Goal: Task Accomplishment & Management: Use online tool/utility

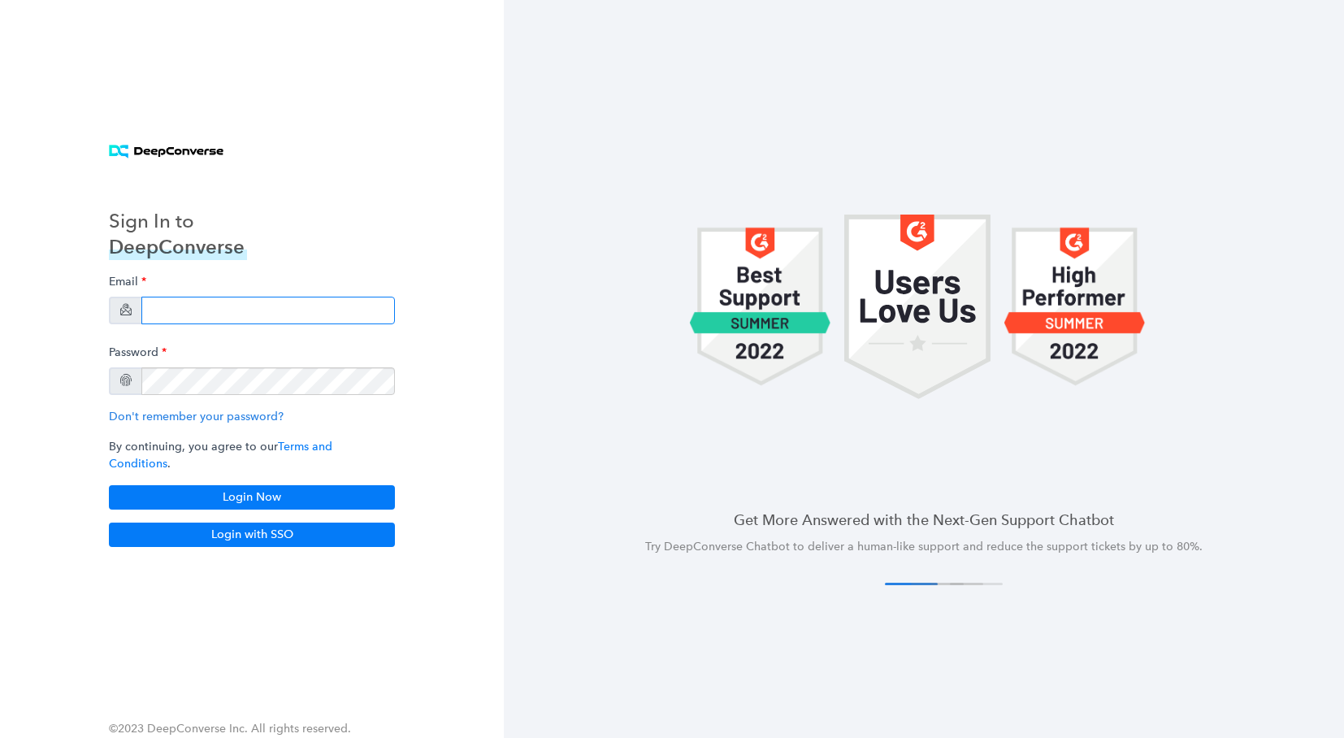
click at [201, 306] on input "email" at bounding box center [267, 311] width 253 height 28
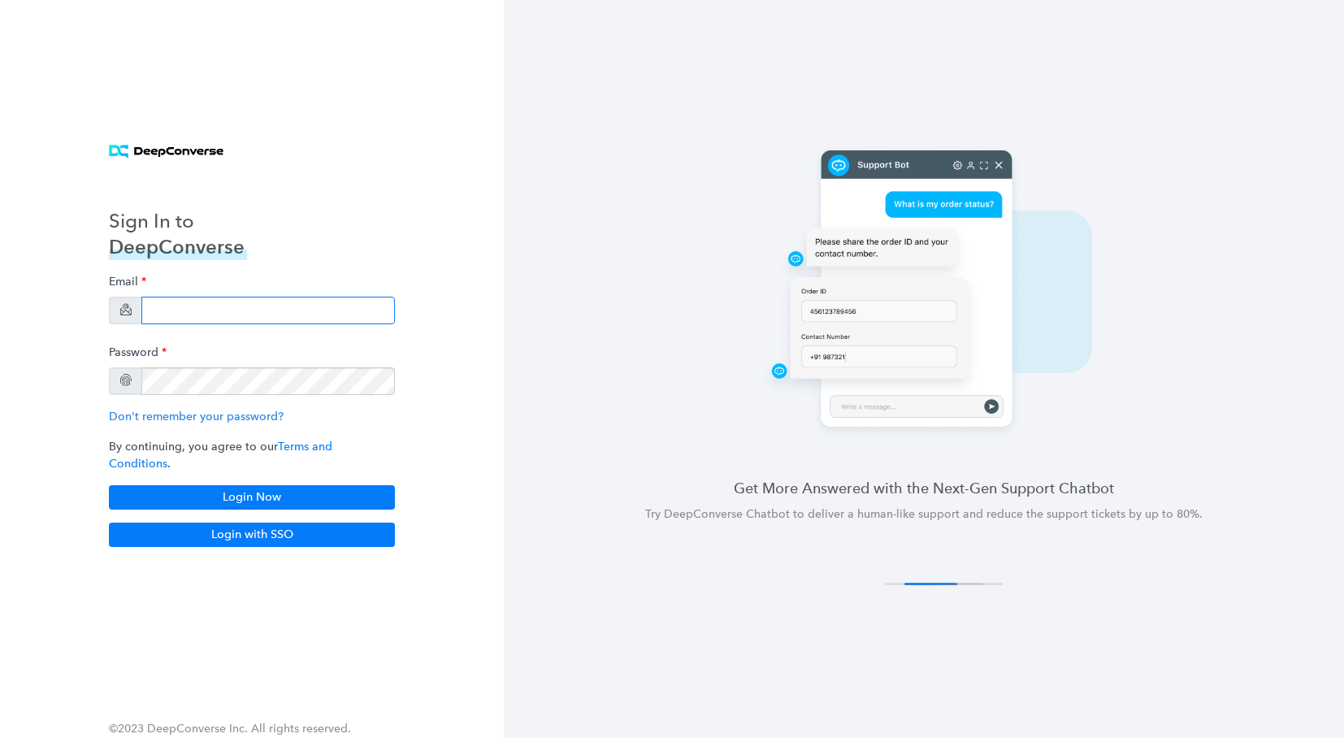
type input "[EMAIL_ADDRESS][DOMAIN_NAME]"
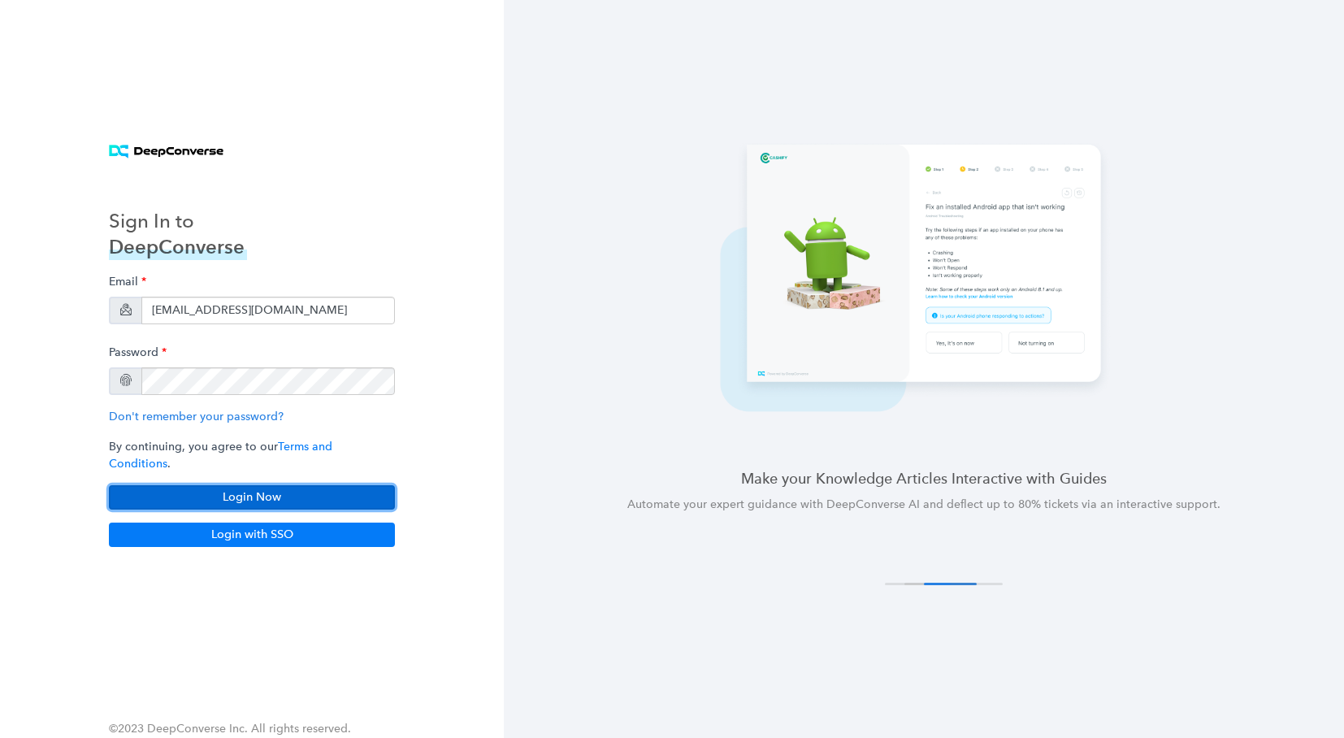
click at [289, 495] on button "Login Now" at bounding box center [252, 497] width 286 height 24
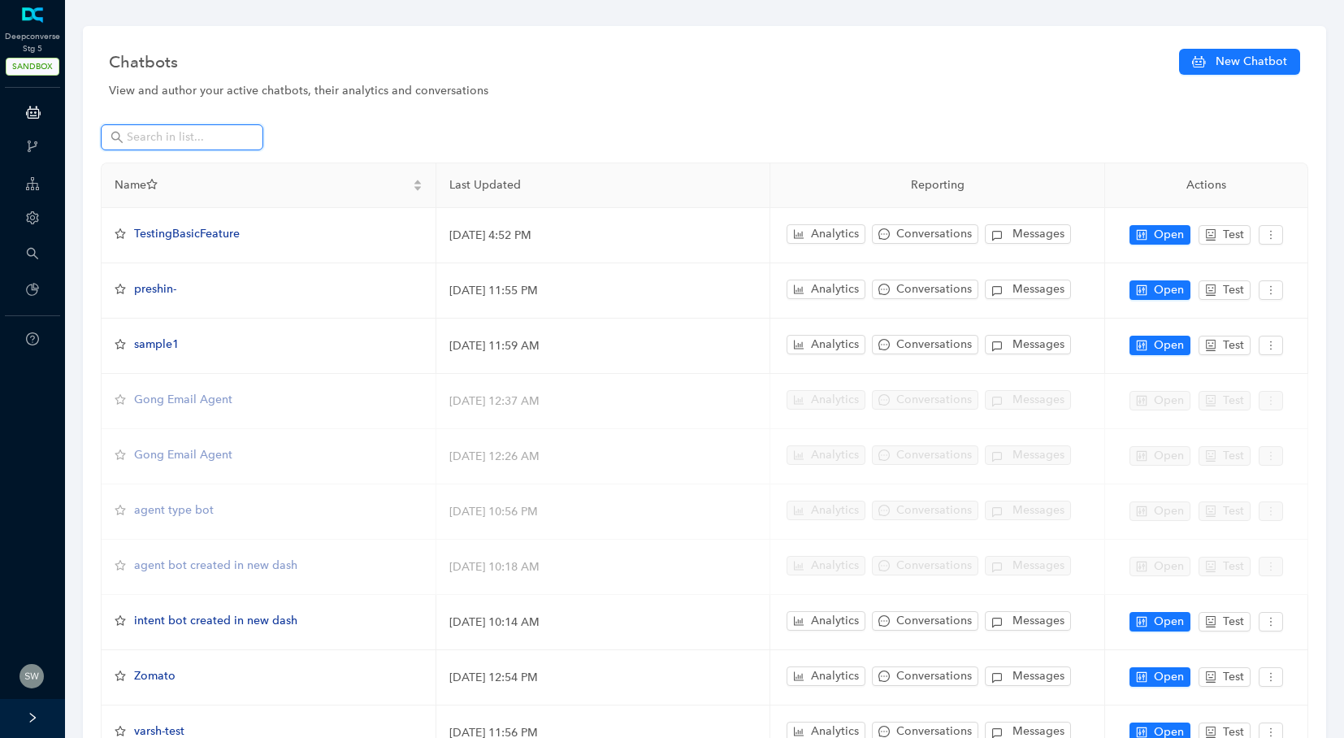
click at [152, 137] on input "text" at bounding box center [184, 137] width 114 height 18
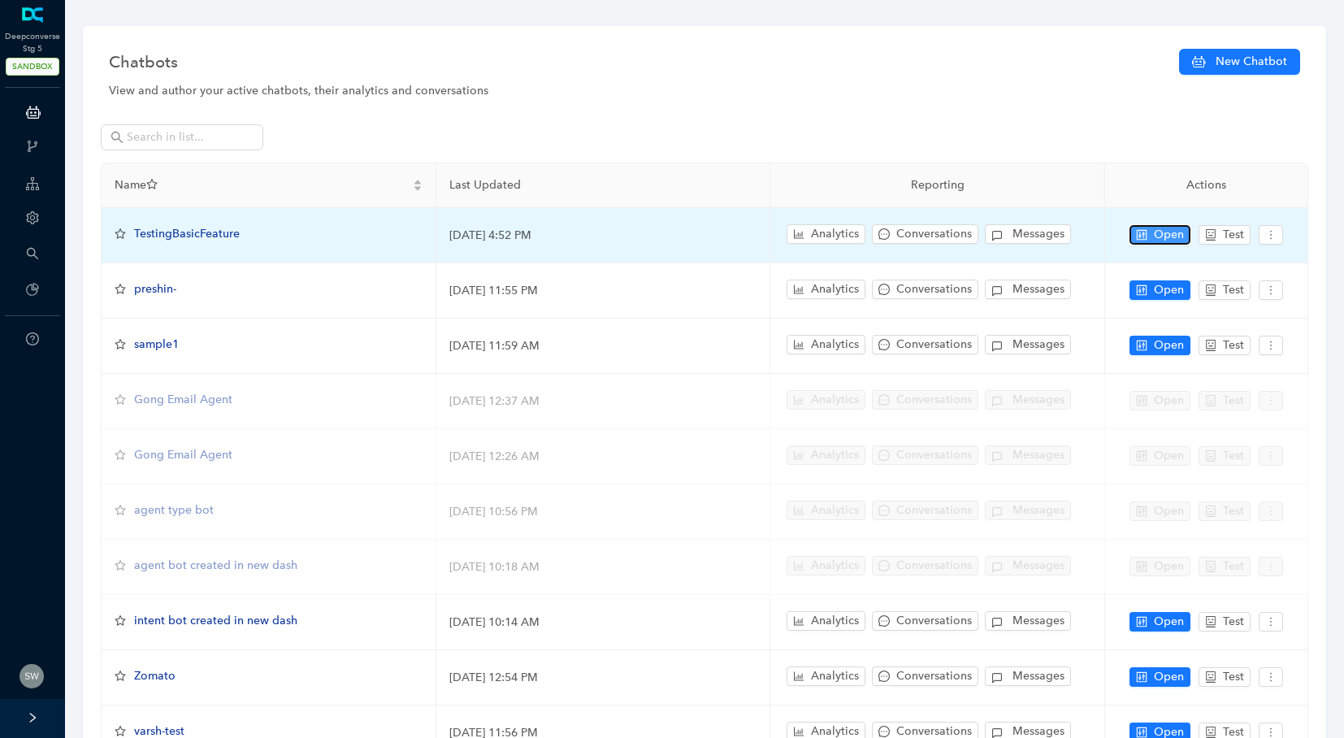
click at [1174, 235] on span "Open" at bounding box center [1169, 235] width 30 height 18
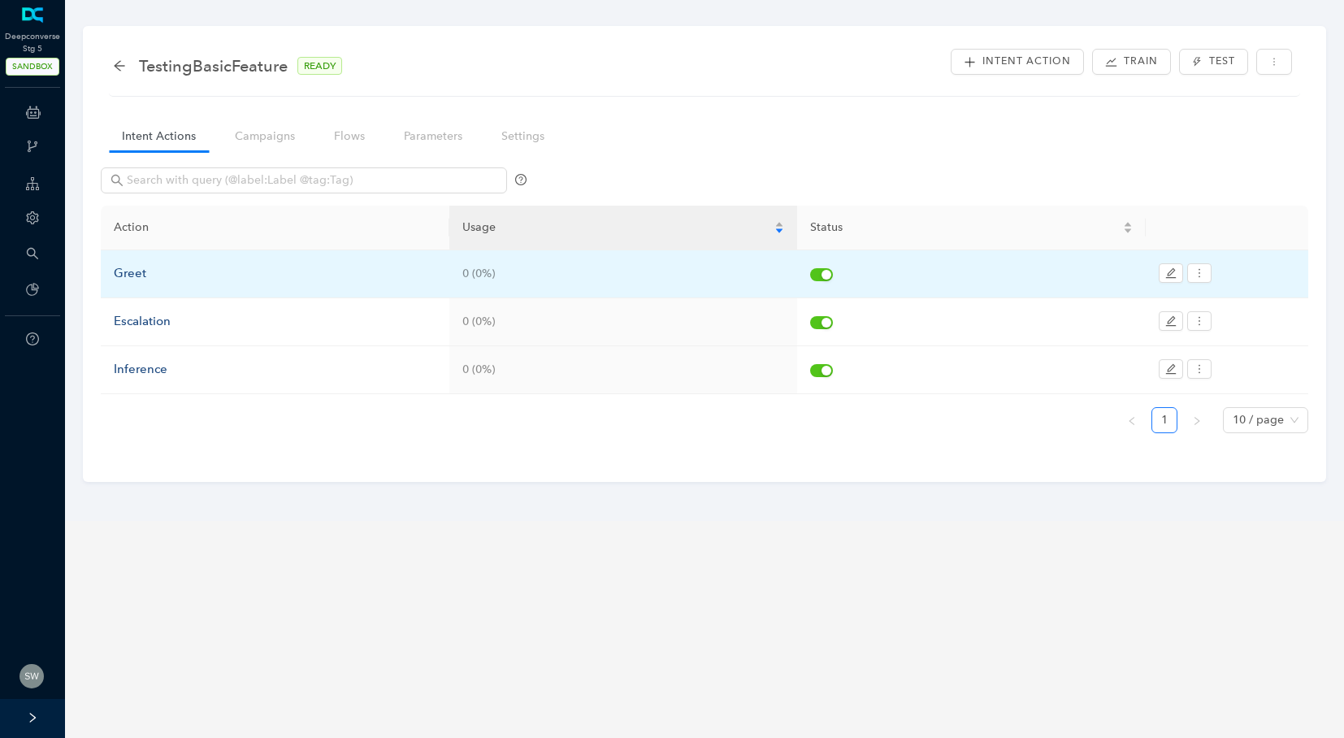
click at [148, 272] on div "Greet" at bounding box center [275, 273] width 323 height 19
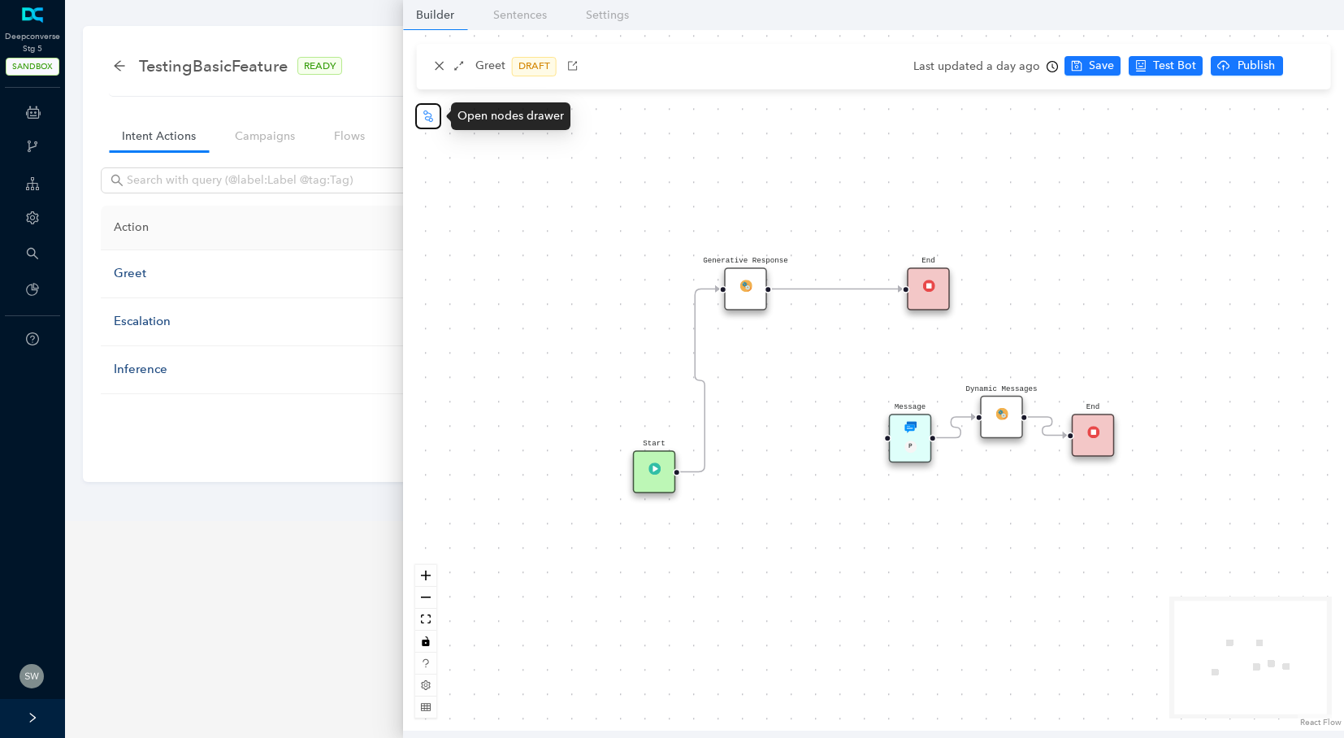
click at [423, 111] on icon "node-index" at bounding box center [428, 115] width 10 height 11
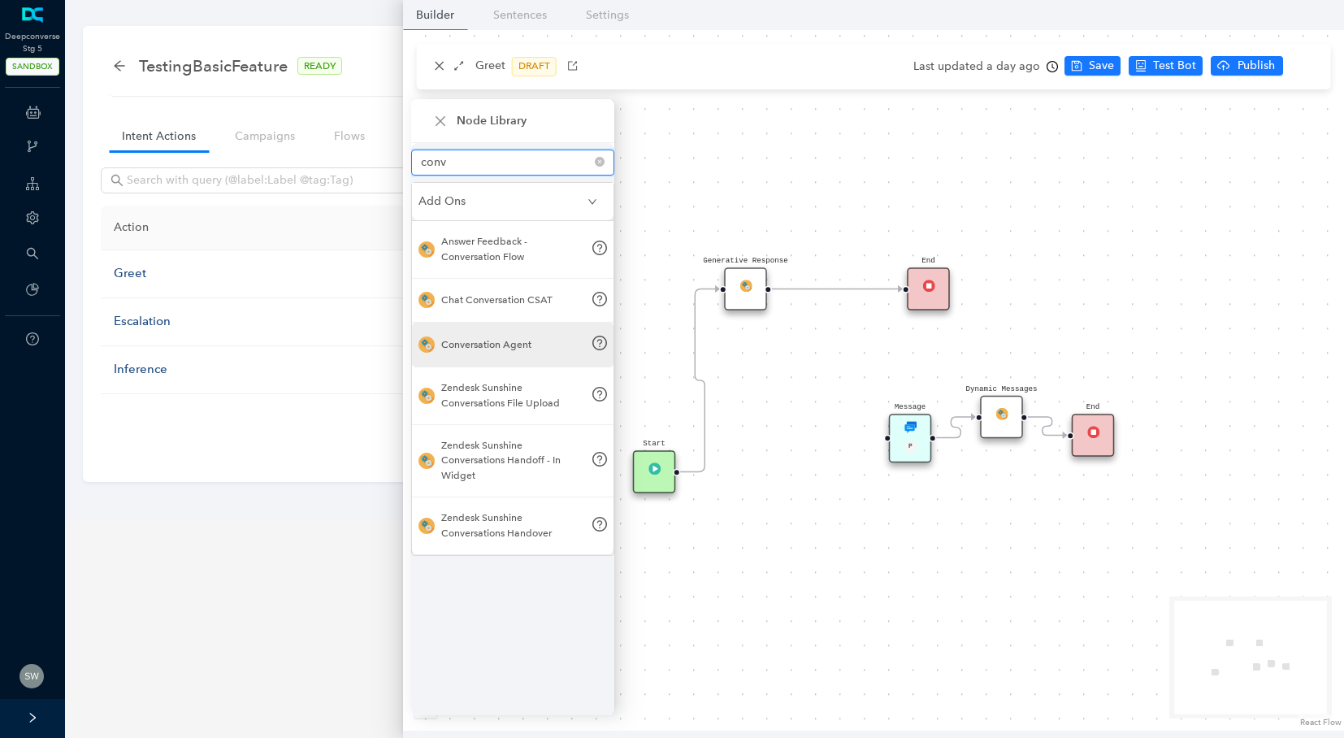
type input "conv"
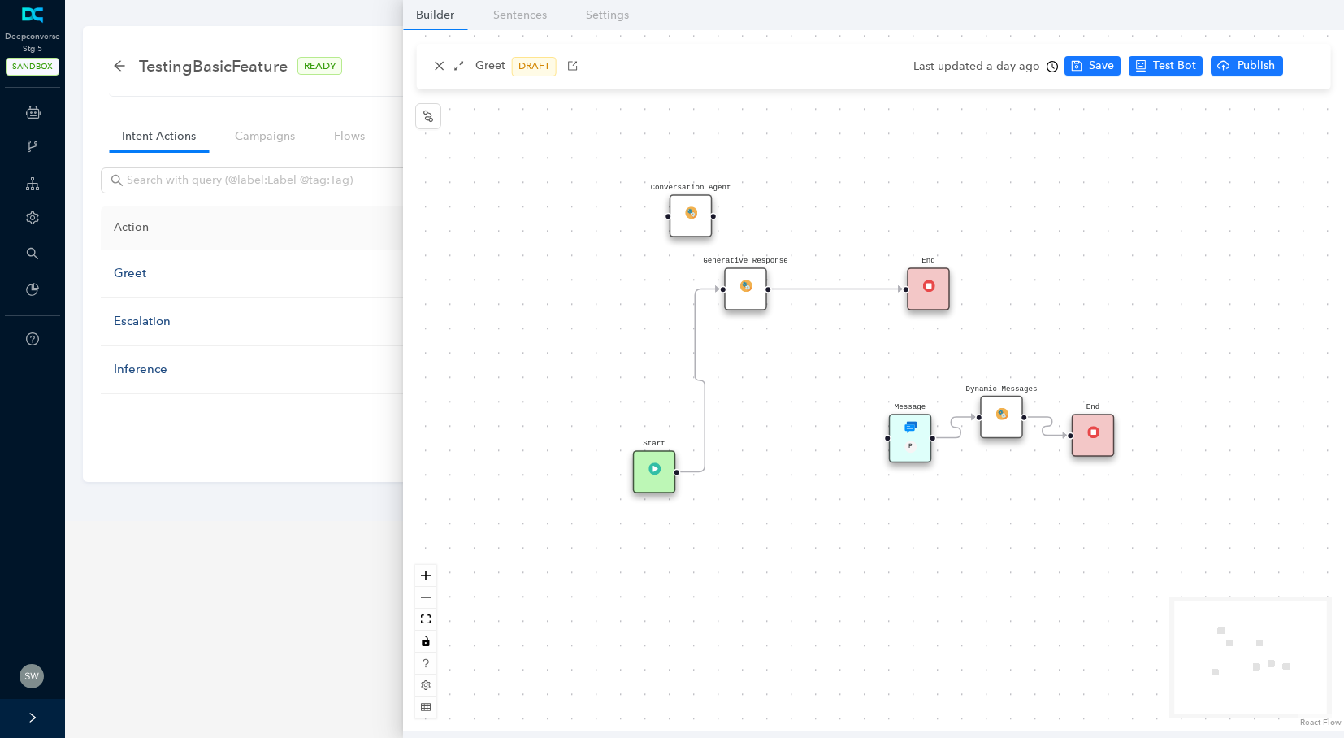
click at [686, 223] on div "Conversation Agent" at bounding box center [690, 215] width 43 height 43
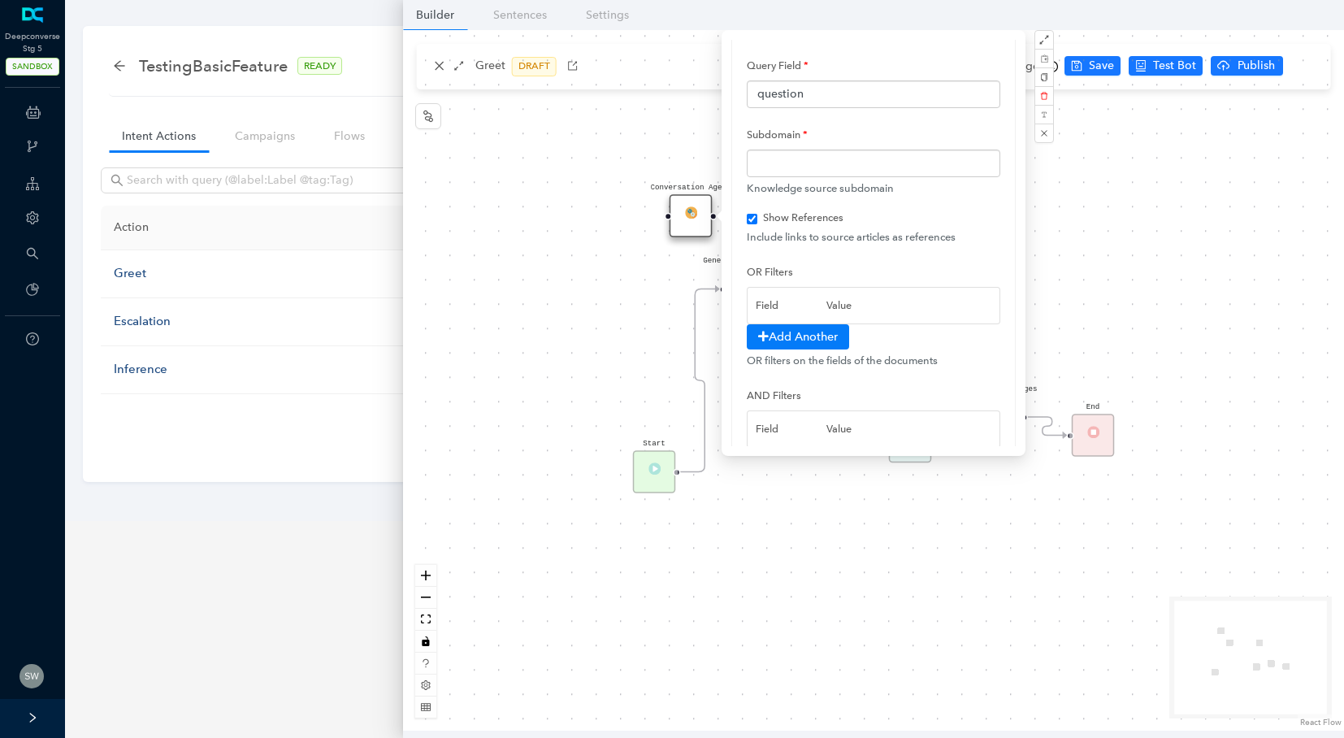
scroll to position [68, 0]
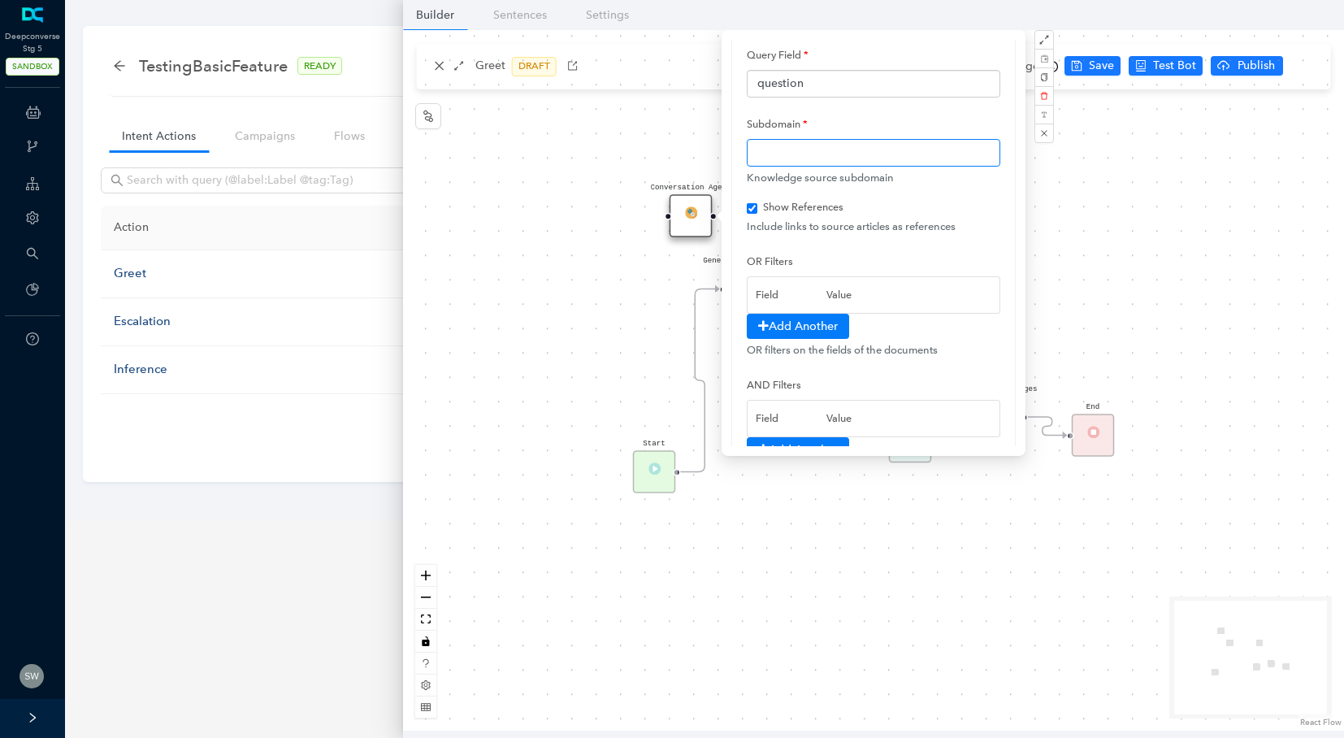
click at [850, 157] on input "text" at bounding box center [873, 153] width 253 height 28
click at [1162, 180] on div "Start Message P Dynamic Messages End Generative Response End Conversation Agent" at bounding box center [873, 380] width 941 height 700
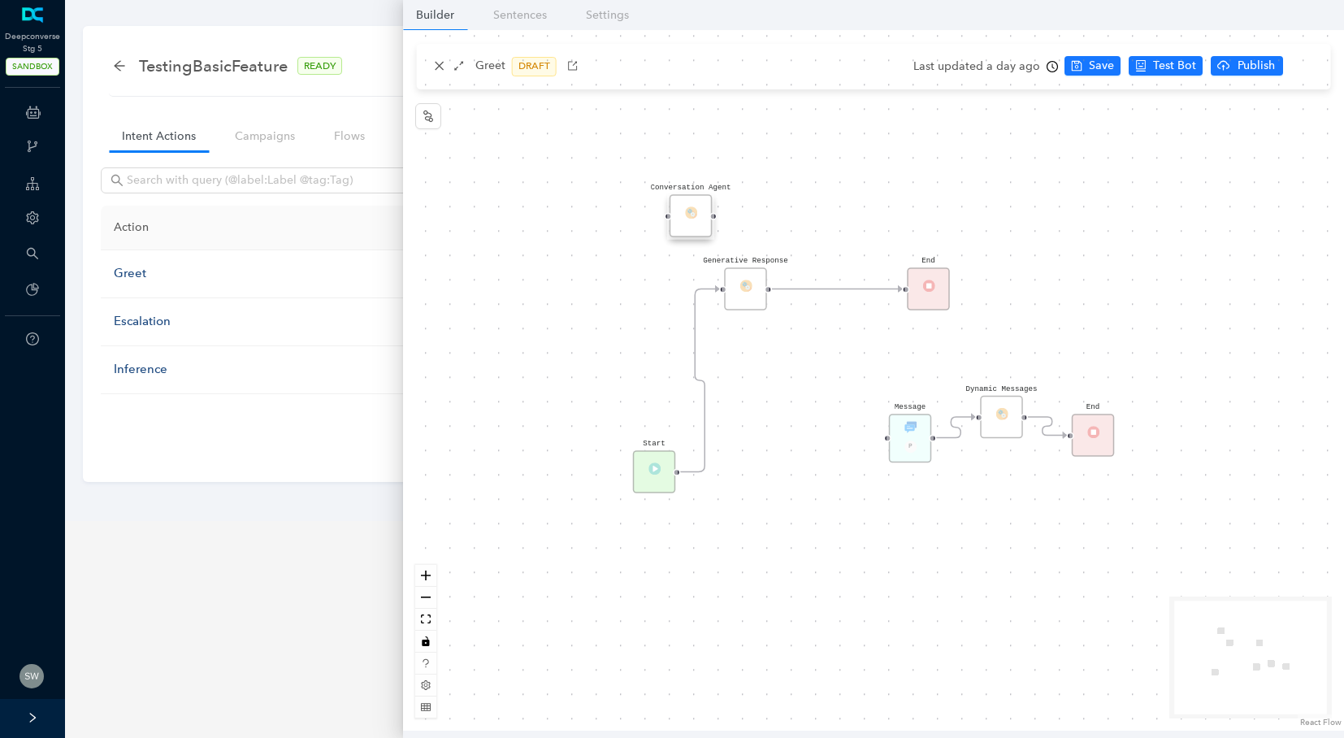
scroll to position [0, 0]
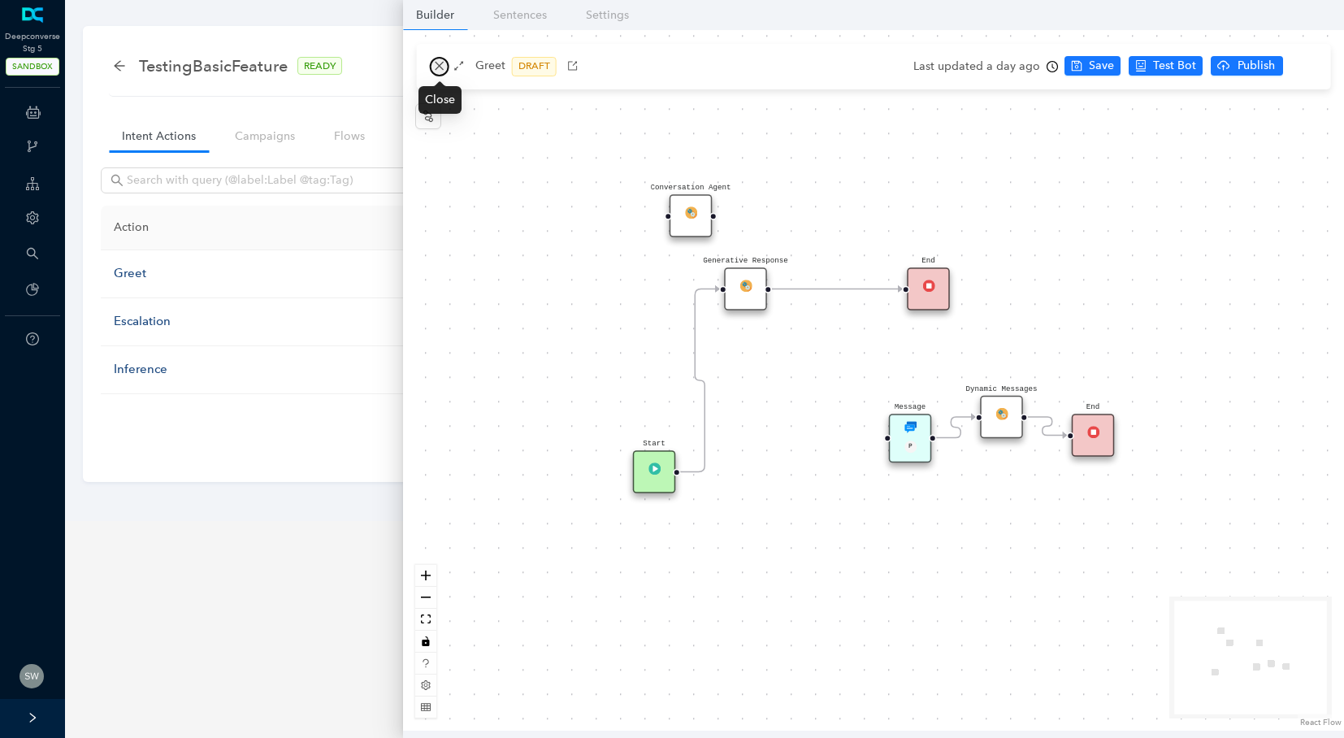
click at [437, 64] on icon "close" at bounding box center [439, 65] width 11 height 11
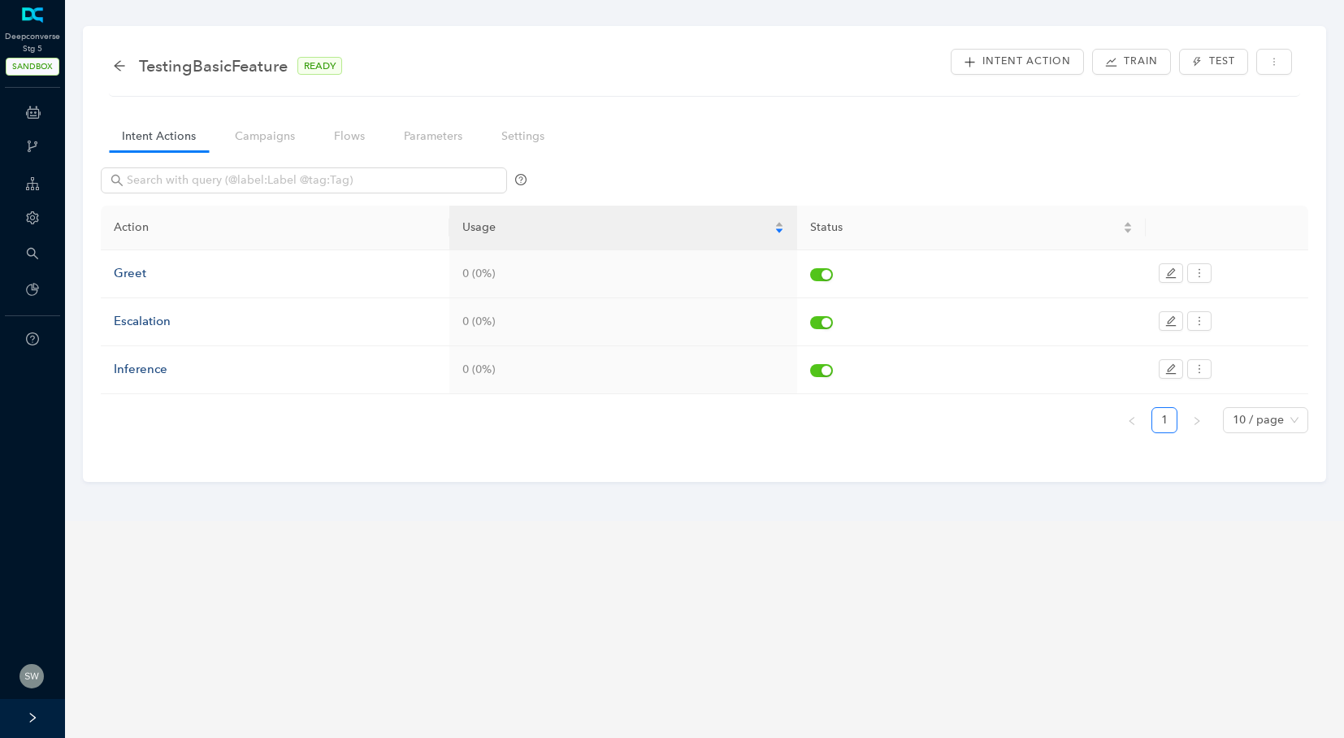
click at [110, 66] on div "TestingBasicFeature READY Intent Action Train Test" at bounding box center [704, 70] width 1191 height 51
click at [113, 65] on icon "arrow-left" at bounding box center [119, 65] width 13 height 13
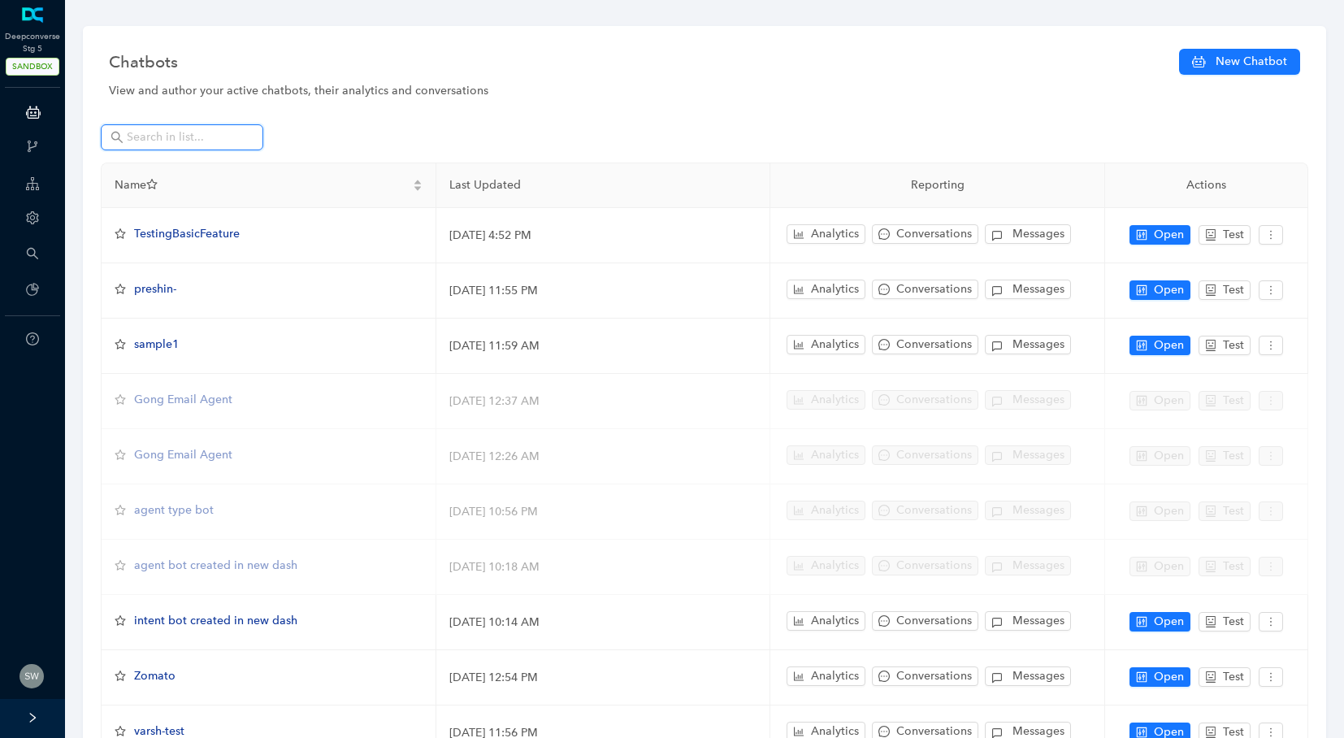
click at [172, 141] on input "text" at bounding box center [184, 137] width 114 height 18
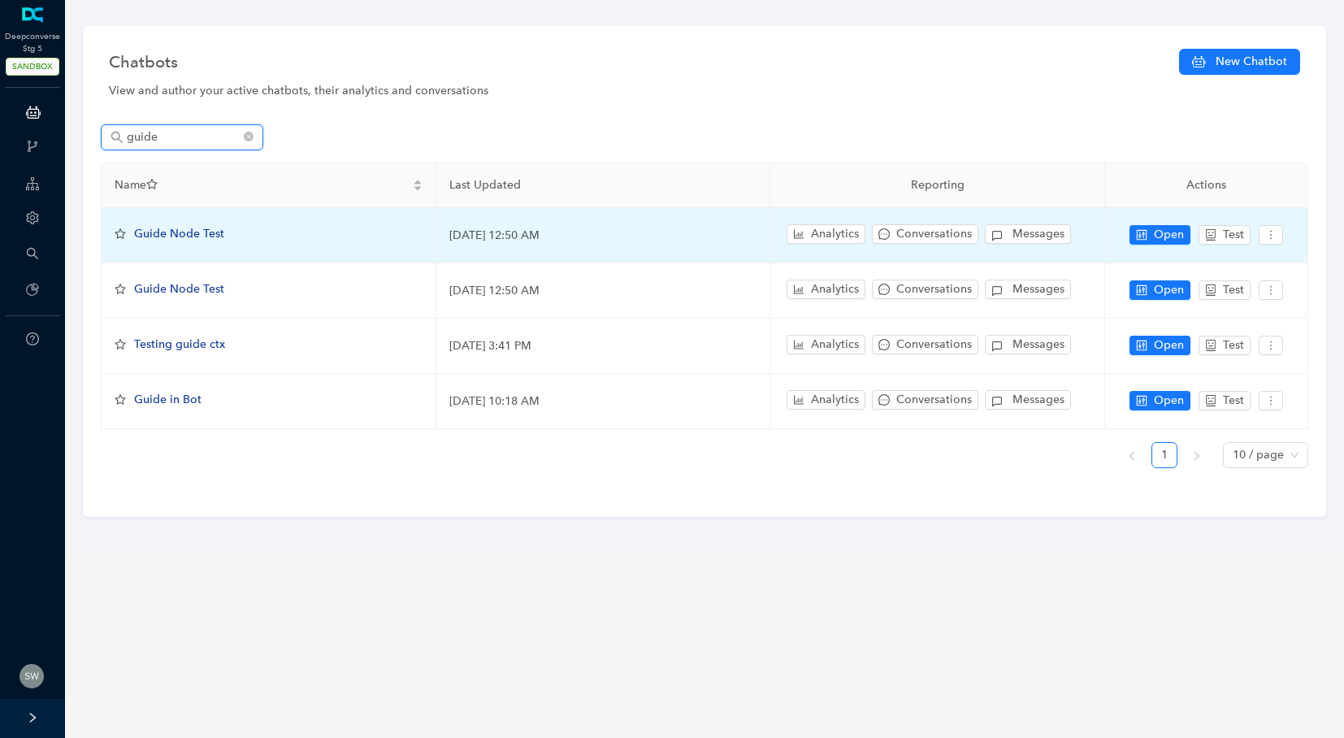
type input "guide"
click at [192, 235] on span "Guide Node Test" at bounding box center [179, 234] width 90 height 14
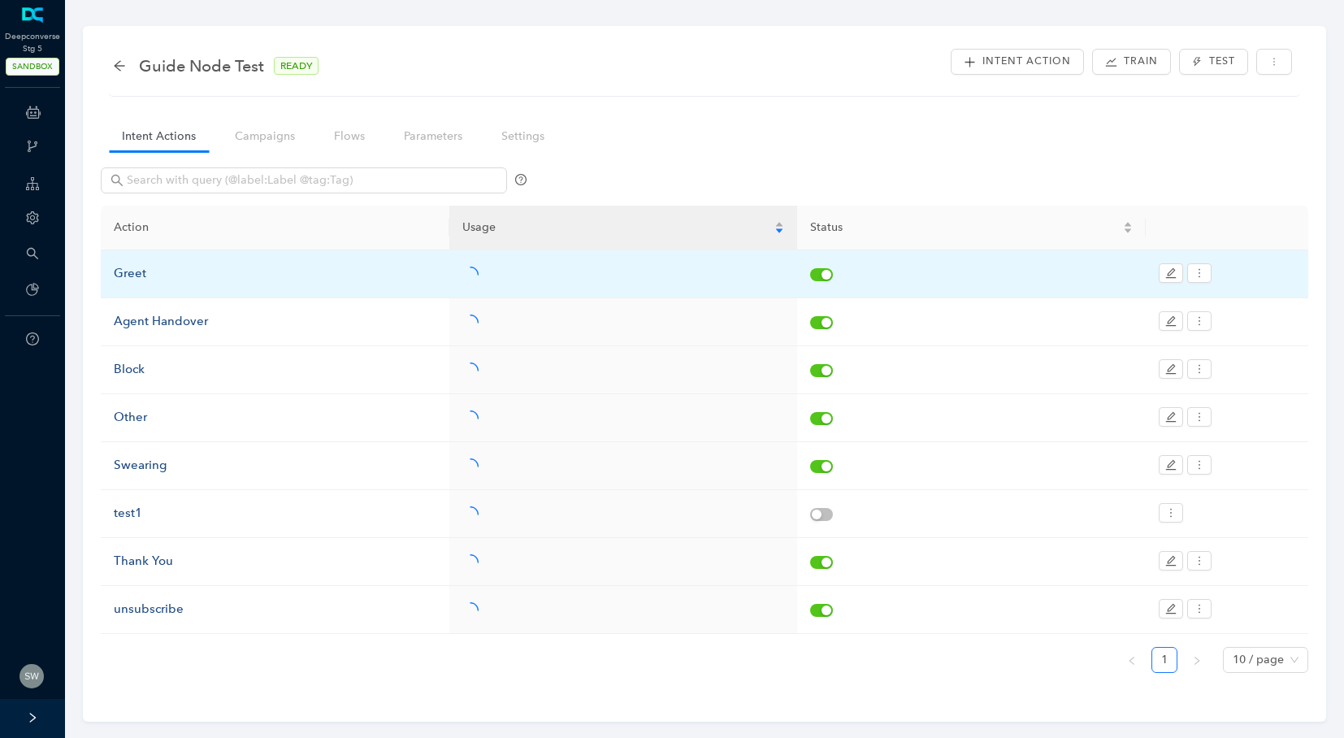
click at [166, 279] on div "Greet" at bounding box center [275, 273] width 323 height 19
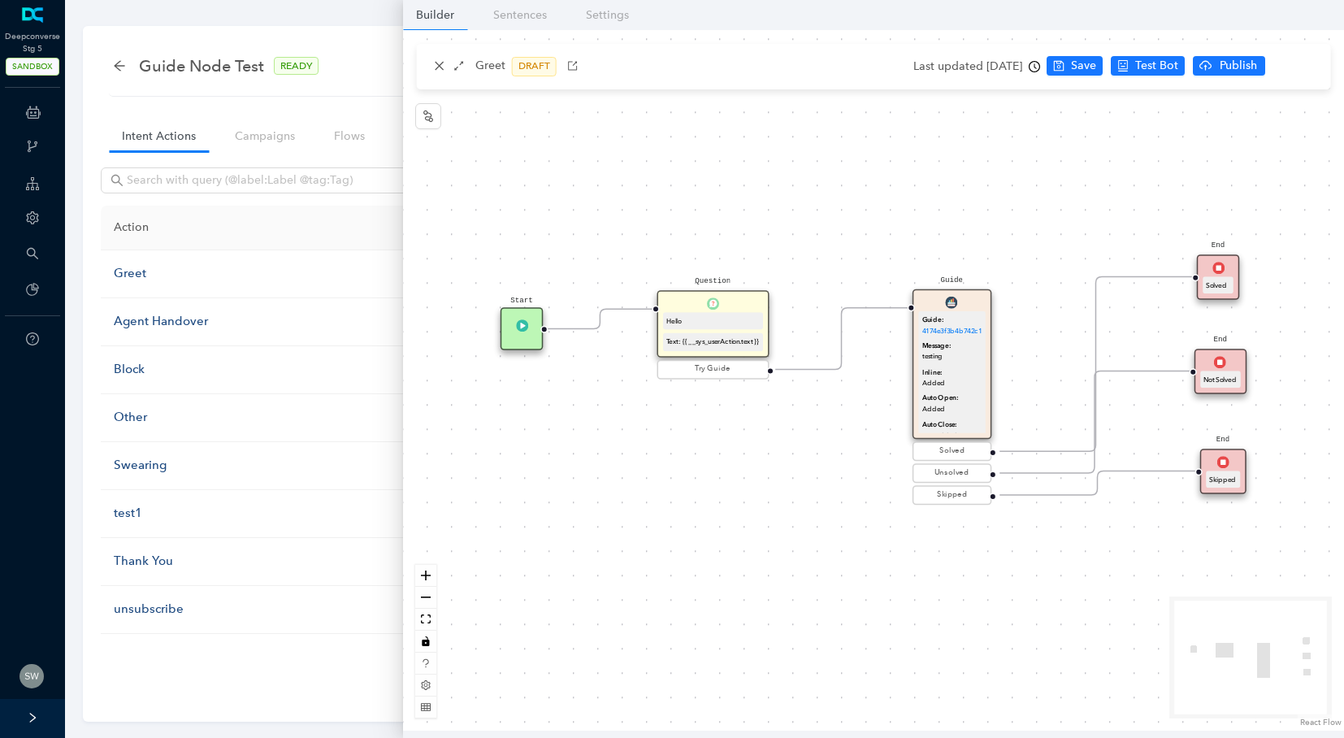
click at [974, 372] on div "Inline: Added" at bounding box center [952, 377] width 60 height 21
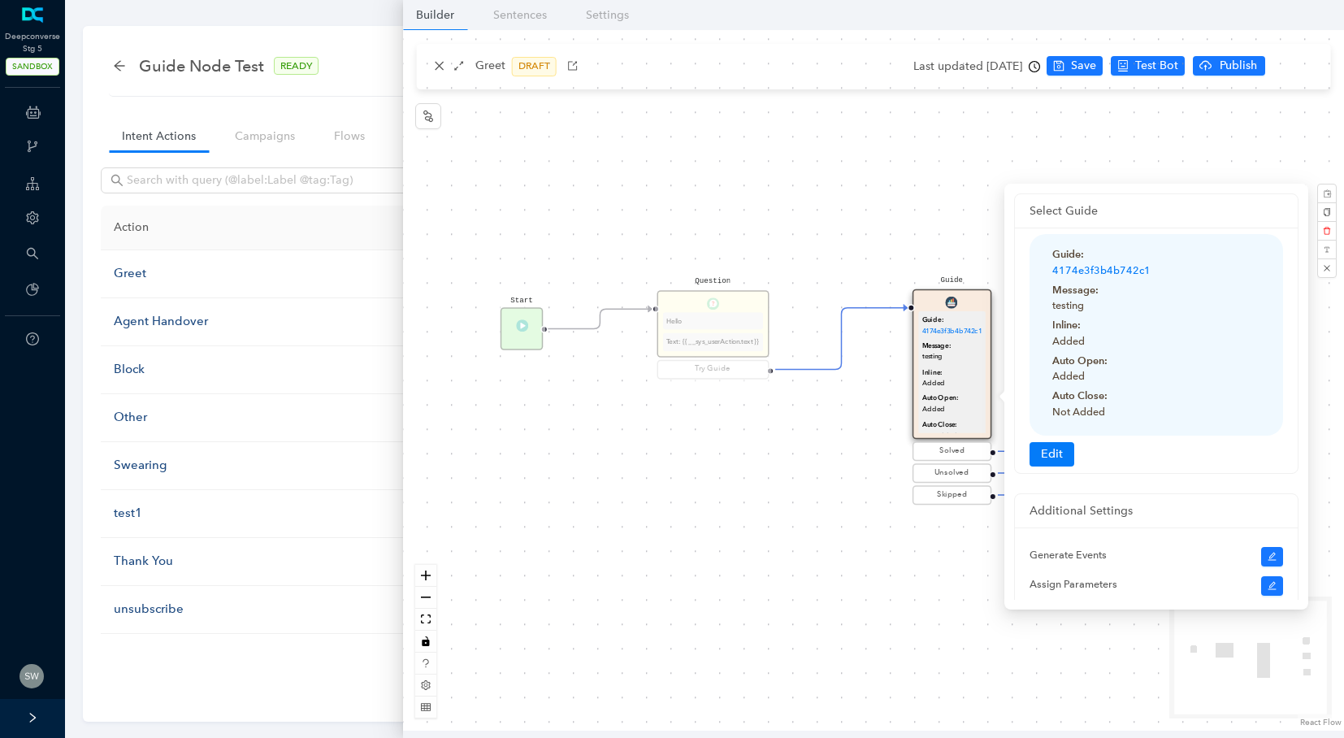
click at [777, 226] on div "Start Question Hello Text: {{ __sys_userAction.text }} Try Guide End Solved End…" at bounding box center [873, 380] width 941 height 700
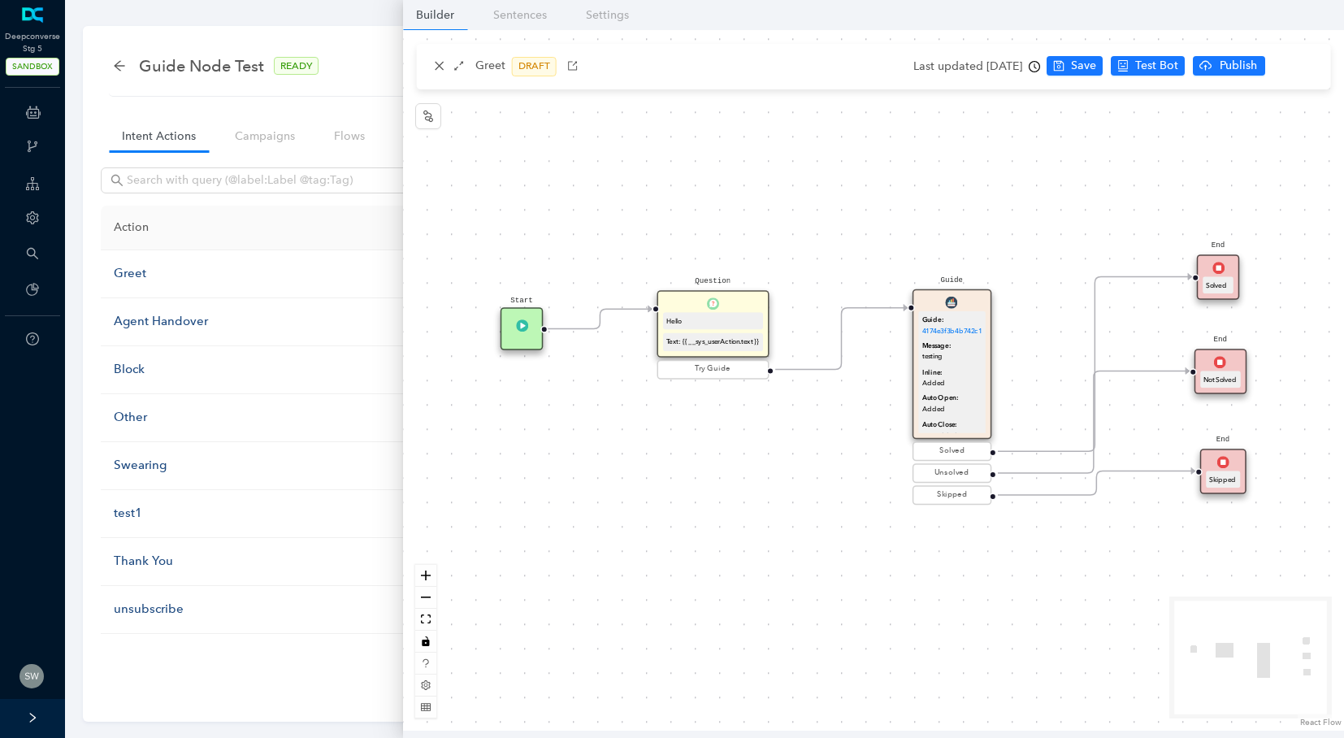
click at [934, 453] on div "Solved" at bounding box center [951, 451] width 71 height 12
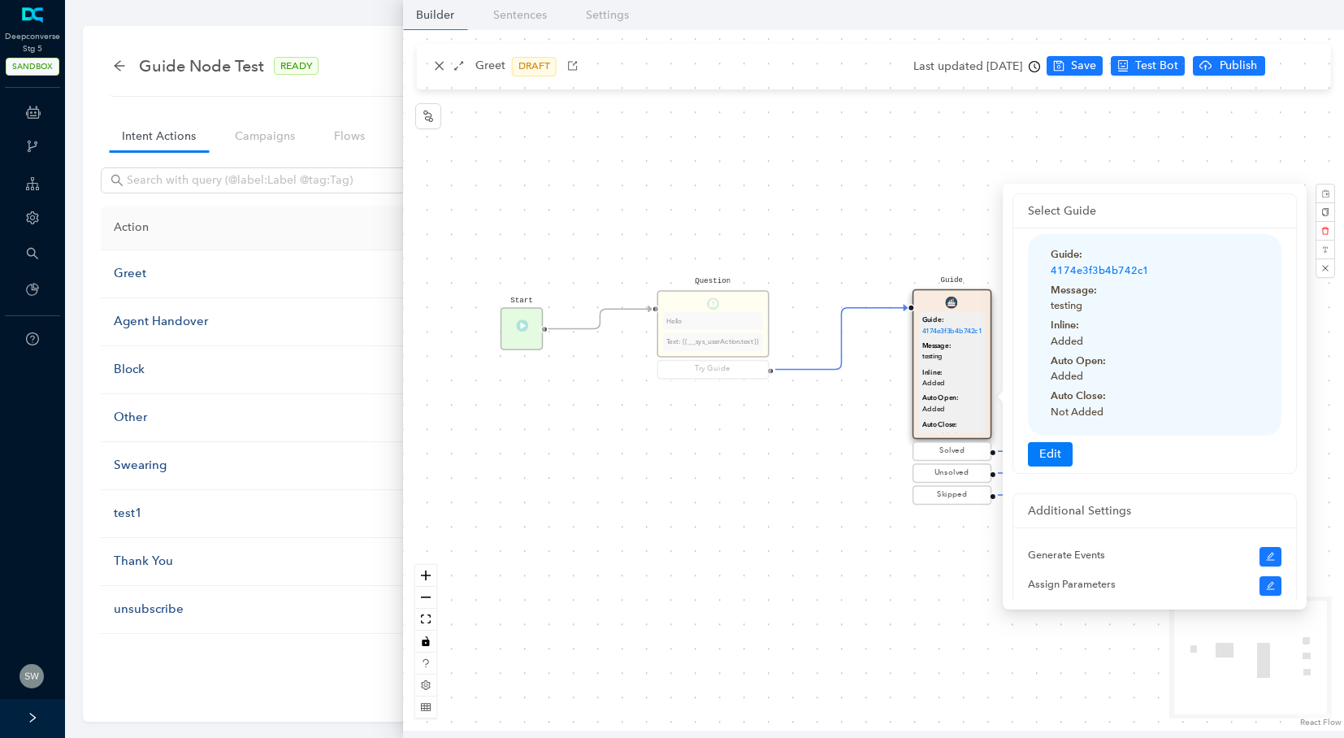
click at [868, 239] on div "Start Question Hello Text: {{ __sys_userAction.text }} Try Guide End Solved End…" at bounding box center [873, 380] width 941 height 700
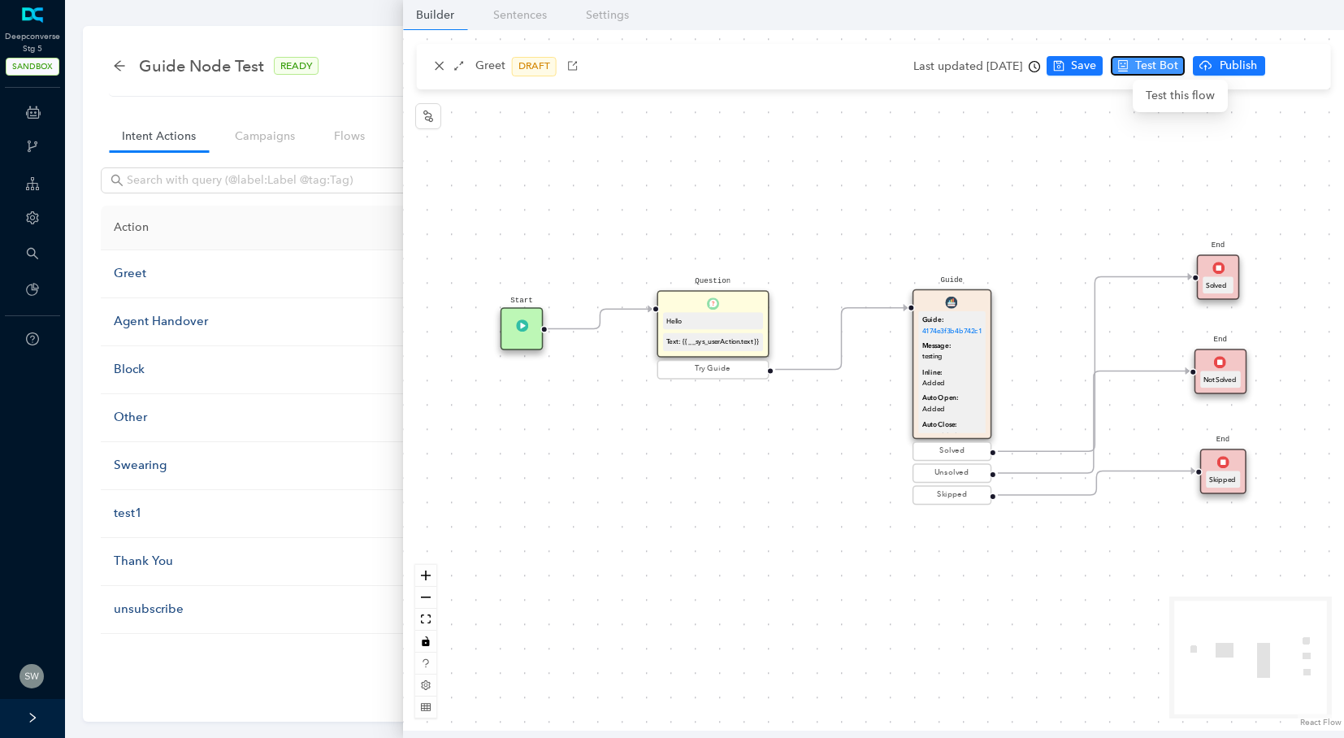
click at [1158, 73] on span "Test Bot" at bounding box center [1156, 66] width 43 height 18
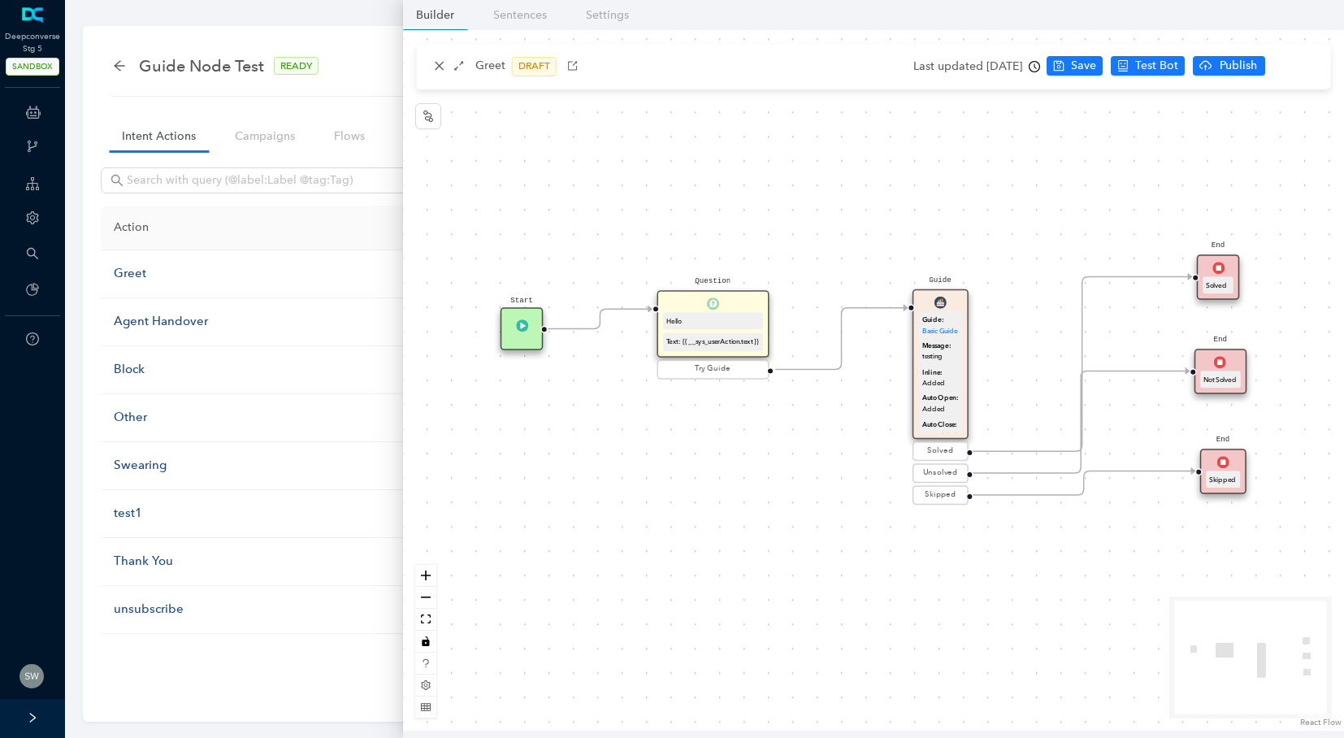
click at [1208, 472] on div "Skipped" at bounding box center [1222, 479] width 33 height 18
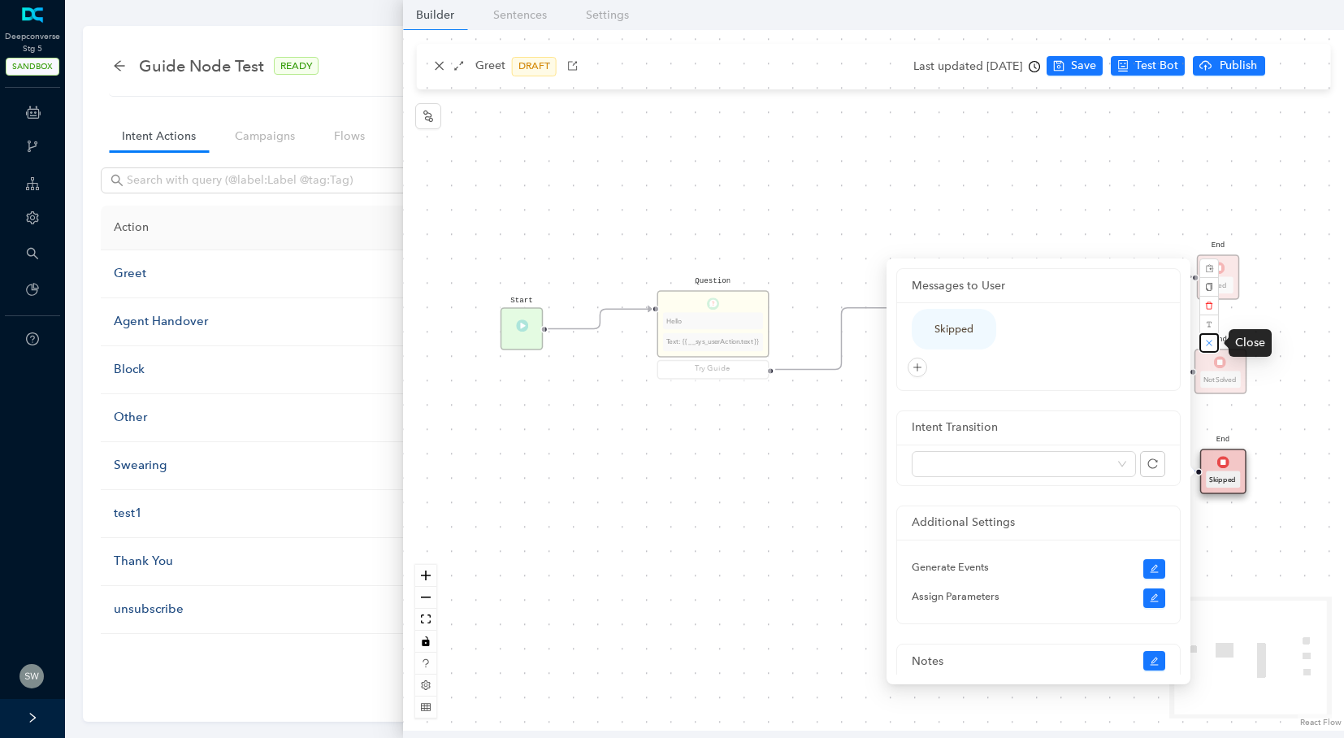
click at [1208, 339] on icon "close" at bounding box center [1209, 343] width 8 height 8
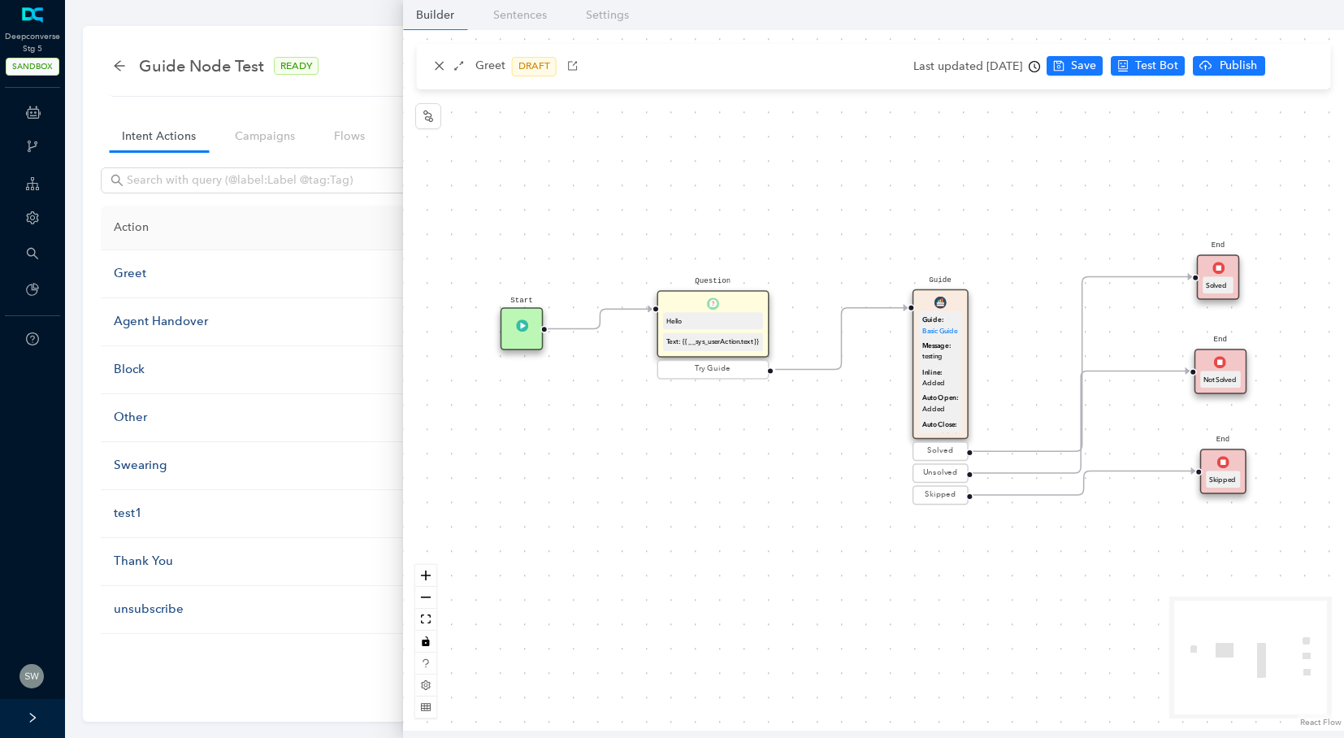
click at [1215, 372] on div "Not Solved" at bounding box center [1220, 379] width 40 height 18
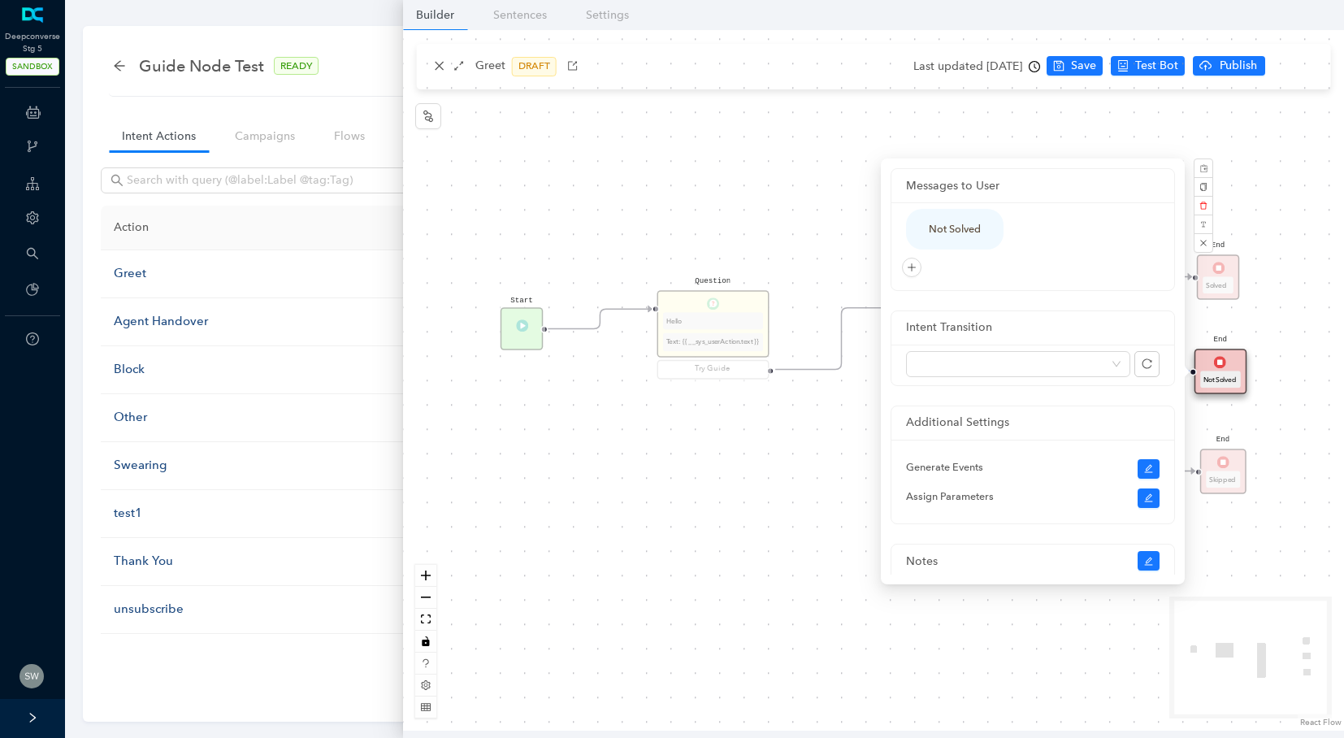
click at [869, 98] on div "Start Question Hello Text: {{ __sys_userAction.text }} Try Guide End Solved End…" at bounding box center [873, 380] width 941 height 700
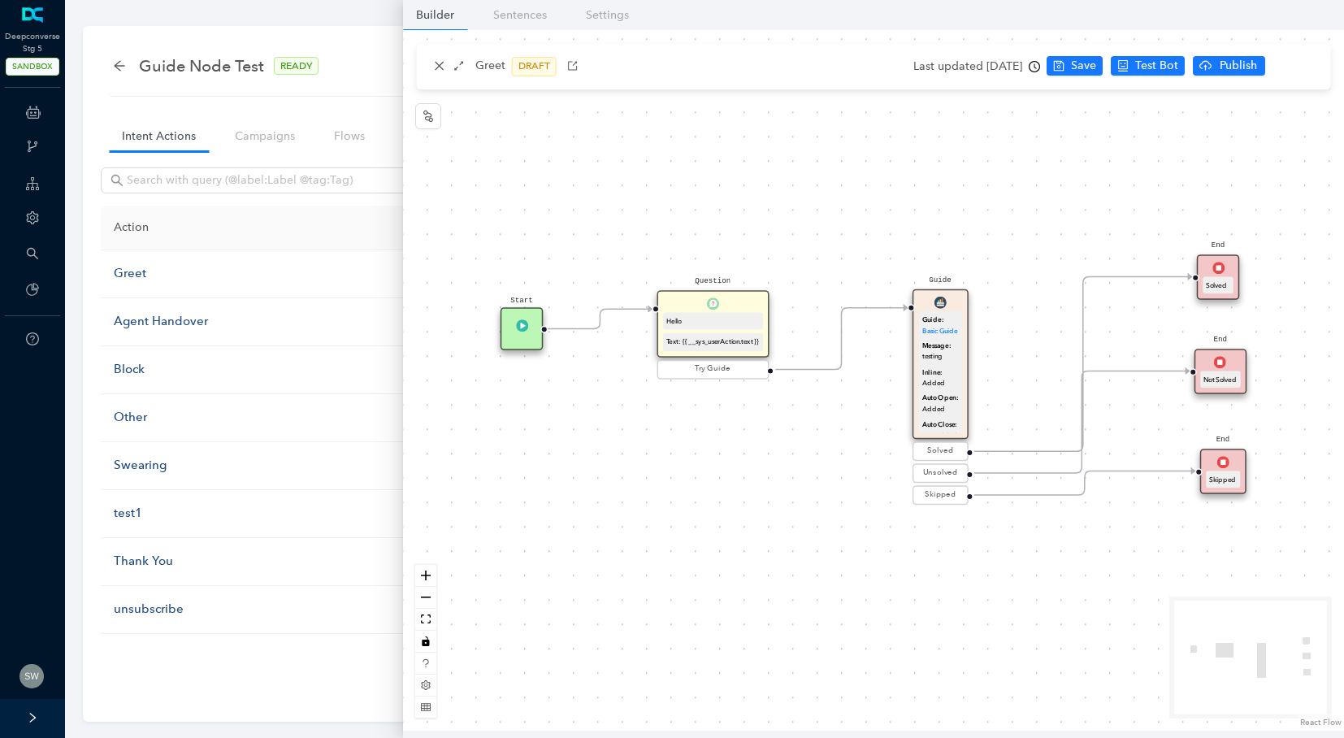
click at [924, 321] on b "Guide:" at bounding box center [933, 318] width 22 height 7
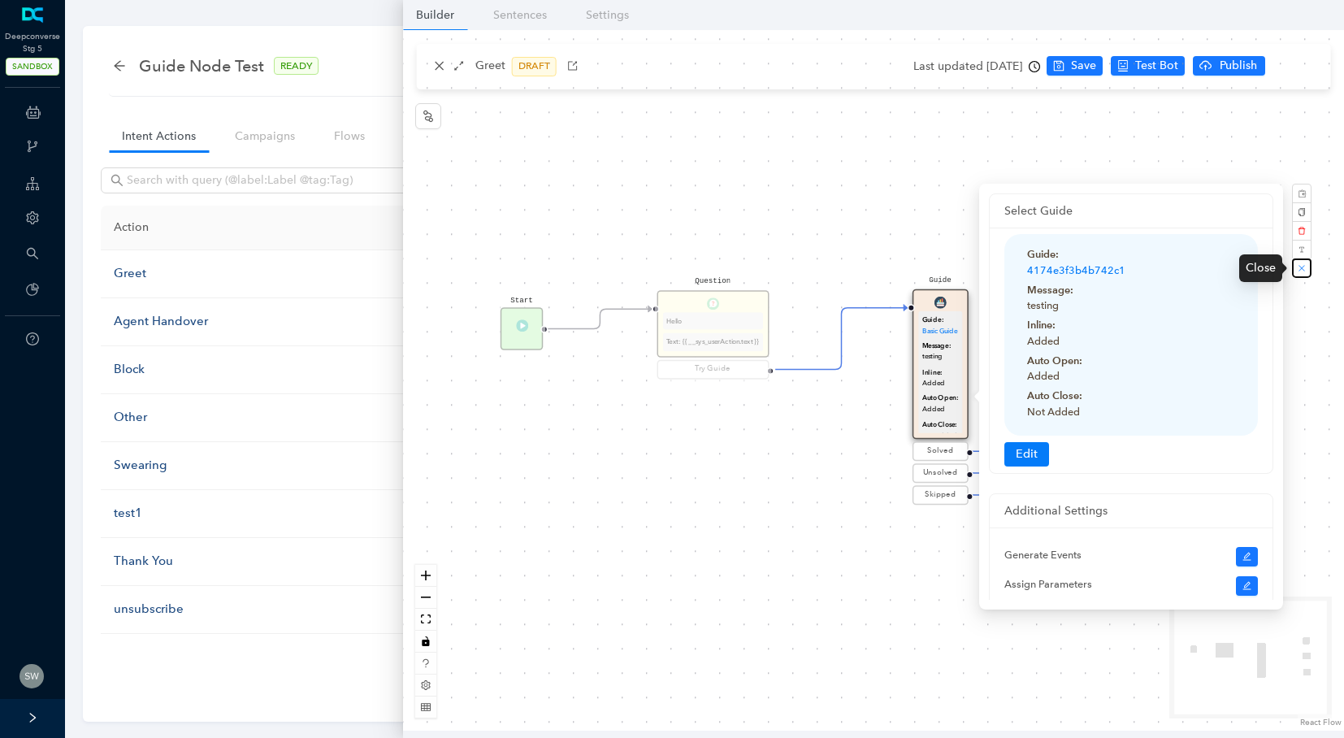
click at [1309, 273] on button "button" at bounding box center [1301, 267] width 19 height 19
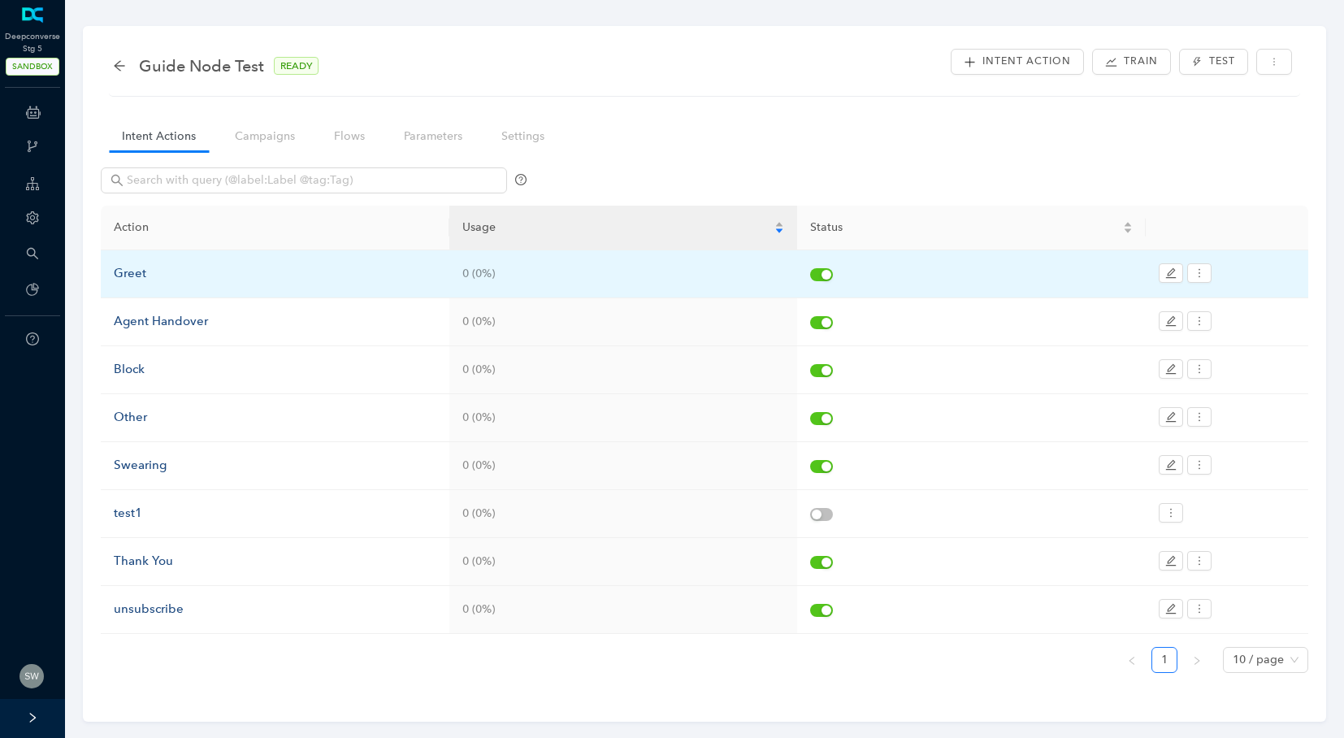
click at [180, 287] on td "Greet" at bounding box center [275, 274] width 349 height 48
click at [127, 268] on div "Greet" at bounding box center [275, 273] width 323 height 19
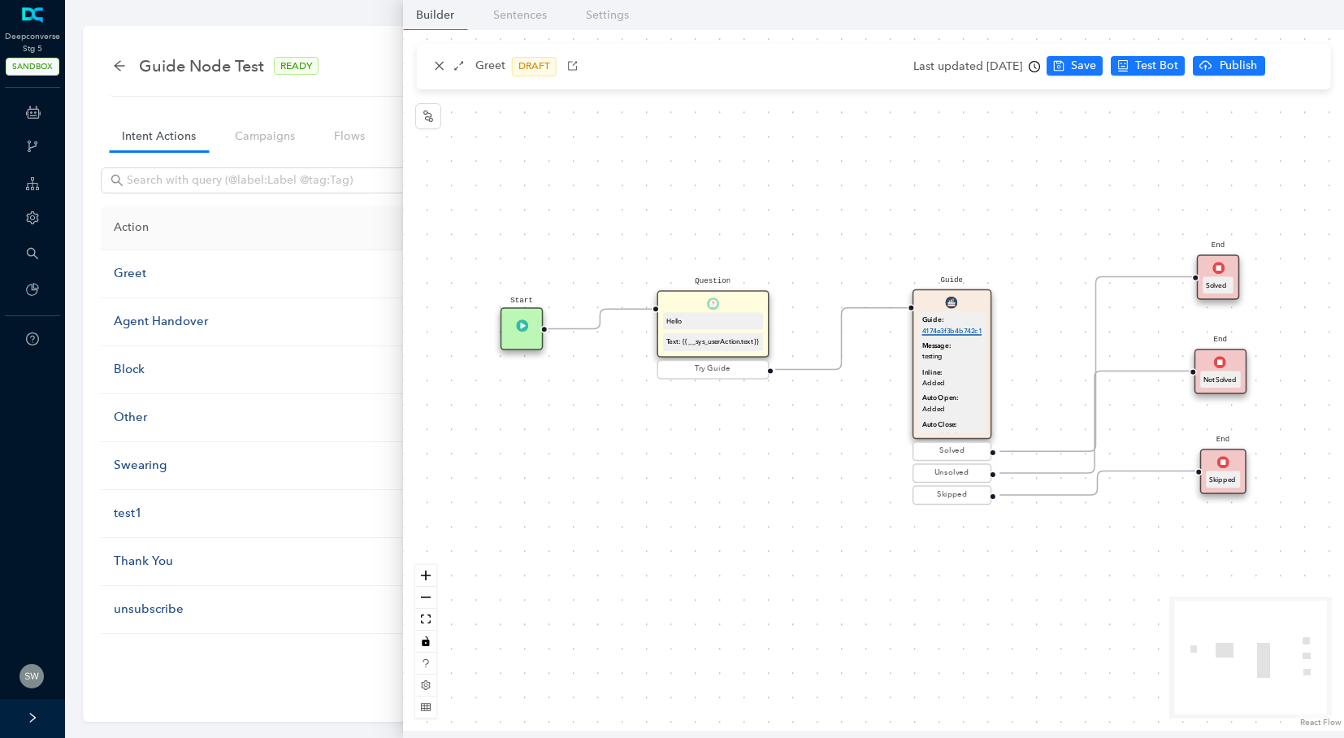
click at [934, 330] on link "4174e3f3b4b742c1" at bounding box center [952, 330] width 60 height 7
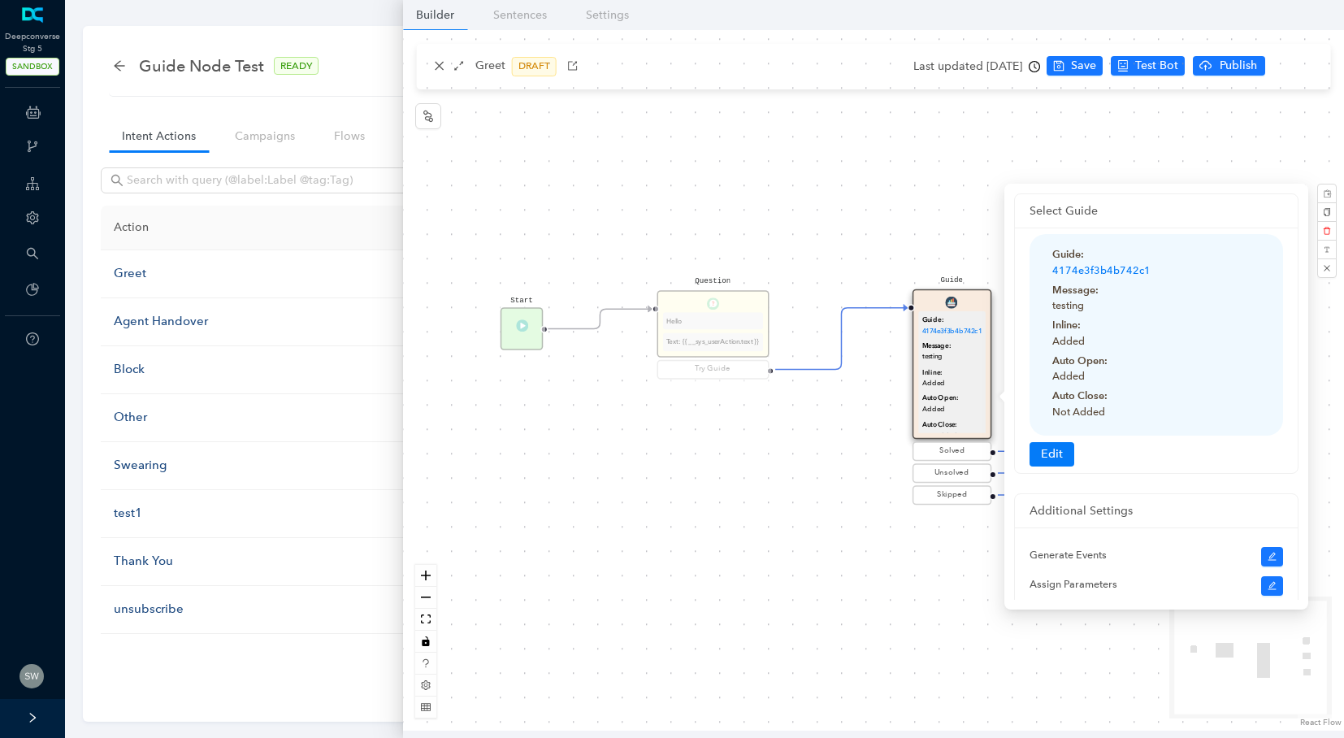
click at [838, 147] on div "Start Question Hello Text: {{ __sys_userAction.text }} Try Guide End Solved End…" at bounding box center [873, 380] width 941 height 700
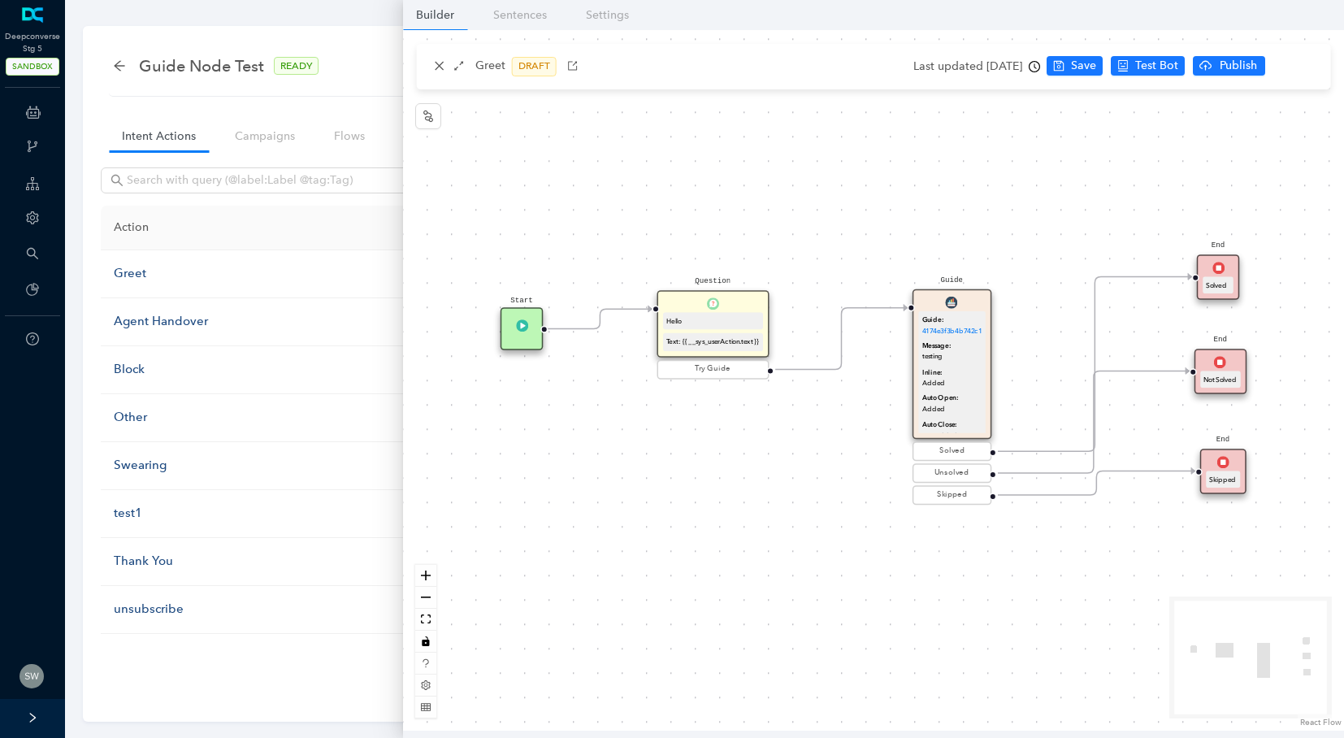
click at [963, 453] on div "Solved" at bounding box center [951, 451] width 71 height 12
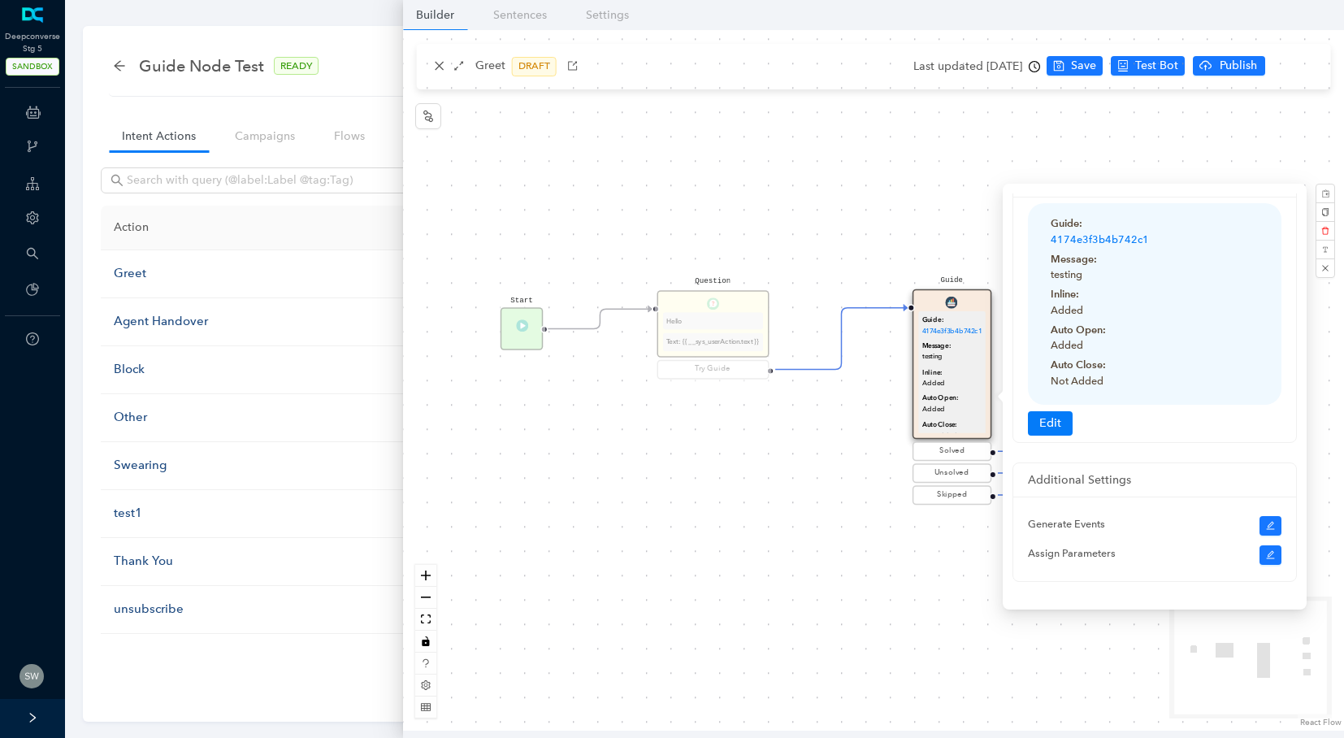
scroll to position [27, 0]
click at [948, 448] on div "Solved" at bounding box center [951, 451] width 71 height 12
click at [951, 457] on div "Solved" at bounding box center [951, 450] width 79 height 19
drag, startPoint x: 1324, startPoint y: 275, endPoint x: 1298, endPoint y: 283, distance: 28.0
click at [1324, 275] on button "button" at bounding box center [1324, 267] width 19 height 19
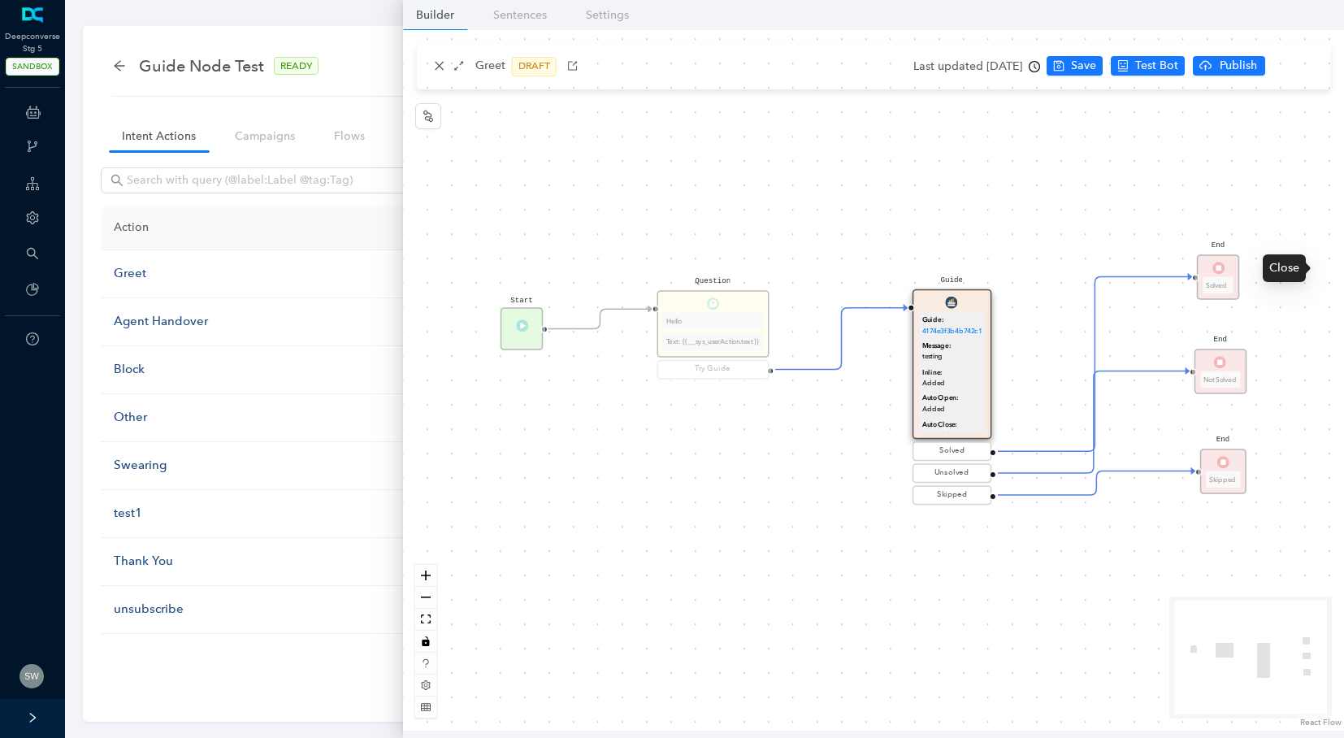
scroll to position [0, 0]
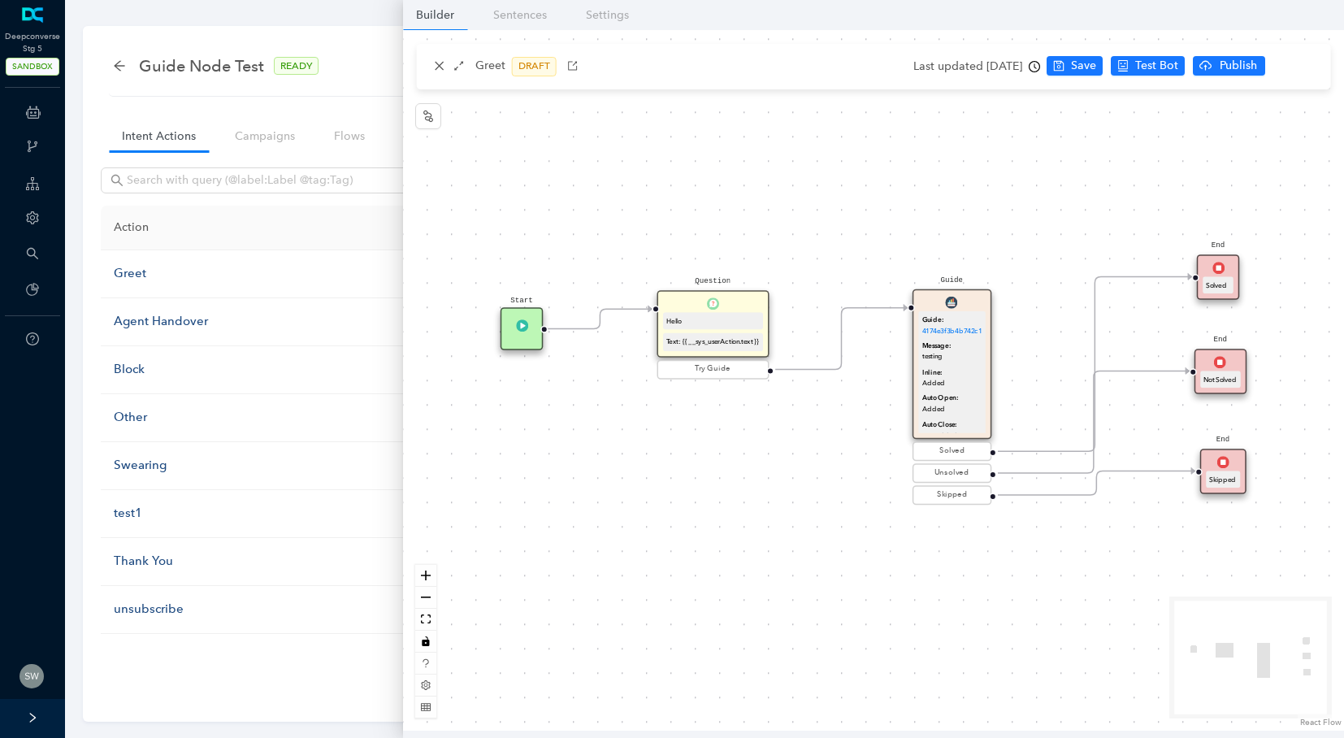
click at [1228, 275] on div "End Solved" at bounding box center [1218, 276] width 43 height 45
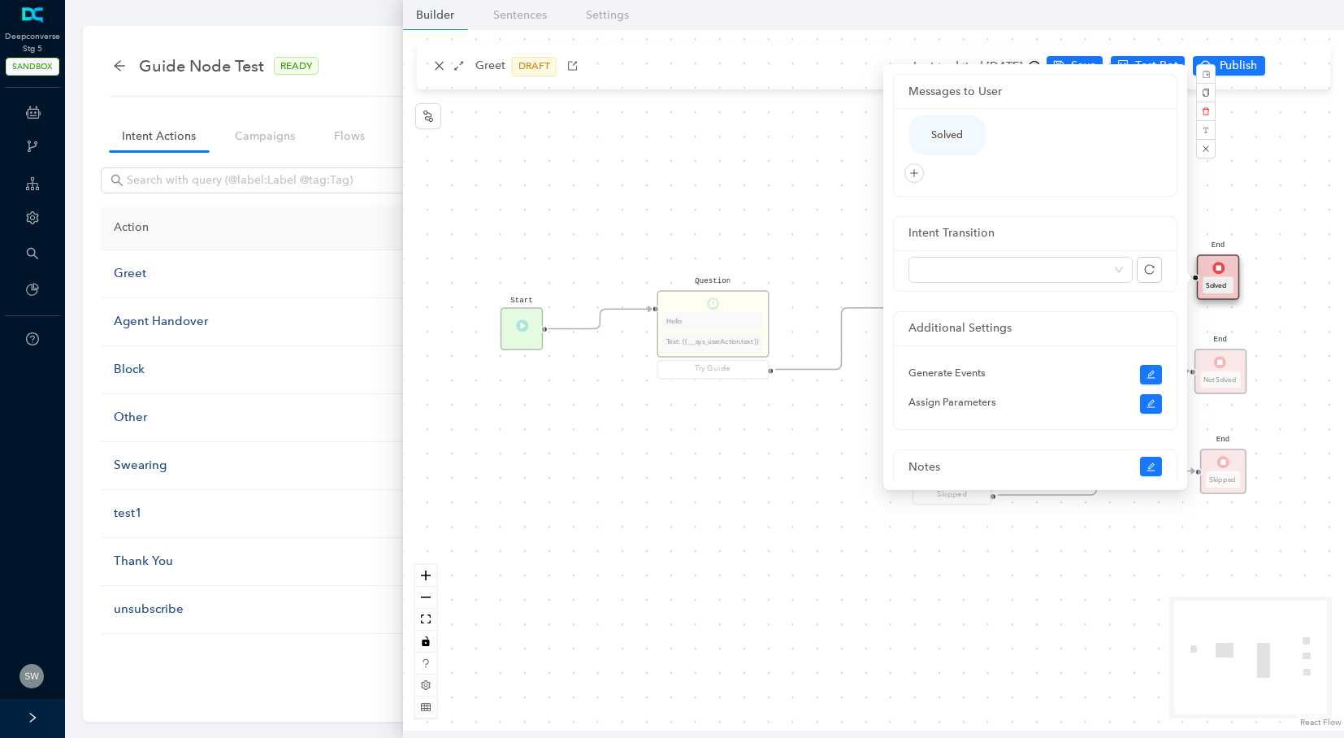
click at [776, 116] on div "Start Question Hello Text: {{ __sys_userAction.text }} Try Guide End Solved End…" at bounding box center [873, 380] width 941 height 700
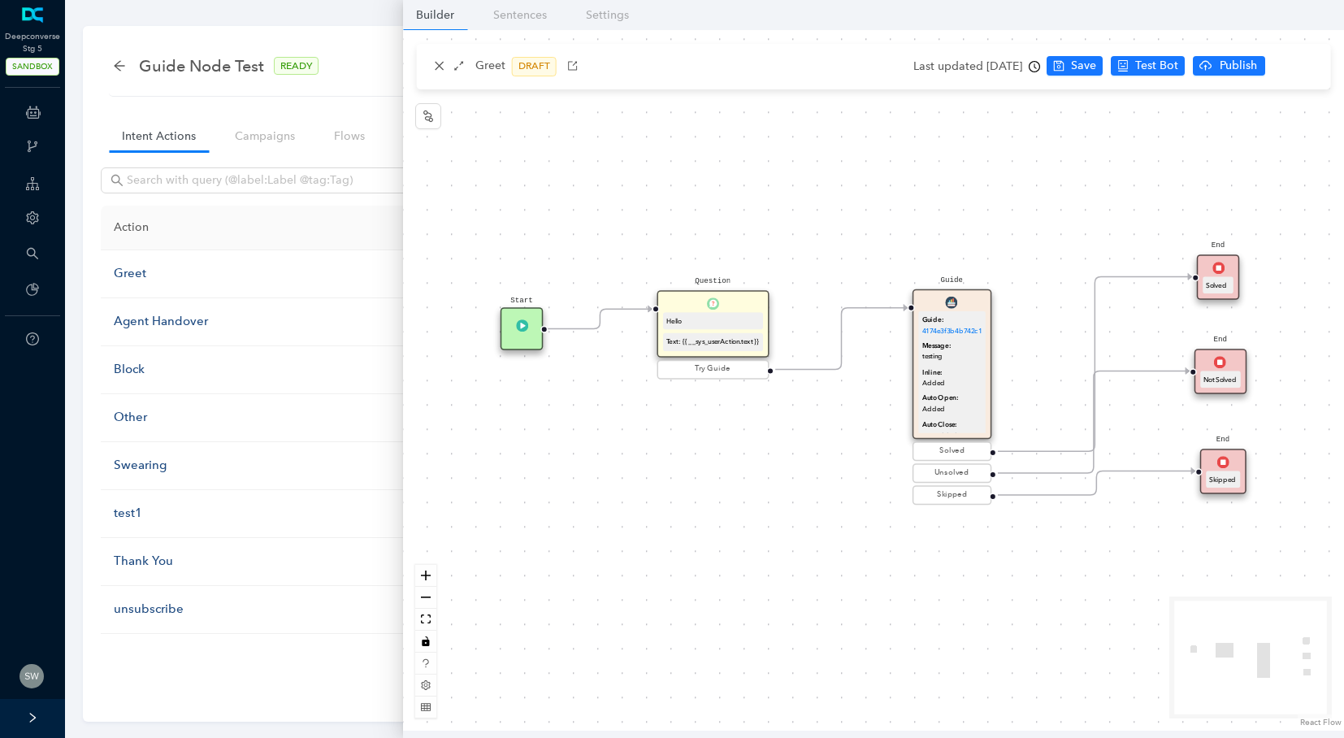
click at [974, 467] on div "Unsolved" at bounding box center [951, 473] width 71 height 12
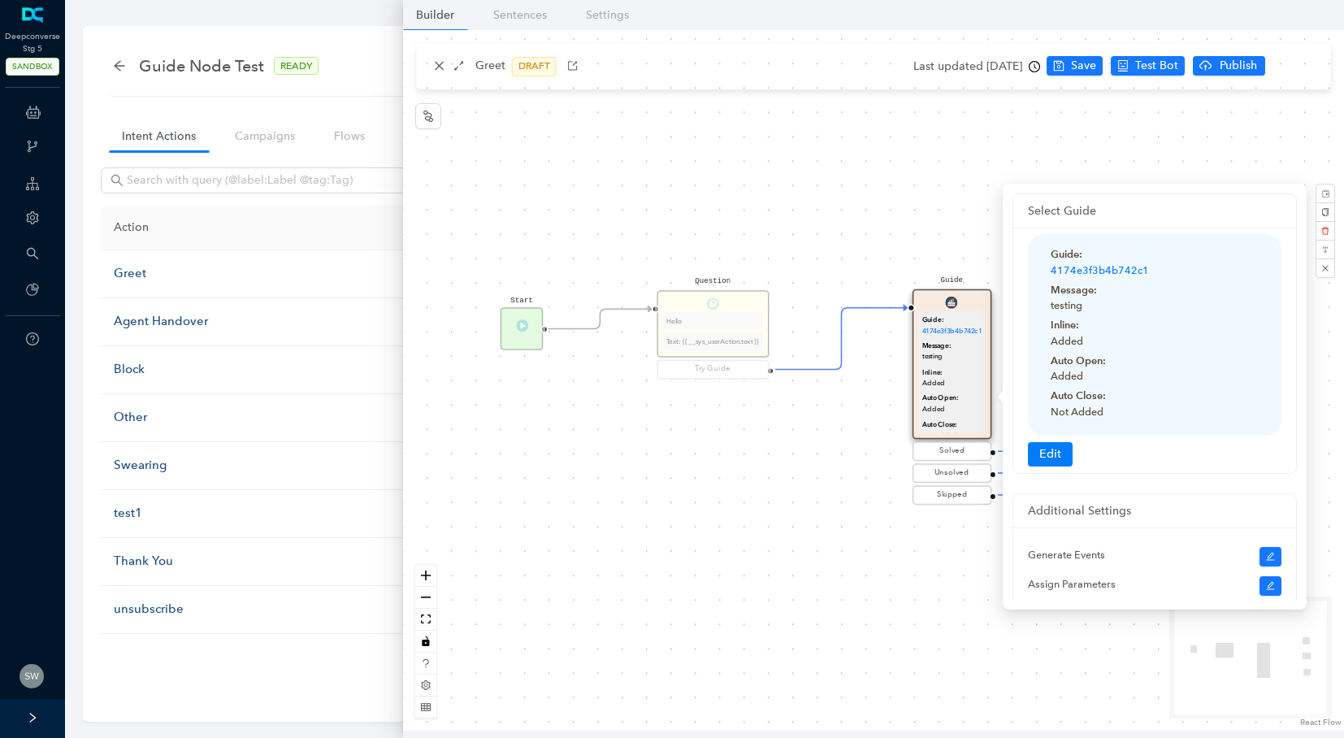
click at [972, 502] on div "Start Question Hello Text: {{ __sys_userAction.text }} Try Guide End Solved End…" at bounding box center [873, 380] width 941 height 700
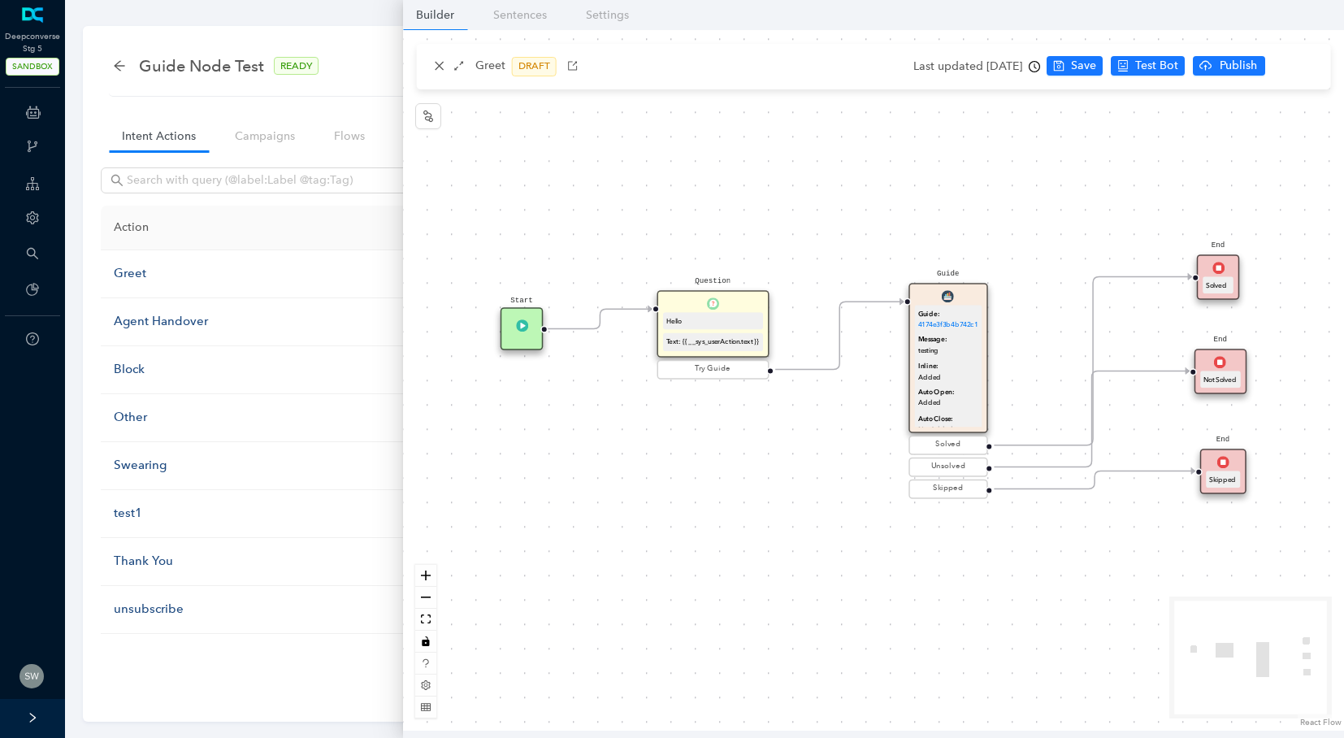
click at [966, 498] on div "Guide Guide: 4174e3f3b4b742c1 Message: testing Inline: Added Auto Open: Added A…" at bounding box center [947, 392] width 79 height 218
click at [946, 474] on div "Unsolved" at bounding box center [947, 466] width 79 height 19
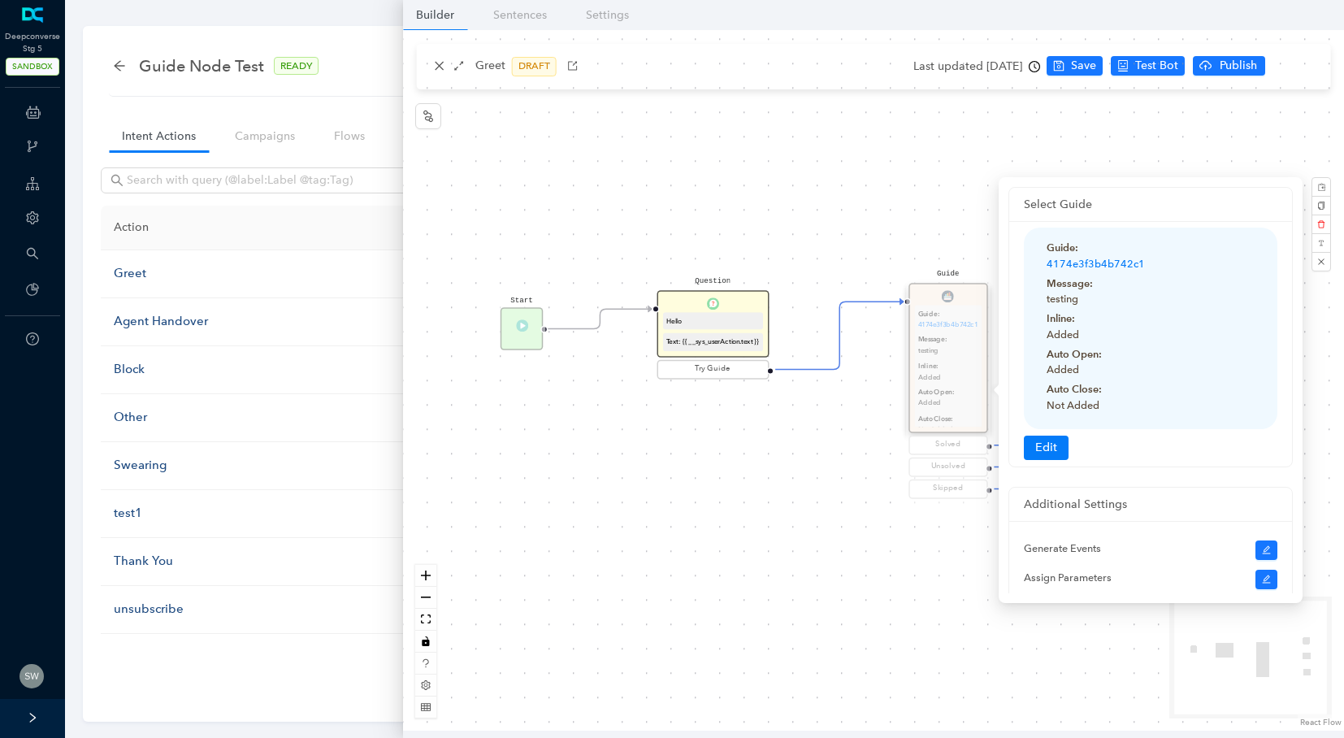
click at [724, 355] on div "Question Hello Text: {{ __sys_userAction.text }} Try Guide" at bounding box center [712, 335] width 111 height 91
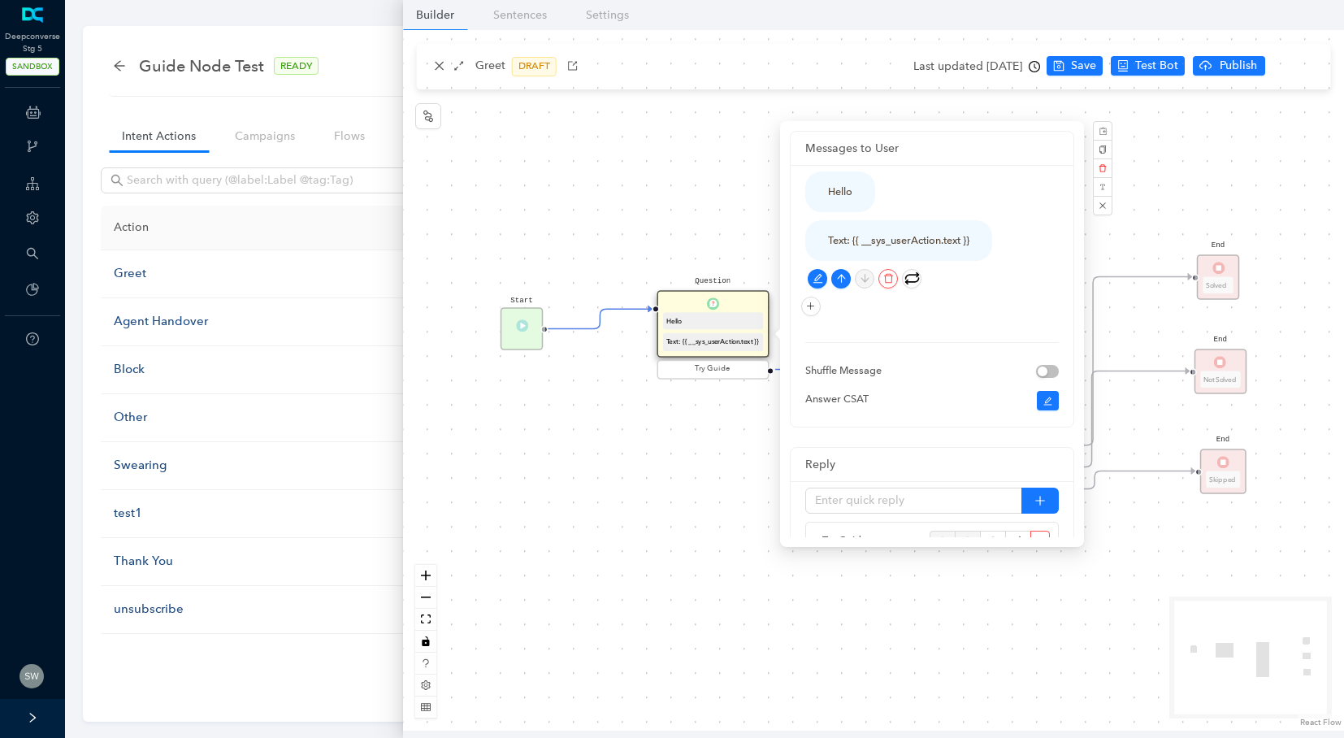
click at [907, 238] on div "Text: {{ __sys_userAction.text }}" at bounding box center [898, 240] width 141 height 16
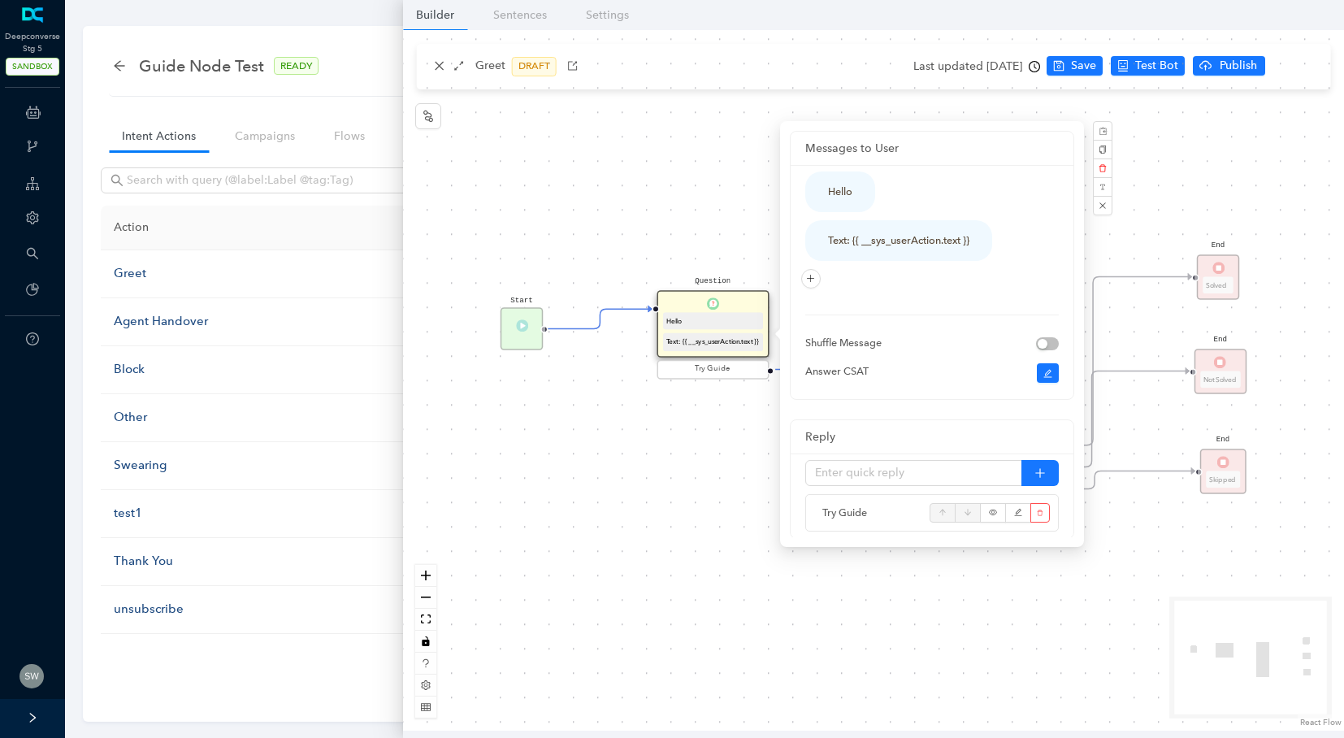
click at [995, 66] on div "Start Question Hello Text: {{ __sys_userAction.text }} Try Guide End Solved End…" at bounding box center [873, 380] width 941 height 700
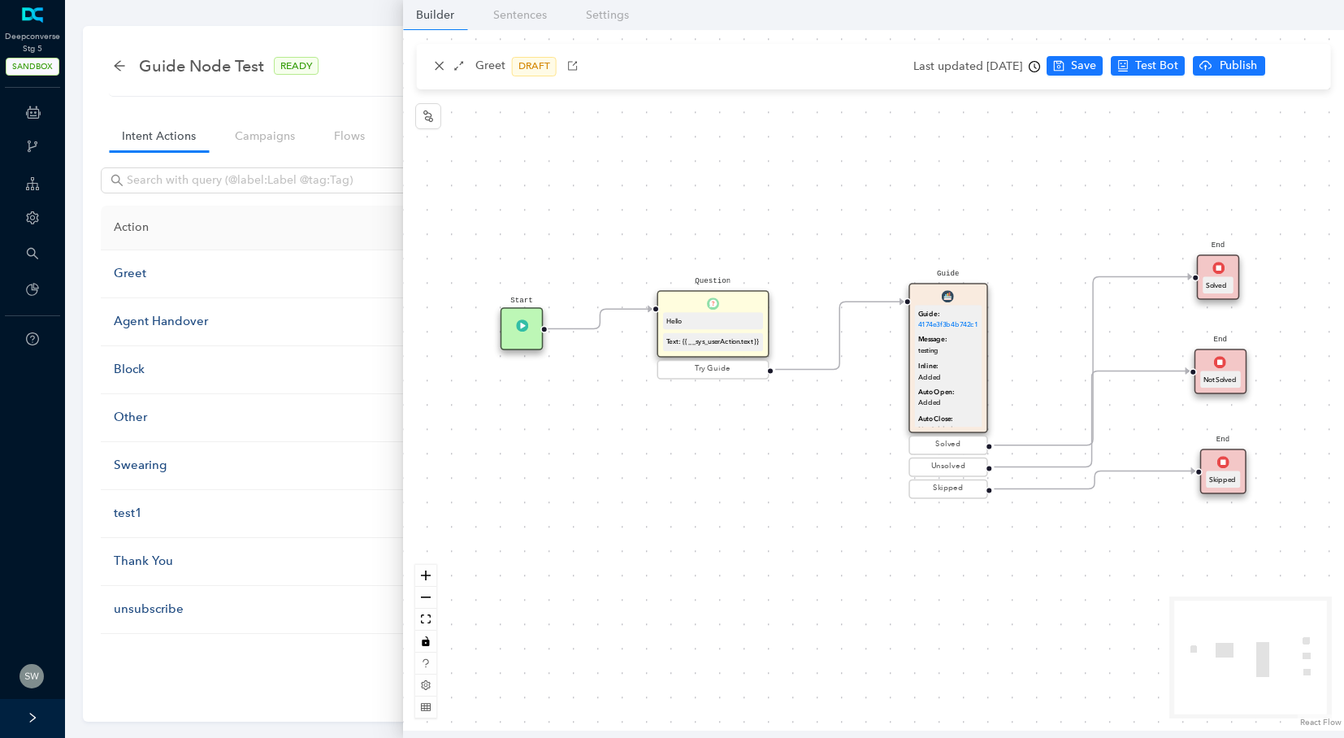
click at [995, 67] on div "Last updated 2 years ago" at bounding box center [976, 66] width 127 height 24
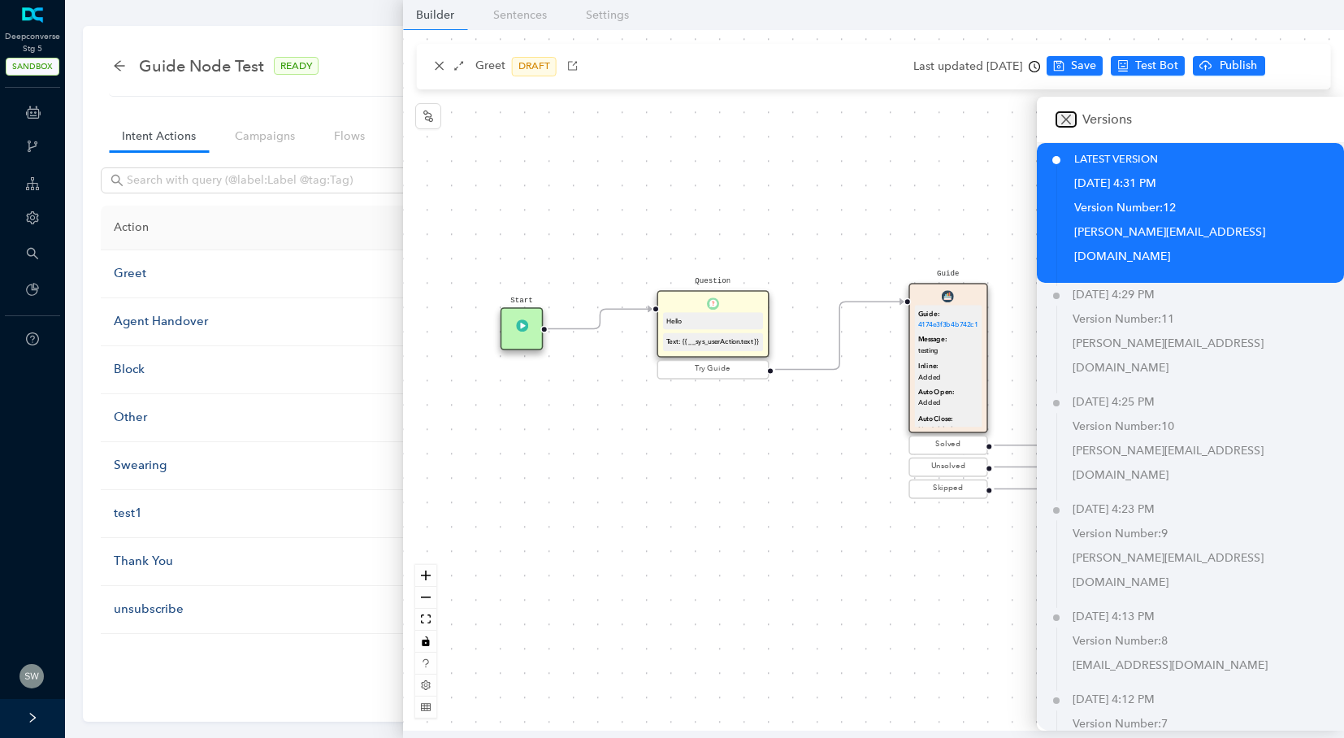
click at [1072, 118] on icon "close" at bounding box center [1065, 119] width 13 height 13
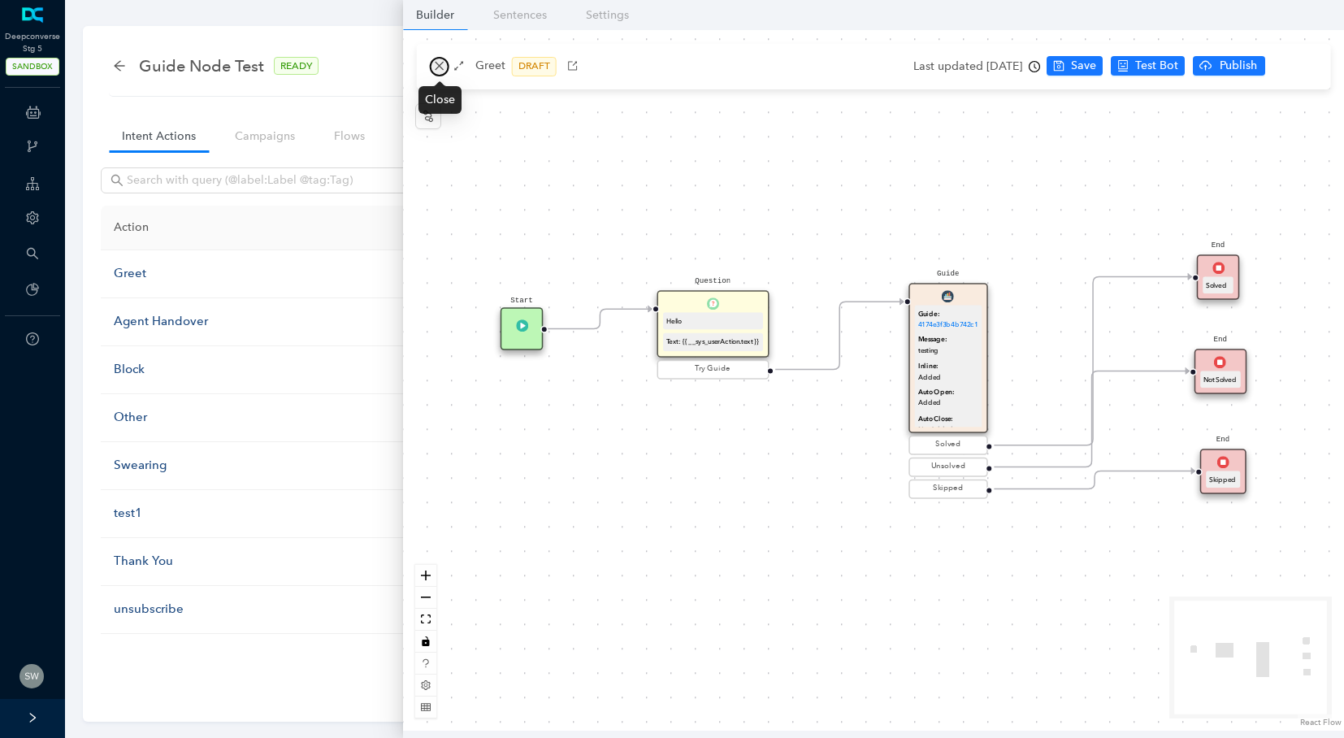
click at [438, 58] on button "button" at bounding box center [439, 66] width 19 height 19
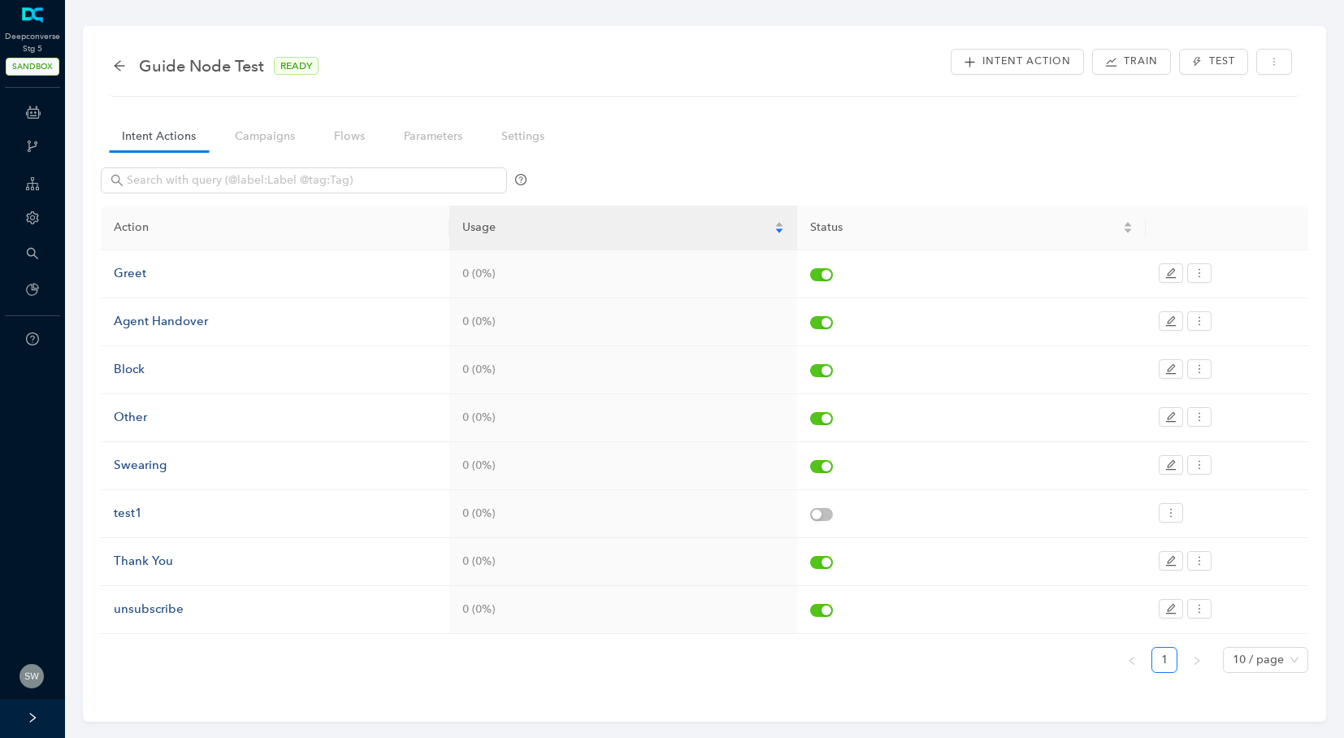
click at [110, 58] on div "Guide Node Test READY Intent Action Train Test" at bounding box center [704, 70] width 1191 height 51
click at [124, 72] on div "Guide Node Test READY" at bounding box center [224, 66] width 222 height 26
click at [124, 66] on icon "arrow-left" at bounding box center [119, 65] width 13 height 13
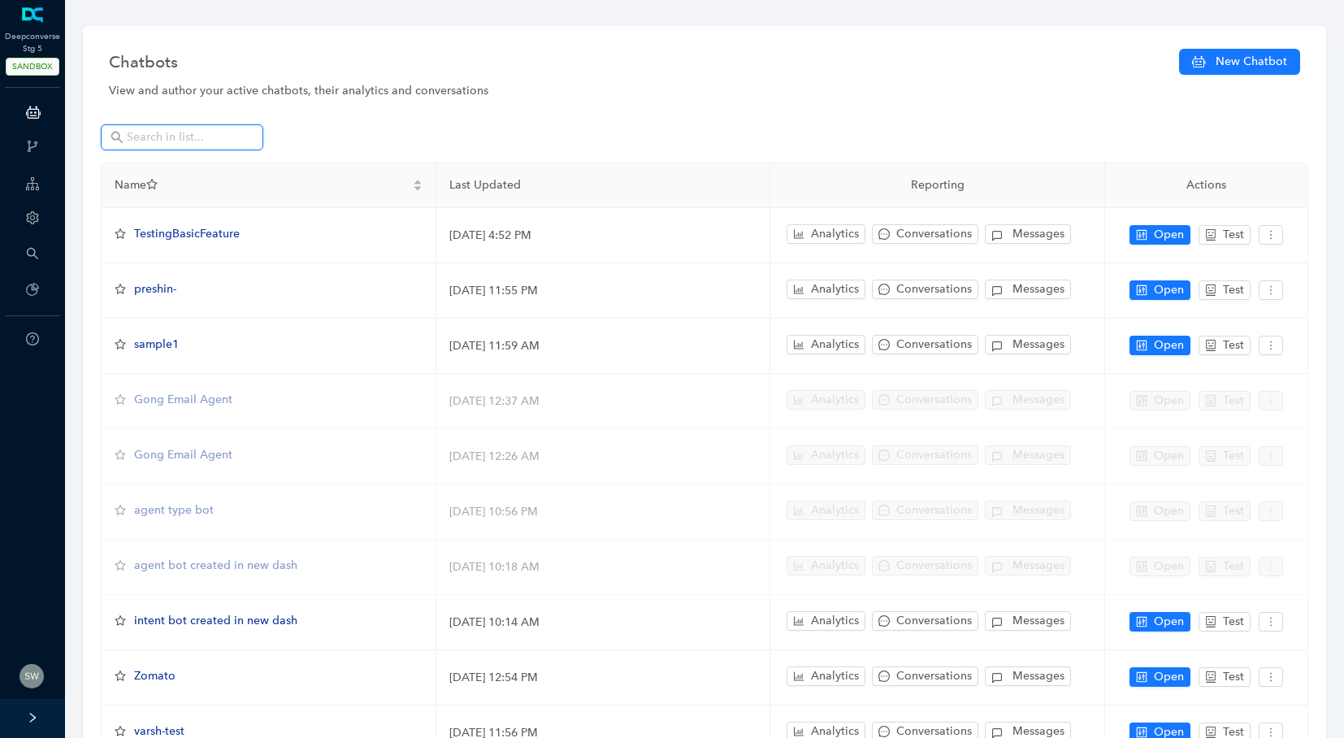
click at [169, 143] on input "text" at bounding box center [184, 137] width 114 height 18
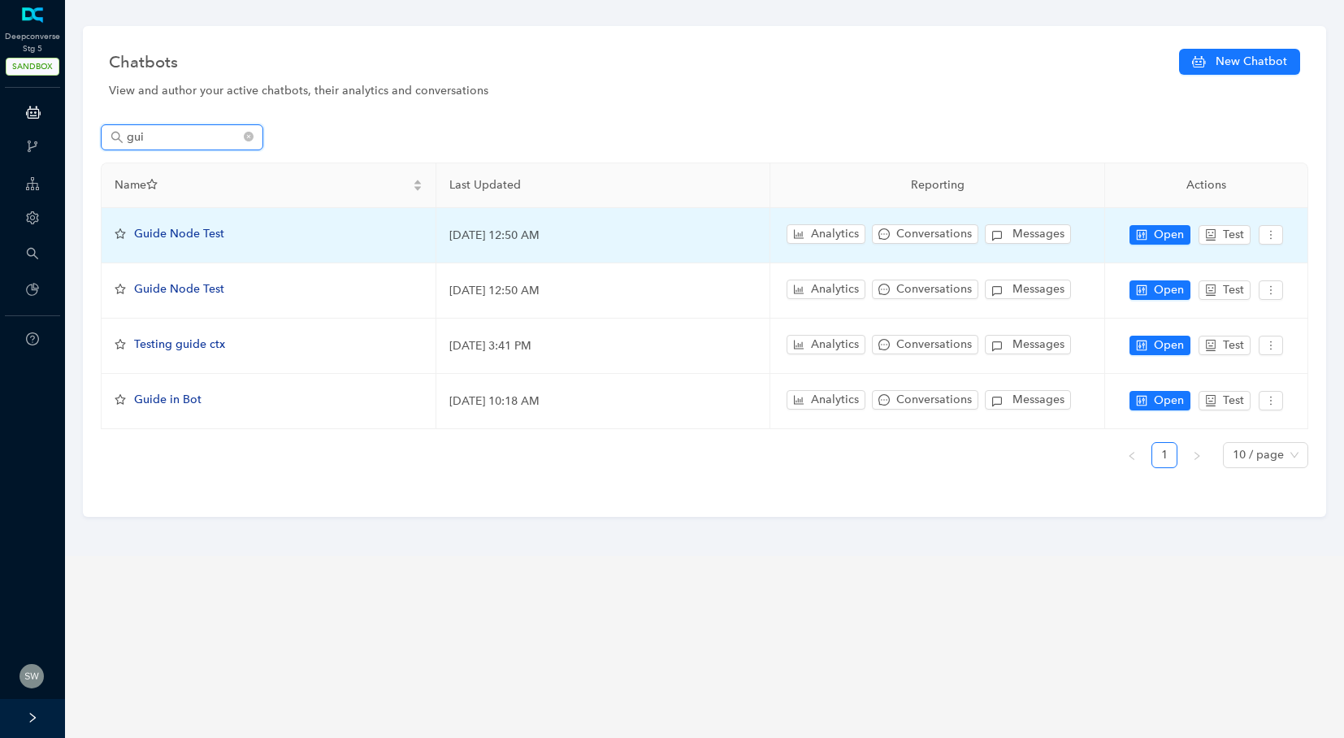
type input "gui"
click at [197, 232] on span "Guide Node Test" at bounding box center [179, 234] width 90 height 14
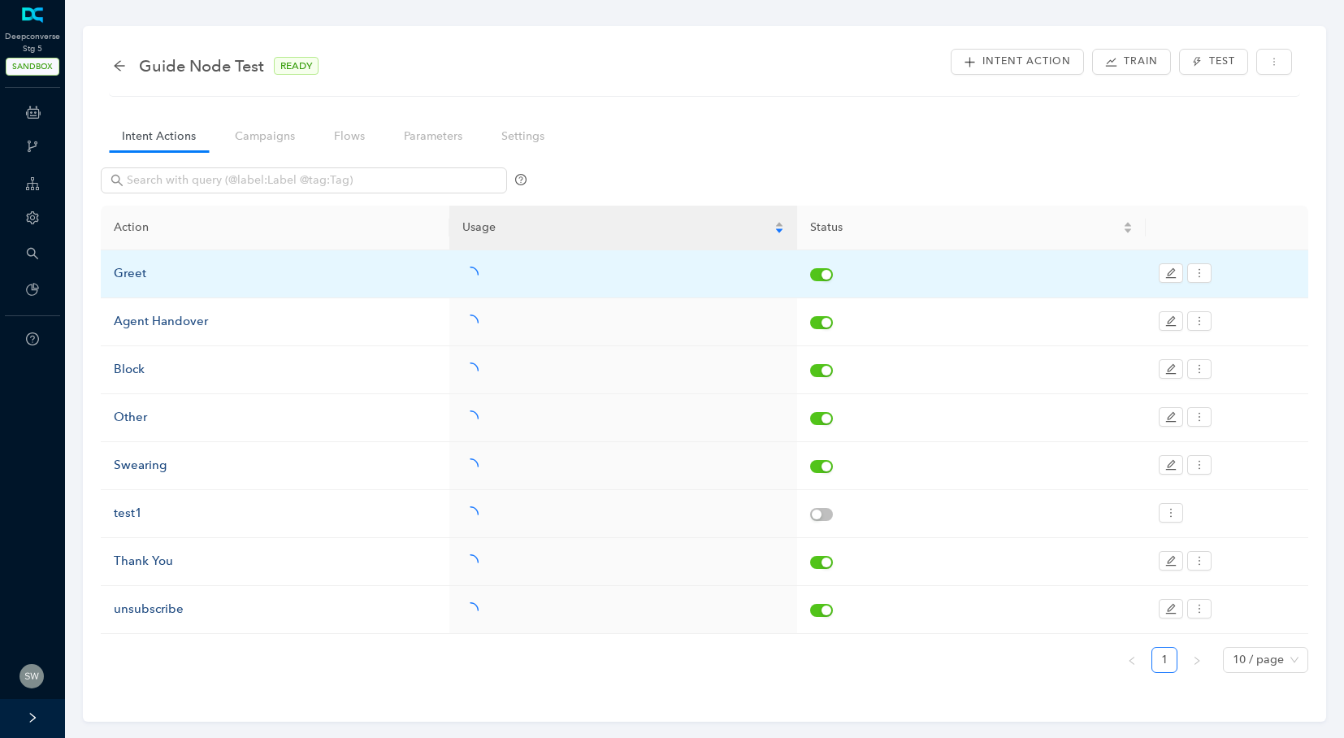
click at [141, 262] on td "Greet" at bounding box center [275, 274] width 349 height 48
click at [136, 267] on div "Greet" at bounding box center [275, 273] width 323 height 19
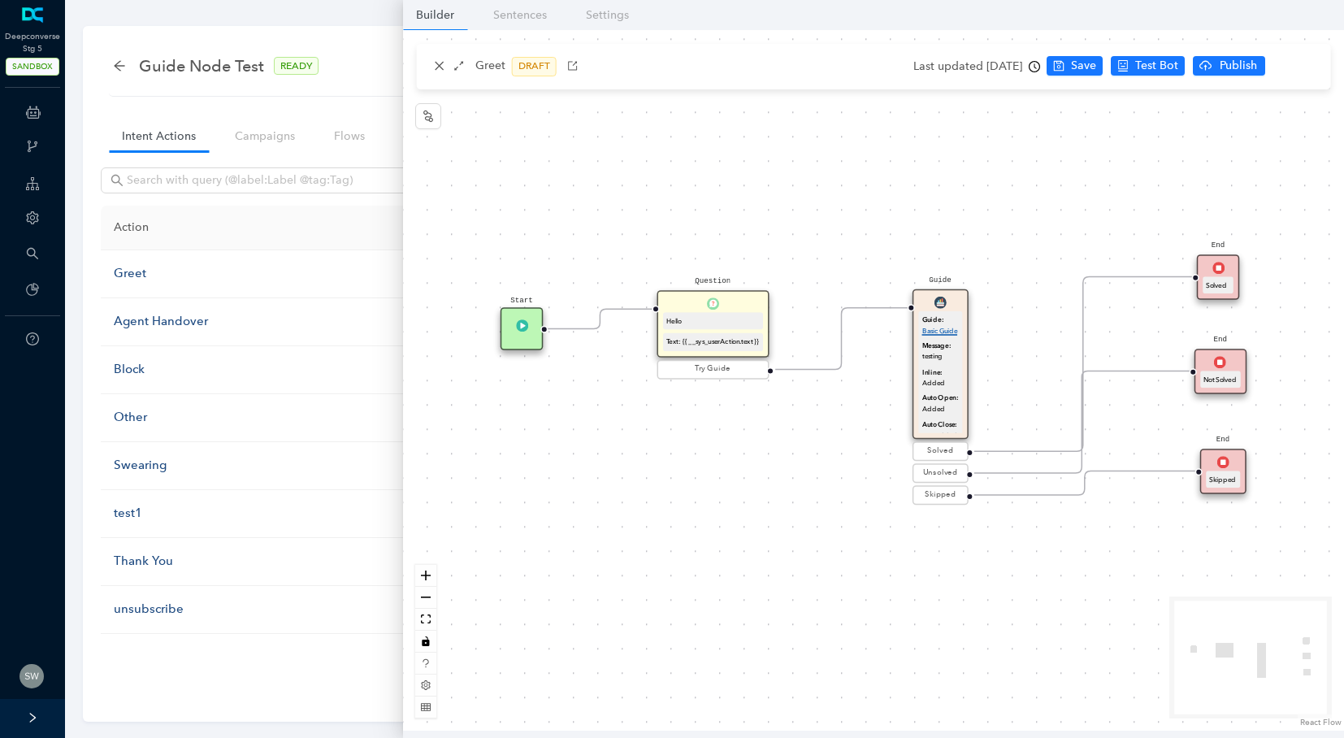
click at [952, 327] on link "Basic Guide" at bounding box center [940, 330] width 36 height 7
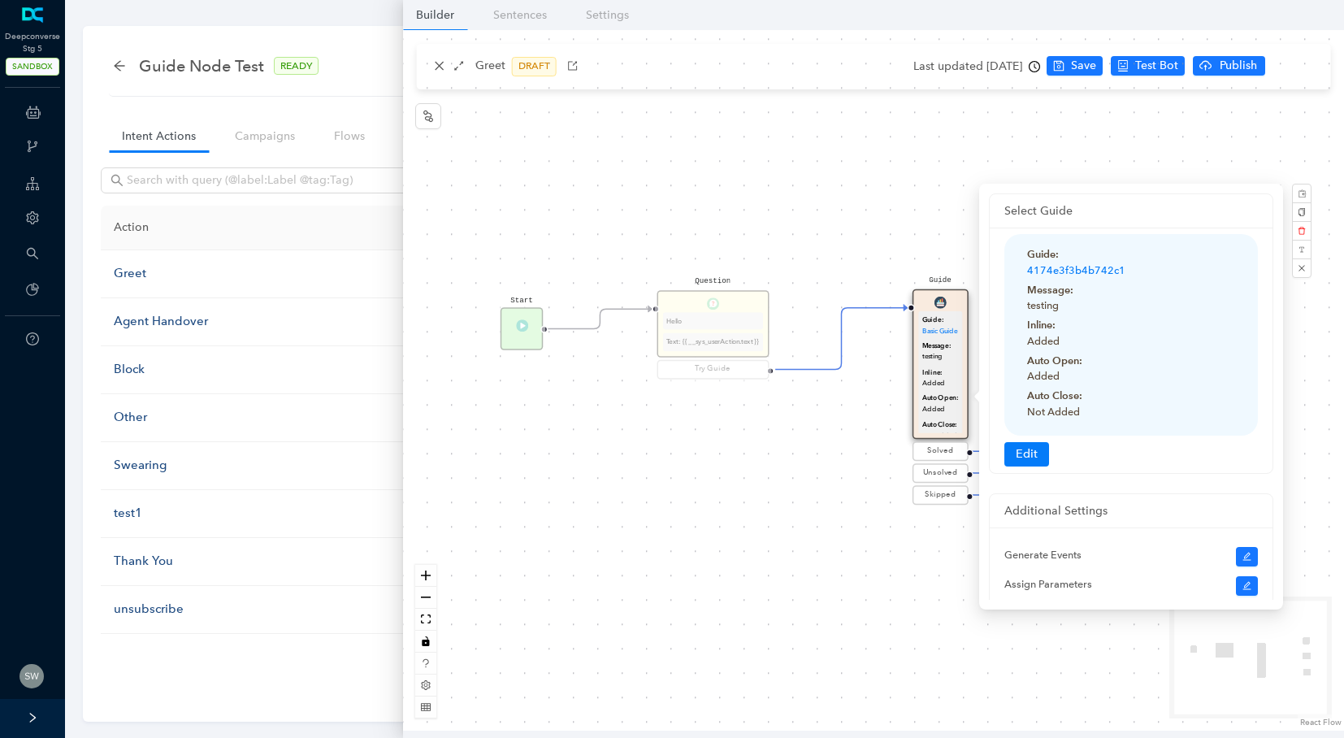
click at [947, 156] on div "Start Question Hello Text: {{ __sys_userAction.text }} Try Guide End Solved End…" at bounding box center [873, 380] width 941 height 700
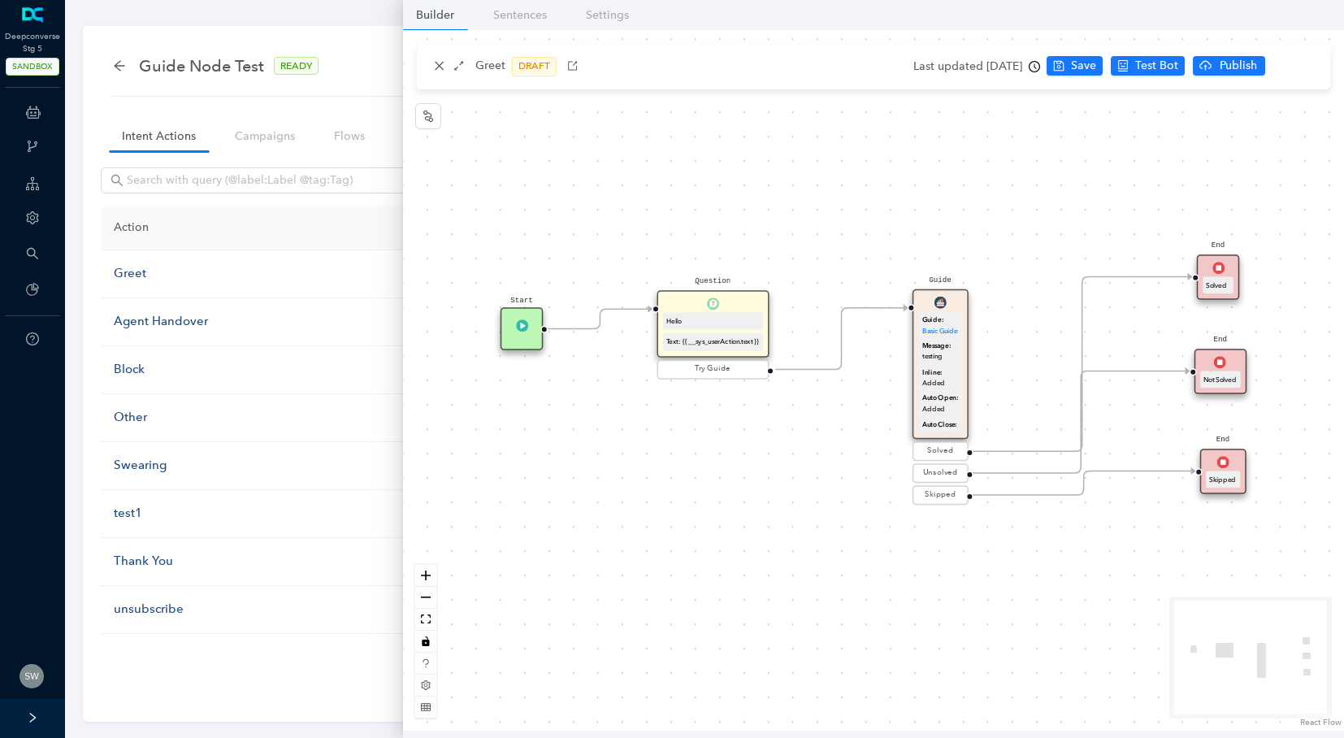
click at [938, 306] on img at bounding box center [940, 303] width 12 height 12
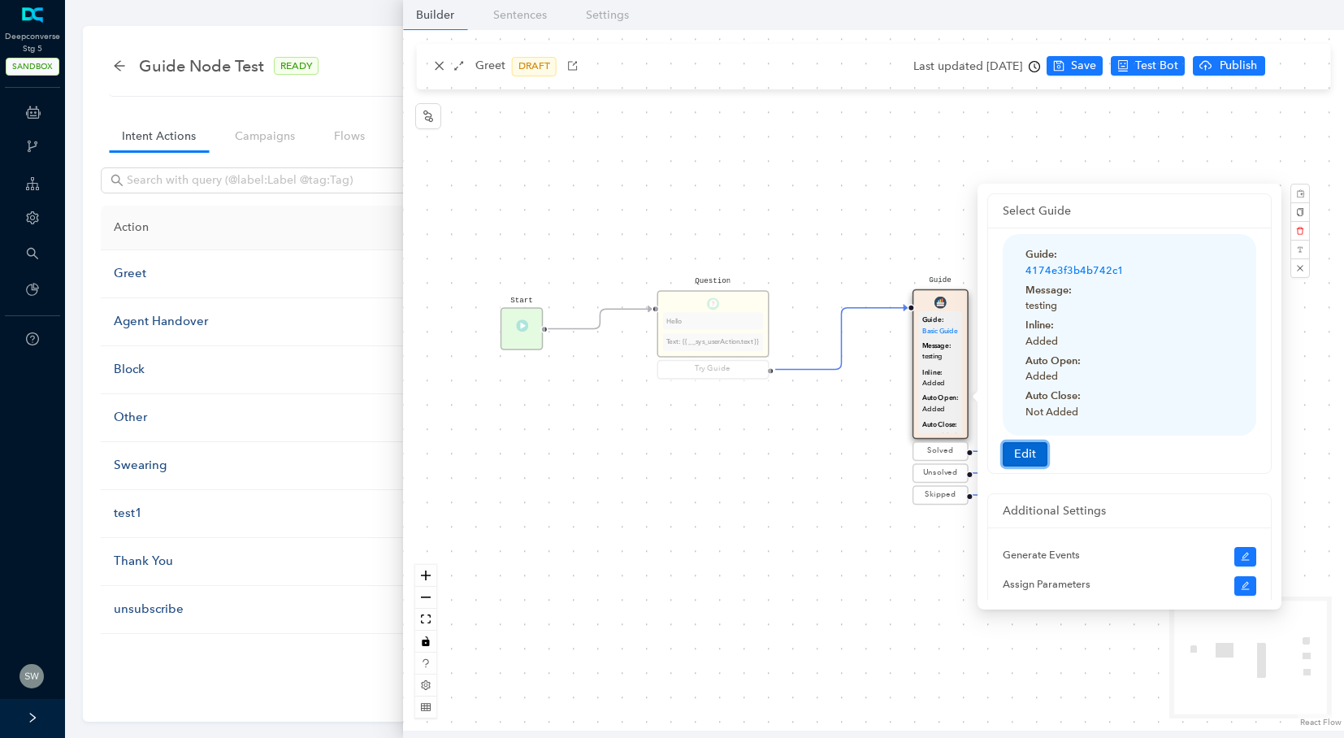
click at [1041, 457] on button "Edit" at bounding box center [1025, 454] width 45 height 24
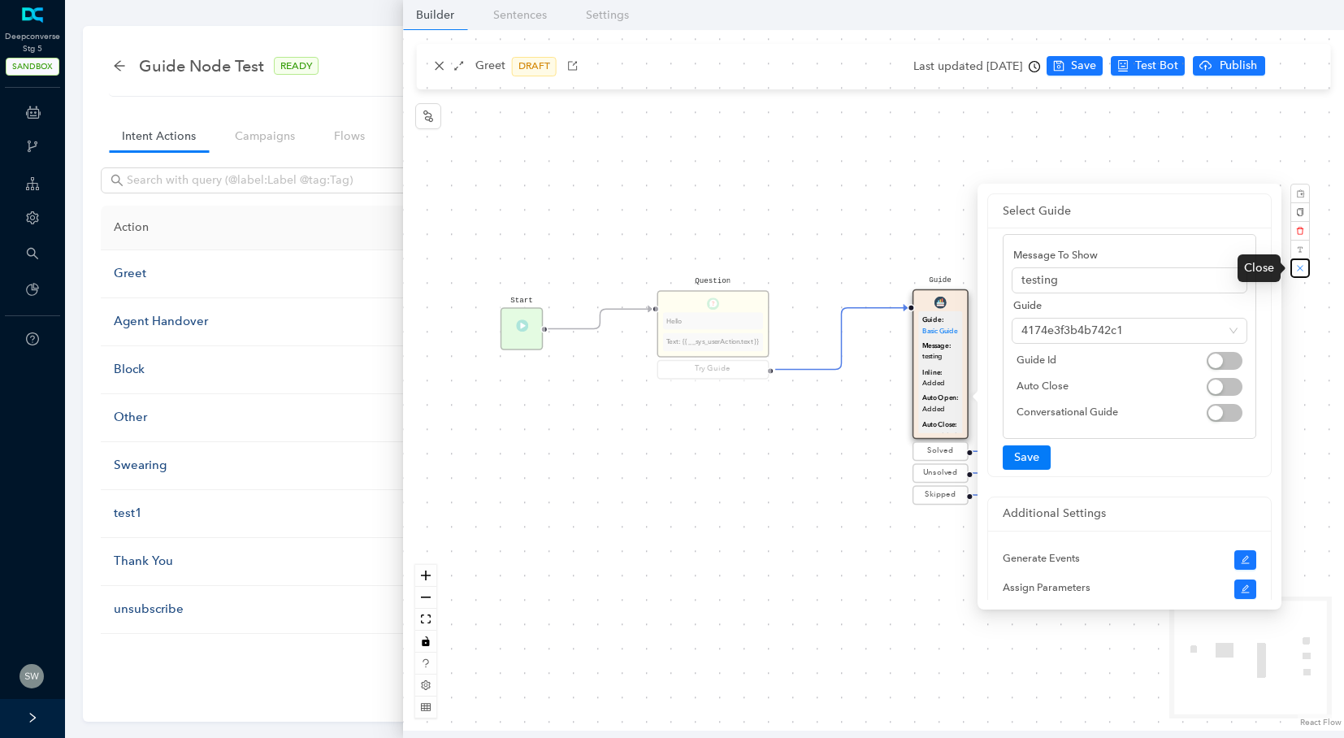
click at [1306, 267] on button "button" at bounding box center [1299, 267] width 19 height 19
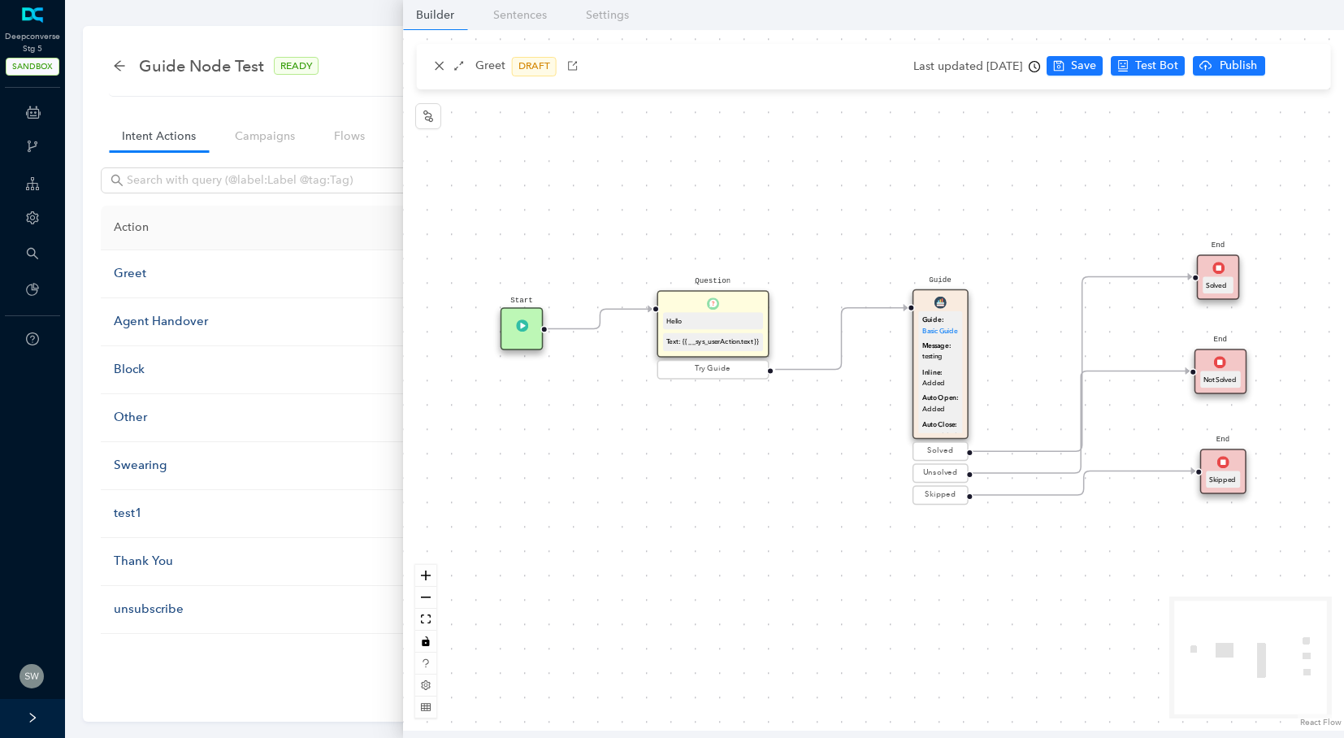
click at [803, 364] on icon "Edge from 8ebf8d88-f71e-8fc4-10af-f482a79c94f0 to reactflownode_96cddf2c-45af-4…" at bounding box center [841, 339] width 132 height 62
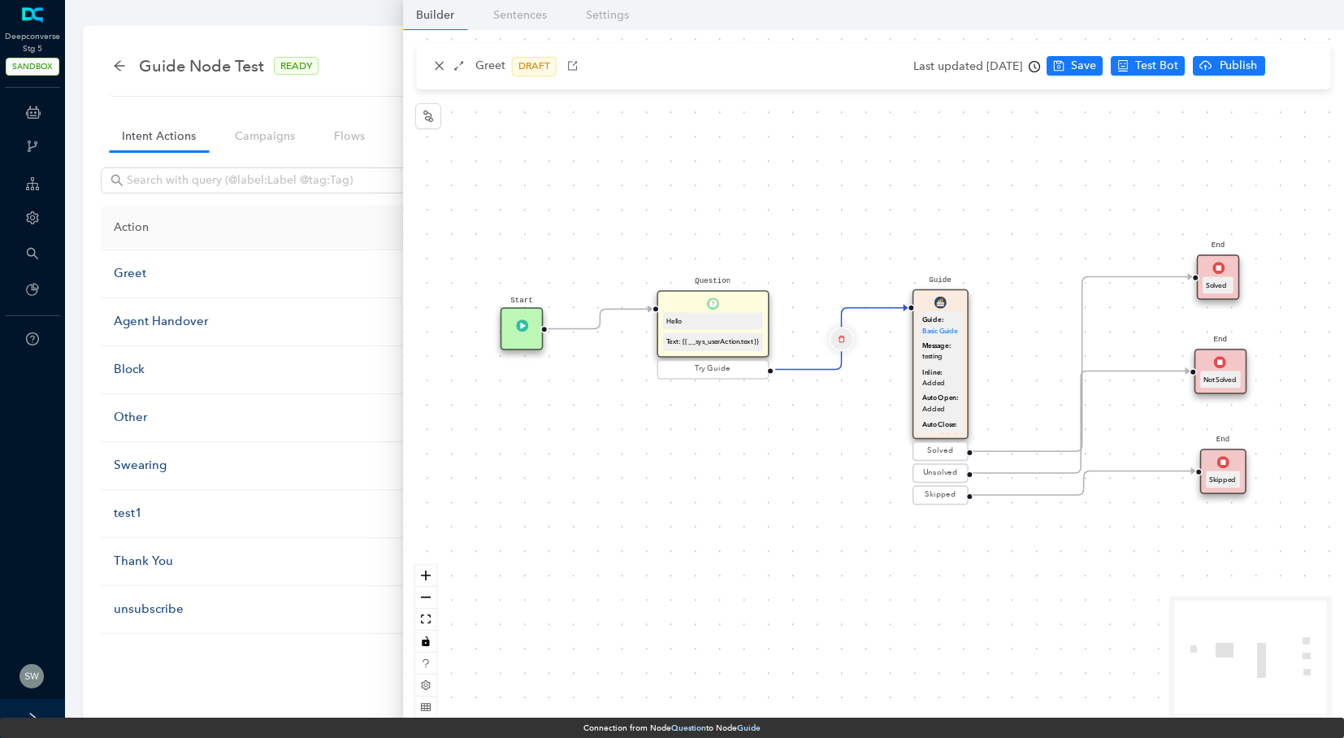
click at [838, 337] on icon "delete" at bounding box center [841, 338] width 7 height 15
click at [922, 300] on button "Yes" at bounding box center [937, 297] width 31 height 19
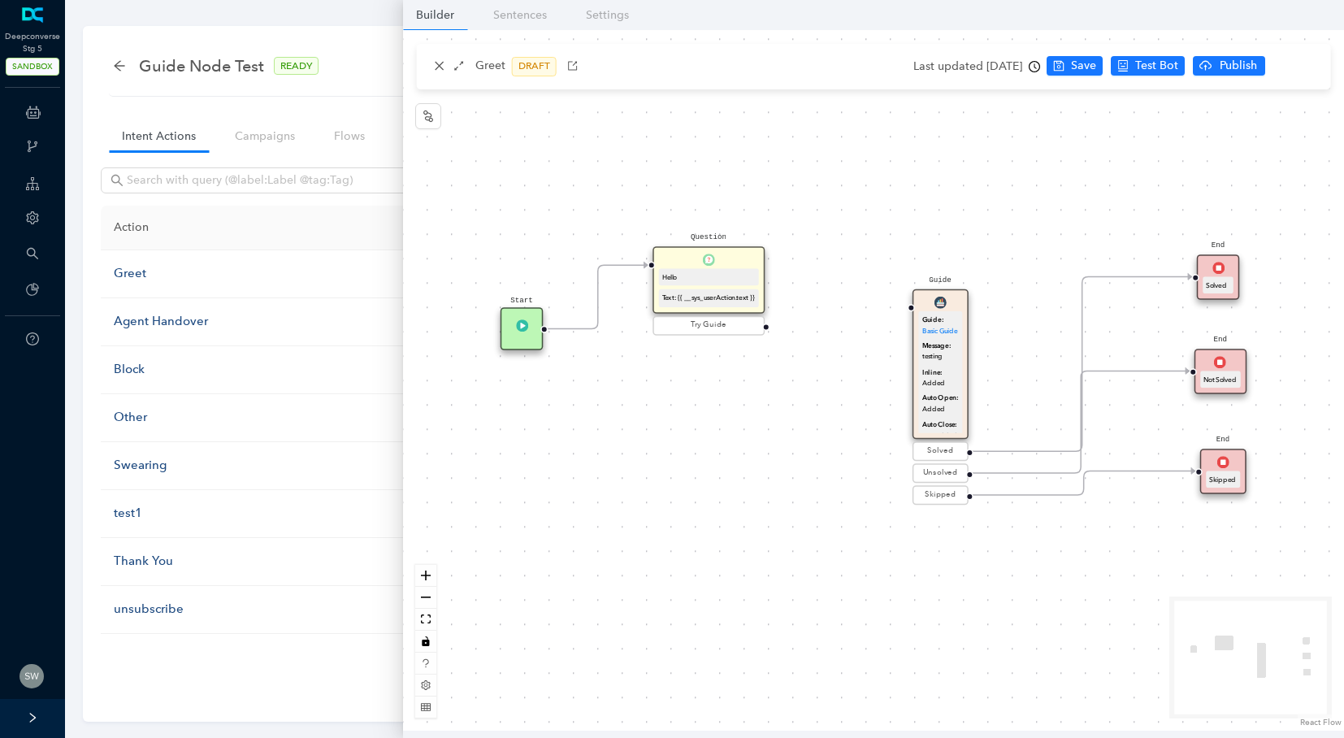
drag, startPoint x: 735, startPoint y: 336, endPoint x: 730, endPoint y: 276, distance: 60.3
click at [730, 293] on div "Text: {{ __sys_userAction.text }}" at bounding box center [708, 298] width 93 height 11
click at [596, 308] on icon "Edge from 6a74f33f-3eeb-be35-1d60-b104b03c6483 to 8ebf8d88-f71e-8fc4-10af-f482a…" at bounding box center [598, 288] width 100 height 82
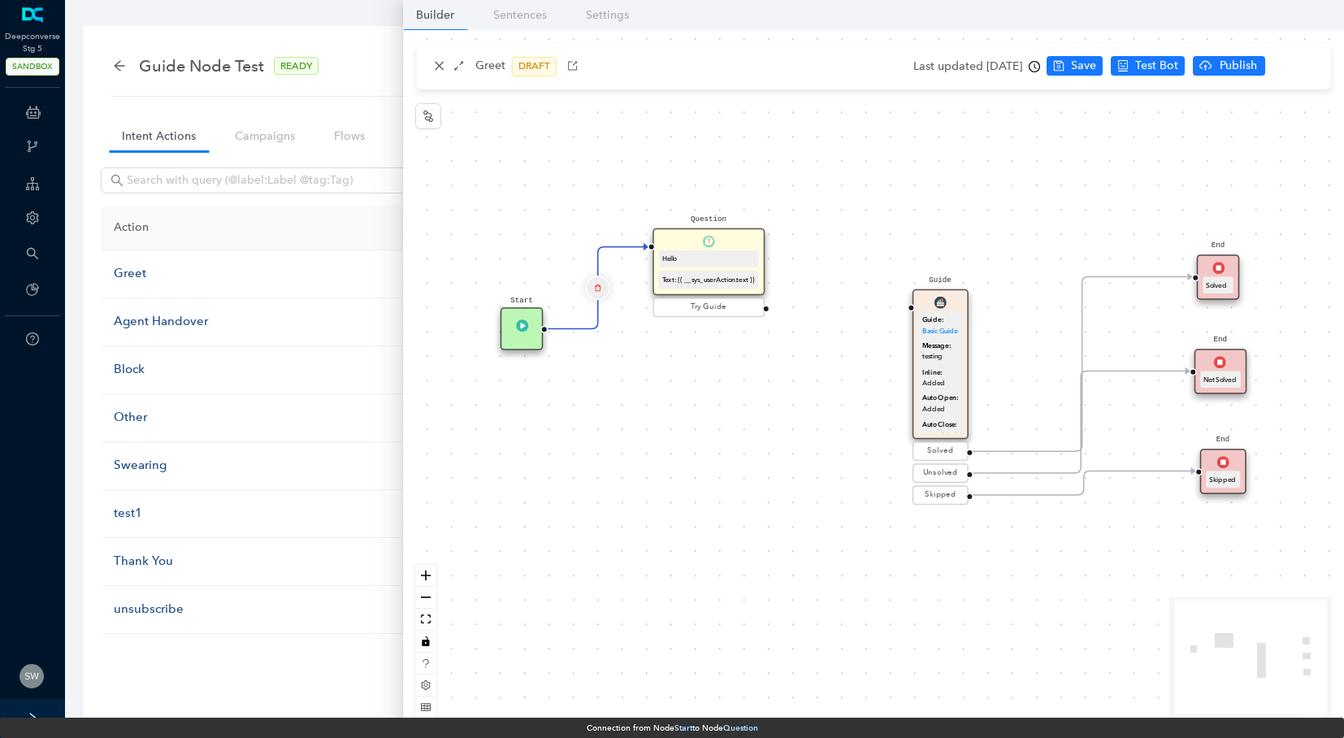
click at [588, 291] on button "Edge from 6a74f33f-3eeb-be35-1d60-b104b03c6483 to 8ebf8d88-f71e-8fc4-10af-f482a…" at bounding box center [598, 287] width 24 height 24
click at [679, 239] on button "Yes" at bounding box center [694, 245] width 31 height 19
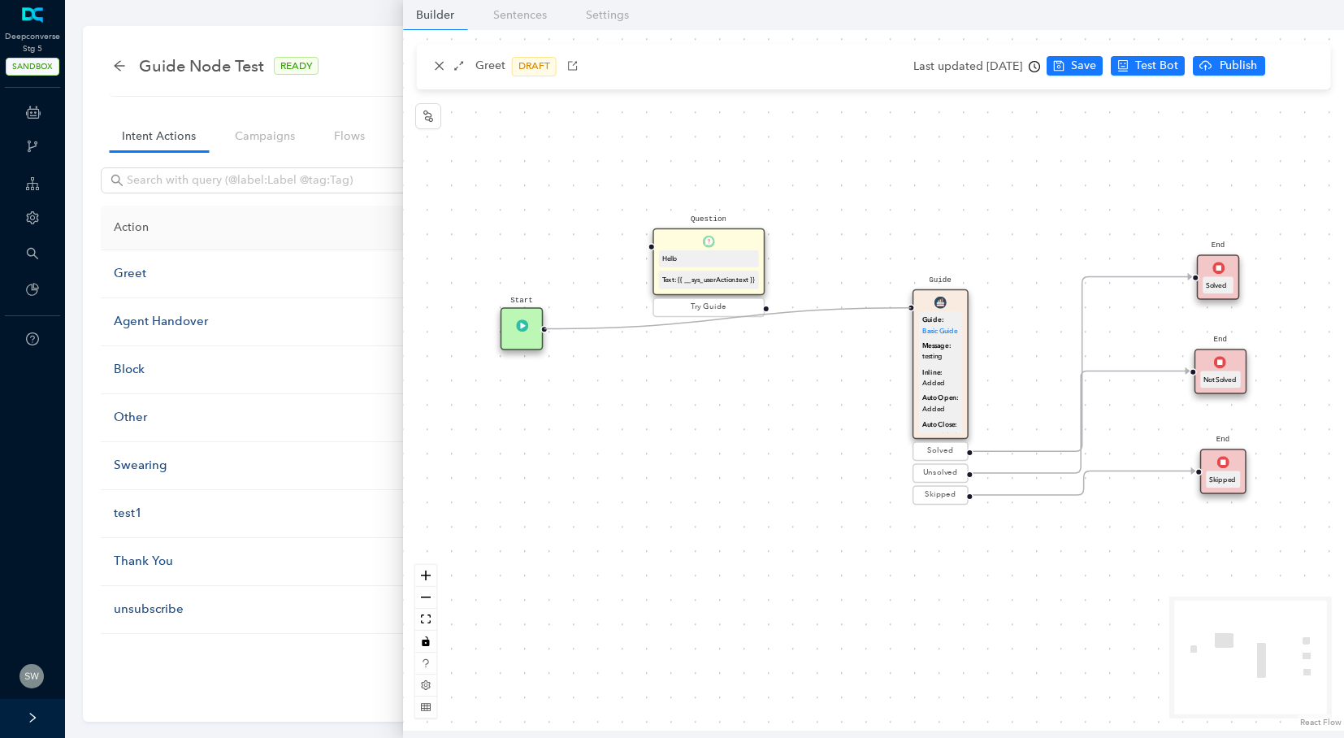
drag, startPoint x: 610, startPoint y: 342, endPoint x: 899, endPoint y: 316, distance: 290.4
click at [899, 316] on div "Start Question Hello Text: {{ __sys_userAction.text }} Try Guide End Solved End…" at bounding box center [873, 380] width 941 height 700
click at [1096, 61] on span "Save" at bounding box center [1083, 66] width 25 height 18
click at [1177, 64] on span "Test Bot" at bounding box center [1167, 66] width 43 height 18
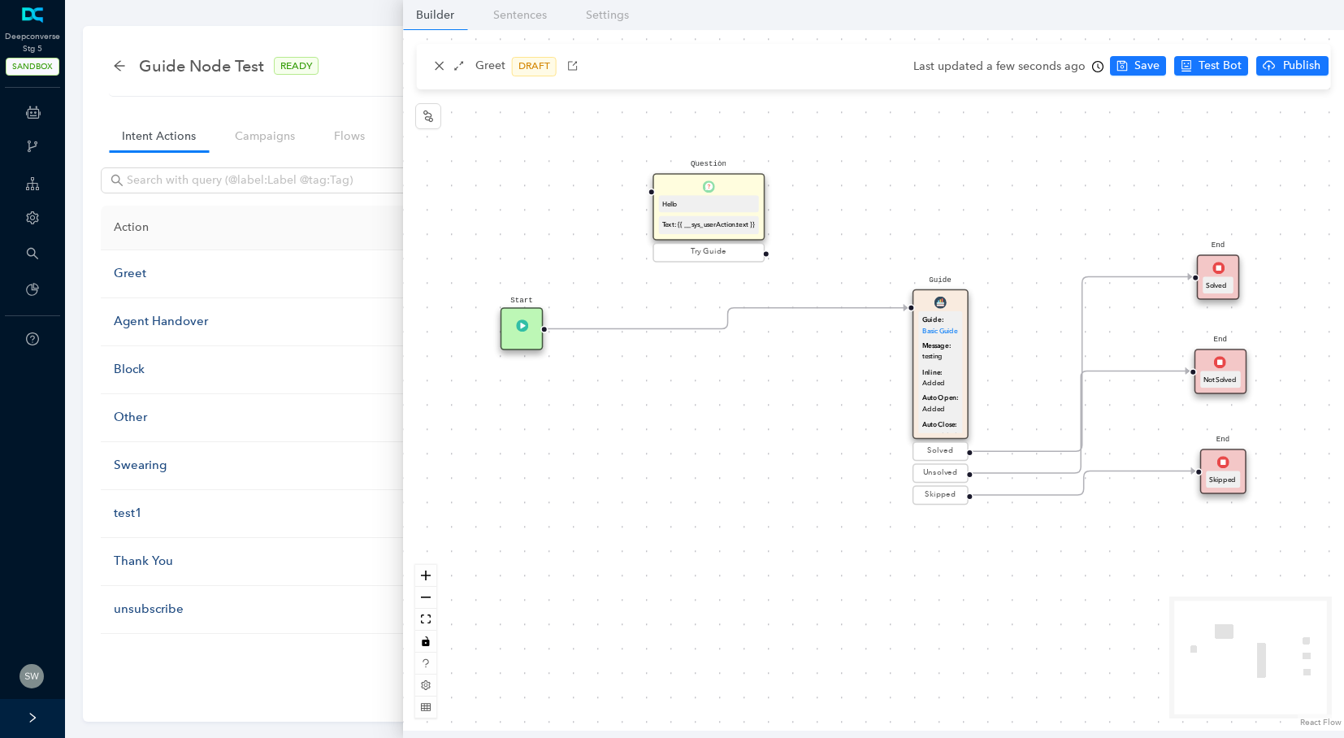
drag, startPoint x: 716, startPoint y: 242, endPoint x: 723, endPoint y: 194, distance: 48.5
click at [723, 194] on div "Question Hello Text: {{ __sys_userAction.text }}" at bounding box center [707, 206] width 111 height 67
click at [953, 305] on div "Guide Guide: Basic Guide Message: testing Inline: Added Auto Open: Added Auto C…" at bounding box center [939, 364] width 55 height 150
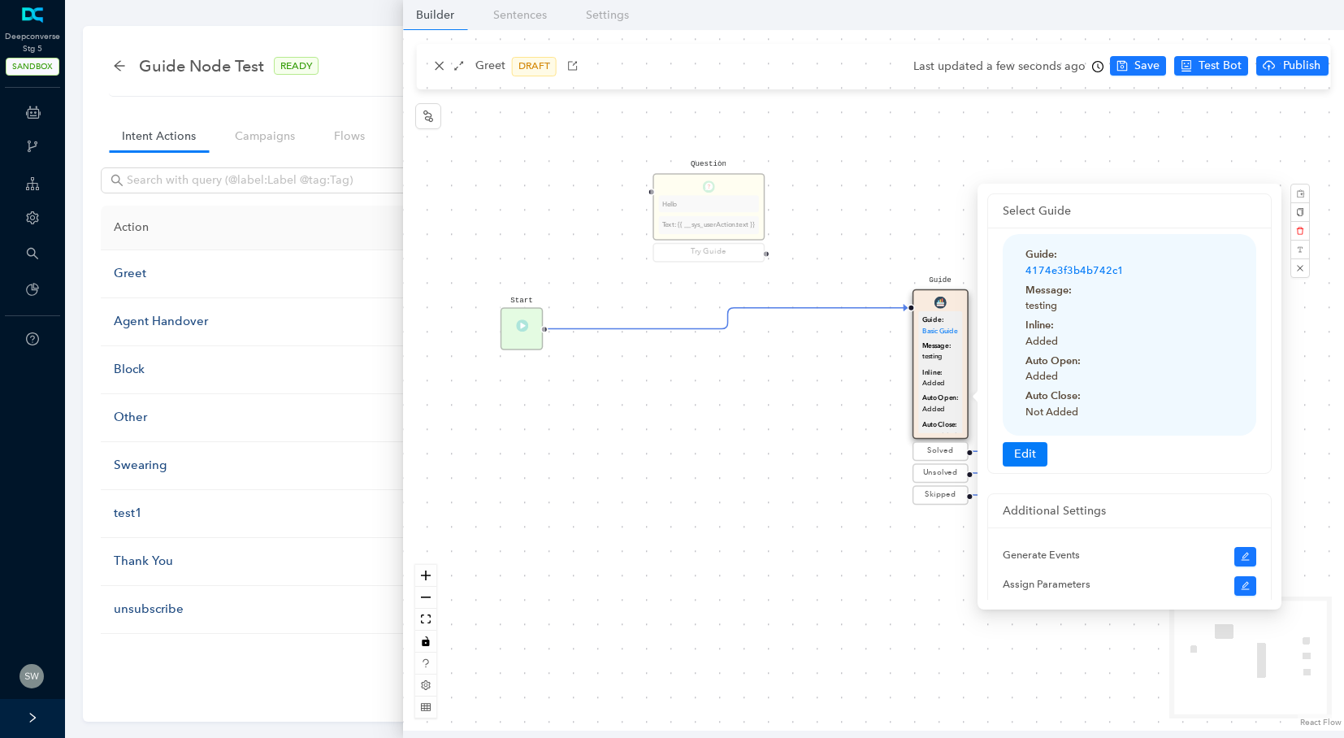
click at [847, 479] on div "Start Question Hello Text: {{ __sys_userAction.text }} Try Guide End Solved End…" at bounding box center [873, 380] width 941 height 700
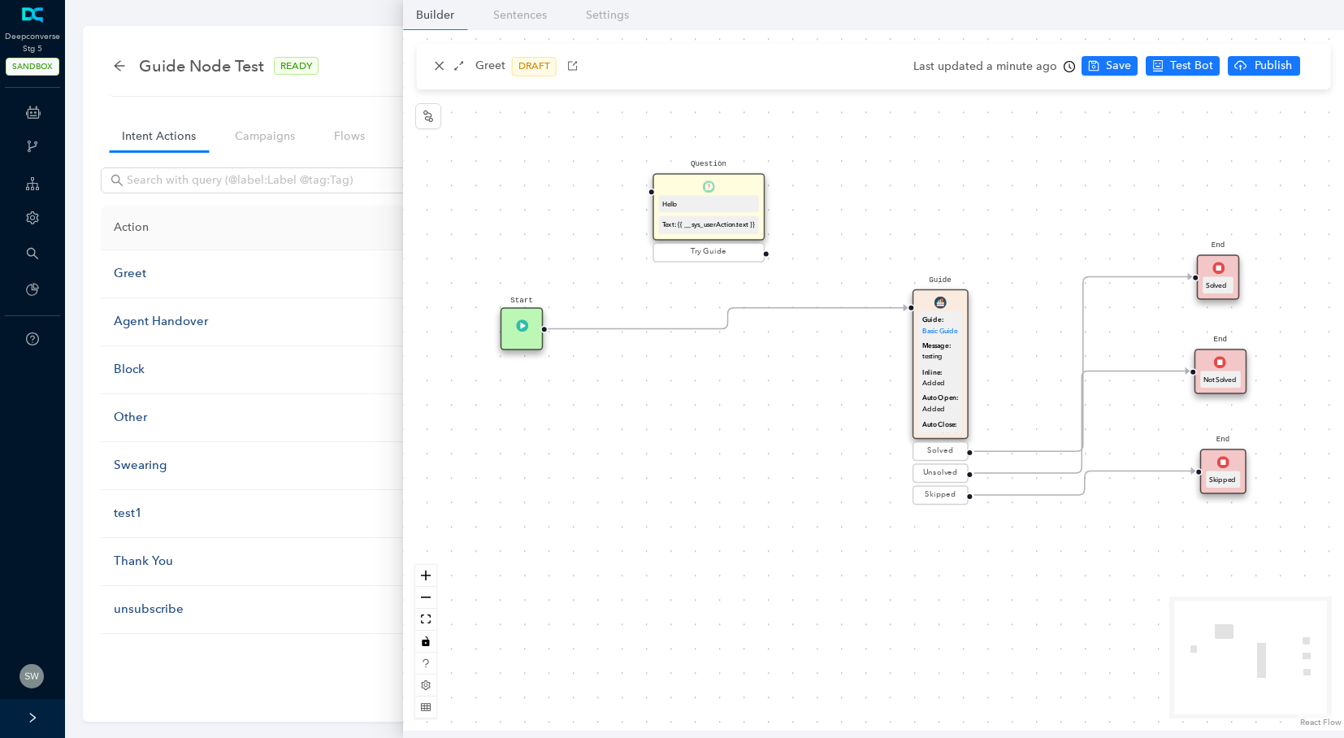
click at [929, 349] on b "Message:" at bounding box center [936, 345] width 29 height 7
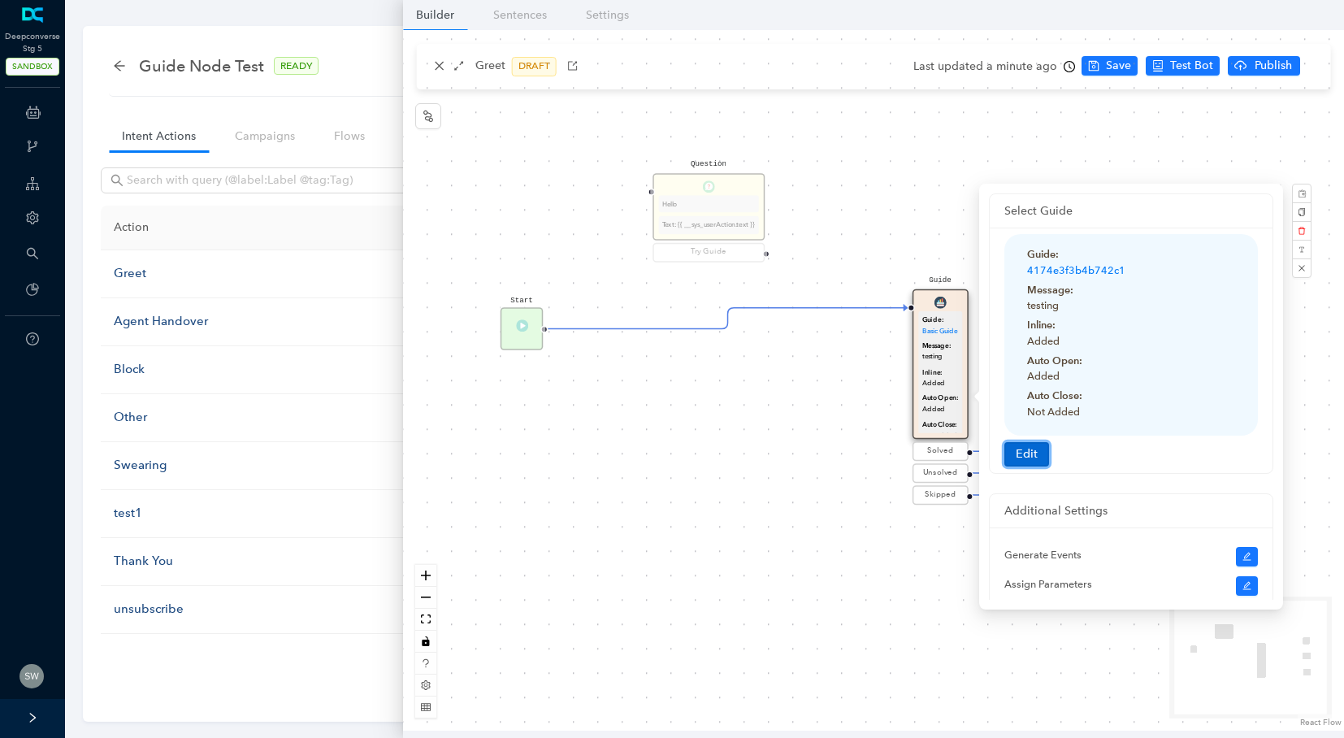
click at [1006, 455] on button "Edit" at bounding box center [1026, 454] width 45 height 24
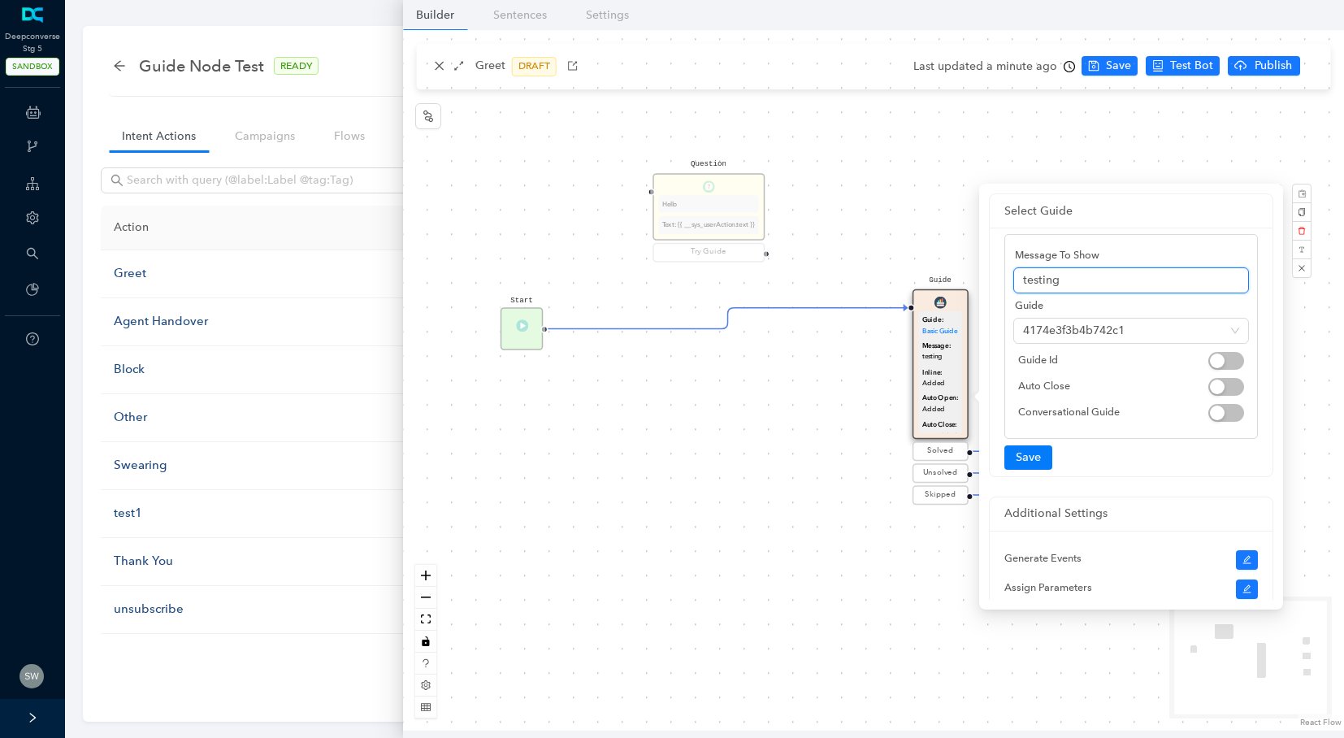
click at [1121, 273] on input "testing" at bounding box center [1131, 280] width 236 height 26
type input "t"
click at [1082, 338] on span "4174e3f3b4b742c1" at bounding box center [1131, 330] width 216 height 24
type input "troubelshooting"
click at [1124, 284] on input "troubelshooting" at bounding box center [1131, 280] width 236 height 26
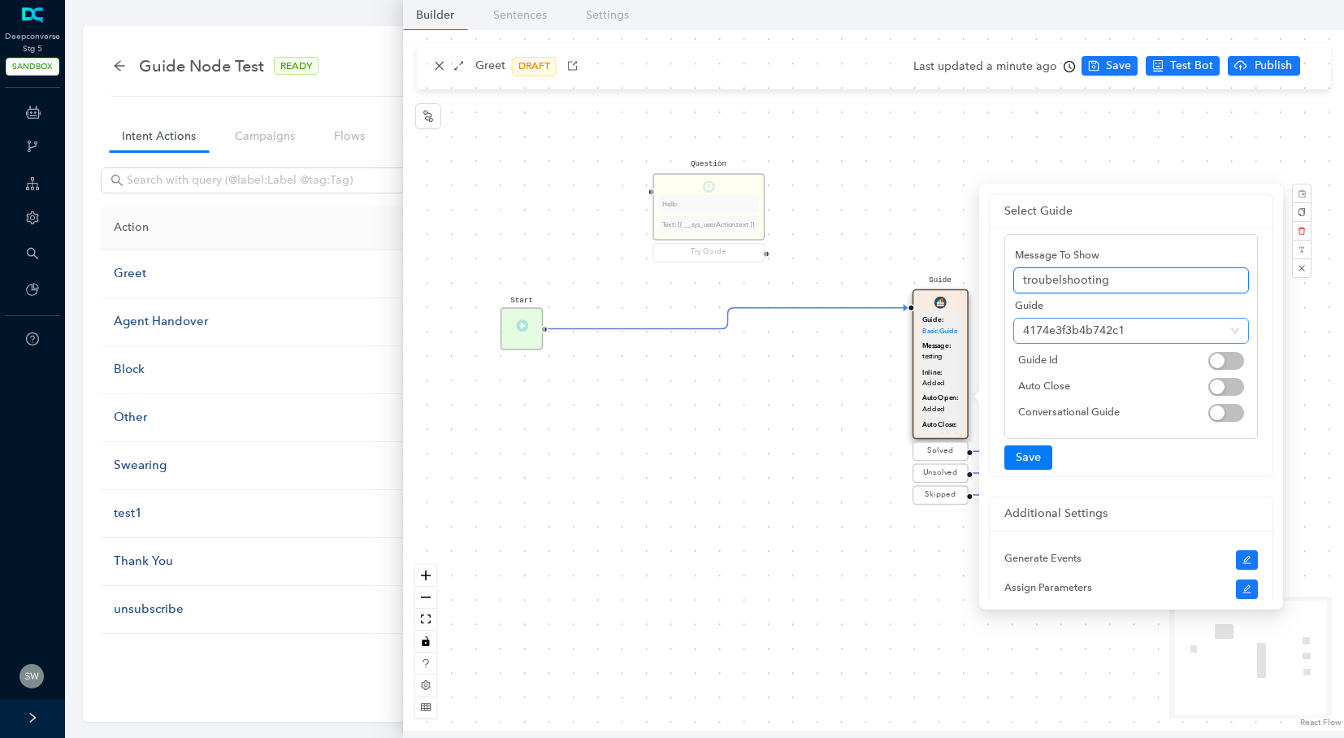
click at [1096, 324] on span "4174e3f3b4b742c1" at bounding box center [1131, 330] width 216 height 24
click at [1128, 273] on input "troubelshooting" at bounding box center [1131, 280] width 236 height 26
drag, startPoint x: 1128, startPoint y: 274, endPoint x: 1000, endPoint y: 277, distance: 127.6
click at [1000, 277] on div "Message To Show troubelshooting Guide 4174e3f3b4b742c1 Simple Empty No data Gui…" at bounding box center [1131, 351] width 283 height 249
click at [1083, 334] on span "4174e3f3b4b742c1" at bounding box center [1131, 330] width 216 height 24
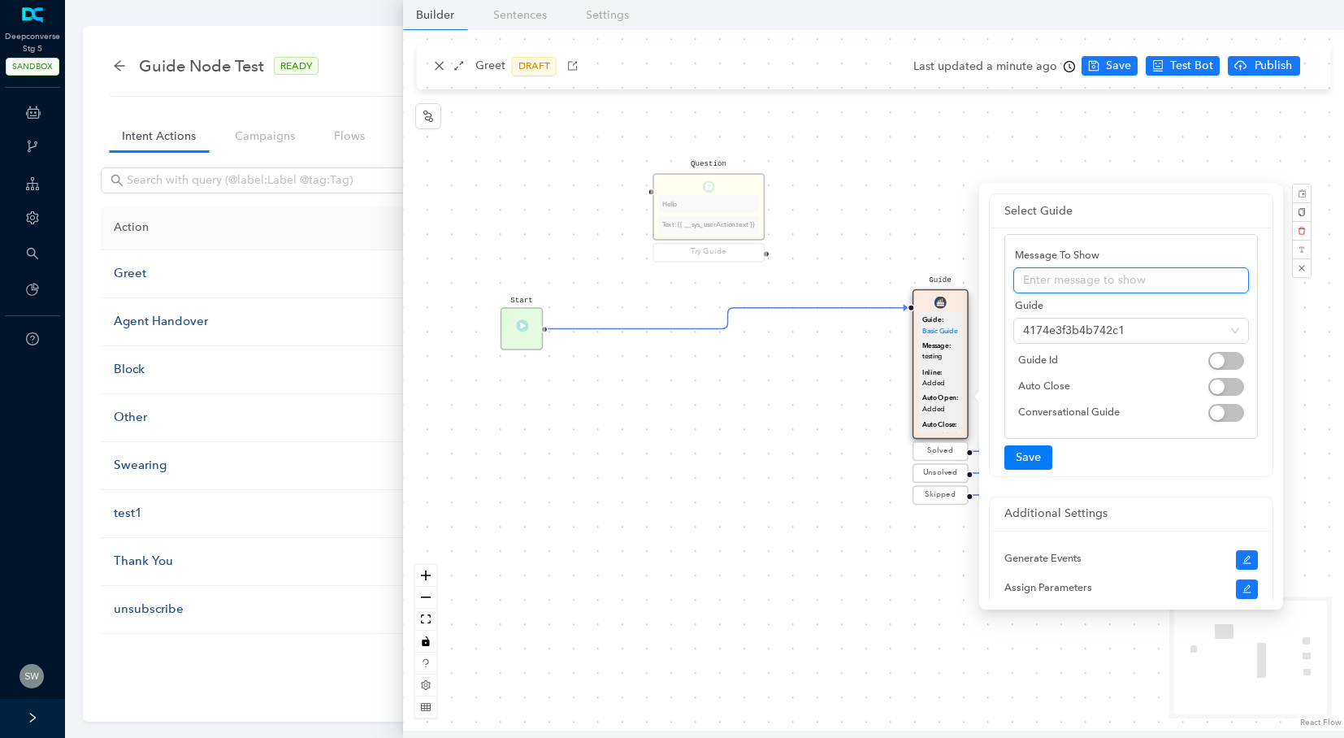
click at [1080, 271] on input "text" at bounding box center [1131, 280] width 236 height 26
click at [1306, 274] on button "button" at bounding box center [1301, 267] width 19 height 19
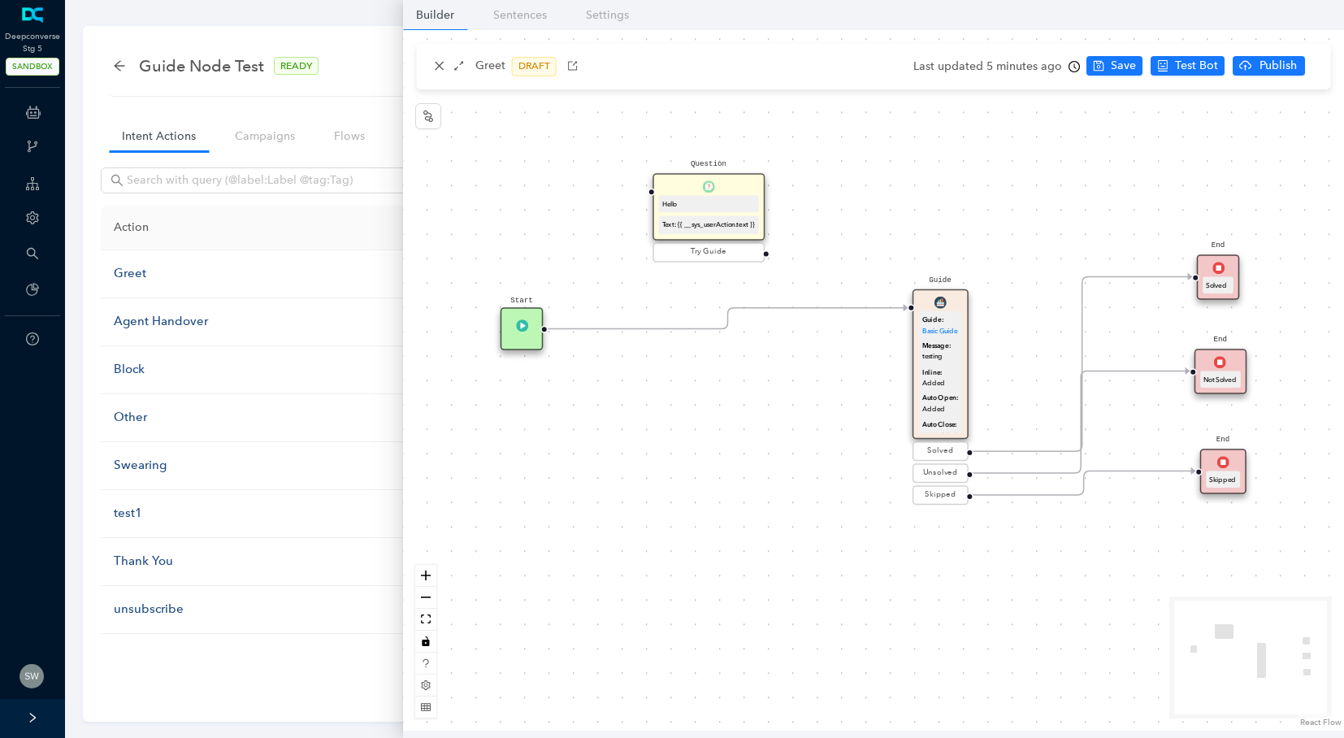
click at [700, 329] on icon "Edge from 6a74f33f-3eeb-be35-1d60-b104b03c6483 to reactflownode_96cddf2c-45af-4…" at bounding box center [728, 318] width 360 height 21
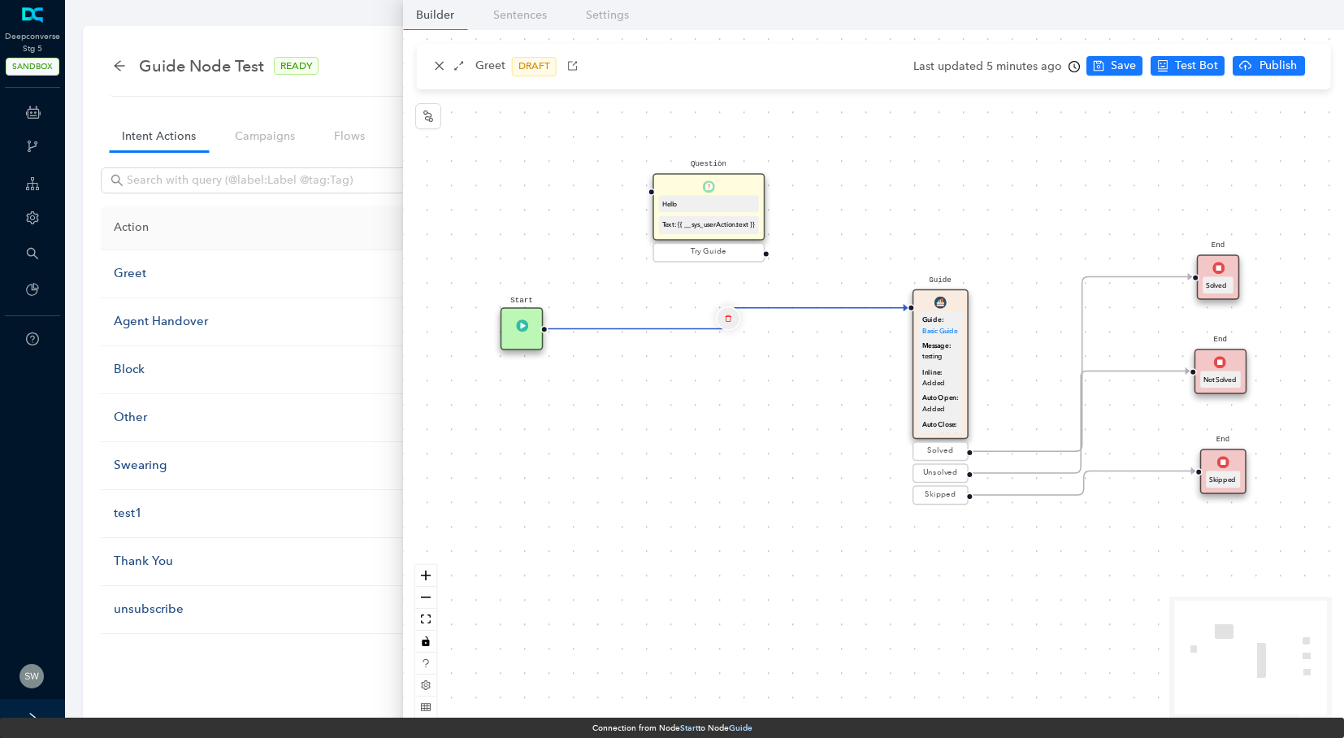
click at [731, 323] on button "Edge from 6a74f33f-3eeb-be35-1d60-b104b03c6483 to reactflownode_96cddf2c-45af-4…" at bounding box center [728, 318] width 24 height 24
click at [815, 279] on span "Yes" at bounding box center [824, 277] width 18 height 18
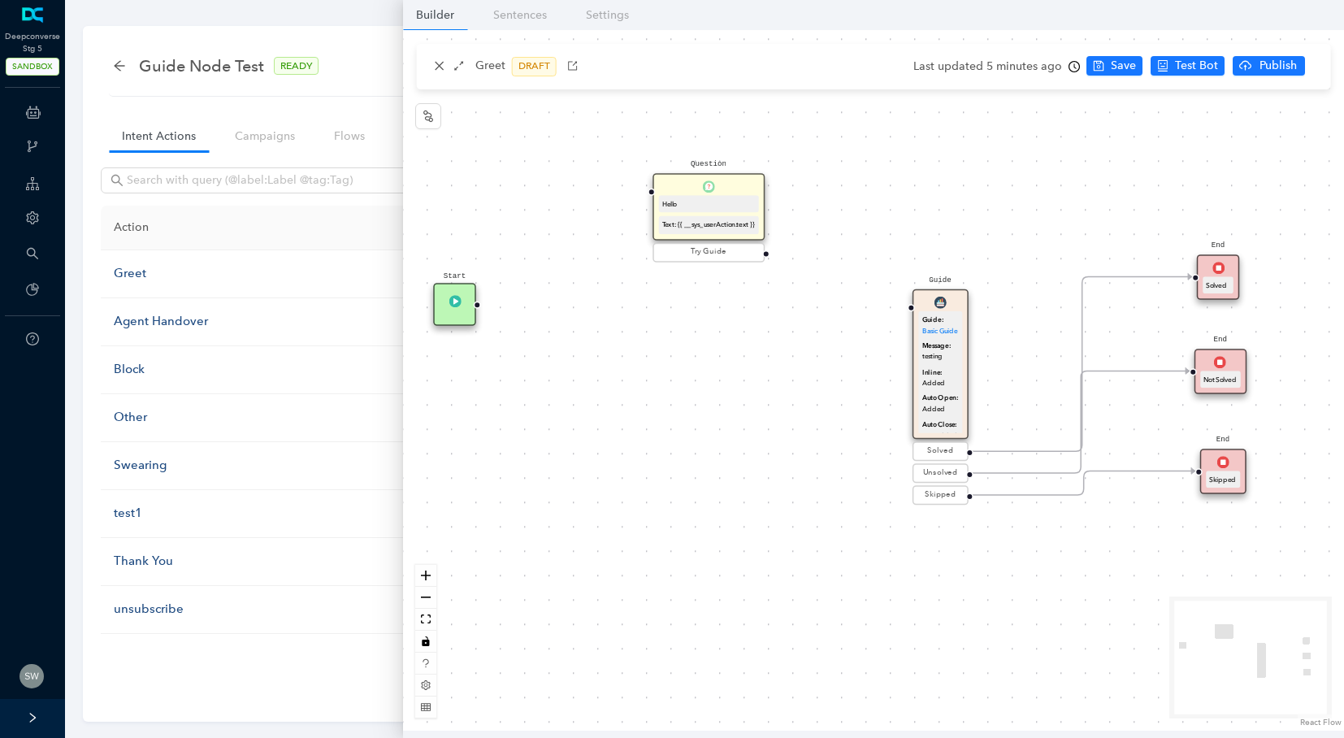
drag, startPoint x: 552, startPoint y: 323, endPoint x: 481, endPoint y: 312, distance: 71.5
click at [481, 313] on div "Start Question Hello Text: {{ __sys_userAction.text }} Try Guide End Solved End…" at bounding box center [873, 380] width 941 height 700
drag, startPoint x: 477, startPoint y: 302, endPoint x: 654, endPoint y: 195, distance: 207.1
click at [654, 195] on div "Start Question Hello Text: {{ __sys_userAction.text }} Try Guide End Solved End…" at bounding box center [864, 588] width 1411 height 1051
drag, startPoint x: 766, startPoint y: 249, endPoint x: 922, endPoint y: 316, distance: 169.9
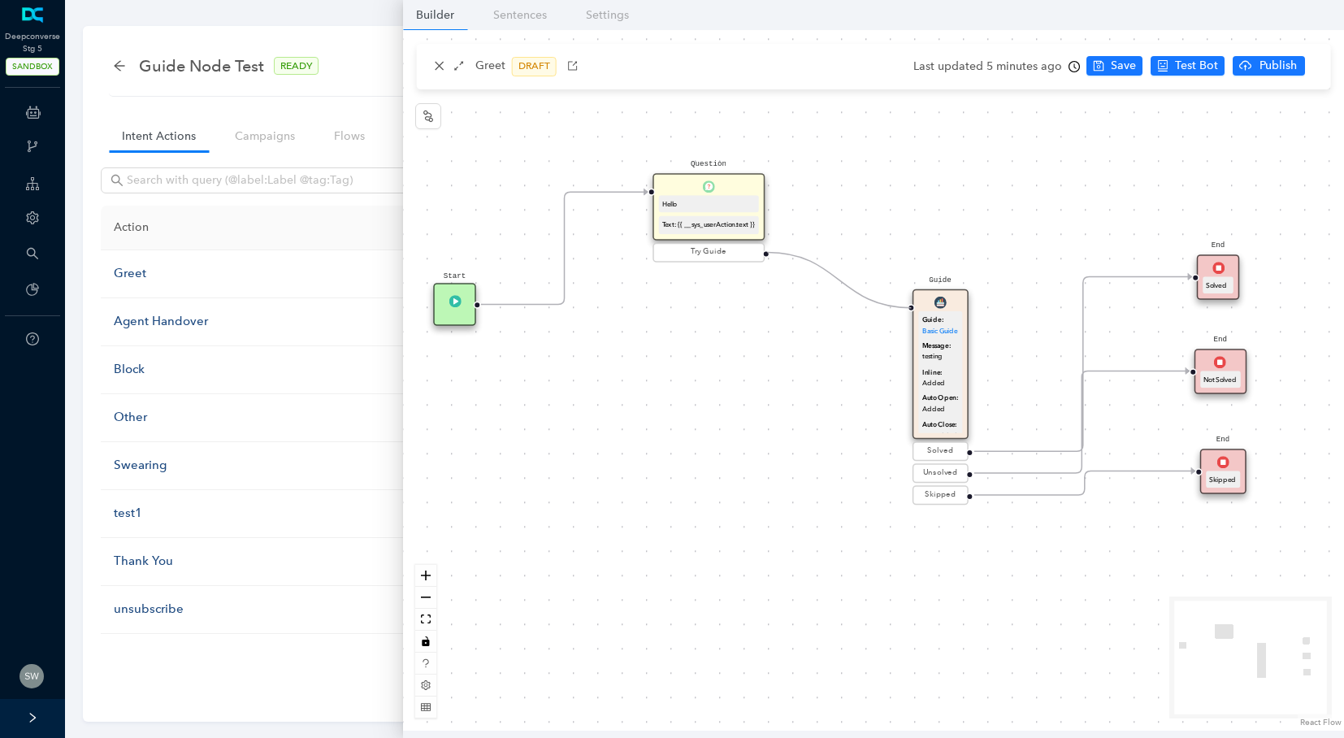
click at [923, 318] on div "Start Question Hello Text: {{ __sys_userAction.text }} Try Guide End Solved End…" at bounding box center [864, 588] width 1411 height 1051
click at [702, 207] on div "Hello" at bounding box center [708, 203] width 93 height 11
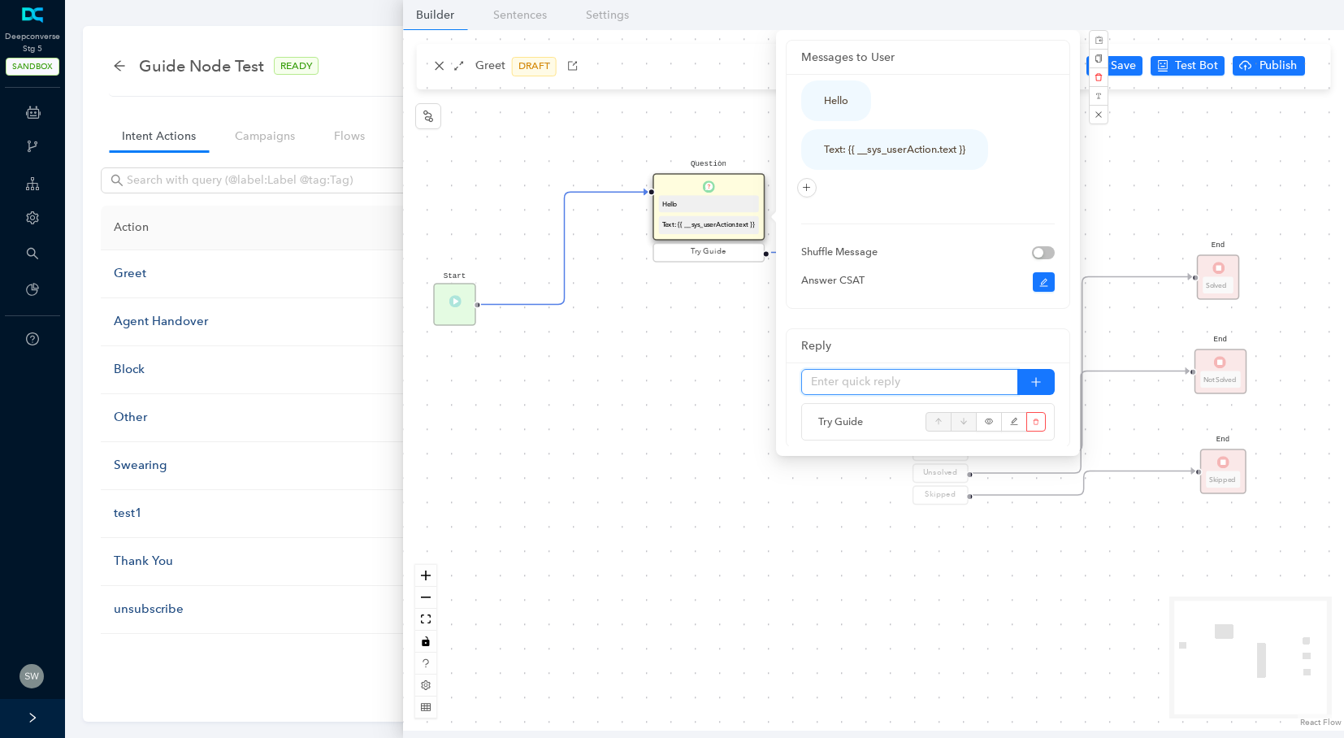
click at [856, 390] on input "text" at bounding box center [909, 382] width 217 height 26
type input "Inline"
click at [1030, 390] on button "button" at bounding box center [1035, 382] width 37 height 26
click at [743, 401] on div "Start Question Hello Text: {{ __sys_userAction.text }} Try Guide Inline End Sol…" at bounding box center [873, 380] width 941 height 700
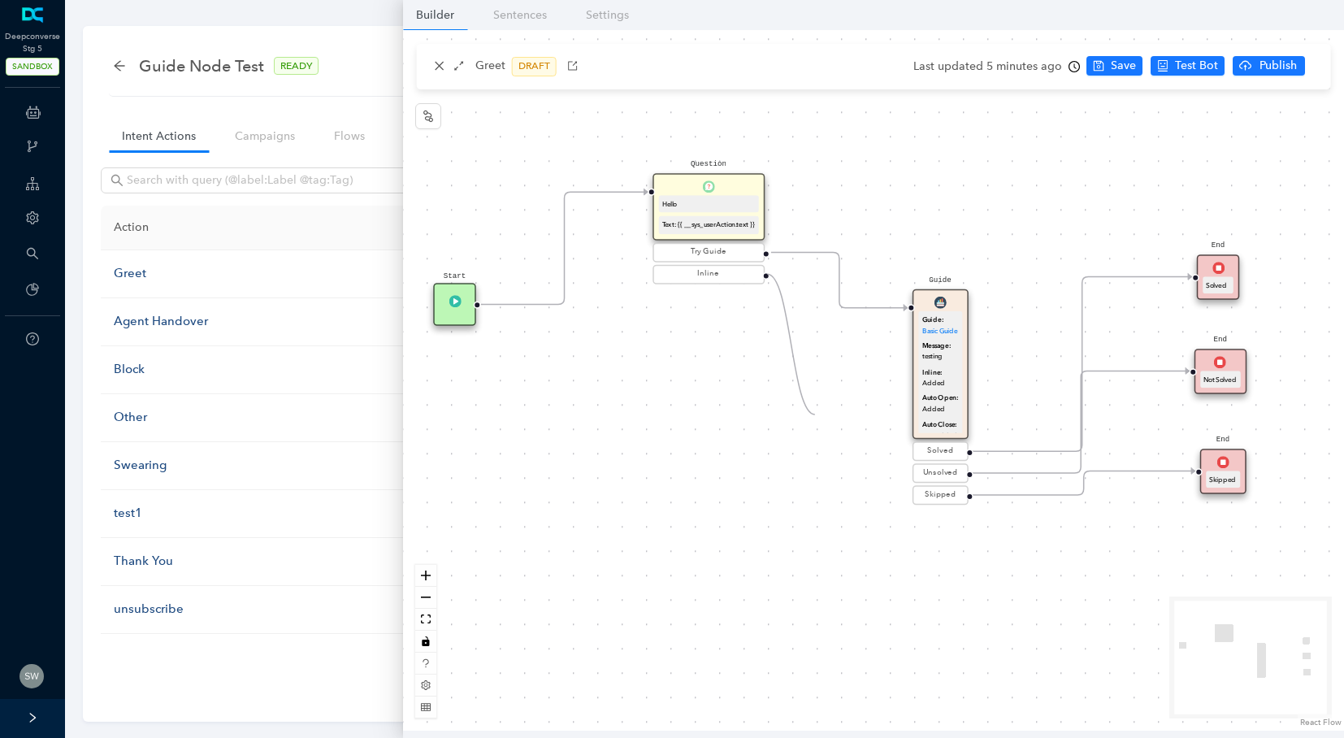
drag, startPoint x: 768, startPoint y: 275, endPoint x: 815, endPoint y: 418, distance: 150.6
click at [815, 418] on div "Start Question Hello Text: {{ __sys_userAction.text }} Try Guide Inline End Sol…" at bounding box center [873, 380] width 941 height 700
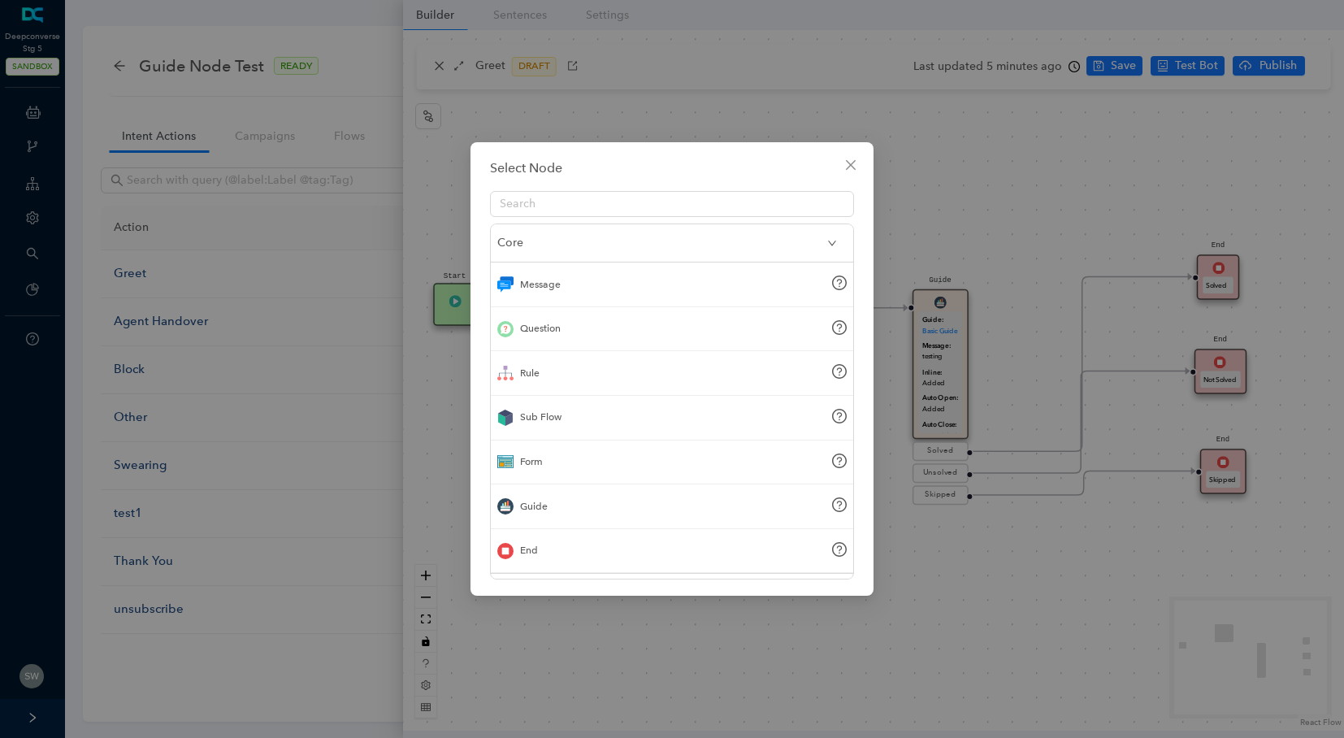
click at [553, 295] on div "Message" at bounding box center [672, 284] width 362 height 45
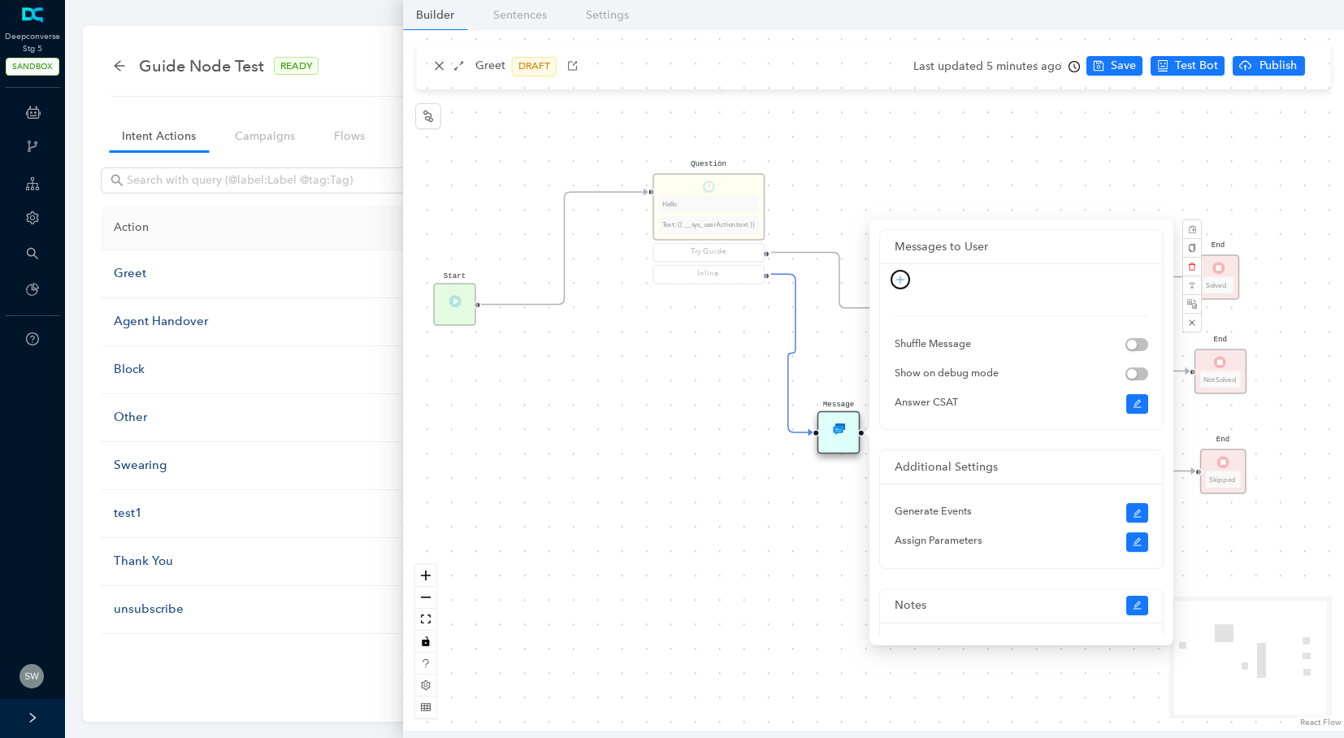
click at [901, 279] on icon "plus" at bounding box center [900, 280] width 10 height 10
click at [900, 467] on link "Guide" at bounding box center [878, 465] width 44 height 18
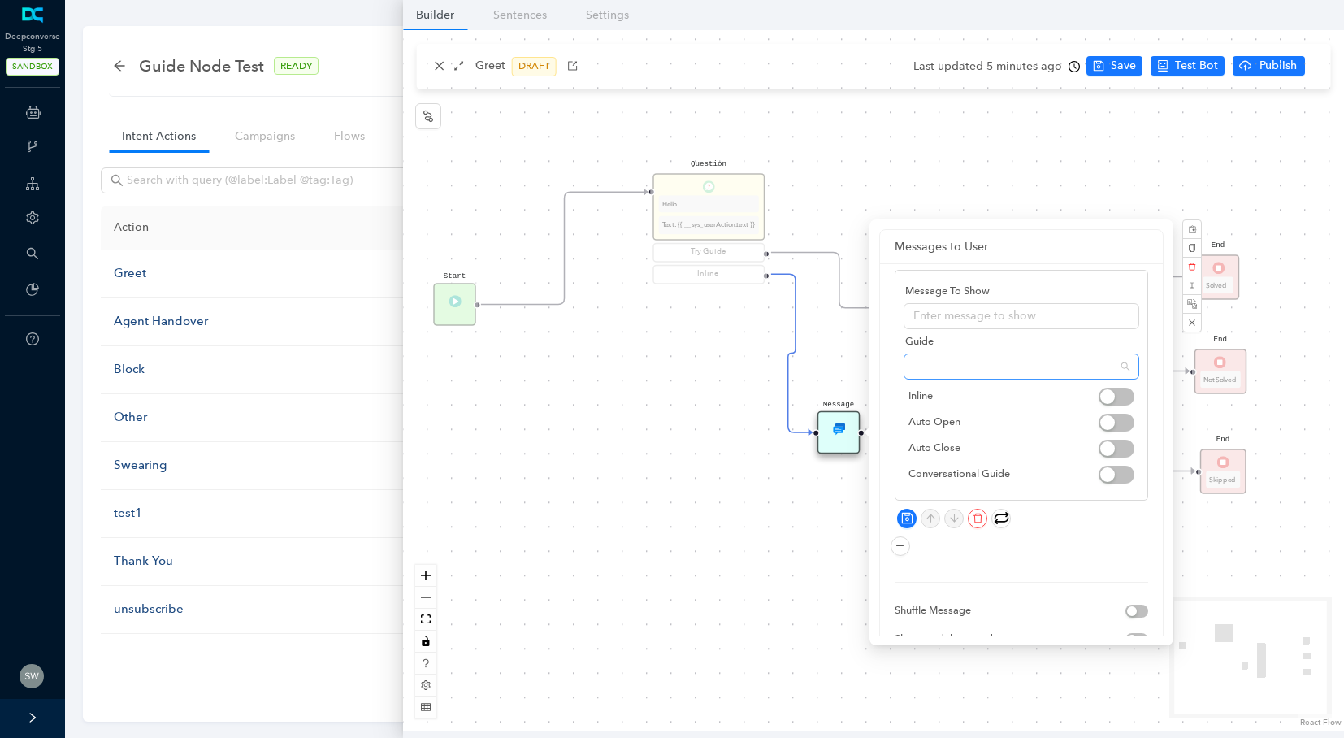
click at [945, 360] on span at bounding box center [1021, 366] width 216 height 24
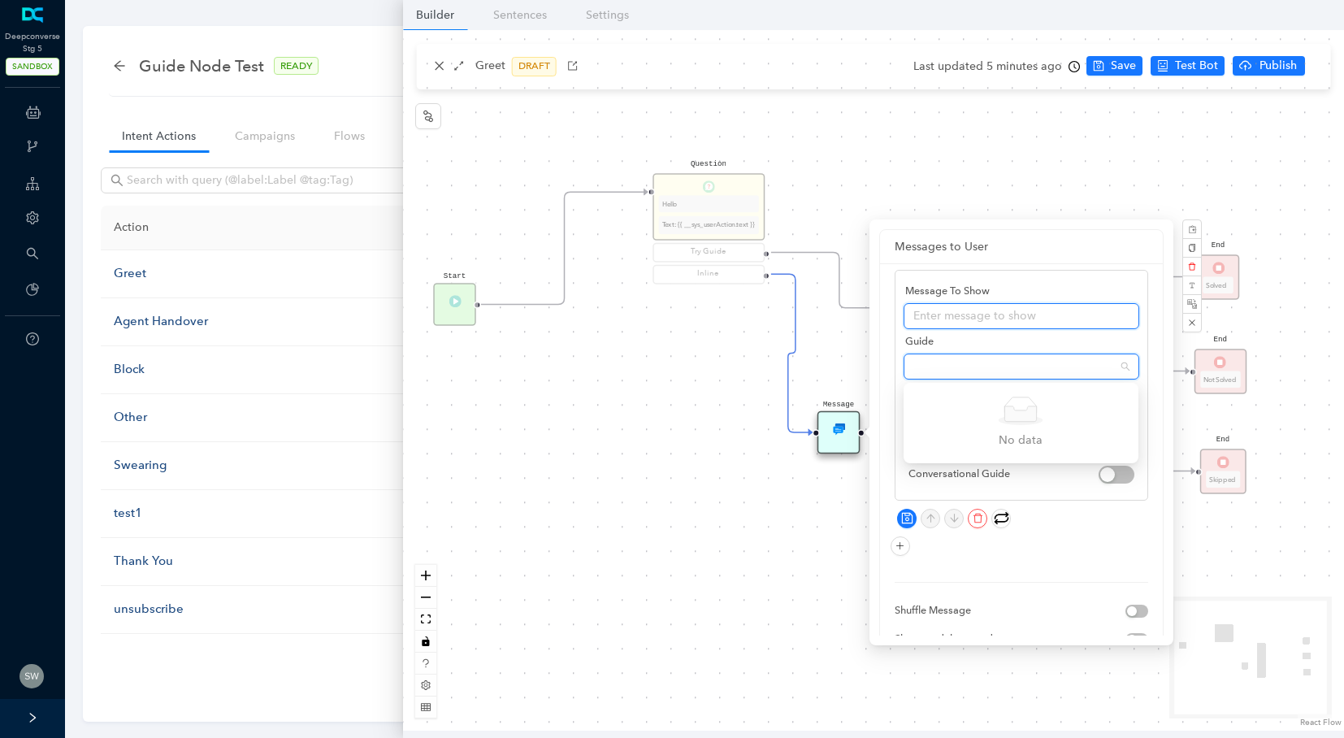
click at [950, 322] on input "text" at bounding box center [1021, 316] width 236 height 26
click at [960, 362] on span at bounding box center [1021, 366] width 216 height 24
type input "zendesk"
click at [1004, 315] on input "zendesk" at bounding box center [1021, 316] width 236 height 26
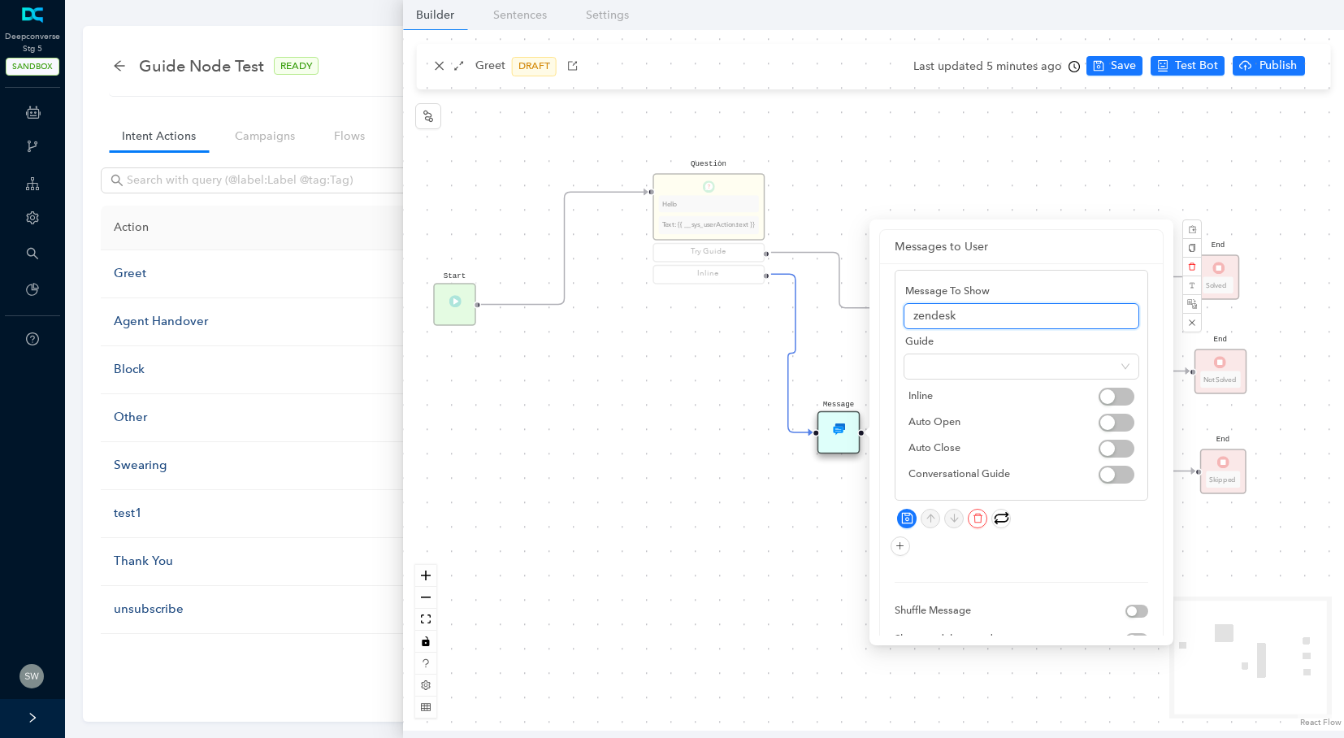
click at [1004, 315] on input "zendesk" at bounding box center [1021, 316] width 236 height 26
click at [984, 354] on span at bounding box center [1021, 366] width 216 height 24
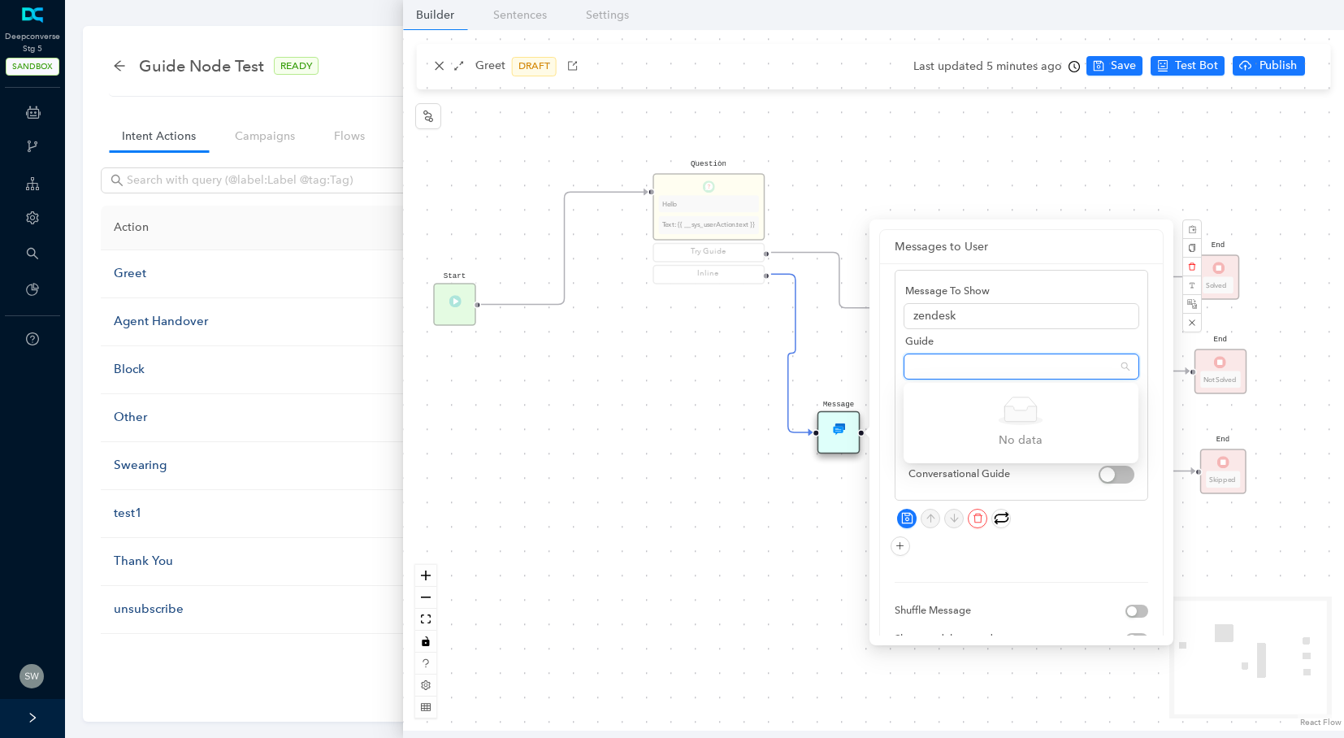
click at [984, 354] on span at bounding box center [1021, 366] width 216 height 24
click at [1091, 366] on span at bounding box center [1021, 366] width 216 height 24
click at [1116, 427] on span "button" at bounding box center [1116, 423] width 36 height 18
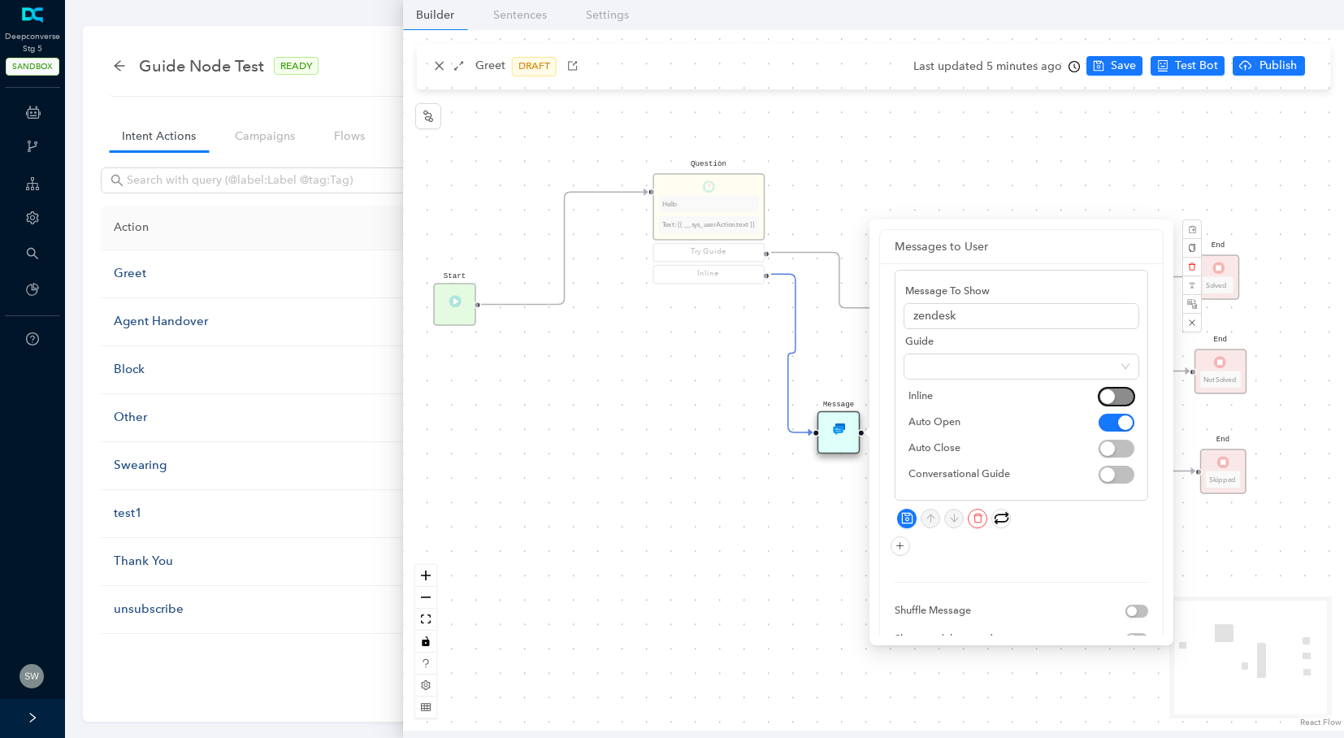
click at [1116, 396] on span "button" at bounding box center [1116, 397] width 36 height 18
click at [950, 367] on span at bounding box center [1021, 366] width 216 height 24
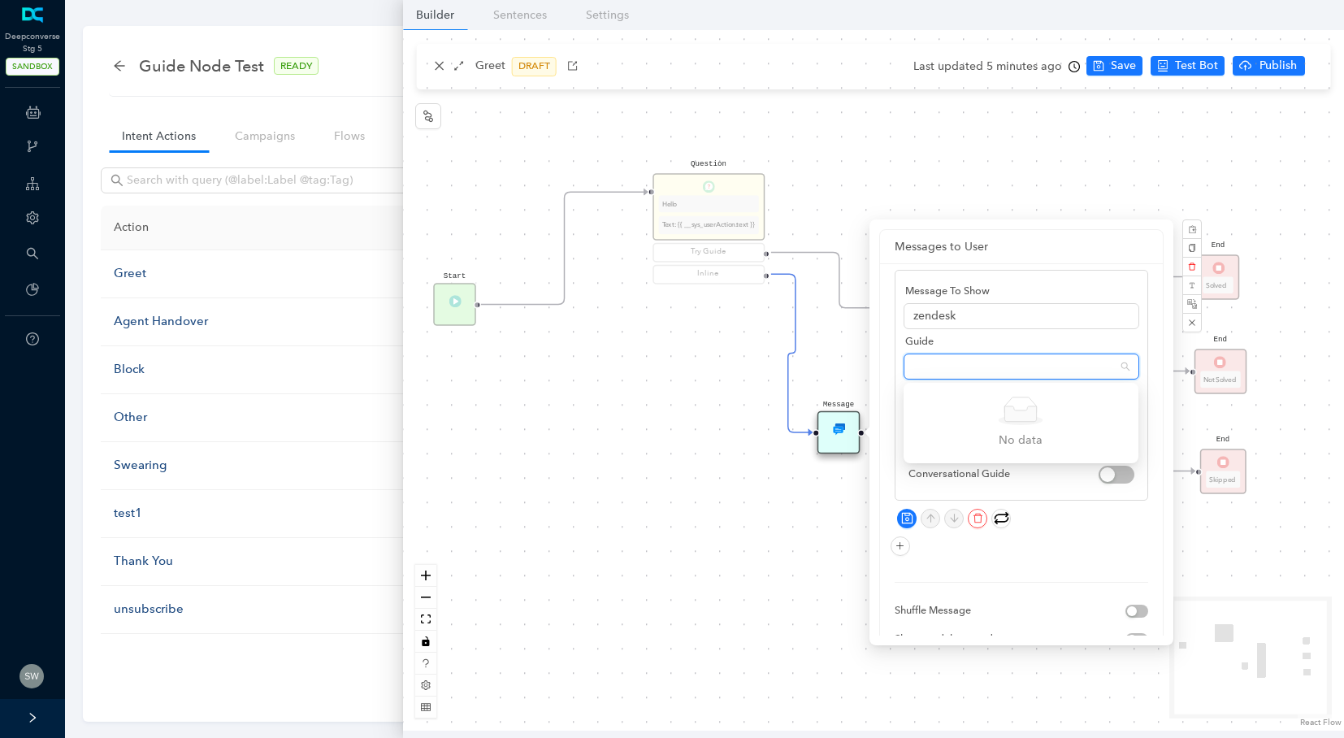
click at [950, 367] on span at bounding box center [1021, 366] width 216 height 24
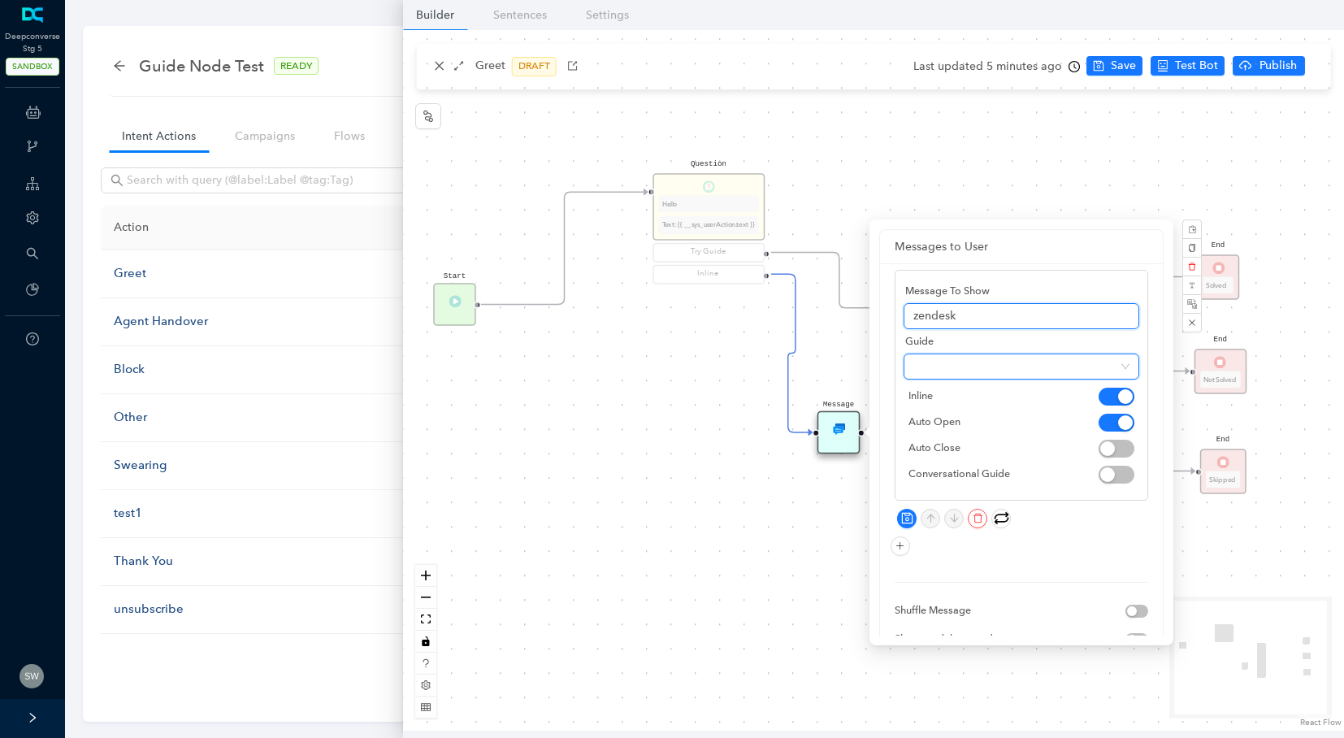
click at [999, 321] on input "zendesk" at bounding box center [1021, 316] width 236 height 26
click at [989, 370] on span at bounding box center [1021, 366] width 216 height 24
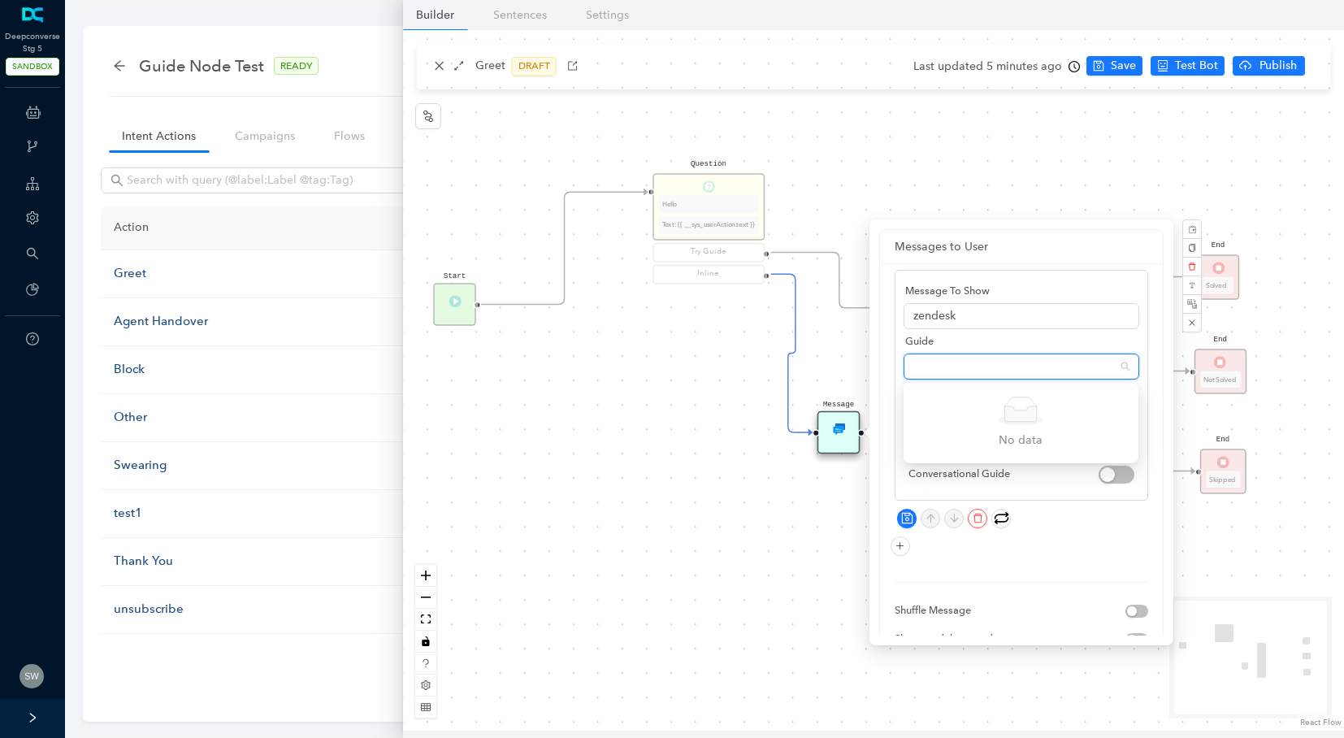
click at [989, 370] on span at bounding box center [1021, 366] width 216 height 24
click at [1114, 73] on div "Start Question Hello Text: {{ __sys_userAction.text }} Try Guide Inline End Sol…" at bounding box center [873, 380] width 941 height 700
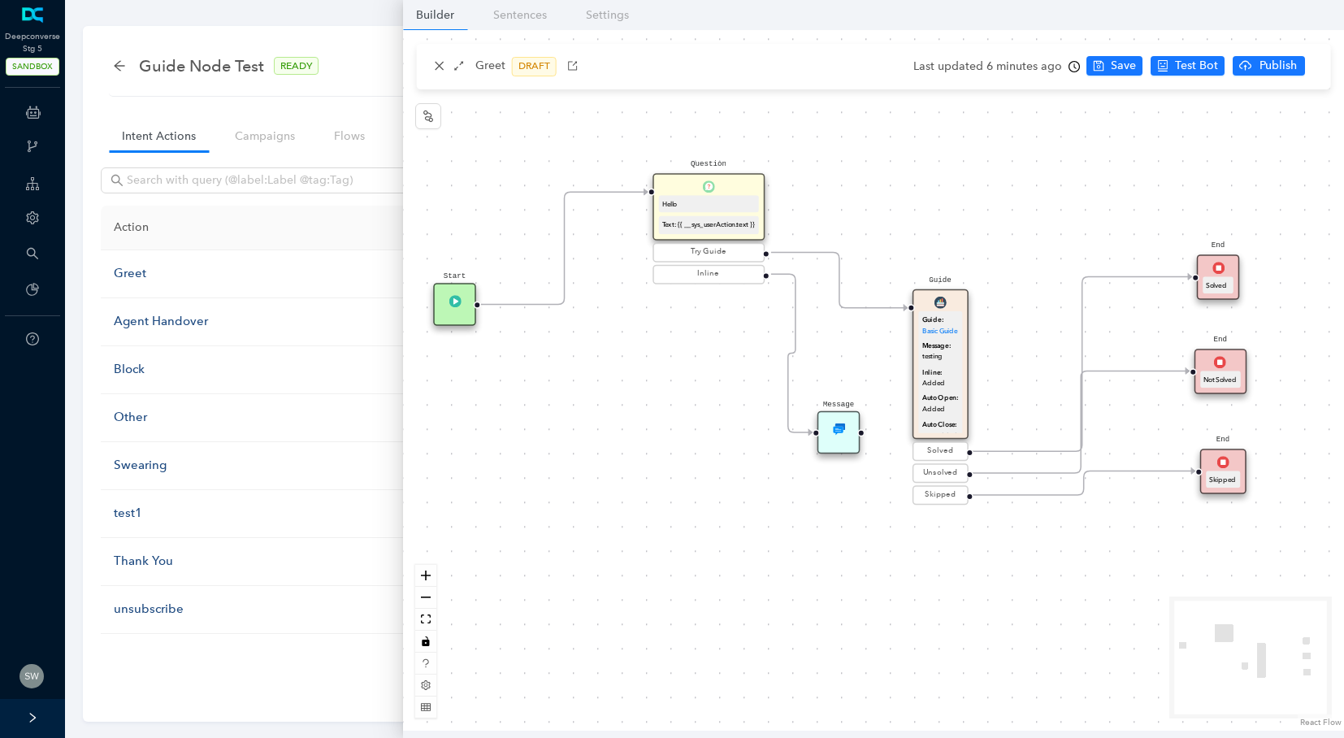
click at [1114, 73] on span "Save" at bounding box center [1123, 66] width 25 height 18
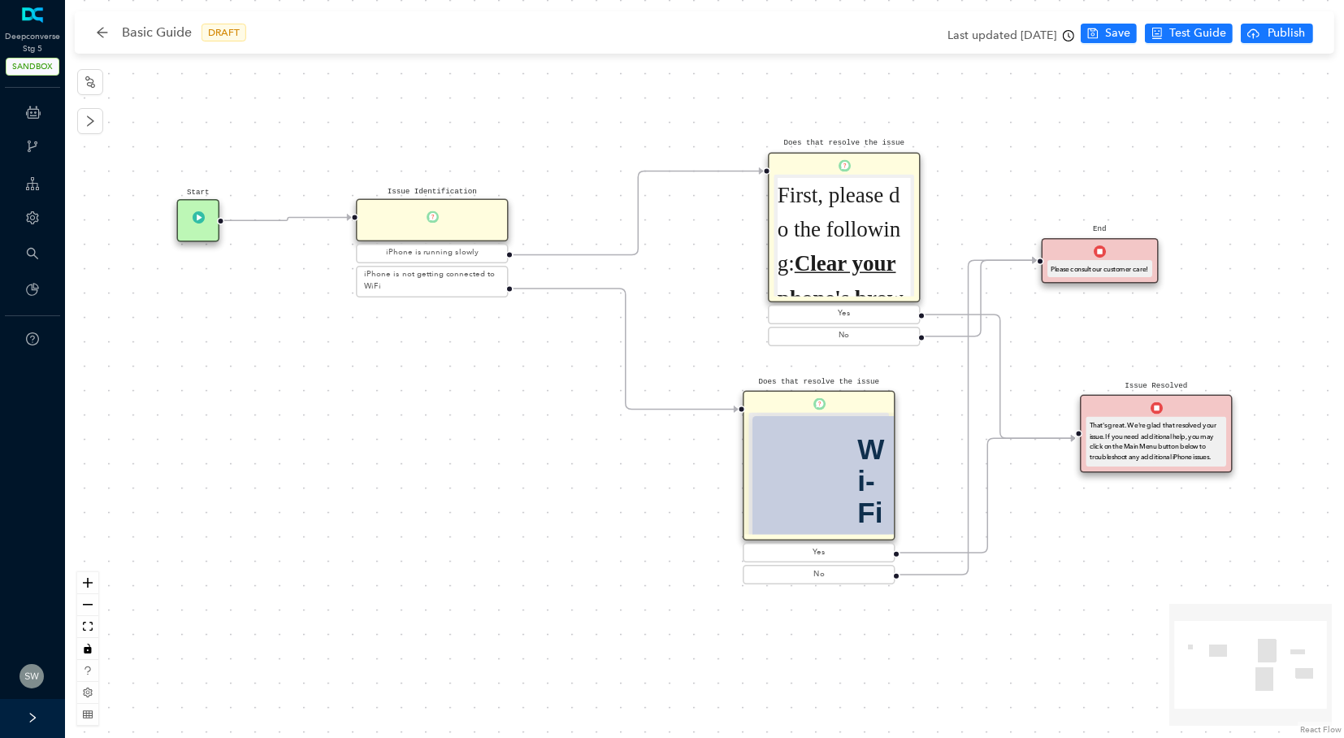
drag, startPoint x: 1077, startPoint y: 266, endPoint x: 1125, endPoint y: 261, distance: 49.0
click at [1125, 261] on div "End Please consult our customer care!" at bounding box center [1100, 260] width 116 height 45
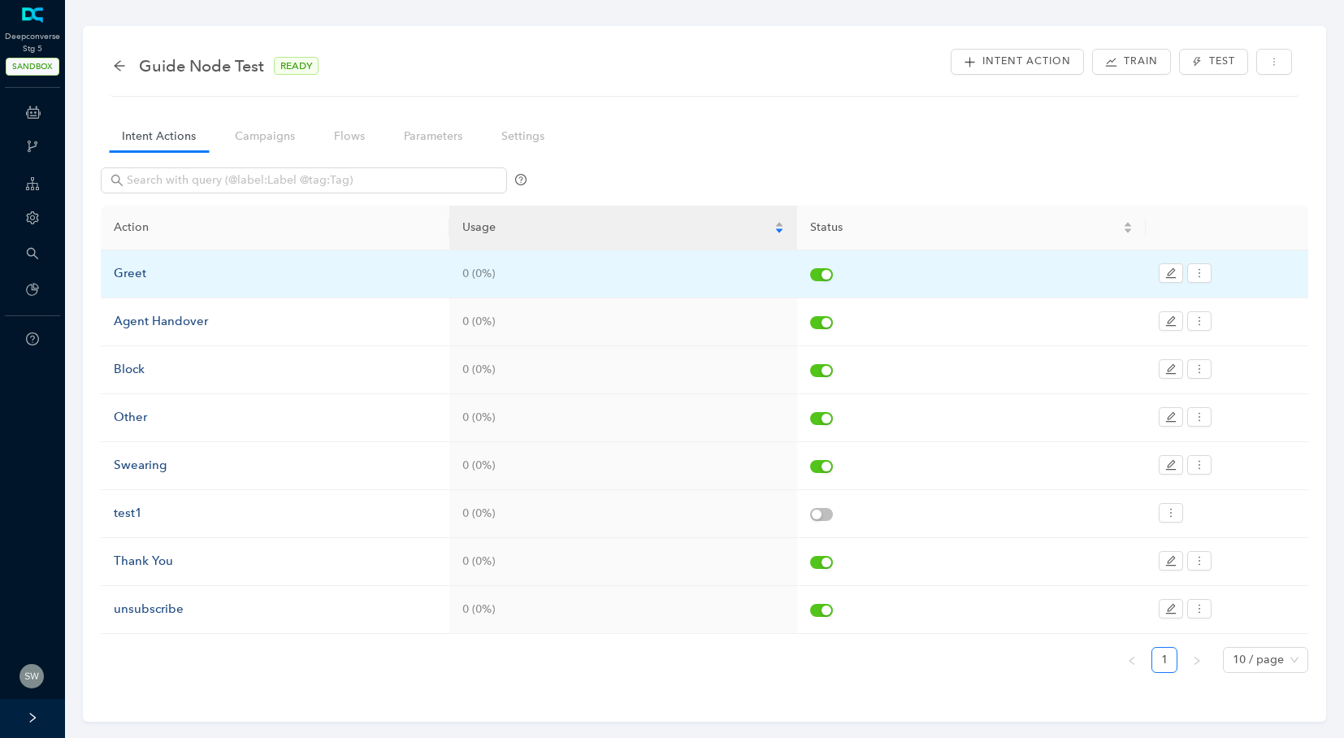
click at [137, 286] on td "Greet" at bounding box center [275, 274] width 349 height 48
click at [137, 285] on td "Greet" at bounding box center [275, 274] width 349 height 48
click at [136, 271] on div "Greet" at bounding box center [275, 273] width 323 height 19
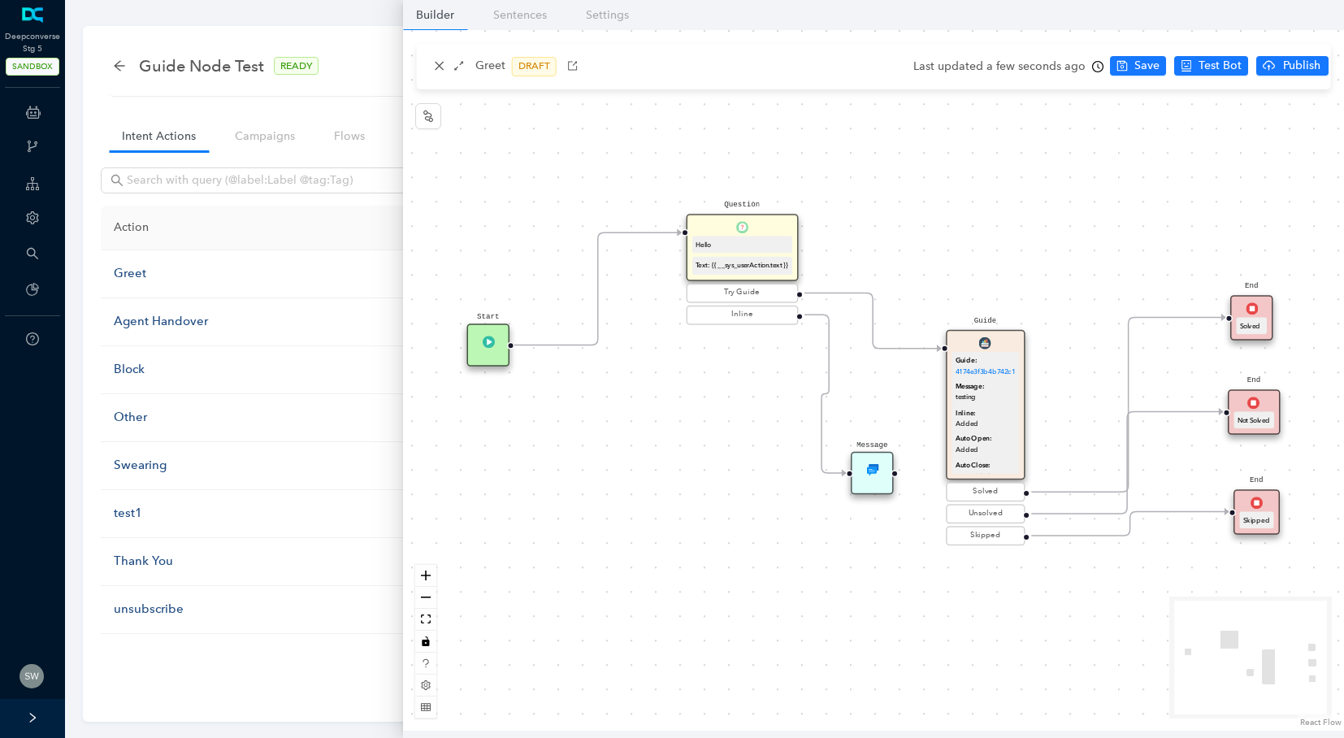
click at [881, 473] on div "Message" at bounding box center [872, 473] width 43 height 43
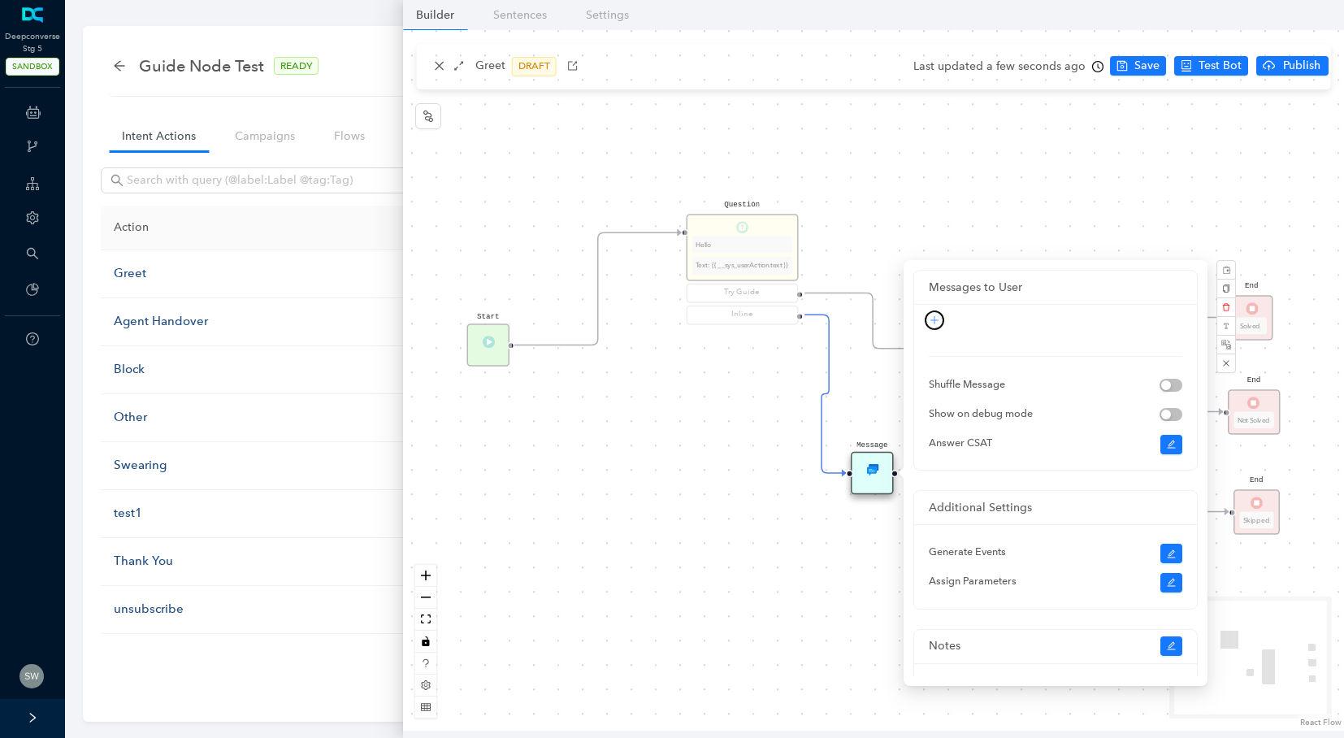
click at [932, 321] on icon "plus" at bounding box center [934, 320] width 10 height 10
click at [934, 501] on link "Guide" at bounding box center [912, 505] width 44 height 18
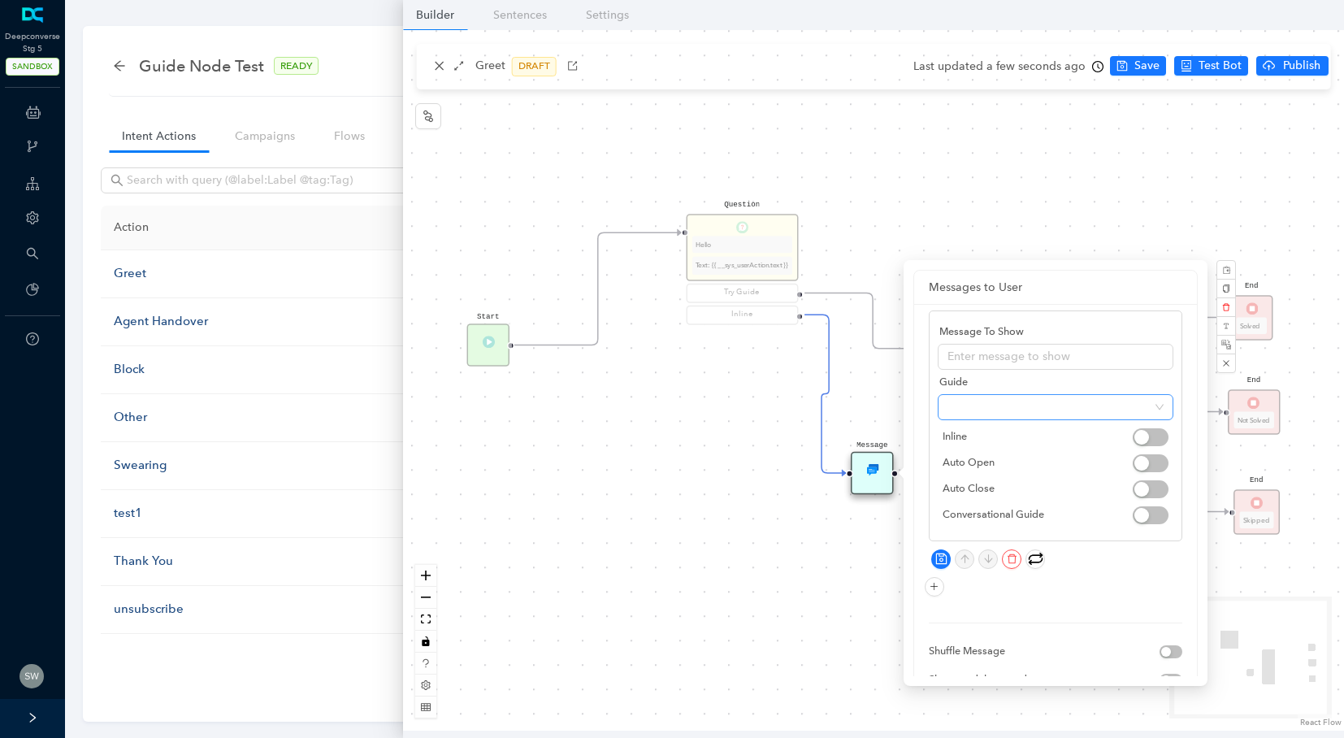
click at [975, 414] on span at bounding box center [1055, 407] width 216 height 24
click at [973, 352] on input "text" at bounding box center [1056, 357] width 236 height 26
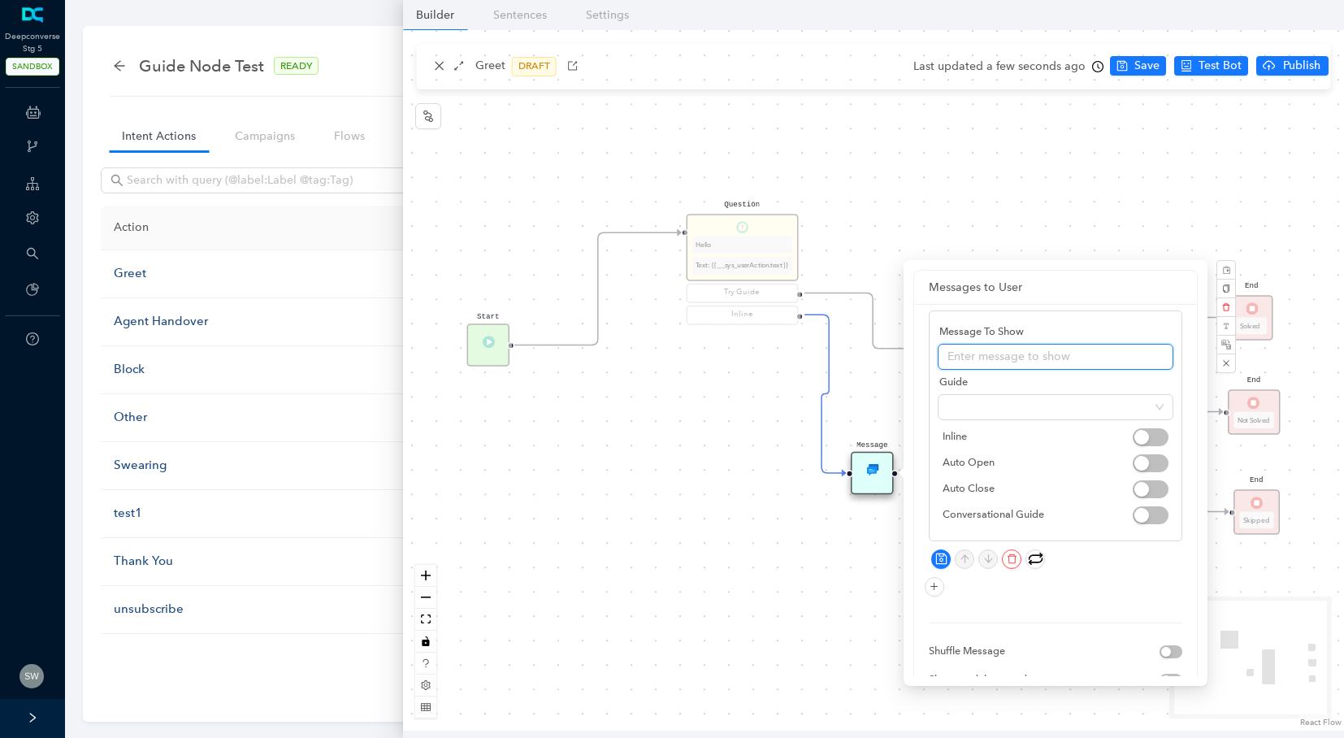
click at [973, 352] on input "text" at bounding box center [1056, 357] width 236 height 26
click at [1017, 419] on div "Message To Show Guide Simple Empty No data Inline Auto Open Auto Close Conversa…" at bounding box center [1055, 425] width 253 height 231
click at [1226, 359] on icon "close" at bounding box center [1226, 363] width 8 height 8
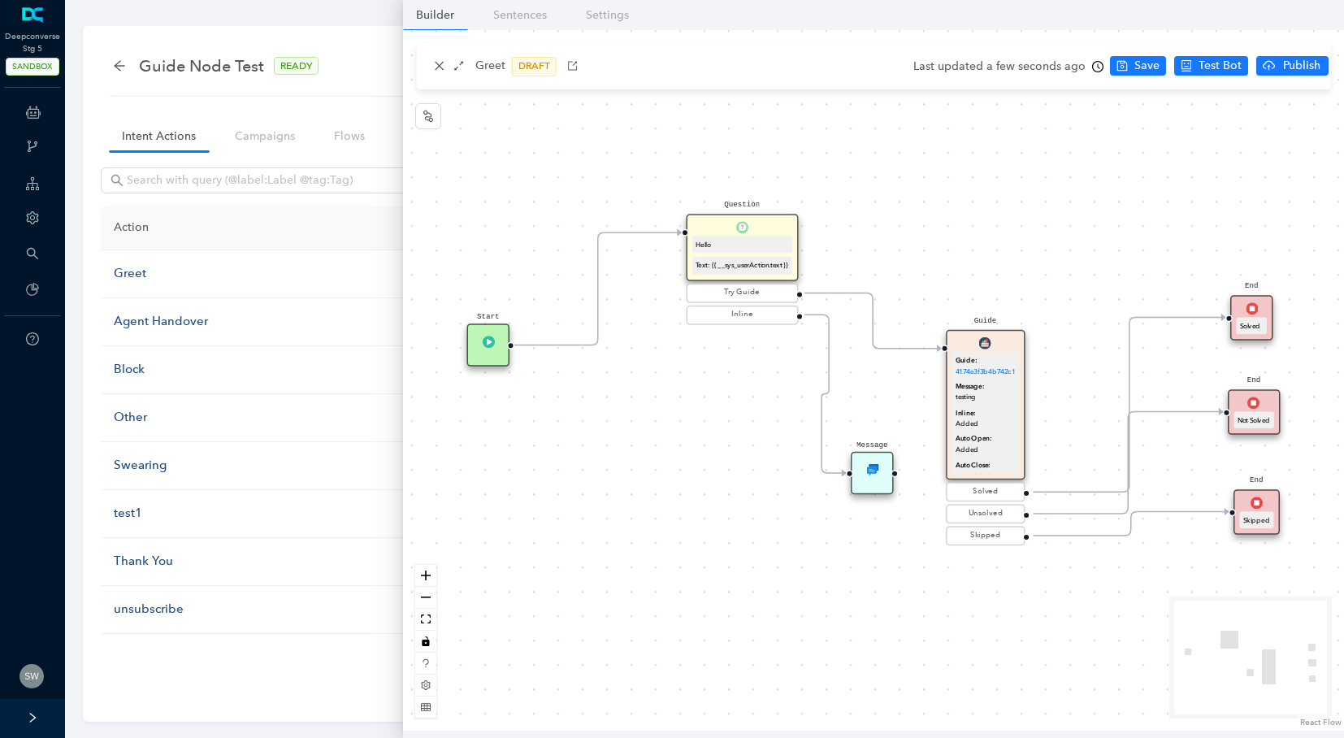
click at [1003, 352] on div "Guide: 4174e3f3b4b742c1 Message: testing Inline: Added Auto Open: Added Auto Cl…" at bounding box center [985, 421] width 67 height 138
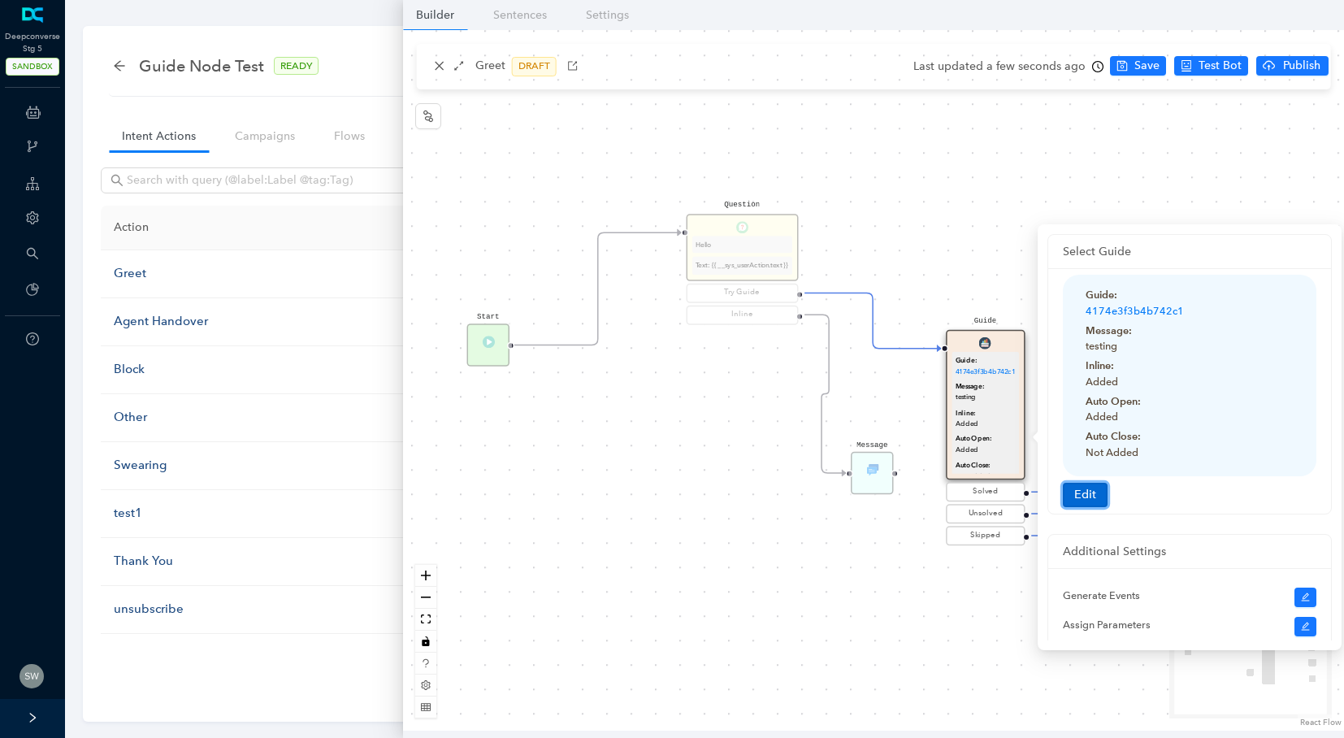
click at [1099, 492] on button "Edit" at bounding box center [1085, 495] width 45 height 24
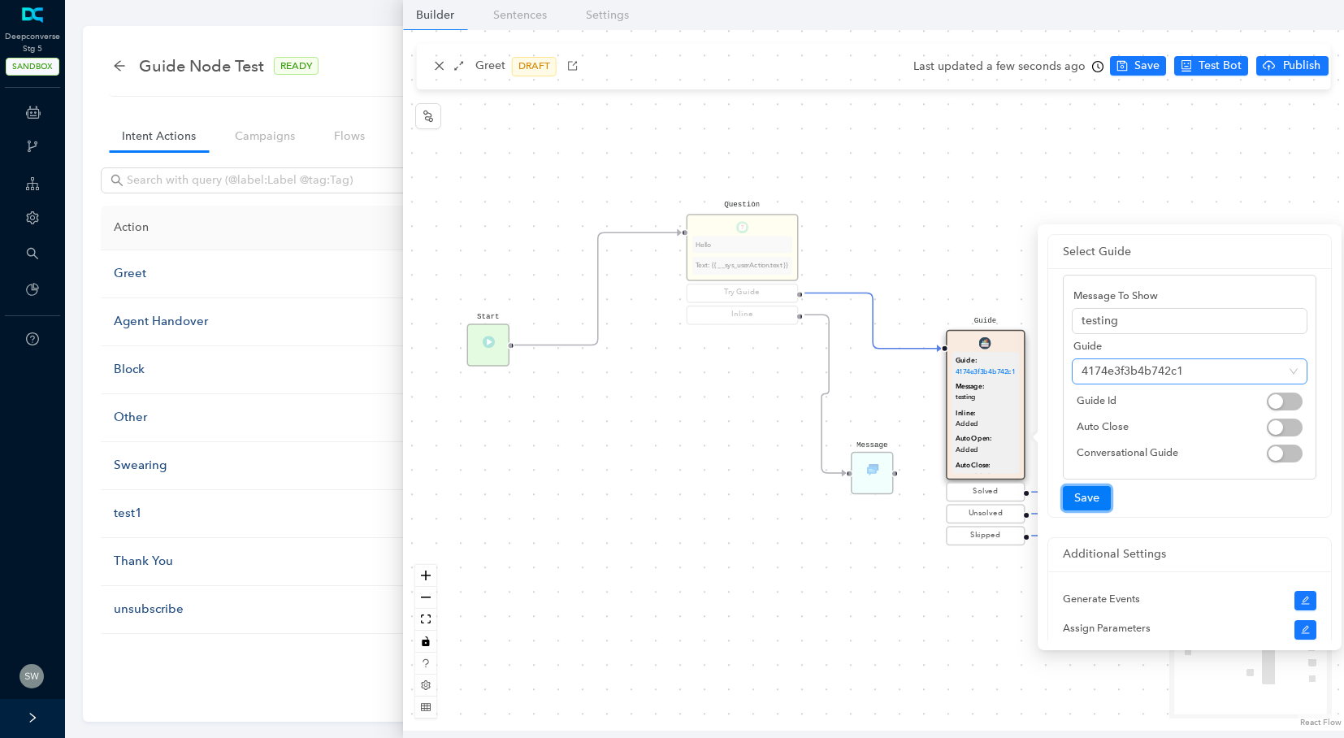
click at [1133, 370] on span "4174e3f3b4b742c1" at bounding box center [1189, 371] width 216 height 24
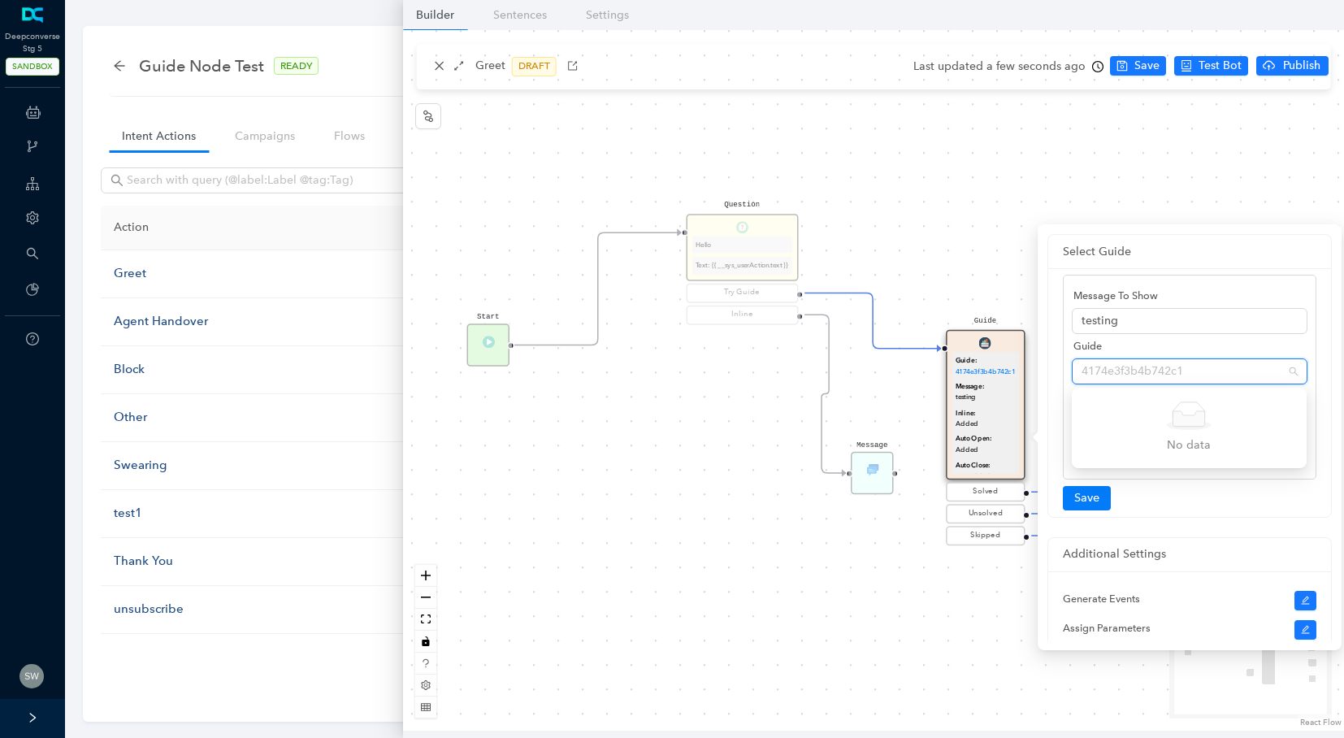
click at [979, 171] on div "Start Question Hello Text: {{ __sys_userAction.text }} Try Guide Inline End Sol…" at bounding box center [873, 380] width 941 height 700
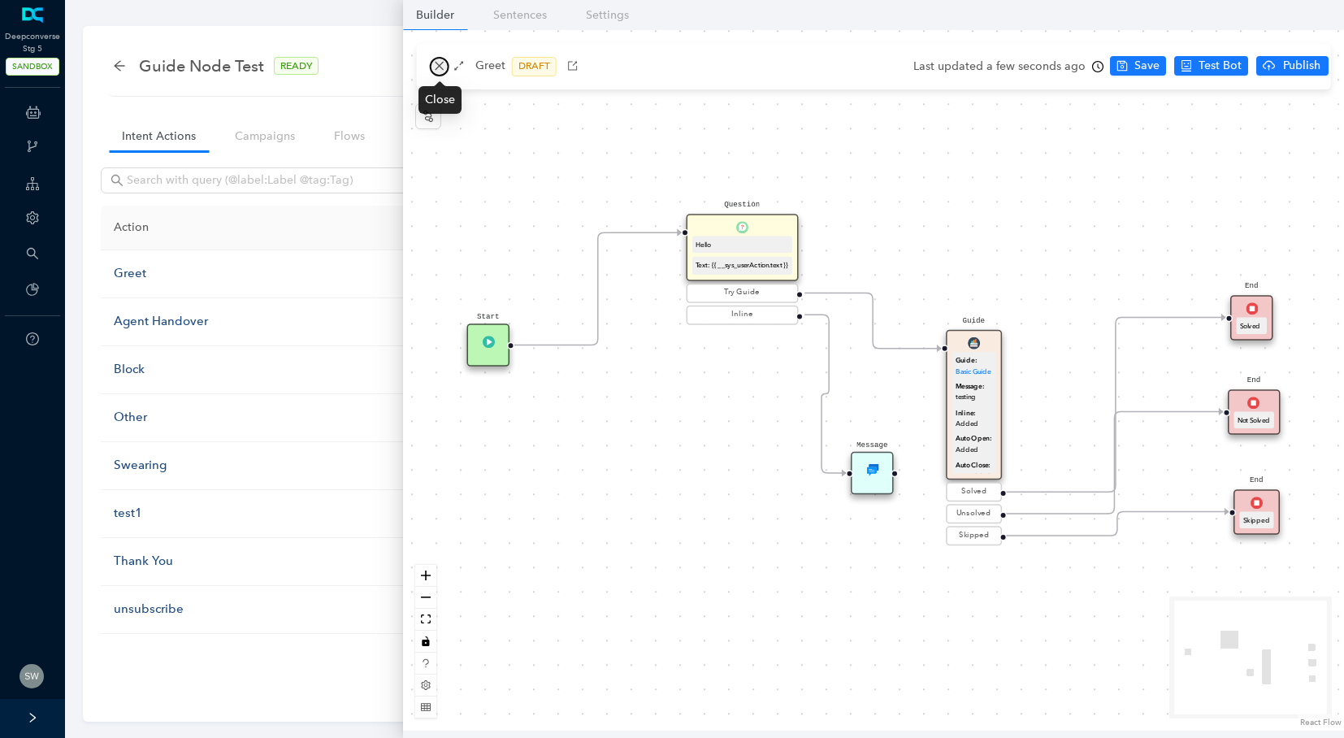
click at [435, 70] on icon "close" at bounding box center [439, 65] width 11 height 11
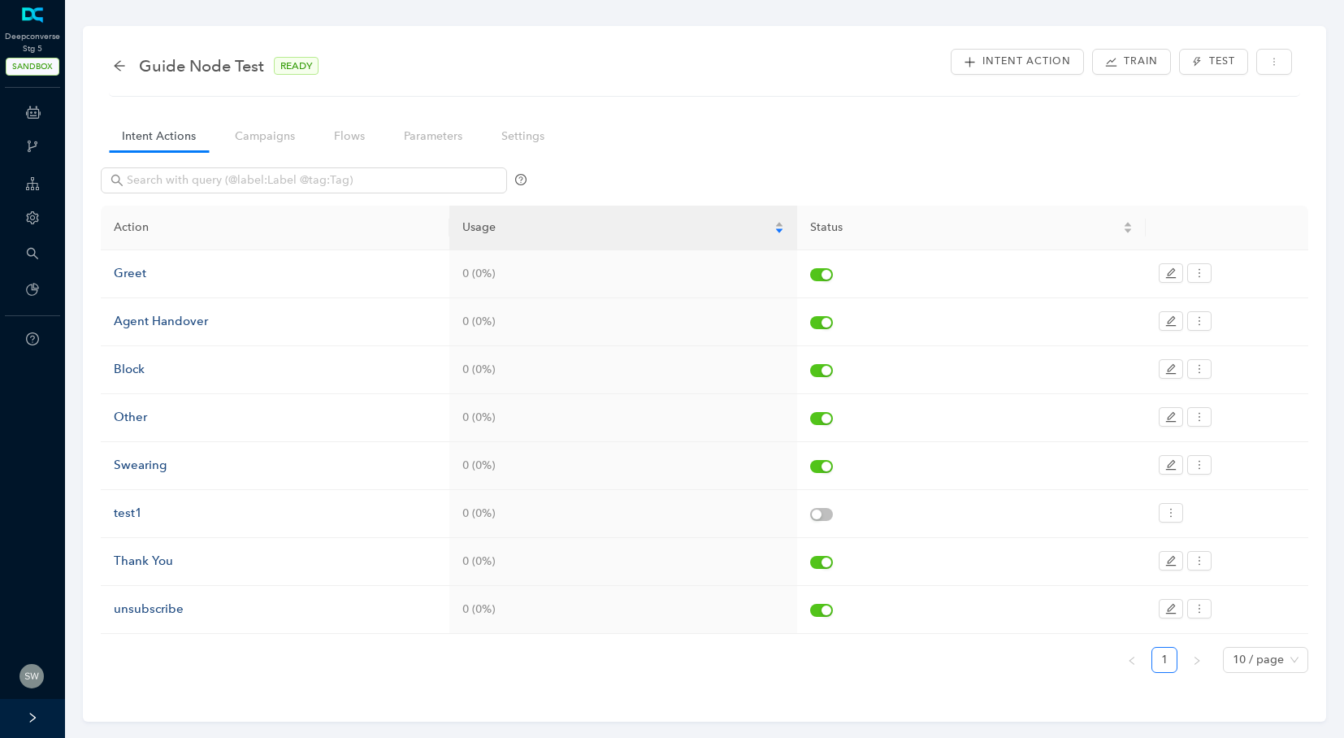
click at [120, 58] on div "Guide Node Test READY" at bounding box center [224, 66] width 222 height 26
click at [119, 61] on icon "arrow-left" at bounding box center [119, 65] width 11 height 11
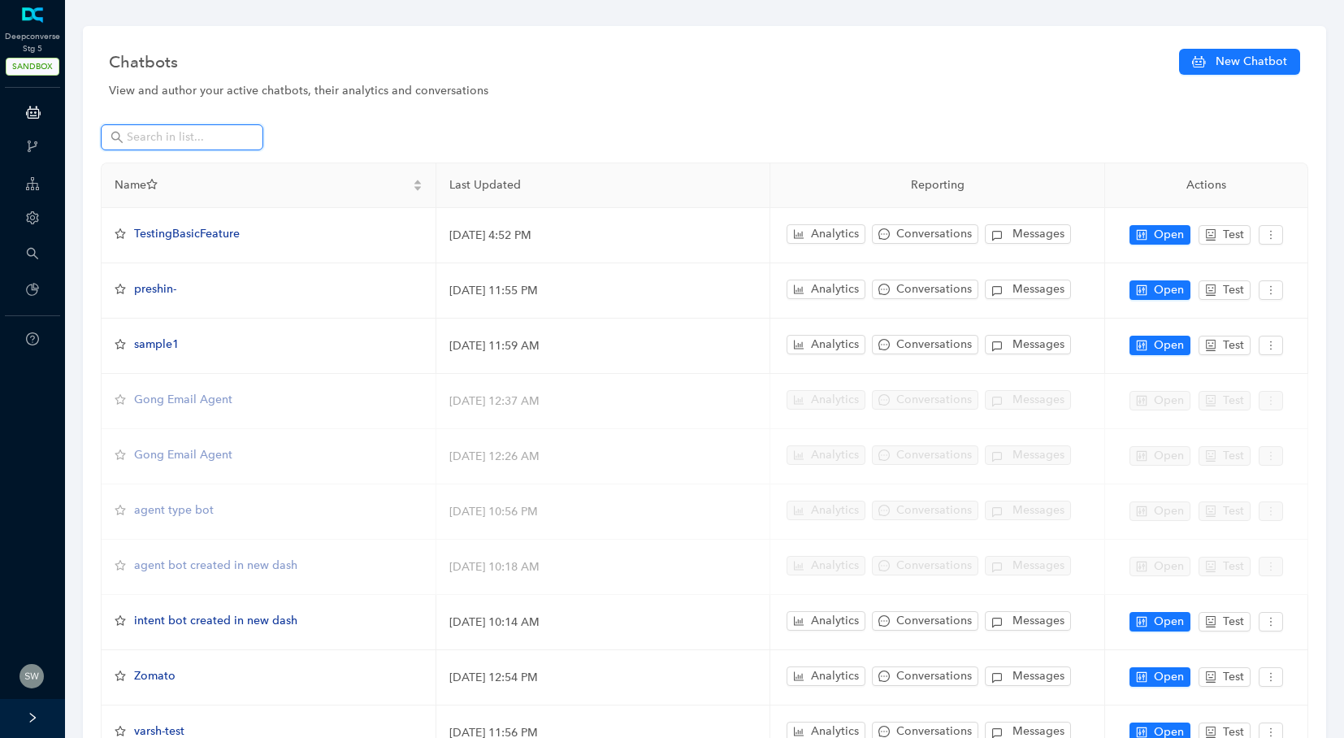
click at [148, 128] on input "text" at bounding box center [184, 137] width 114 height 18
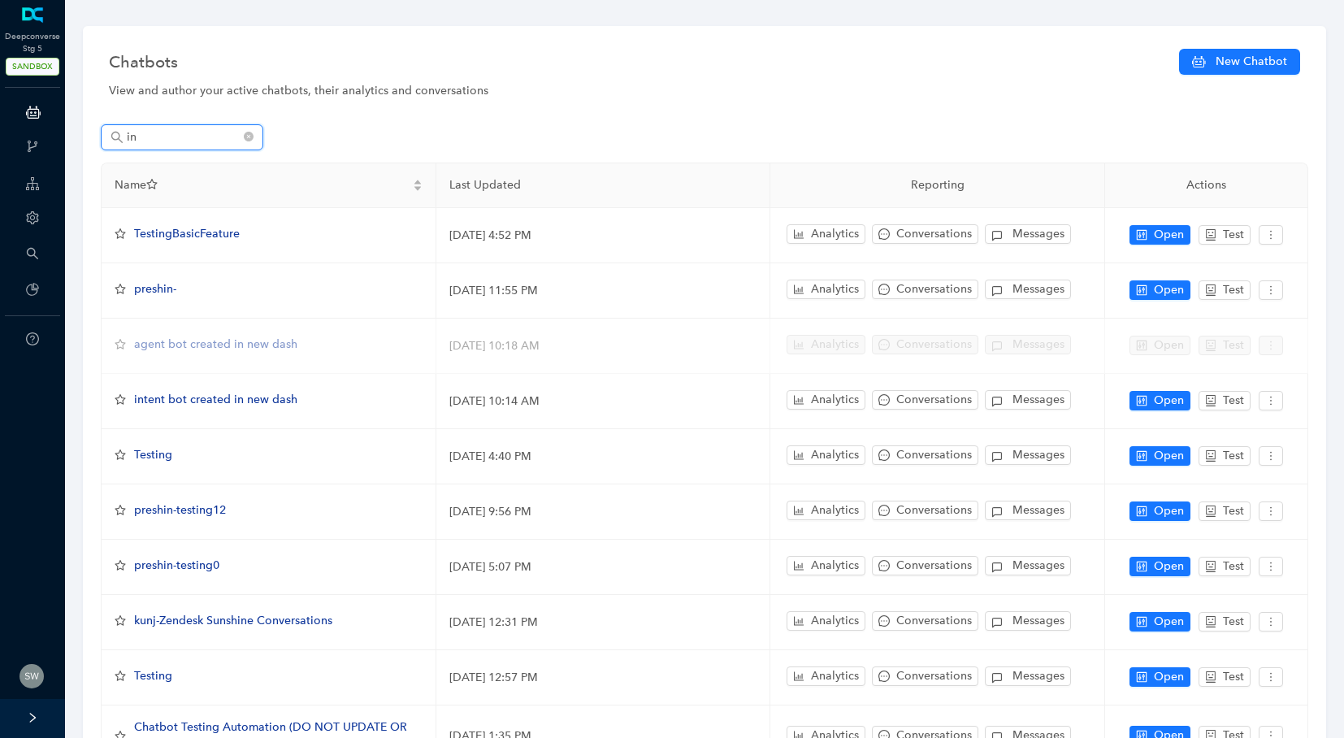
type input "i"
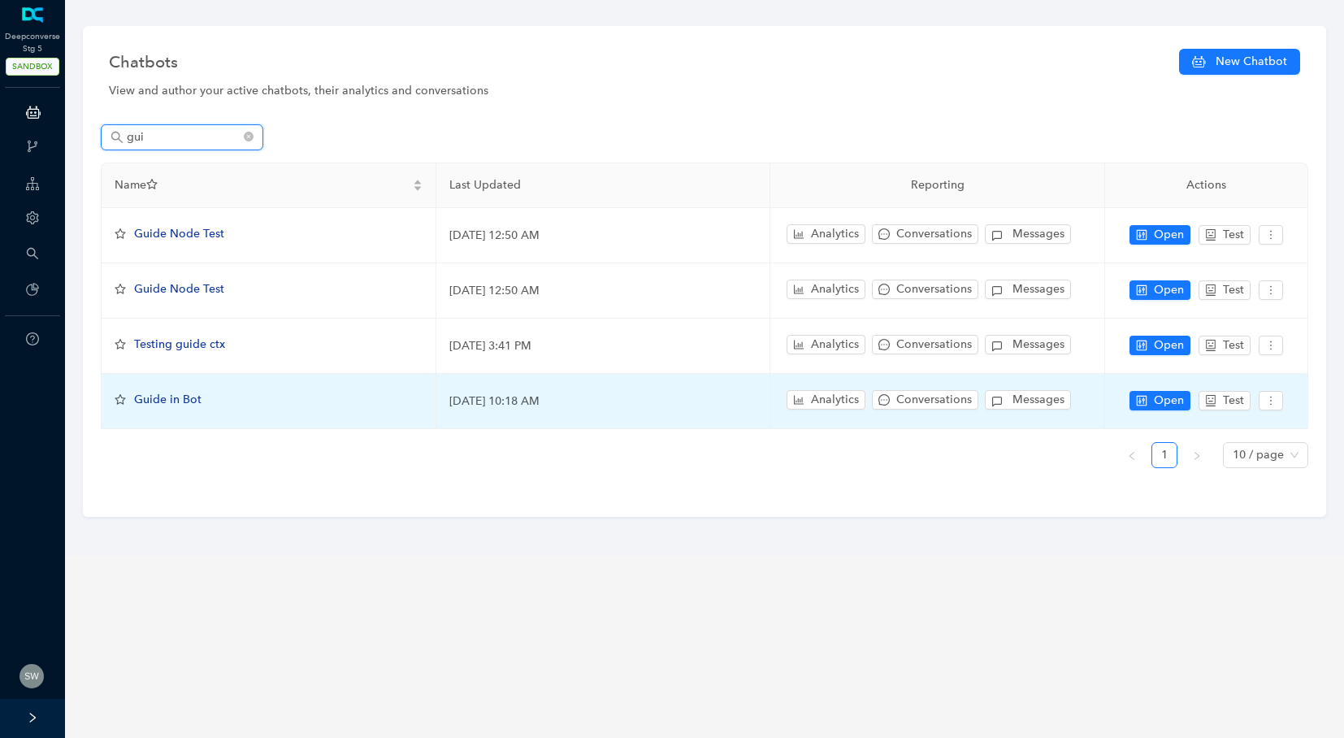
type input "gui"
click at [140, 391] on div "Guide in Bot" at bounding box center [167, 400] width 67 height 18
click at [144, 394] on span "Guide in Bot" at bounding box center [167, 399] width 67 height 14
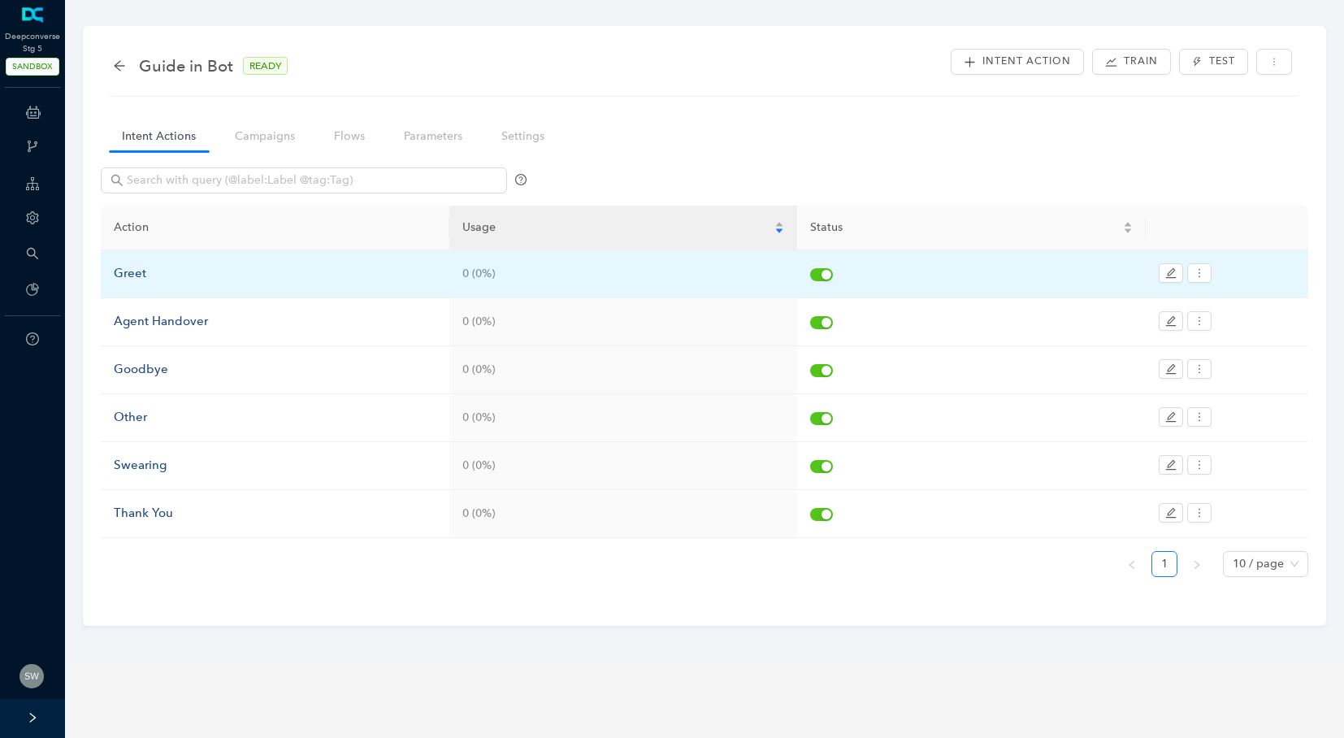
click at [135, 279] on div "Greet" at bounding box center [275, 273] width 323 height 19
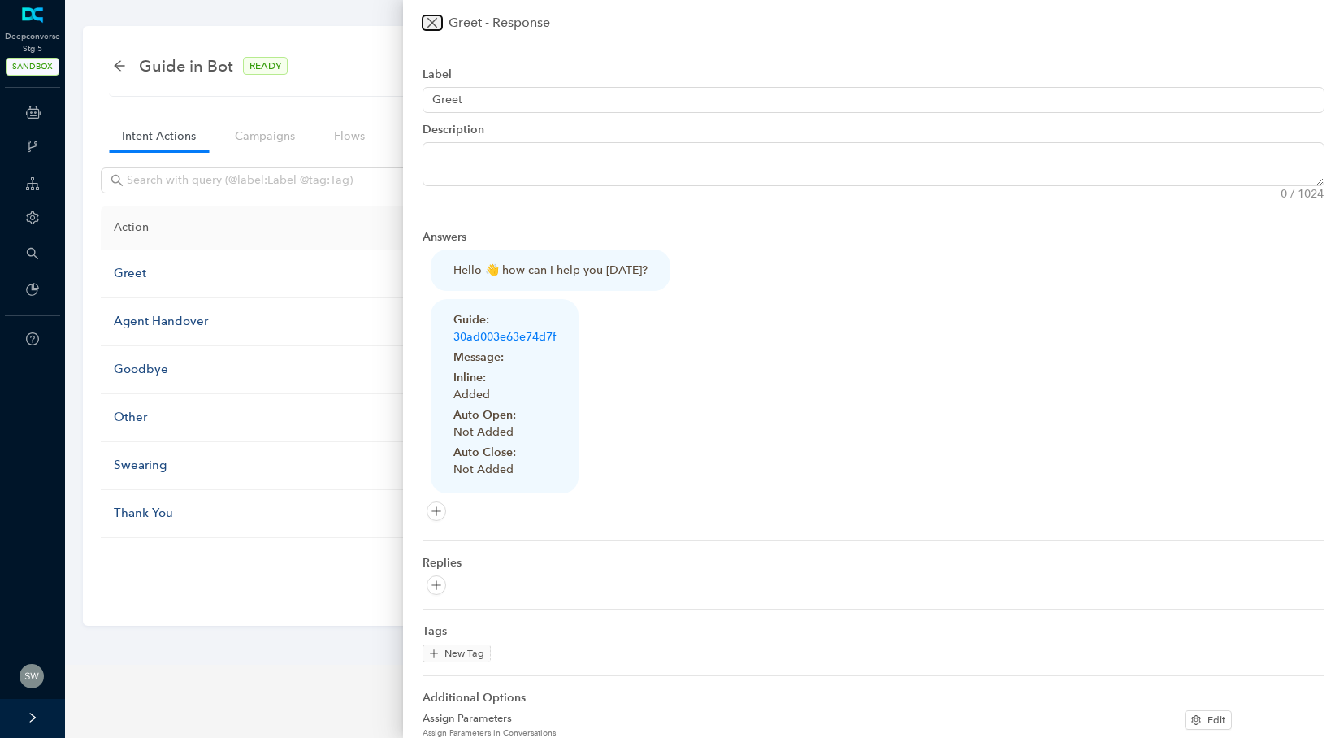
click at [424, 17] on button "Close" at bounding box center [431, 22] width 19 height 15
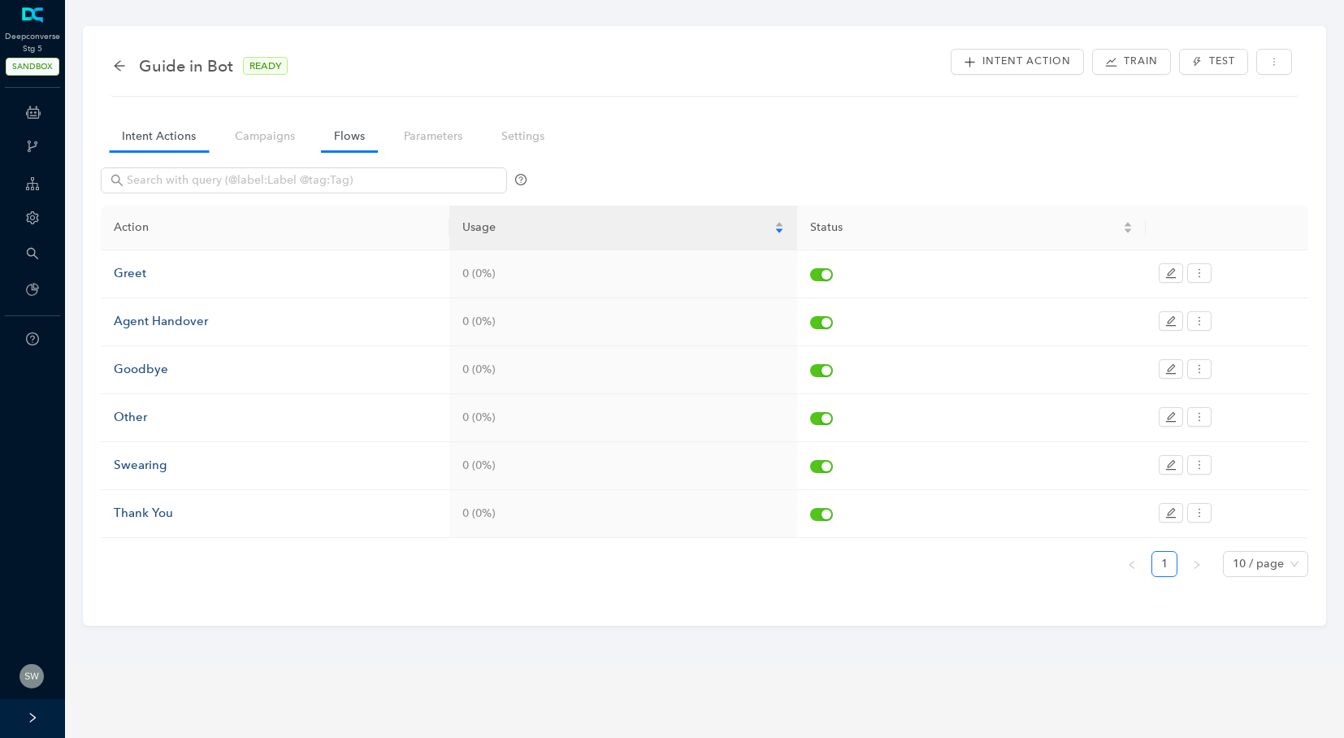
click at [339, 134] on link "Flows" at bounding box center [349, 136] width 57 height 30
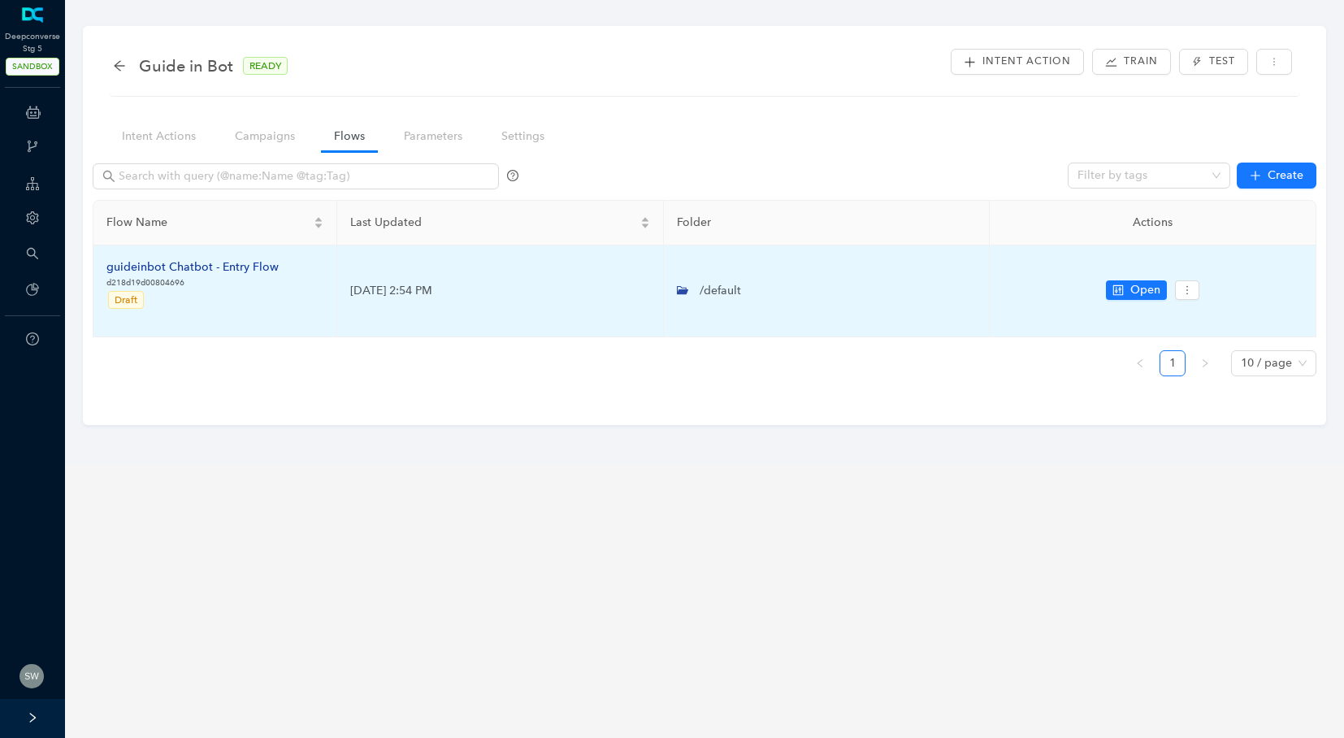
click at [145, 263] on div "guideinbot Chatbot - Entry Flow" at bounding box center [192, 267] width 172 height 18
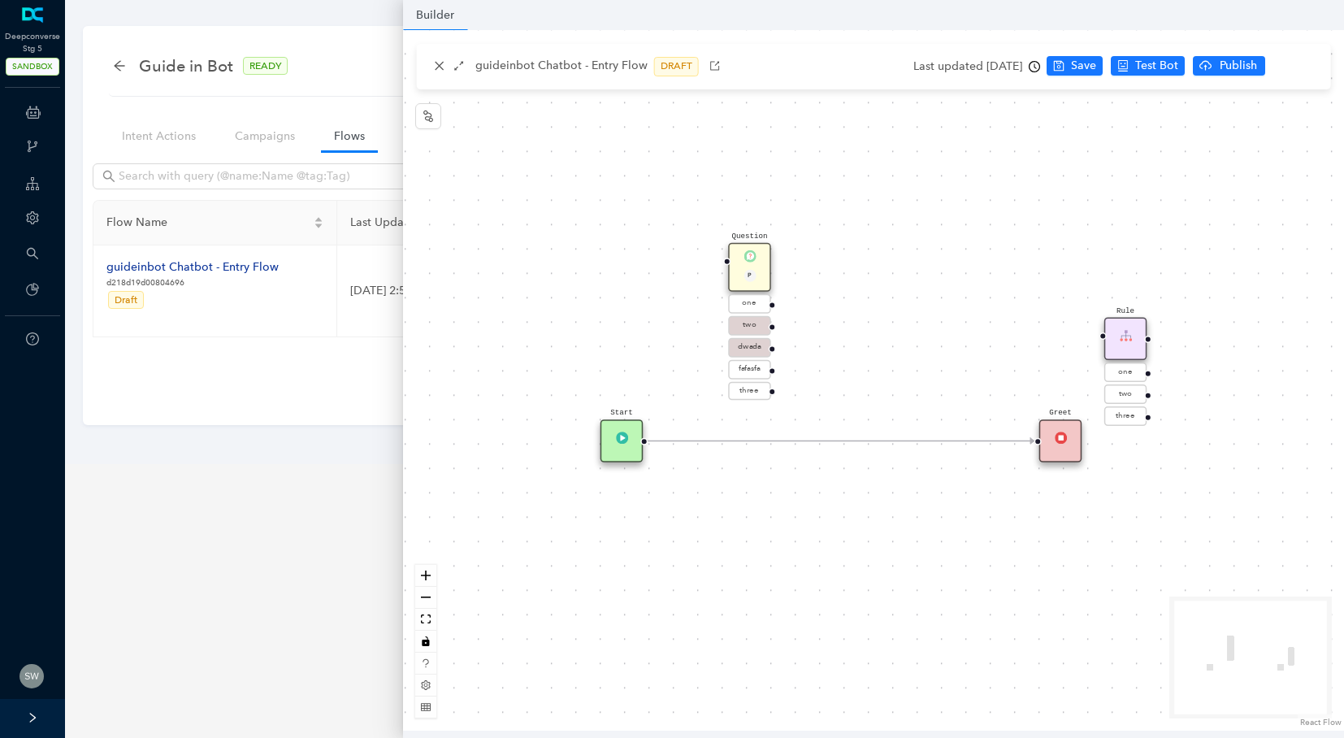
drag, startPoint x: 749, startPoint y: 321, endPoint x: 748, endPoint y: 262, distance: 59.3
click at [748, 262] on div "Question P" at bounding box center [749, 267] width 43 height 49
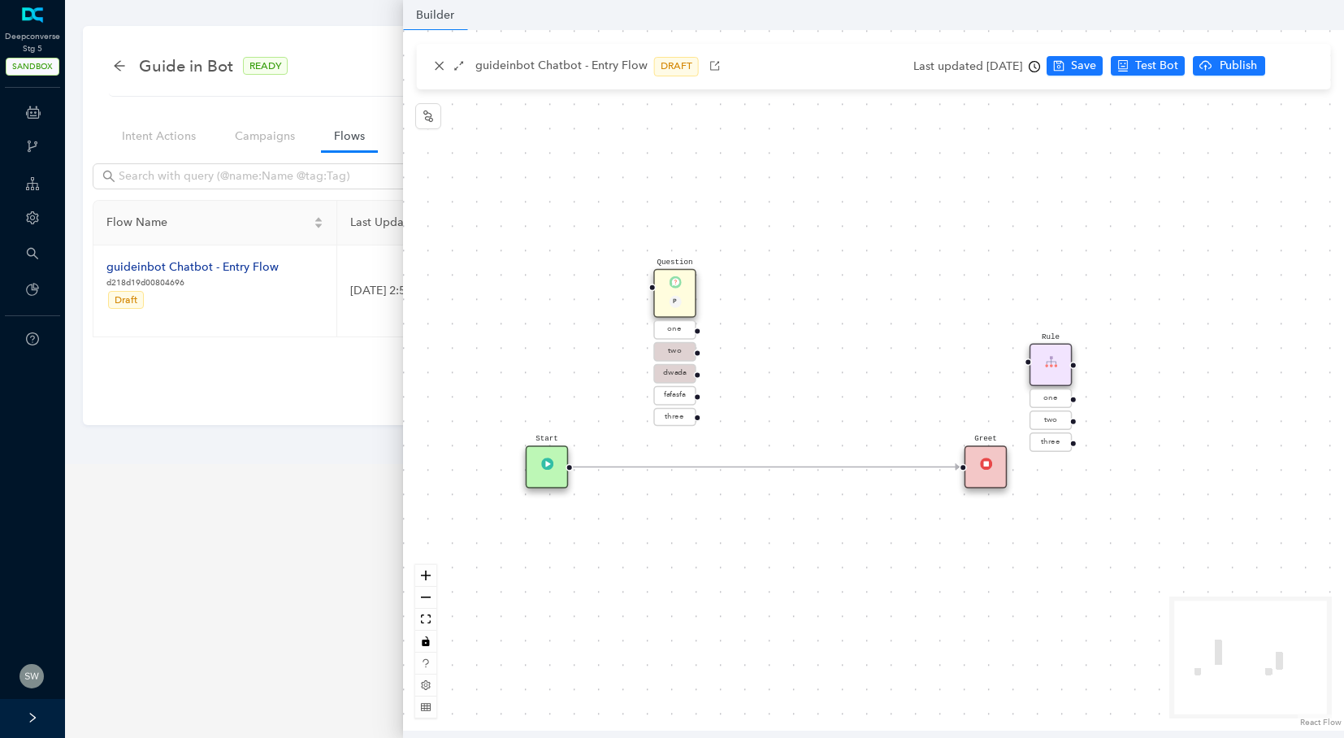
drag, startPoint x: 1070, startPoint y: 468, endPoint x: 994, endPoint y: 494, distance: 79.9
click at [994, 494] on div "Start Greet Rule one two three Question P one two dwada fafasfa three" at bounding box center [873, 380] width 941 height 700
click at [990, 472] on div "Greet" at bounding box center [985, 466] width 43 height 43
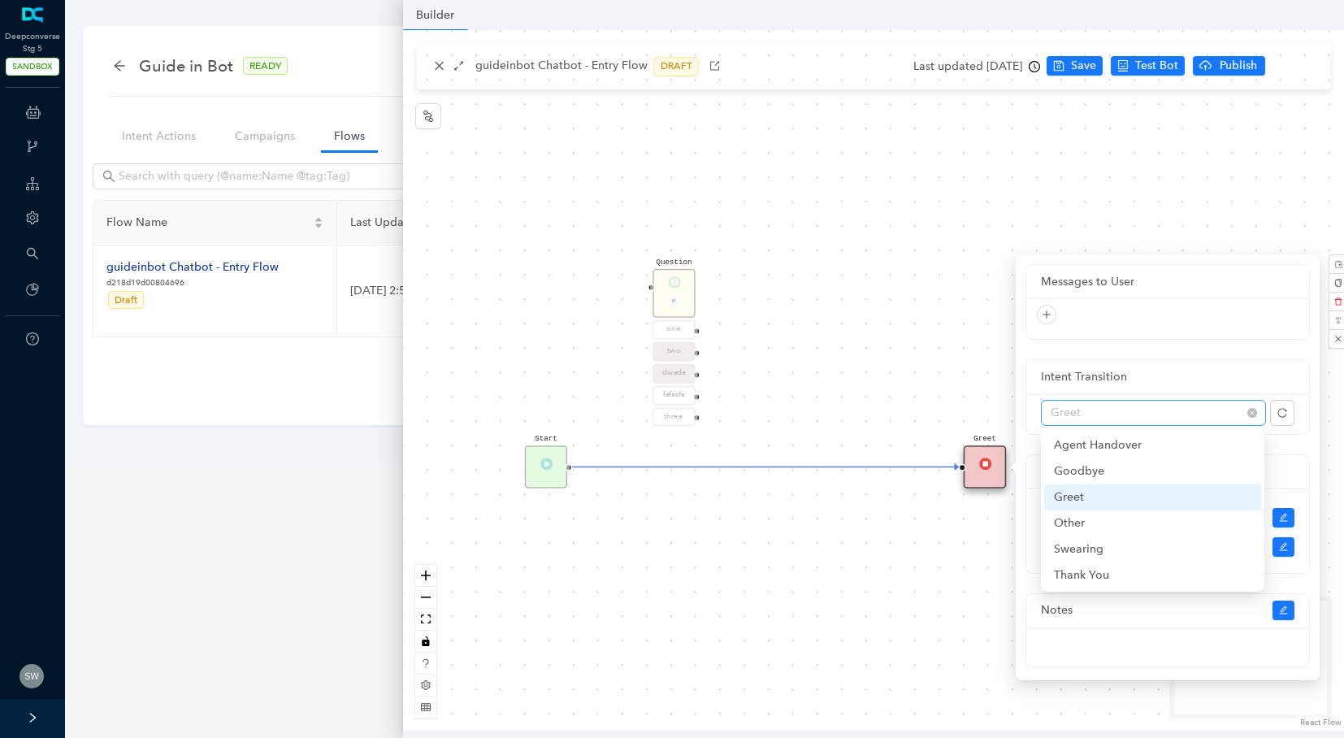
click at [1107, 413] on span "Greet" at bounding box center [1153, 413] width 205 height 24
click at [1051, 410] on span "Greet" at bounding box center [1153, 413] width 205 height 24
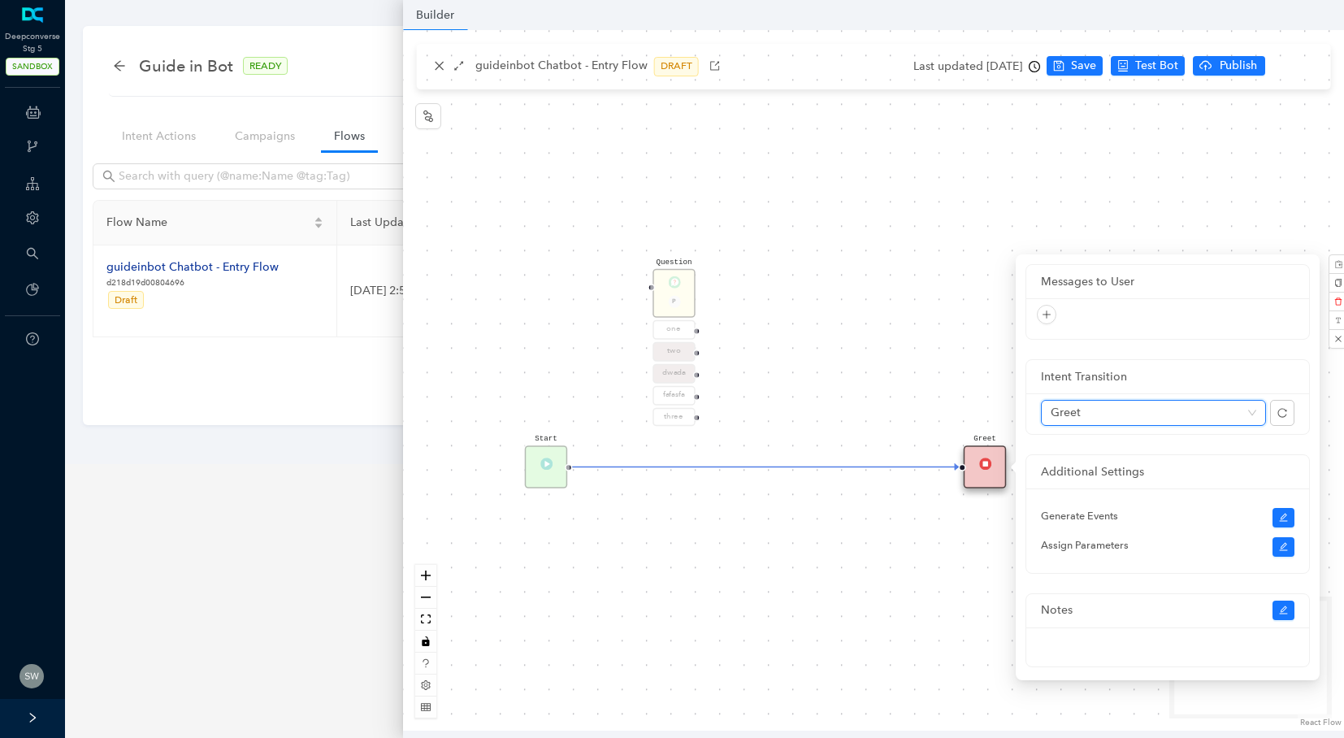
click at [990, 452] on div "Greet" at bounding box center [985, 466] width 43 height 43
click at [981, 466] on img at bounding box center [985, 463] width 12 height 12
click at [984, 444] on pre "Greet" at bounding box center [984, 438] width 23 height 11
click at [1114, 414] on span "Greet" at bounding box center [1153, 413] width 205 height 24
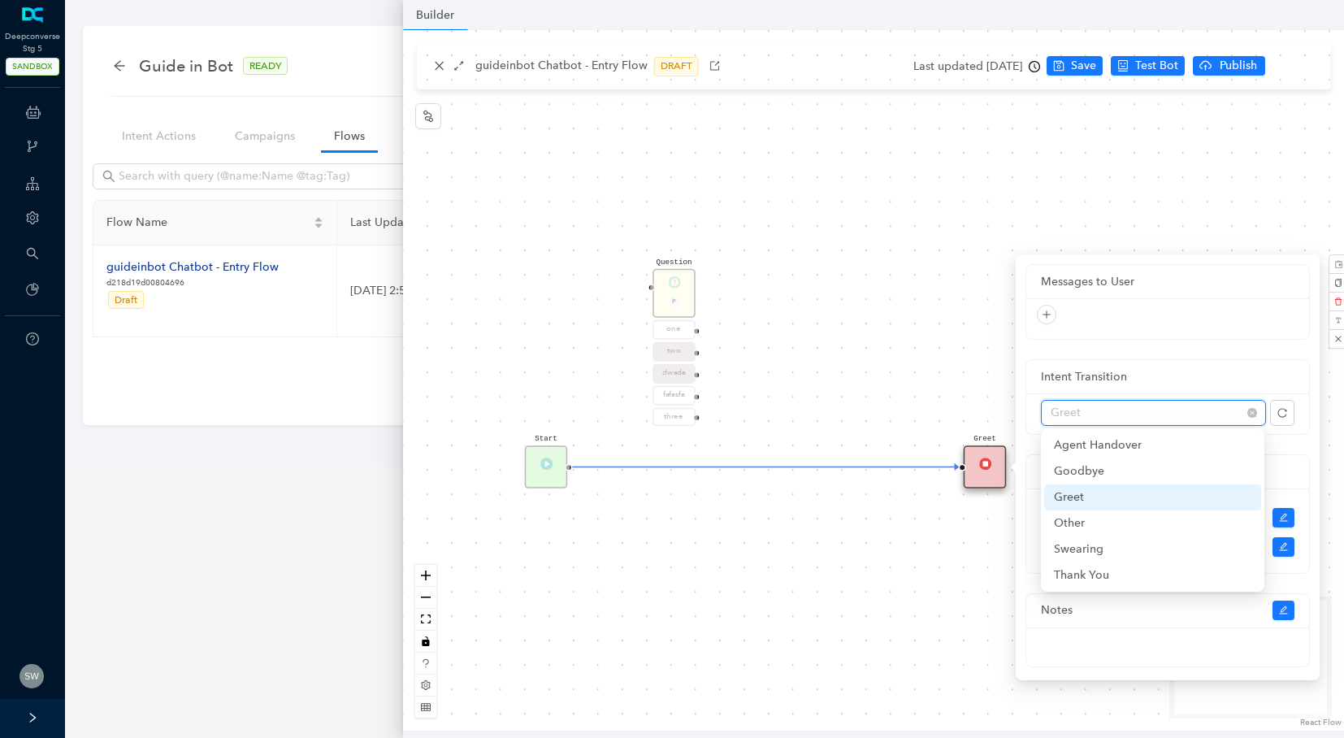
click at [1082, 496] on div "Greet" at bounding box center [1152, 497] width 197 height 18
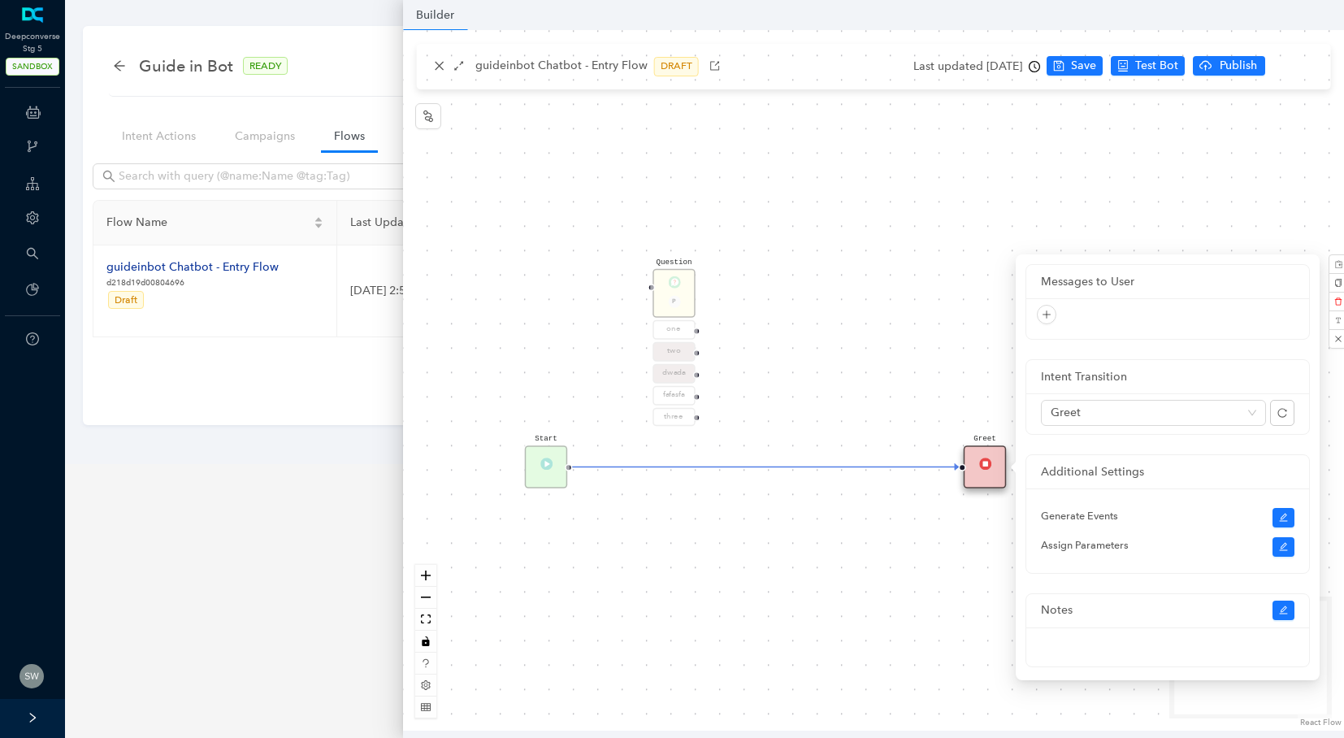
click at [865, 373] on div "Start Greet Rule one two three Question P one two dwada fafasfa three" at bounding box center [873, 380] width 941 height 700
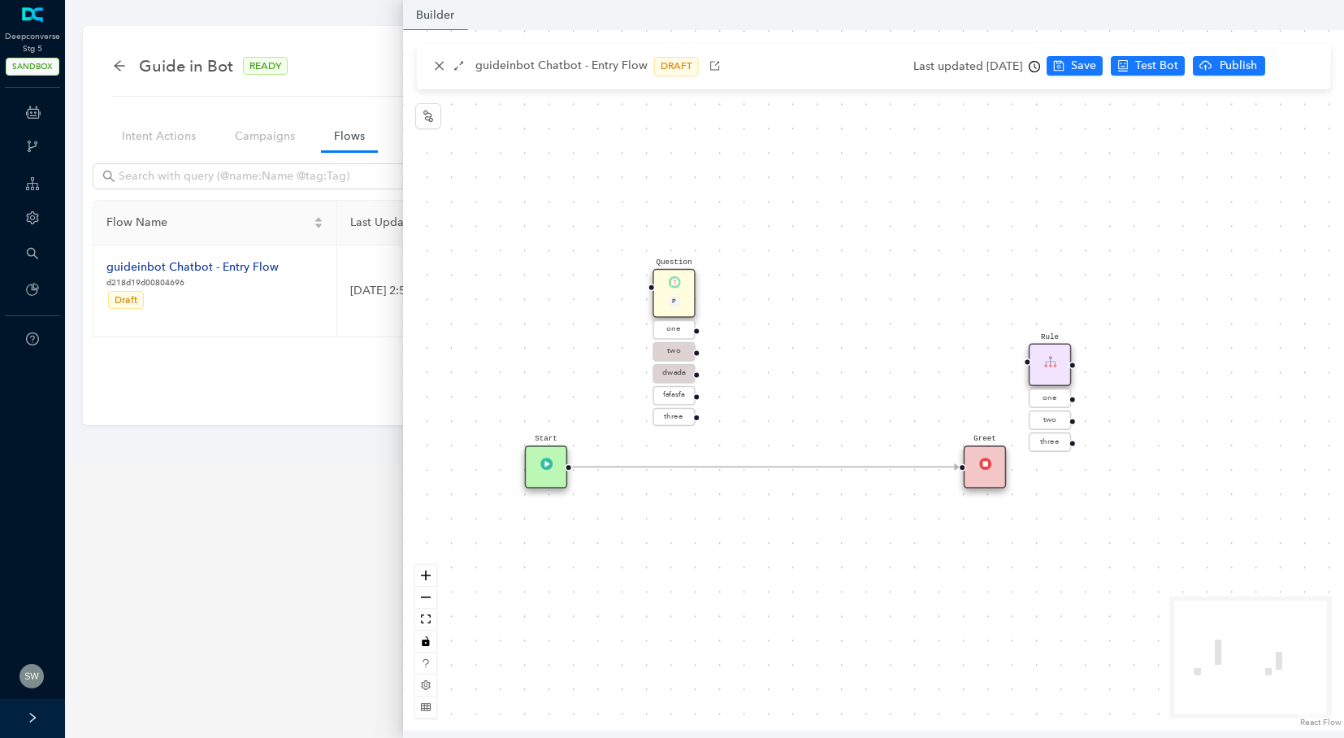
click at [983, 447] on div "Greet" at bounding box center [985, 466] width 43 height 43
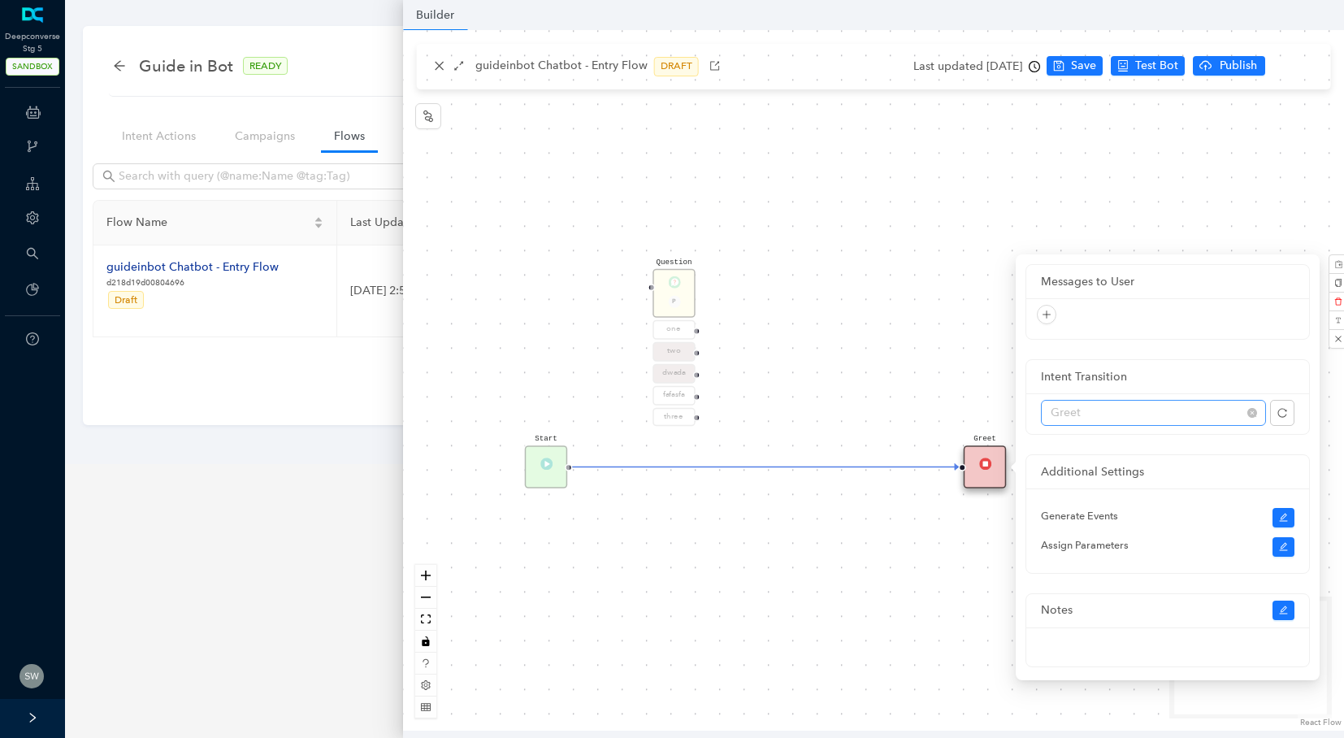
click at [1199, 422] on span "Greet" at bounding box center [1153, 413] width 205 height 24
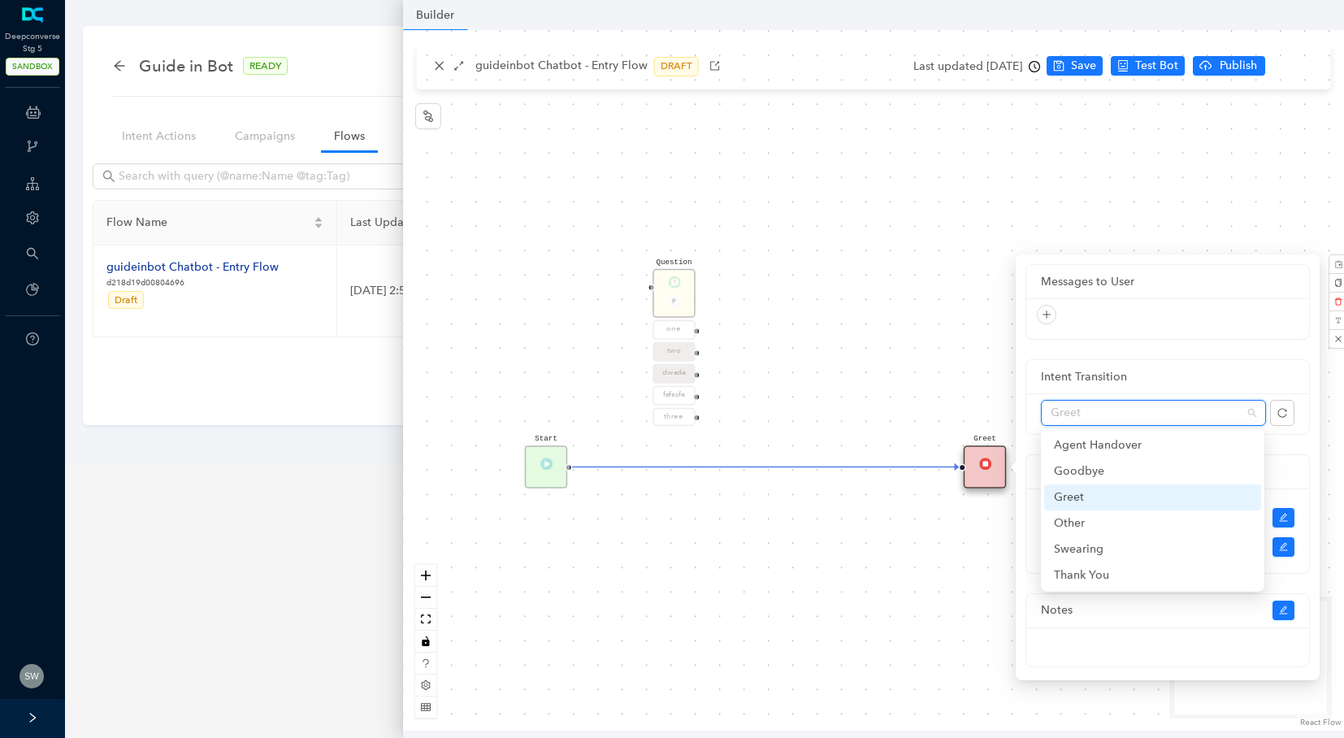
click at [890, 387] on div "Start Greet Rule one two three Question P one two dwada fafasfa three" at bounding box center [873, 380] width 941 height 700
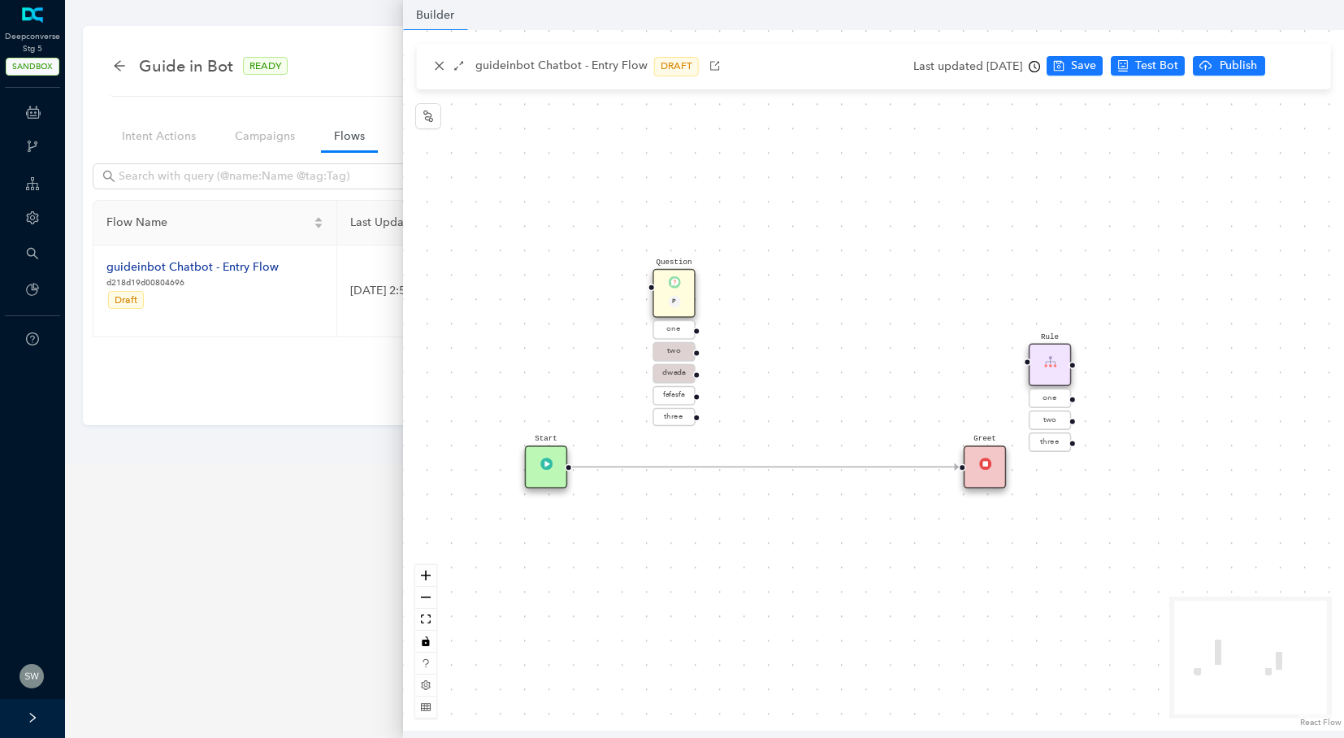
click at [438, 76] on div "guideinbot Chatbot - Entry Flow DRAFT" at bounding box center [874, 66] width 914 height 45
click at [196, 137] on link "Intent Actions" at bounding box center [159, 136] width 100 height 30
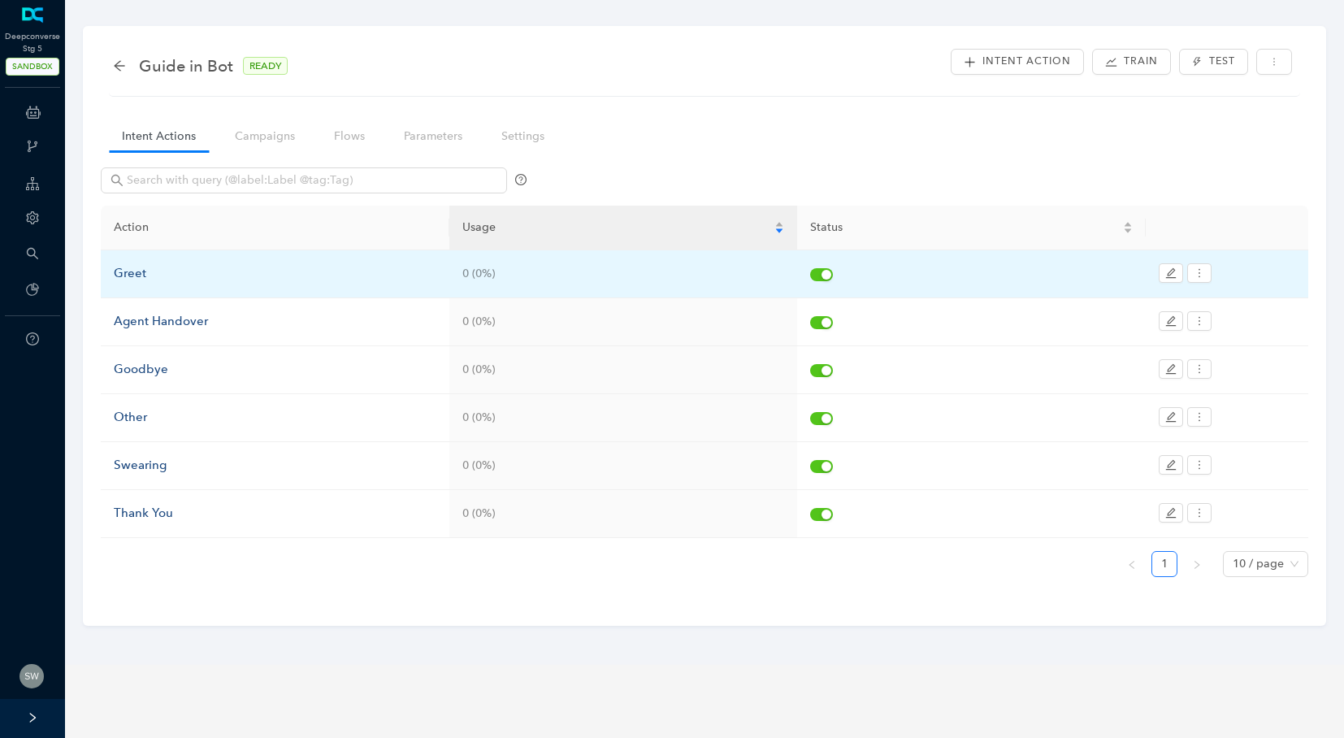
click at [145, 276] on div "Greet" at bounding box center [275, 273] width 323 height 19
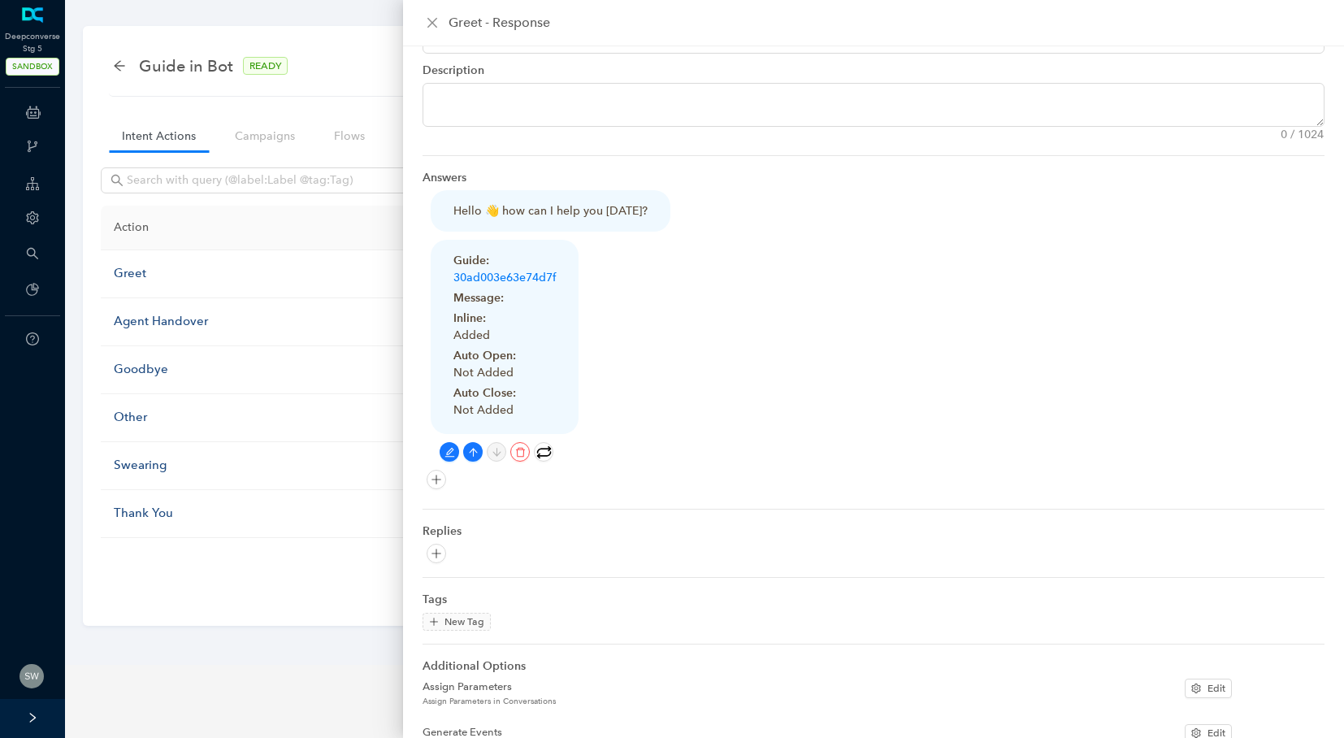
scroll to position [93, 0]
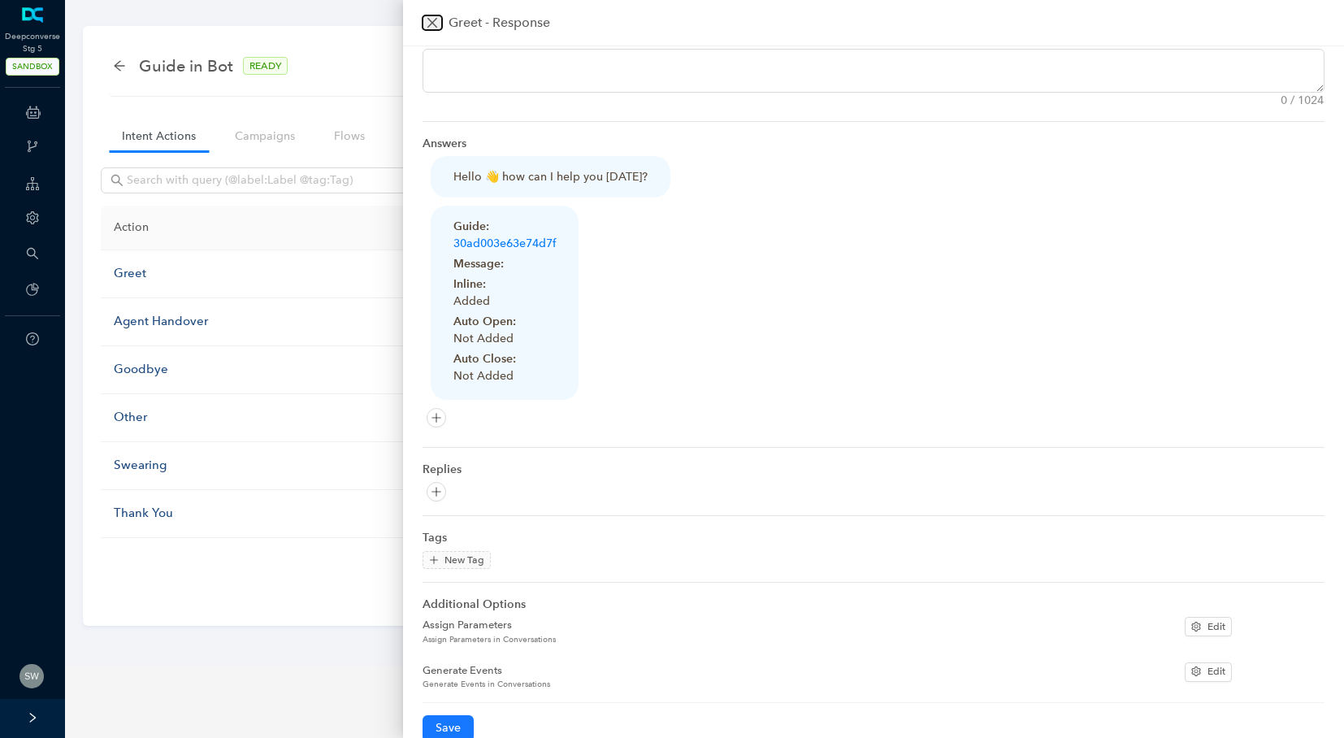
click at [424, 18] on button "Close" at bounding box center [431, 22] width 19 height 15
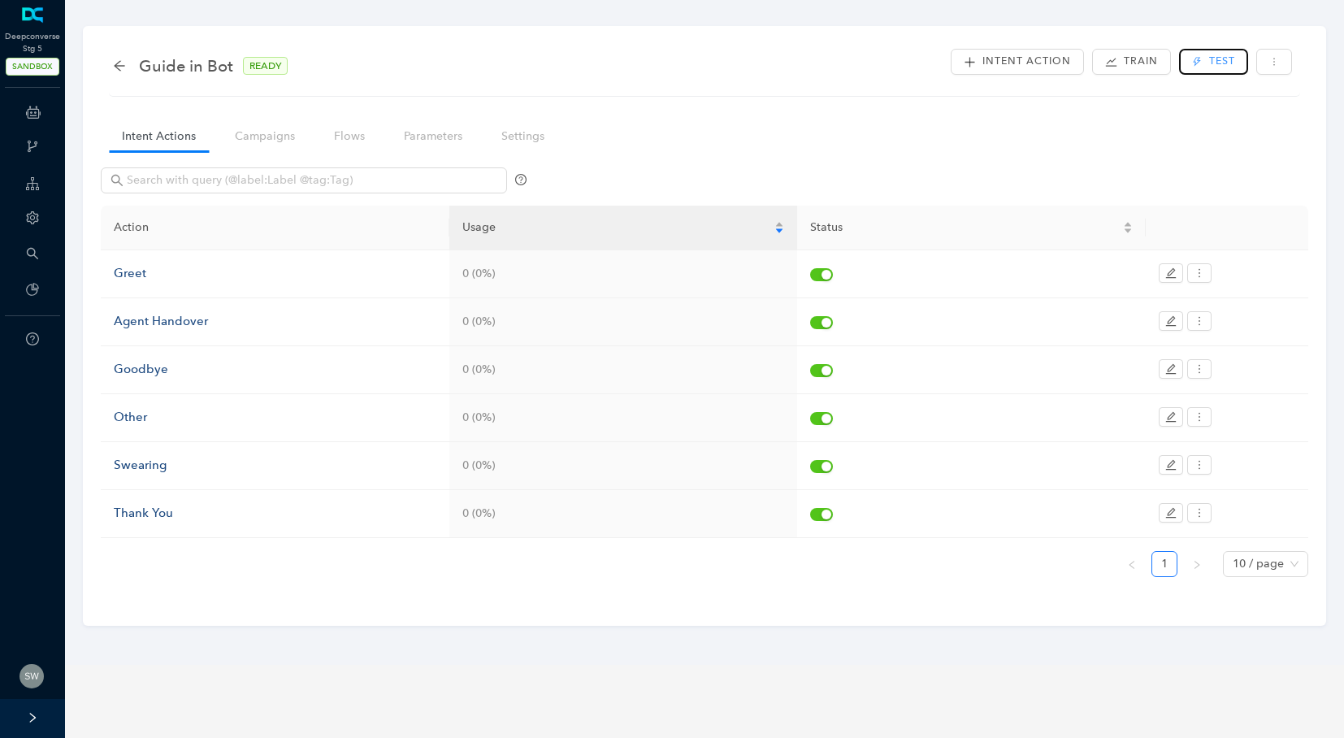
click at [1194, 58] on icon "thunderbolt" at bounding box center [1197, 62] width 10 height 10
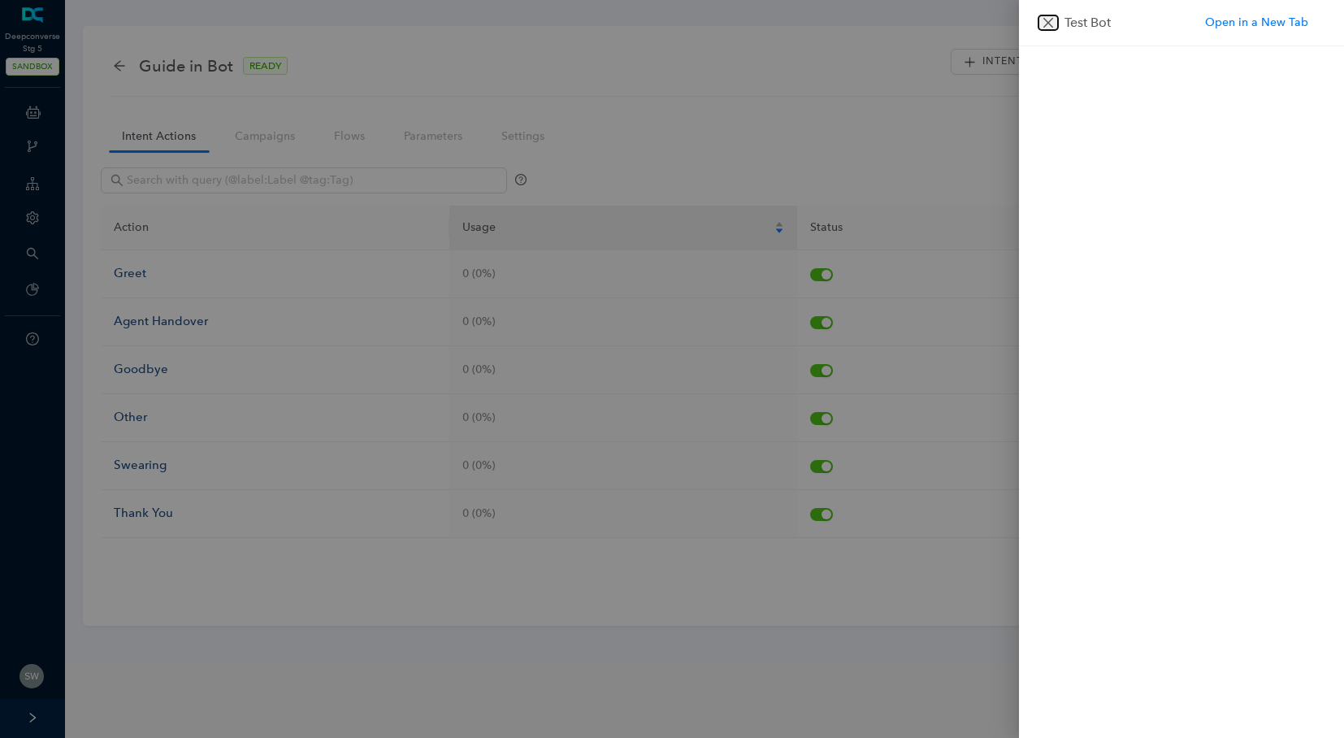
click at [1045, 20] on icon "close" at bounding box center [1048, 23] width 10 height 10
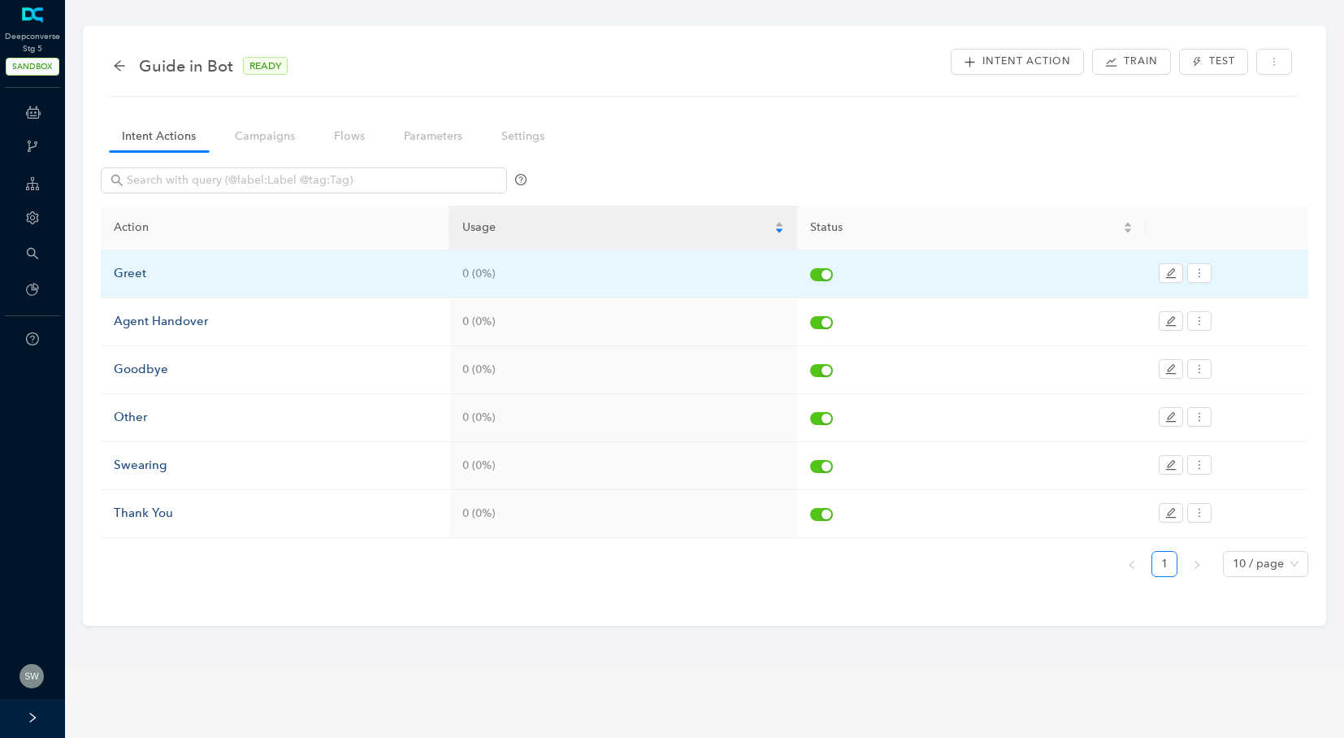
click at [140, 275] on div "Greet" at bounding box center [275, 273] width 323 height 19
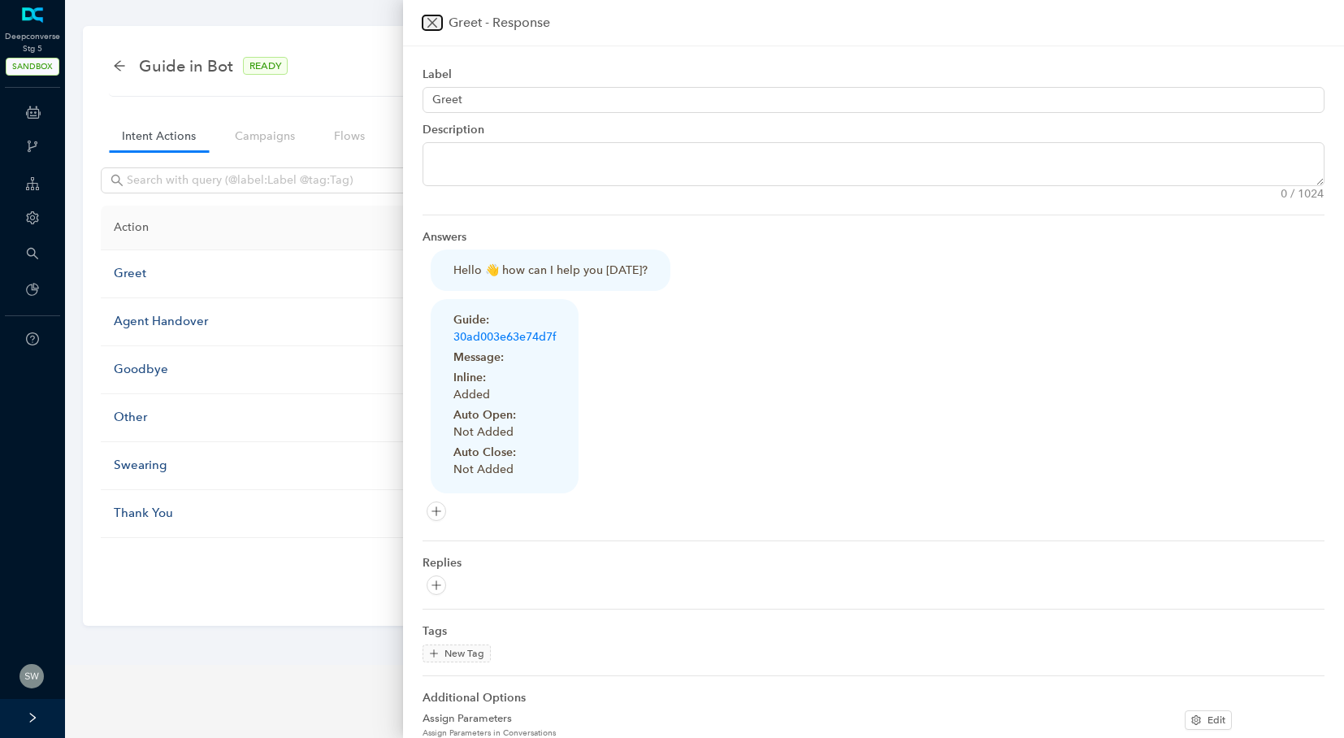
click at [435, 28] on icon "close" at bounding box center [432, 22] width 13 height 13
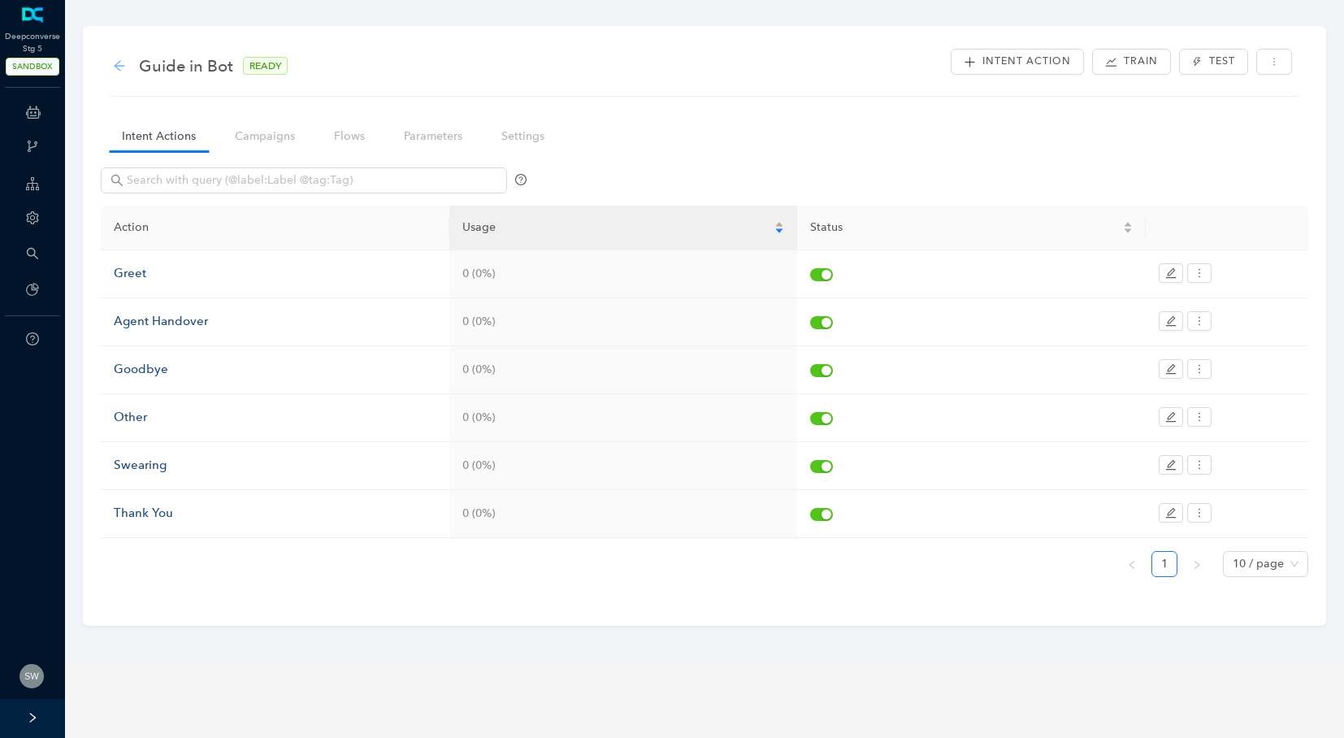
click at [117, 63] on icon "arrow-left" at bounding box center [119, 65] width 13 height 13
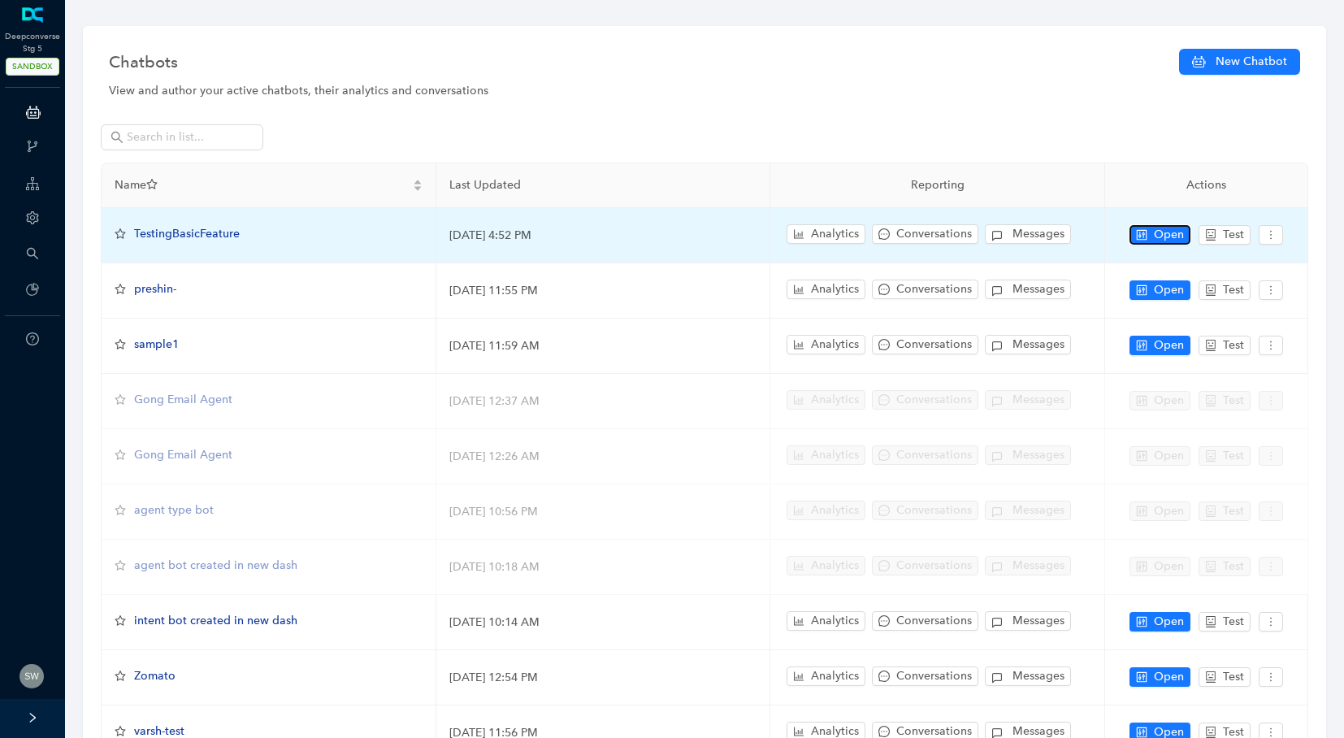
click at [1156, 231] on span "Open" at bounding box center [1169, 235] width 30 height 18
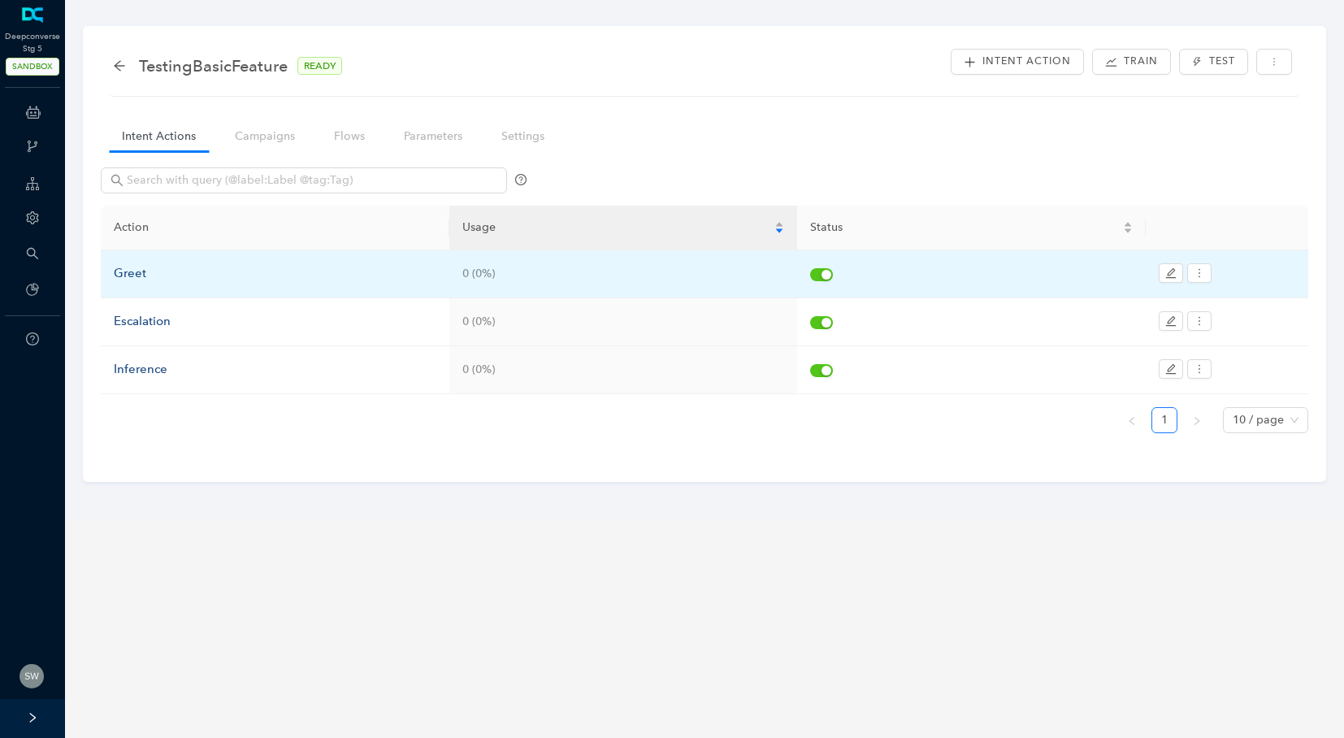
click at [132, 268] on div "Greet" at bounding box center [275, 273] width 323 height 19
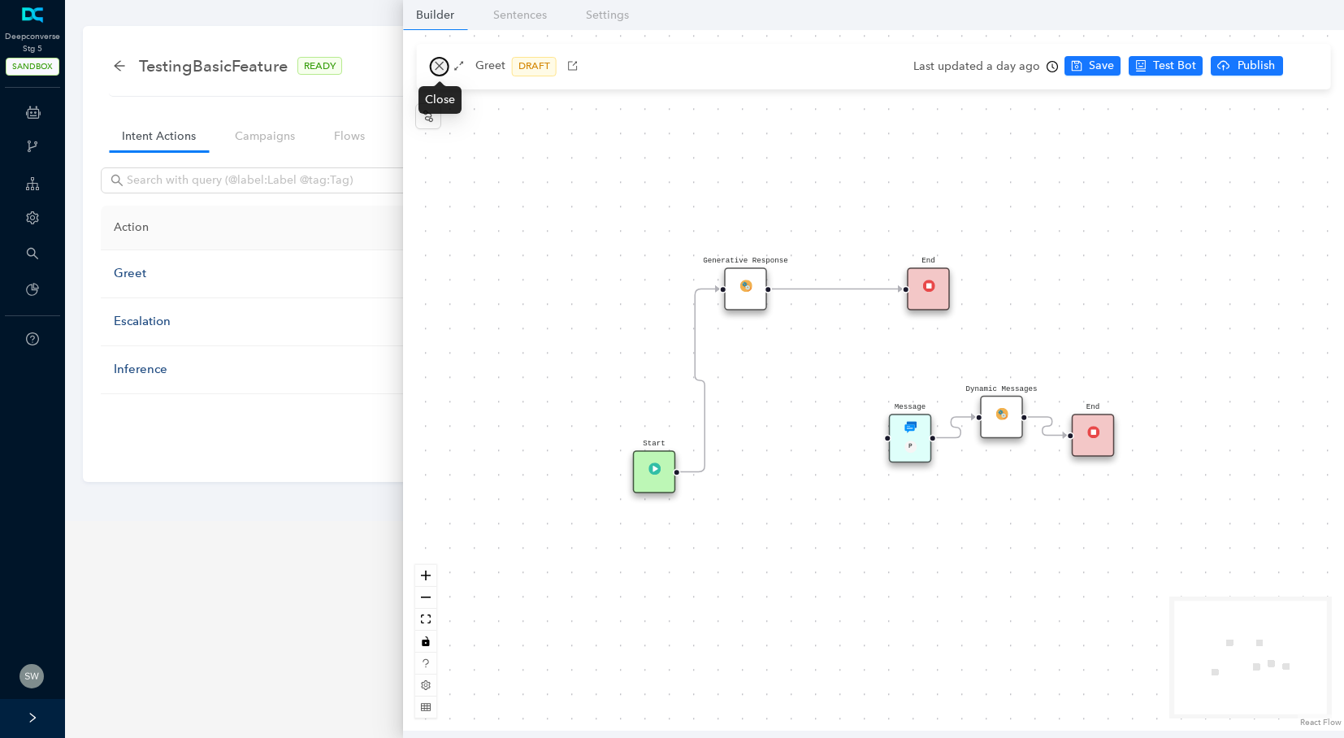
click at [438, 68] on icon "close" at bounding box center [439, 65] width 11 height 11
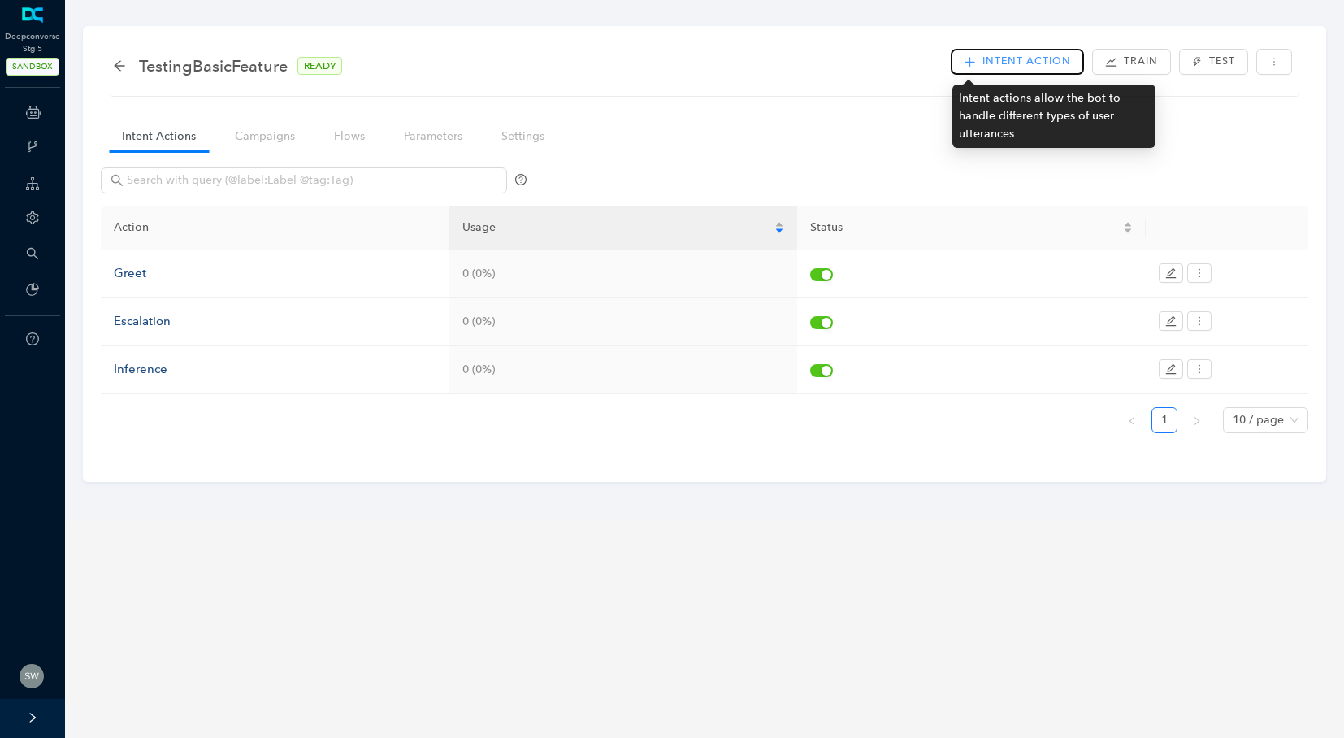
click at [981, 64] on button "Intent Action" at bounding box center [1017, 62] width 133 height 26
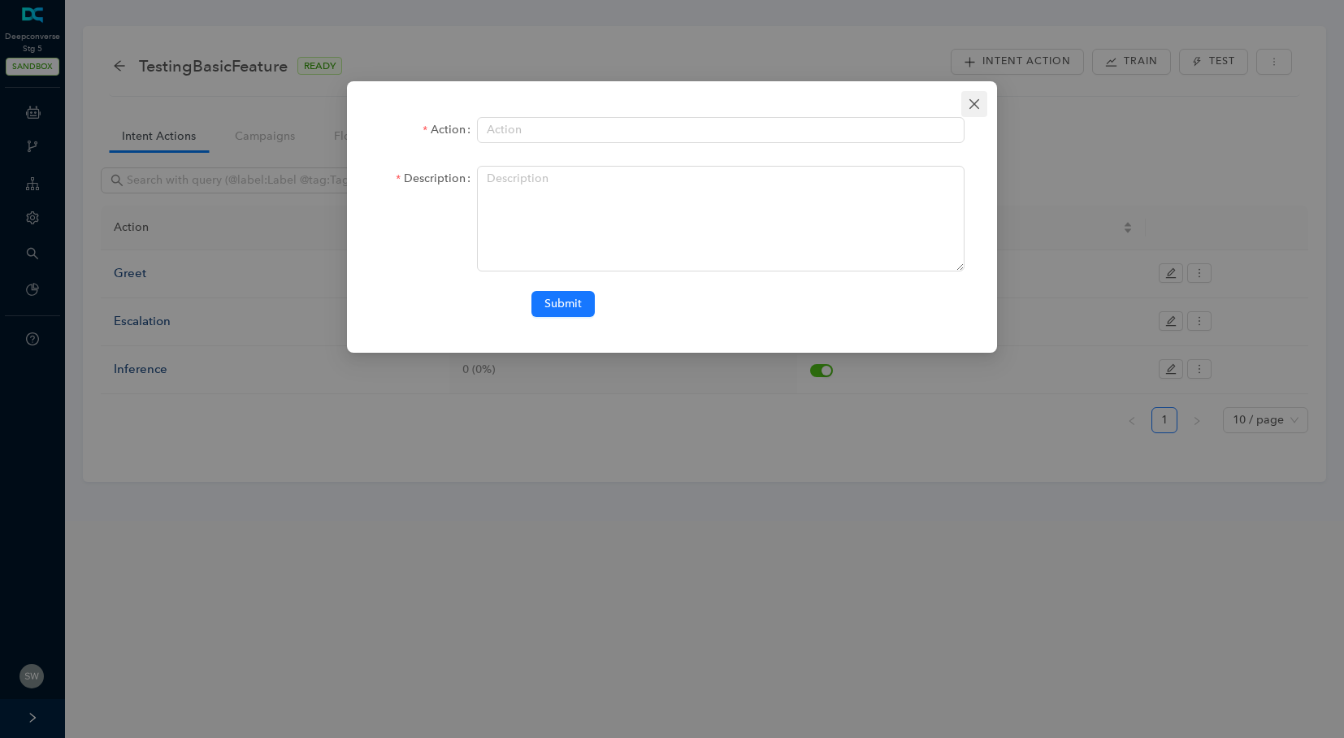
click at [972, 109] on icon "close" at bounding box center [974, 103] width 13 height 13
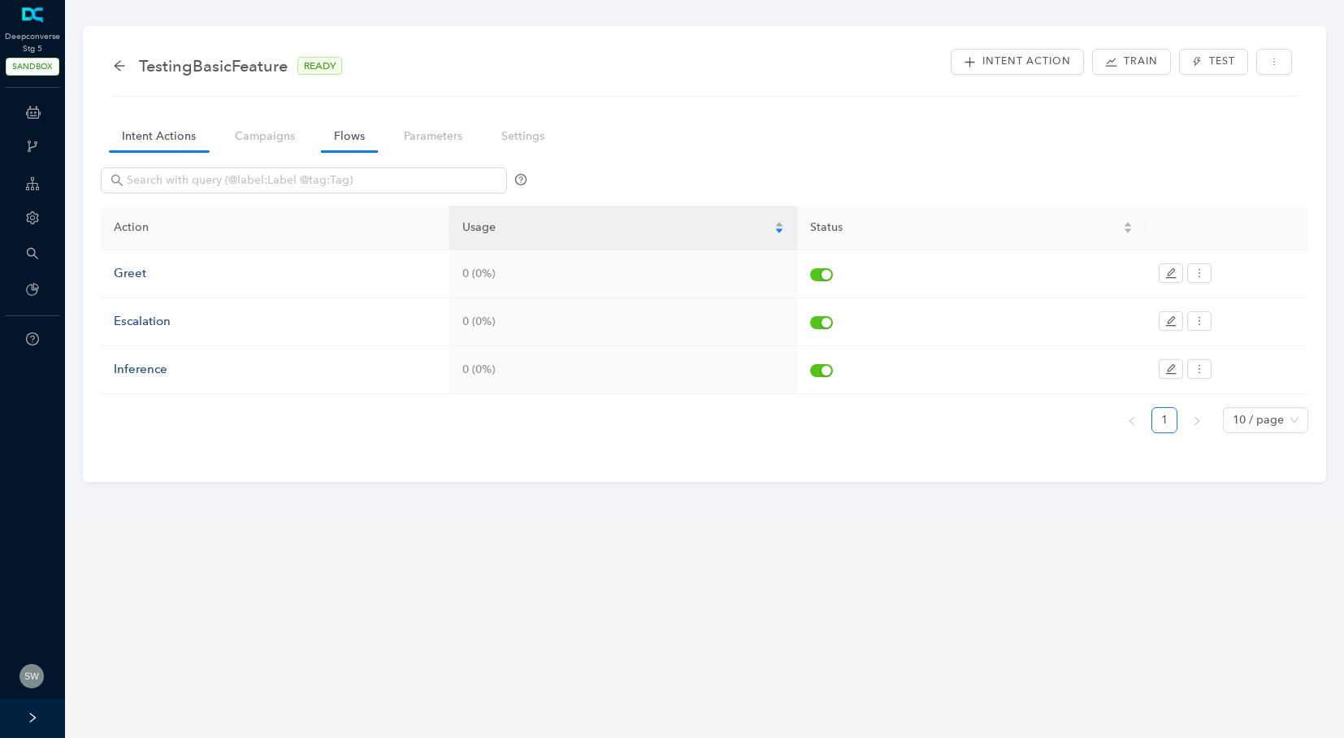
click at [354, 141] on link "Flows" at bounding box center [349, 136] width 57 height 30
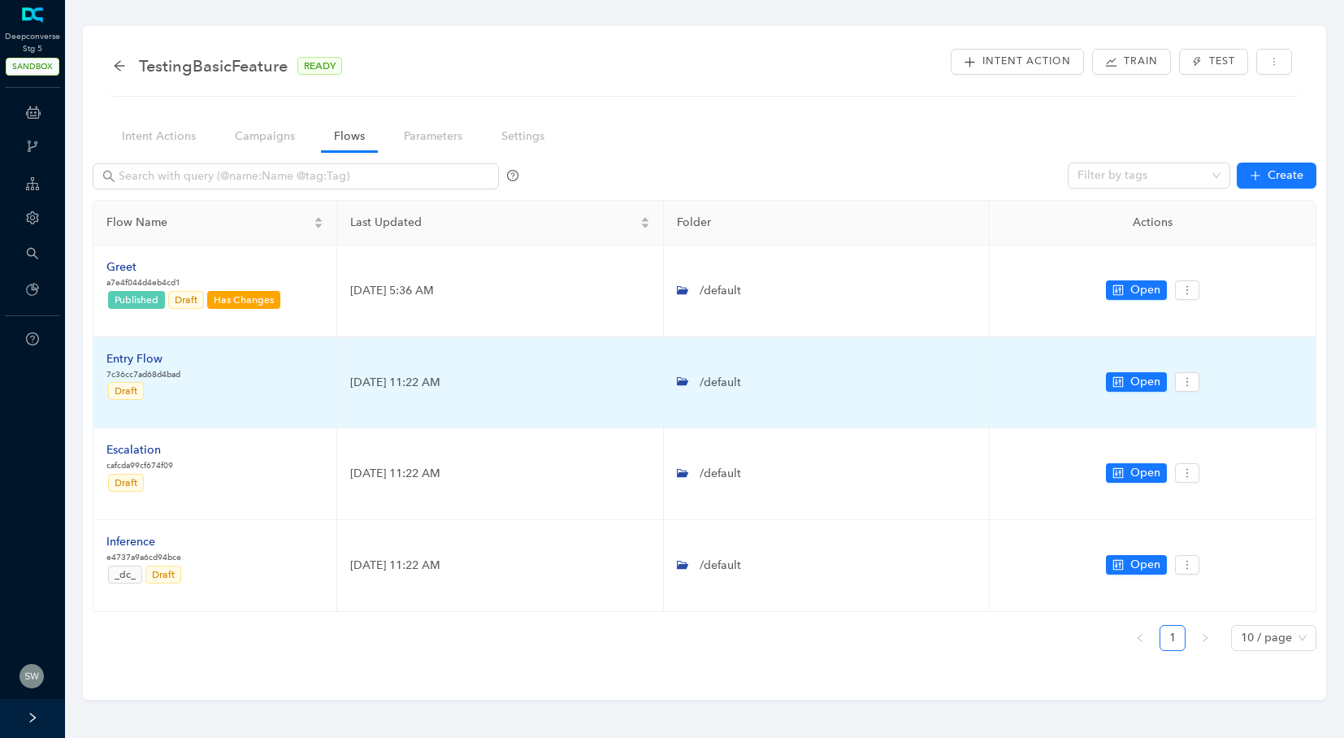
click at [151, 360] on div "Entry Flow" at bounding box center [143, 359] width 74 height 18
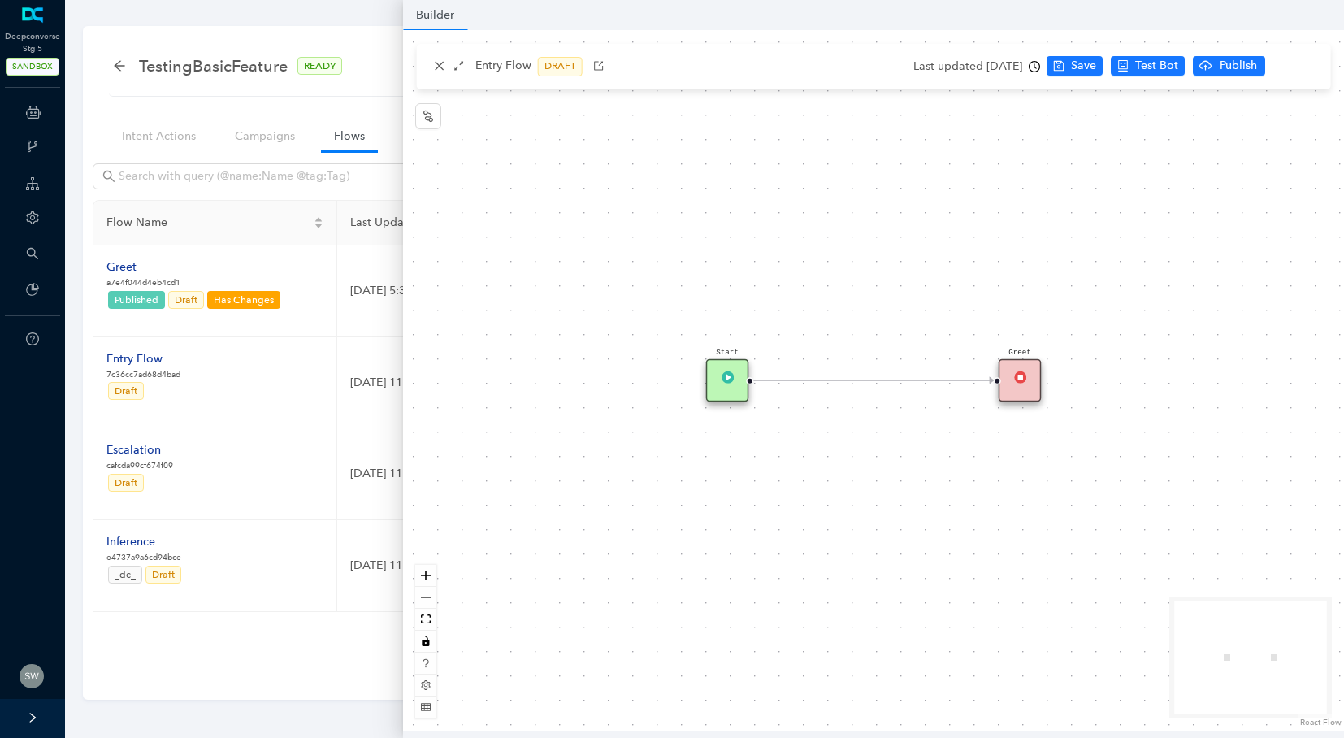
click at [846, 380] on icon "Edge from 82090909-9e47-d6b1-6bc2-5087aafa16e5 to b0dab3cc-2930-92a9-34a9-629d0…" at bounding box center [873, 380] width 240 height 0
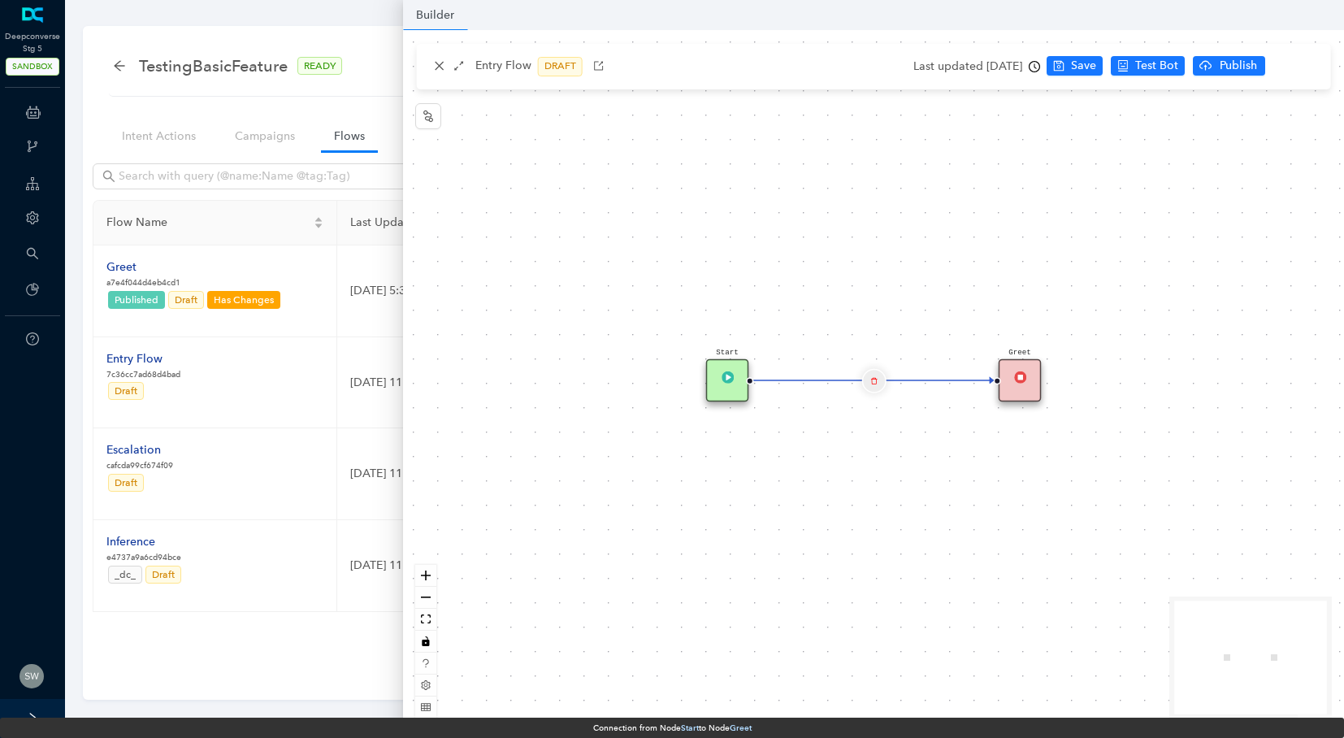
click at [870, 382] on icon "delete" at bounding box center [873, 380] width 7 height 15
click at [964, 341] on span "Yes" at bounding box center [970, 339] width 18 height 18
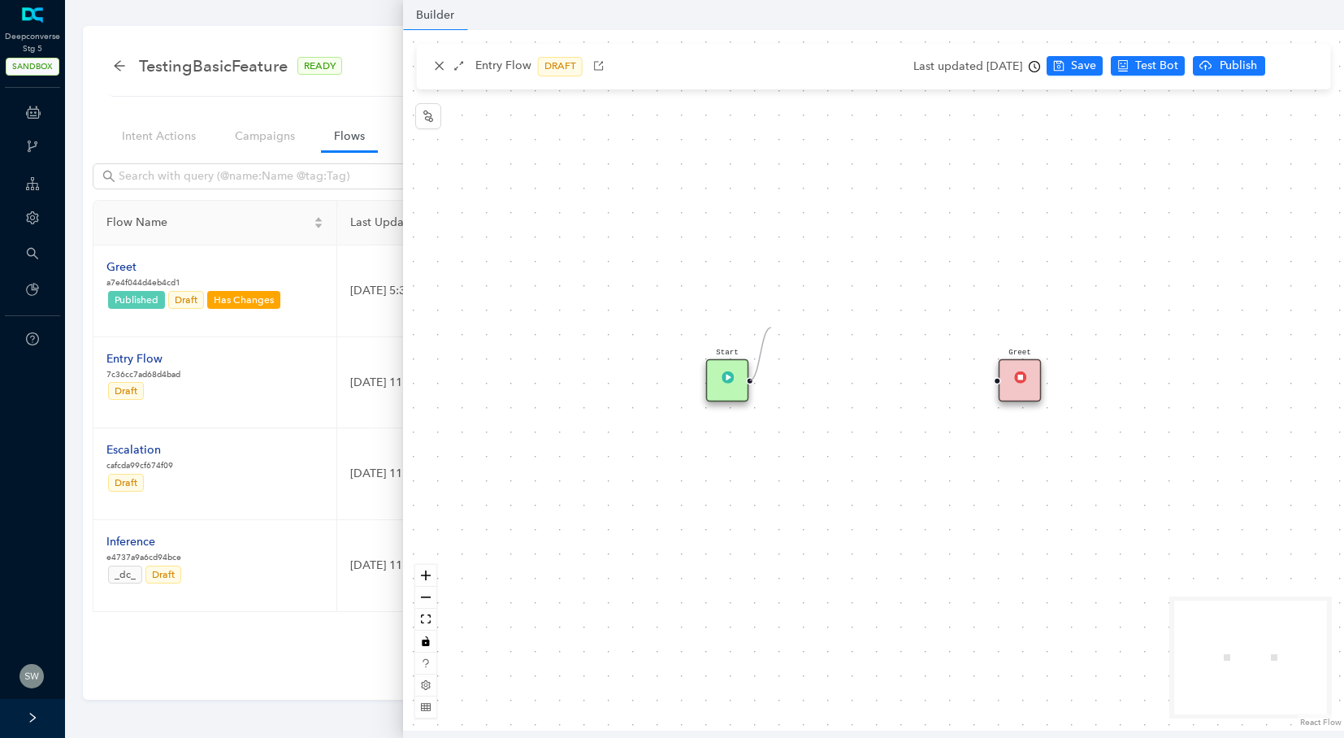
drag, startPoint x: 751, startPoint y: 381, endPoint x: 776, endPoint y: 308, distance: 77.3
click at [776, 308] on div "Start Greet" at bounding box center [873, 380] width 941 height 700
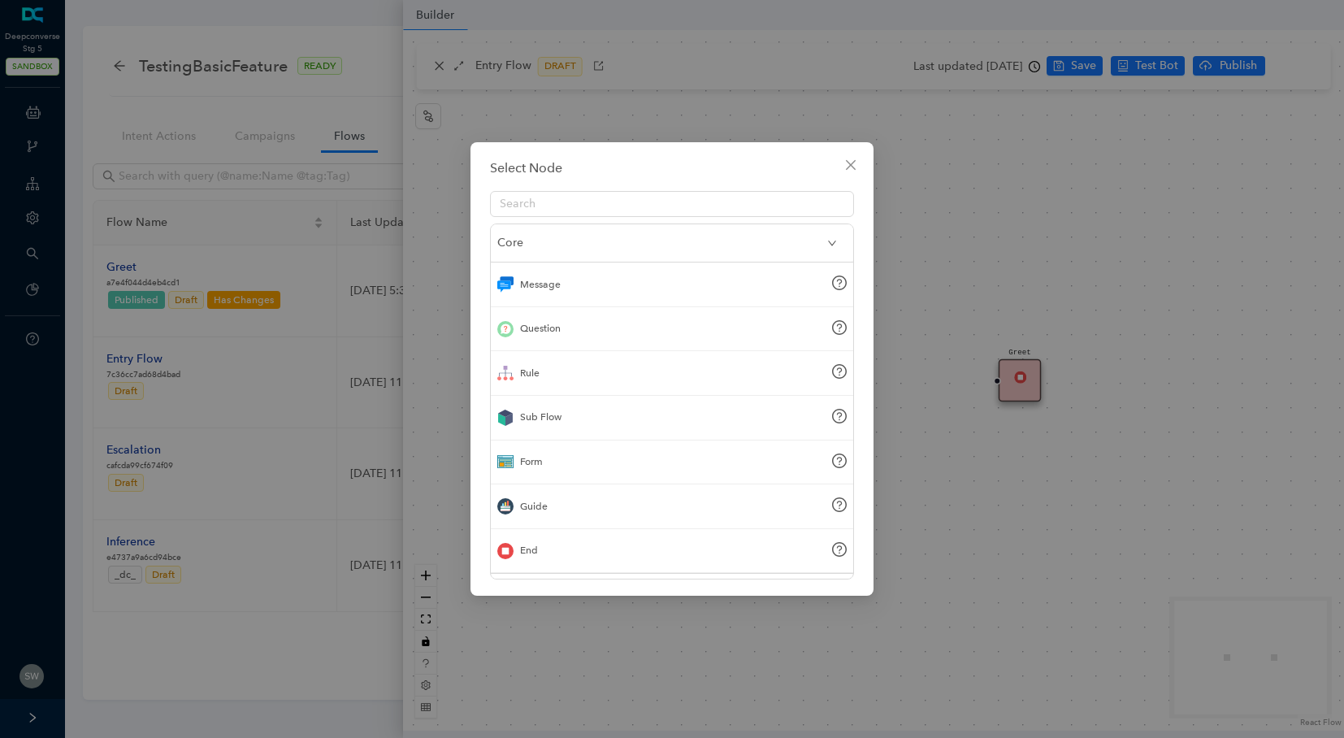
click at [648, 283] on div "Message" at bounding box center [672, 284] width 362 height 45
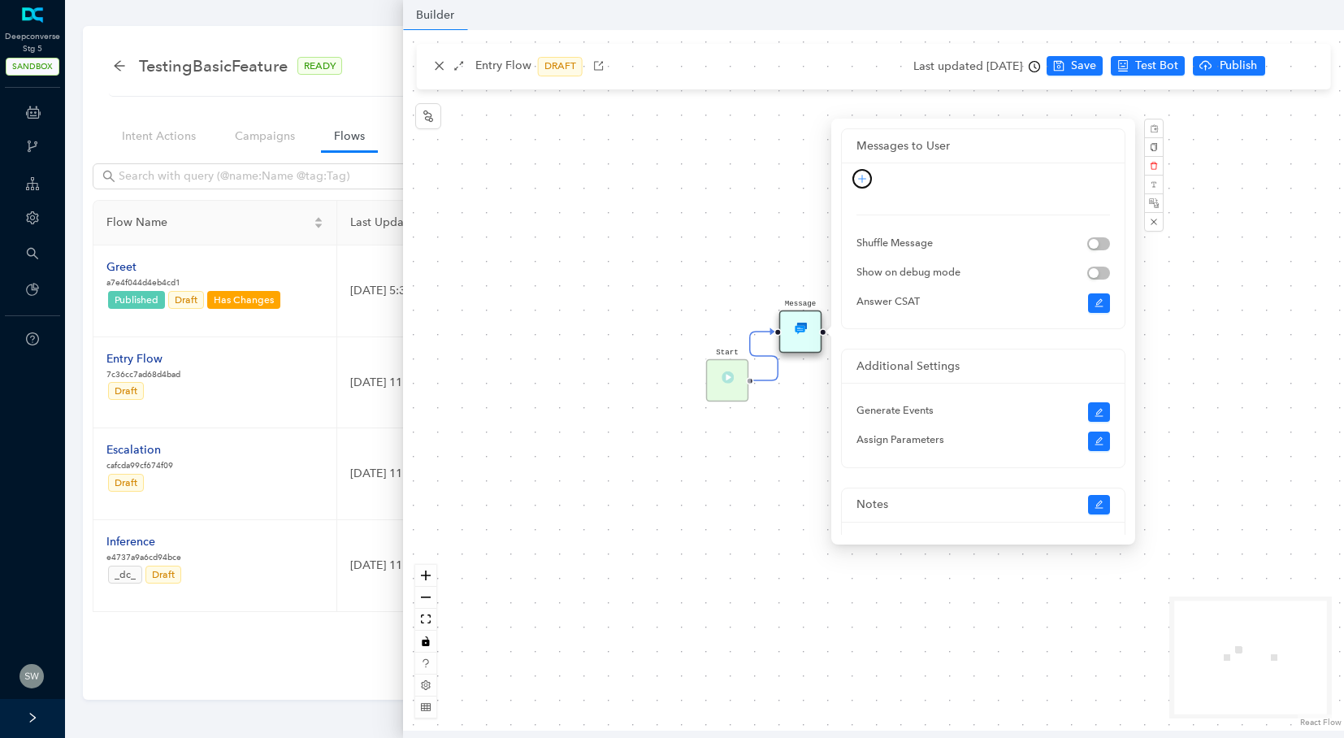
click at [866, 181] on icon "plus" at bounding box center [862, 179] width 10 height 10
click at [843, 366] on link "Guide" at bounding box center [840, 364] width 44 height 18
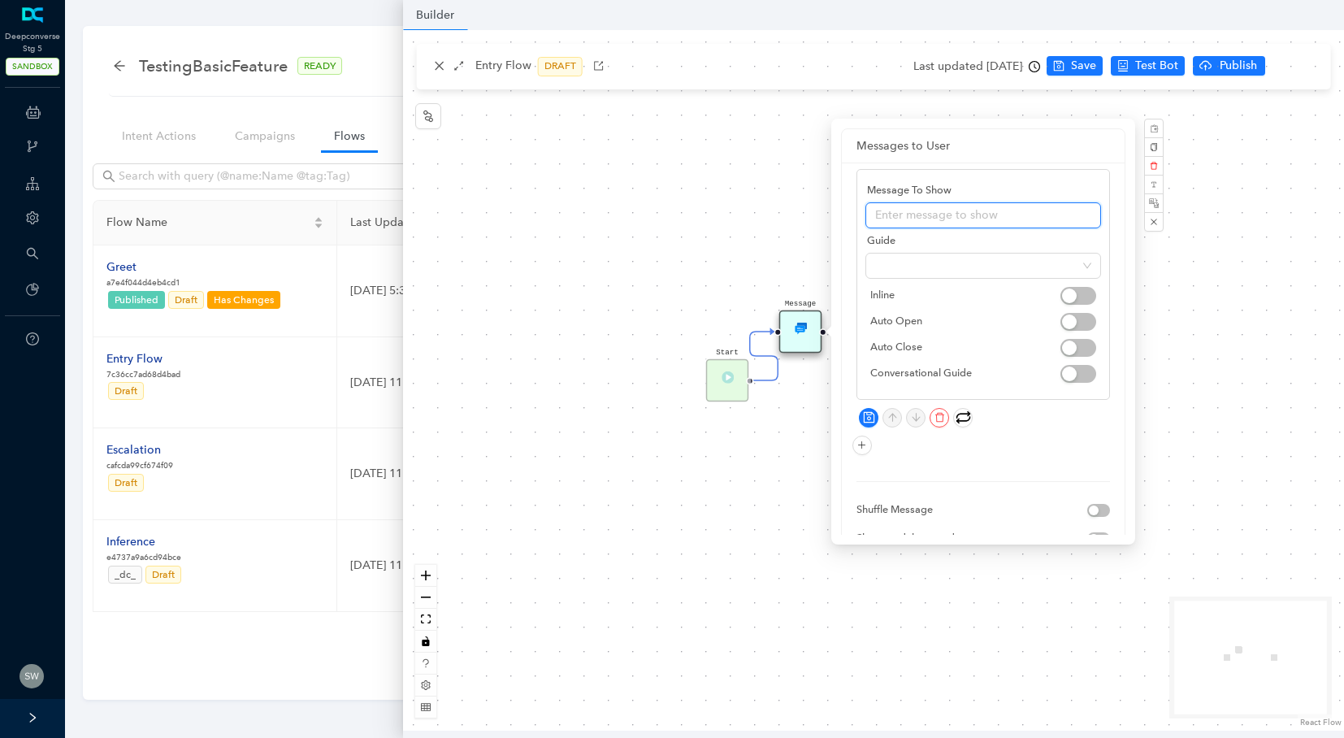
click at [914, 213] on input "text" at bounding box center [983, 215] width 236 height 26
click at [895, 269] on span at bounding box center [983, 265] width 216 height 24
type input "Testing"
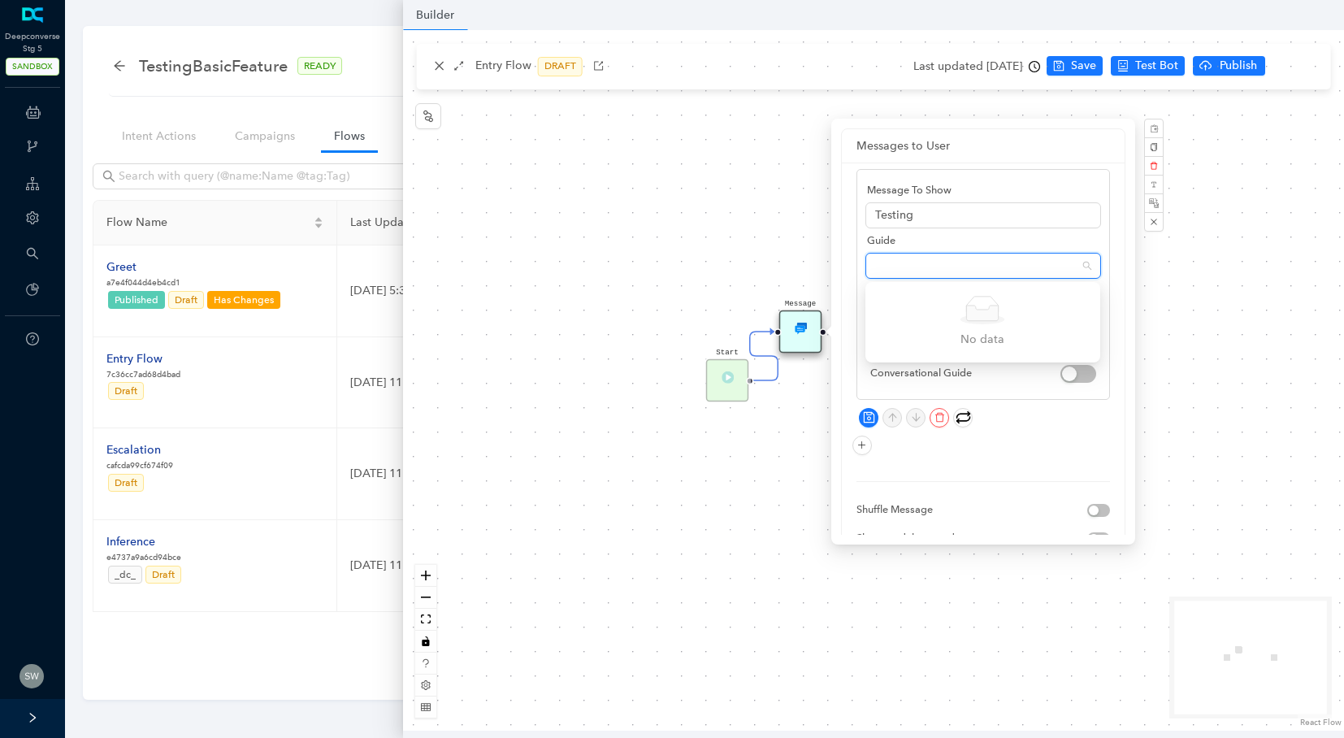
click at [895, 270] on span at bounding box center [983, 265] width 216 height 24
click at [903, 298] on span "Inline" at bounding box center [965, 296] width 190 height 18
click at [998, 262] on span at bounding box center [983, 265] width 216 height 24
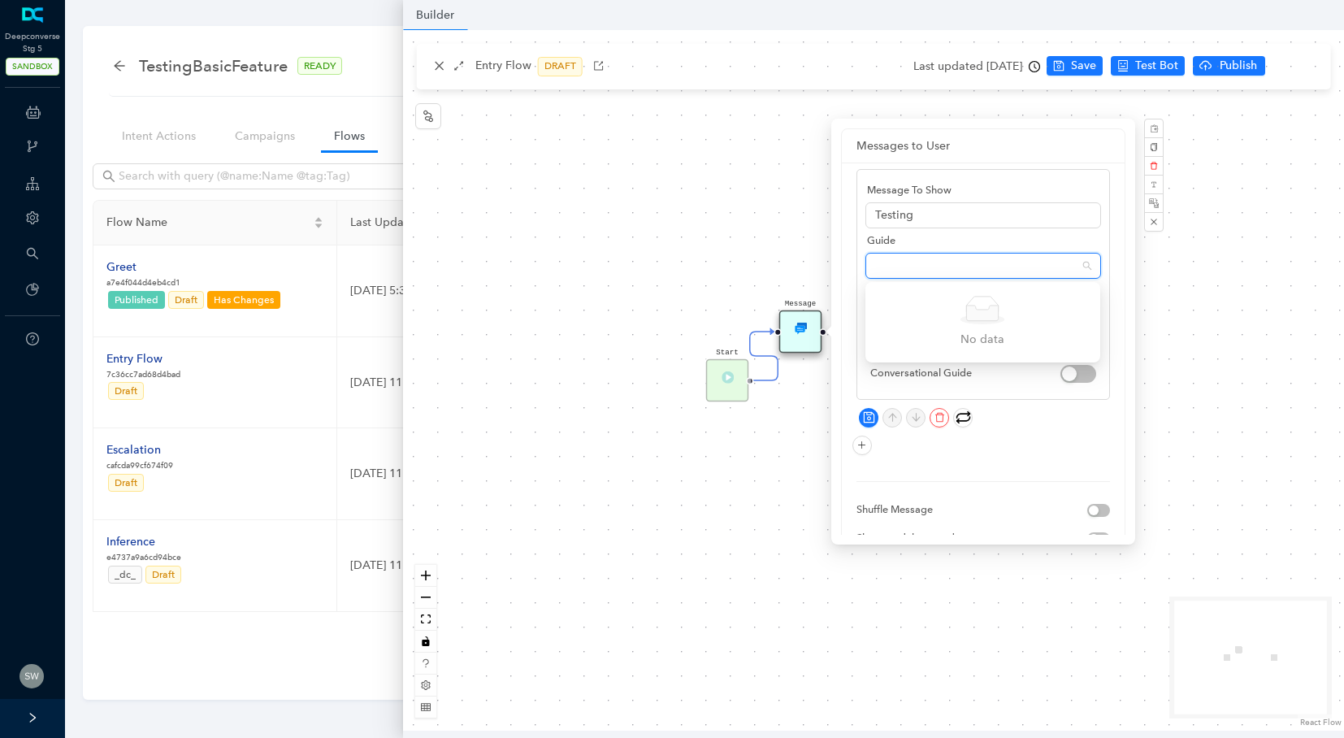
click at [990, 307] on icon at bounding box center [983, 312] width 32 height 15
click at [735, 237] on div "Start Greet Message" at bounding box center [873, 380] width 941 height 700
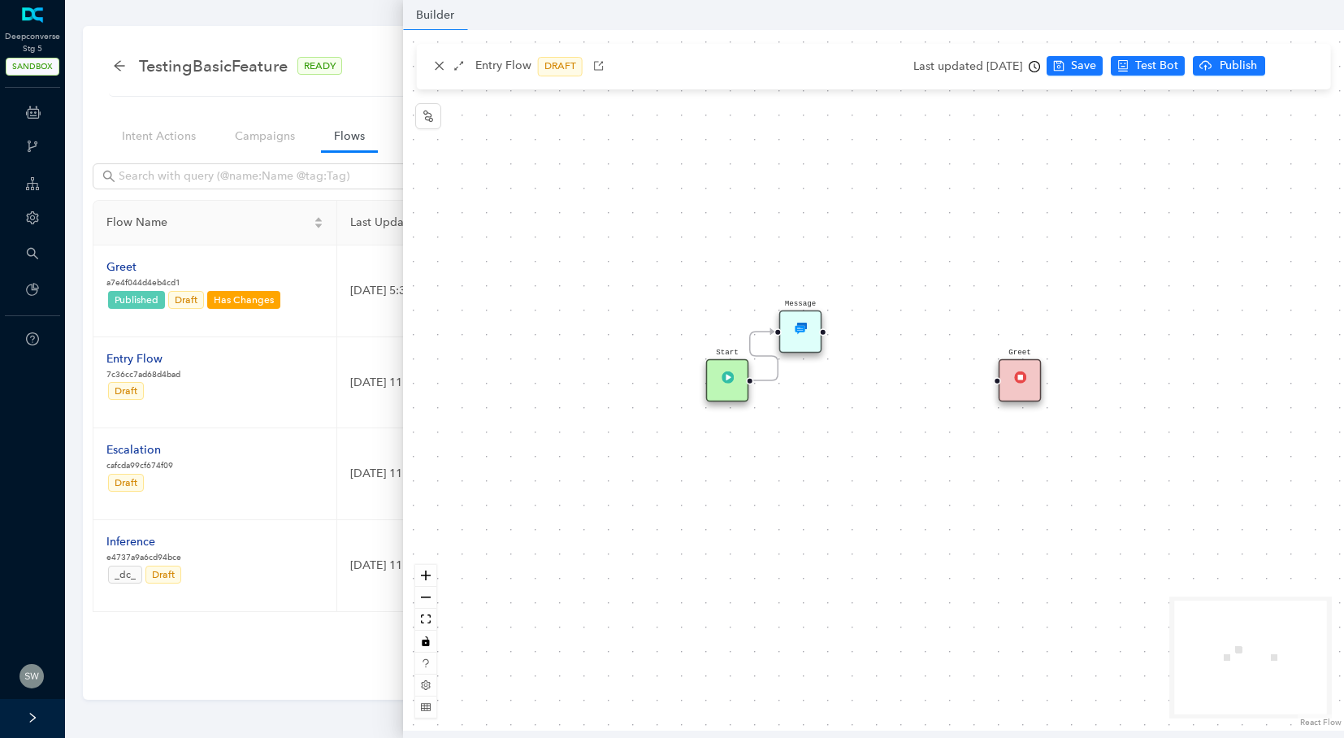
click at [805, 350] on div "Message" at bounding box center [800, 331] width 43 height 43
click at [765, 339] on circle "Edge from 82090909-9e47-d6b1-6bc2-5087aafa16e5 to reactflownode_6997ff7e-f562-4…" at bounding box center [762, 331] width 24 height 24
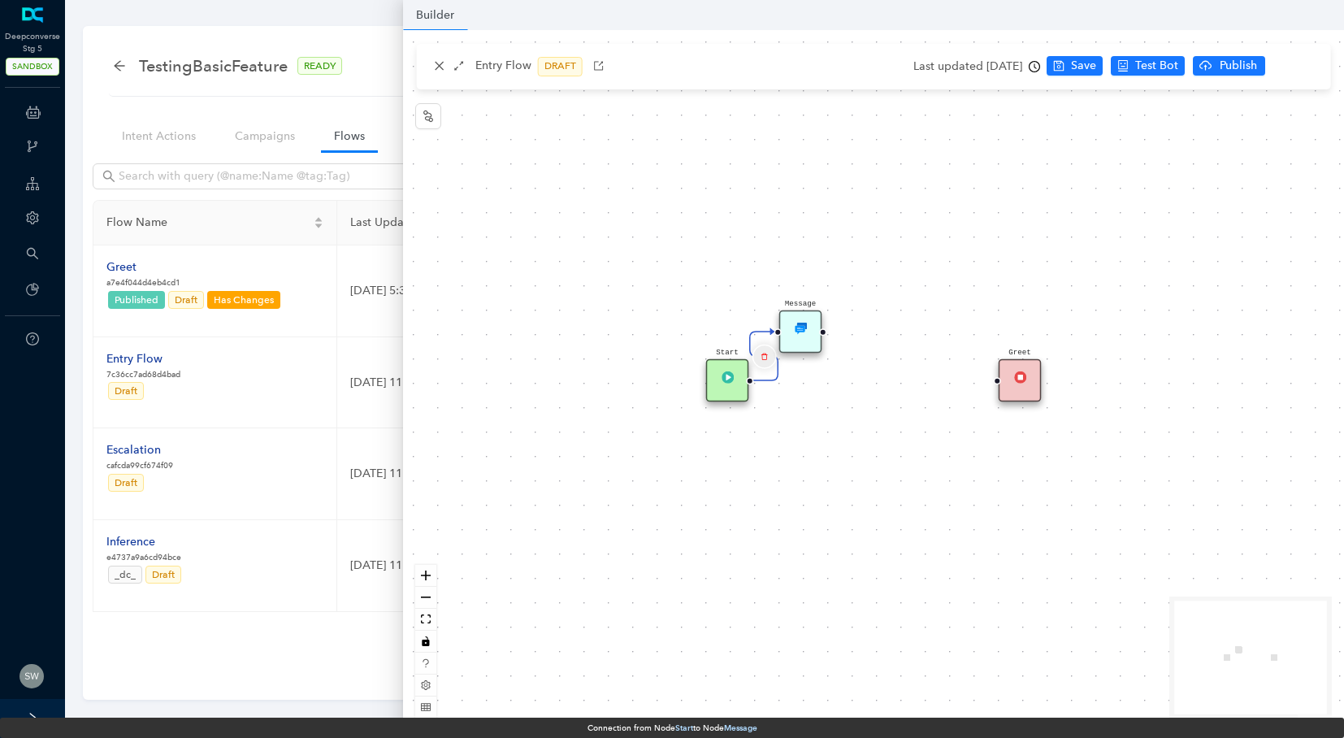
click at [756, 357] on button "Edge from 82090909-9e47-d6b1-6bc2-5087aafa16e5 to reactflownode_6997ff7e-f562-4…" at bounding box center [764, 356] width 24 height 24
drag, startPoint x: 856, startPoint y: 313, endPoint x: 851, endPoint y: 320, distance: 8.8
click at [856, 314] on span "Yes" at bounding box center [860, 314] width 18 height 18
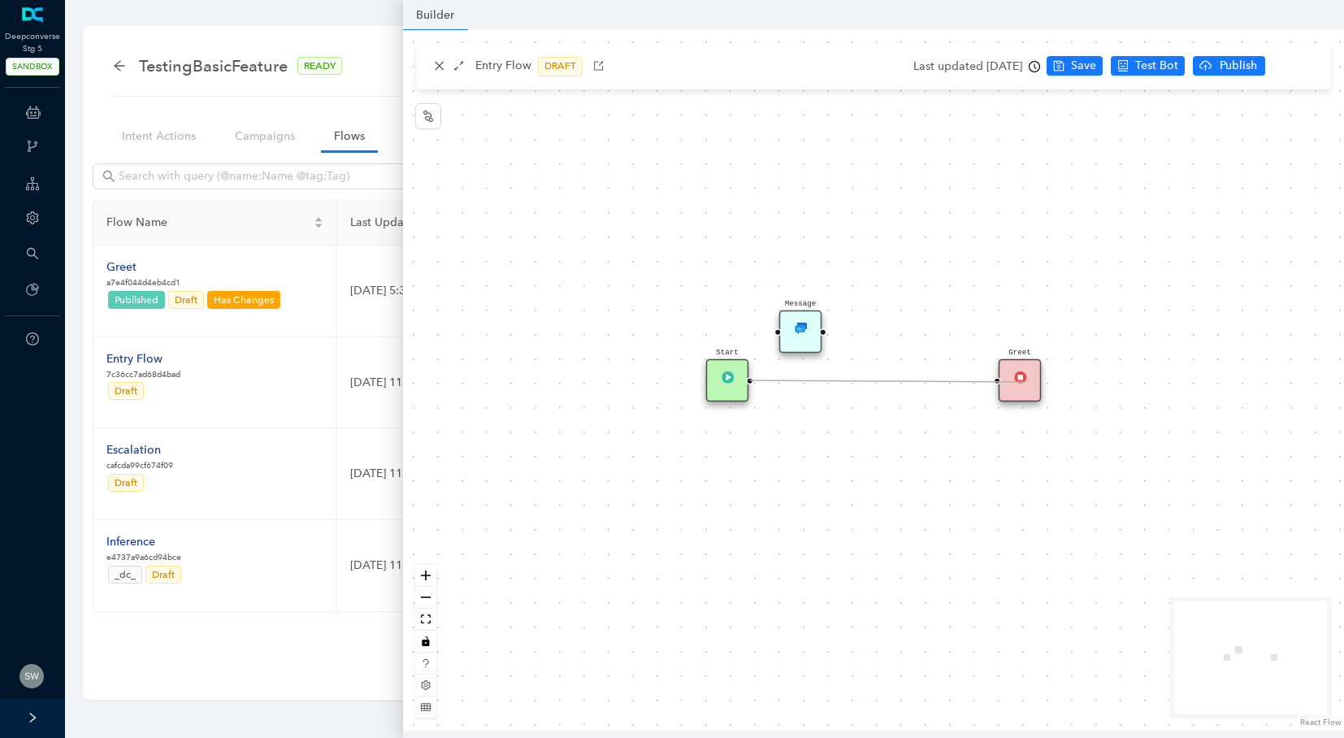
drag, startPoint x: 748, startPoint y: 381, endPoint x: 1025, endPoint y: 382, distance: 277.1
click at [1025, 382] on div "Start Greet Message" at bounding box center [1265, 689] width 1411 height 1051
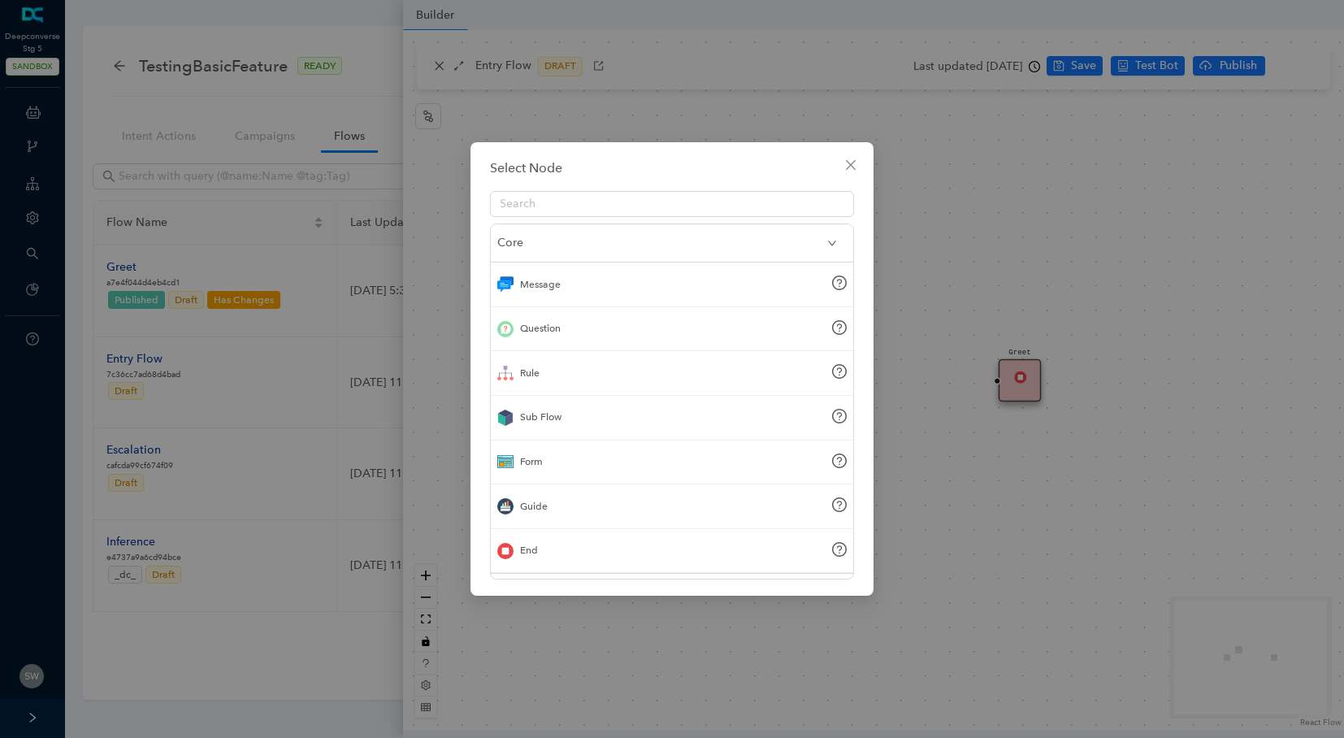
click at [1003, 367] on div "Select Node Core Message Question Rule Sub Flow Form Guide End Advanced Add Ons…" at bounding box center [672, 369] width 1344 height 738
click at [849, 172] on button "Close" at bounding box center [851, 165] width 26 height 26
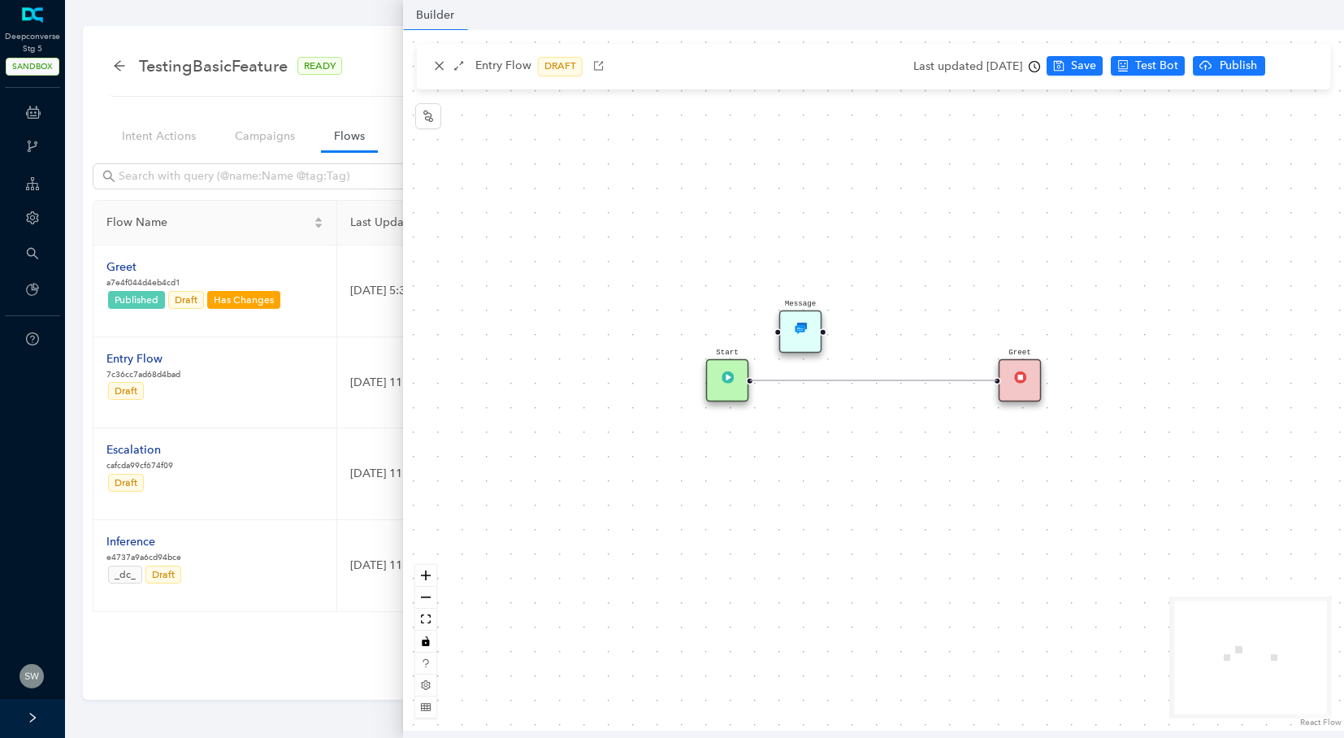
drag, startPoint x: 748, startPoint y: 379, endPoint x: 1015, endPoint y: 383, distance: 266.5
click at [1015, 383] on div "Start Greet Message" at bounding box center [1265, 689] width 1411 height 1051
drag, startPoint x: 811, startPoint y: 324, endPoint x: 872, endPoint y: 241, distance: 102.9
click at [822, 310] on div "Message" at bounding box center [800, 331] width 43 height 43
click at [439, 62] on icon "close" at bounding box center [439, 65] width 11 height 11
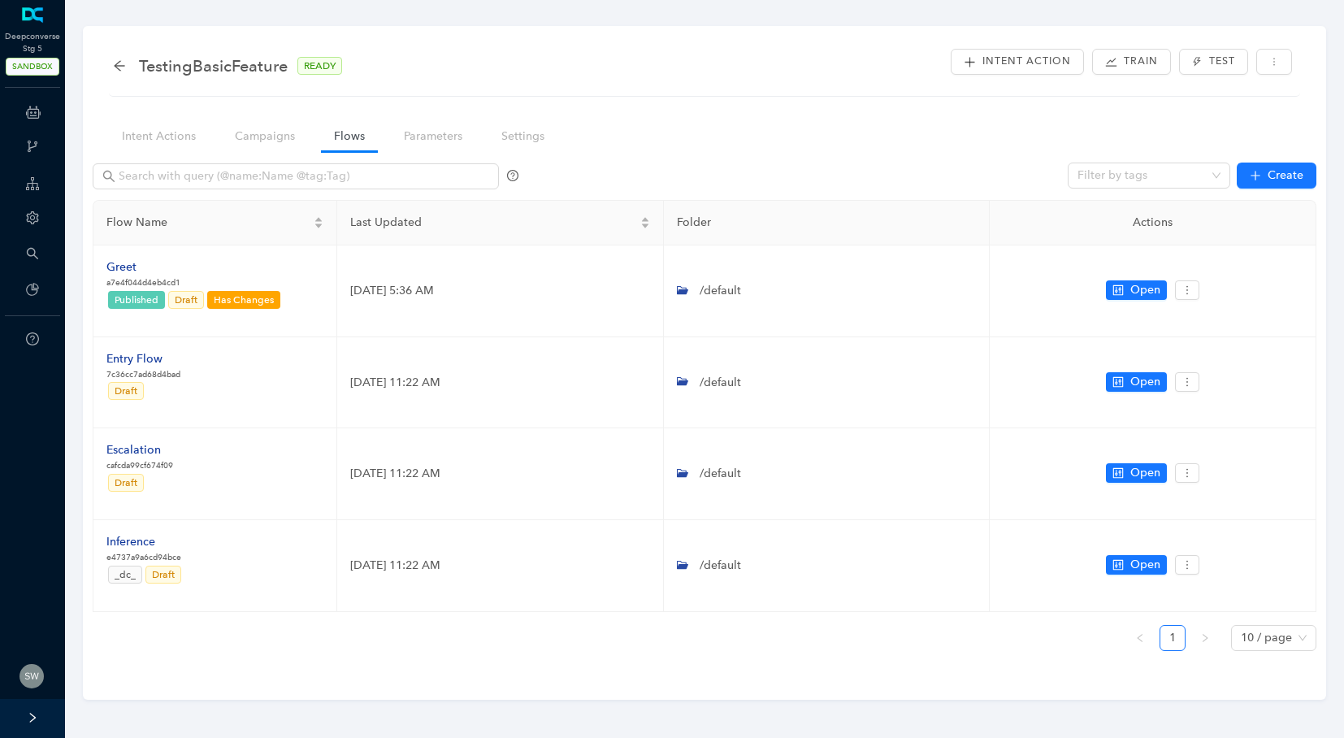
click at [120, 54] on div "TestingBasicFeature READY" at bounding box center [235, 66] width 245 height 26
click at [118, 59] on icon "arrow-left" at bounding box center [119, 65] width 13 height 13
